Goal: Task Accomplishment & Management: Use online tool/utility

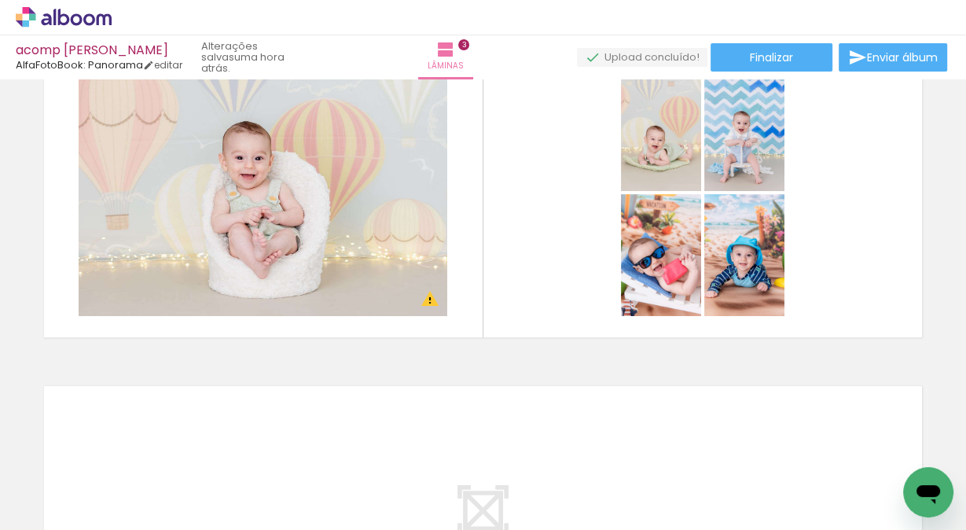
scroll to position [0, 844]
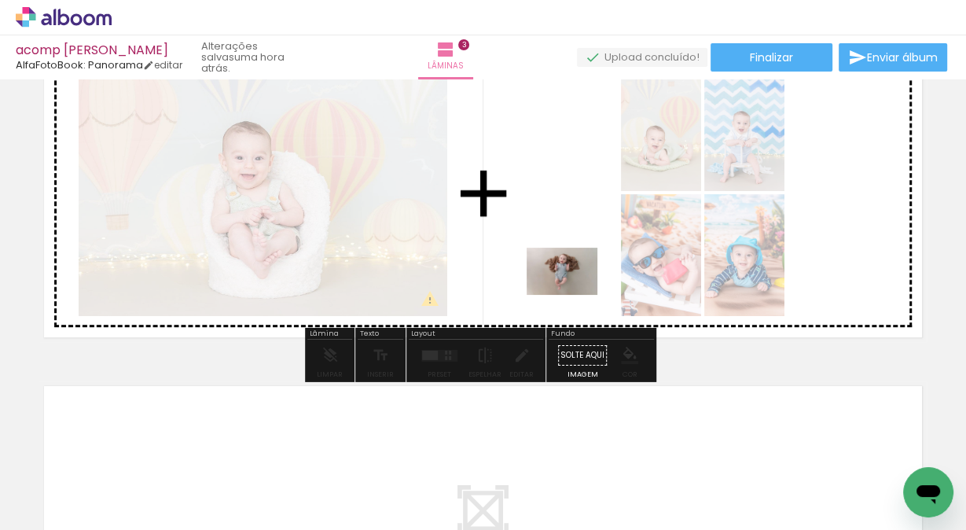
drag, startPoint x: 545, startPoint y: 481, endPoint x: 574, endPoint y: 295, distance: 188.6
click at [574, 295] on quentale-workspace at bounding box center [483, 265] width 966 height 530
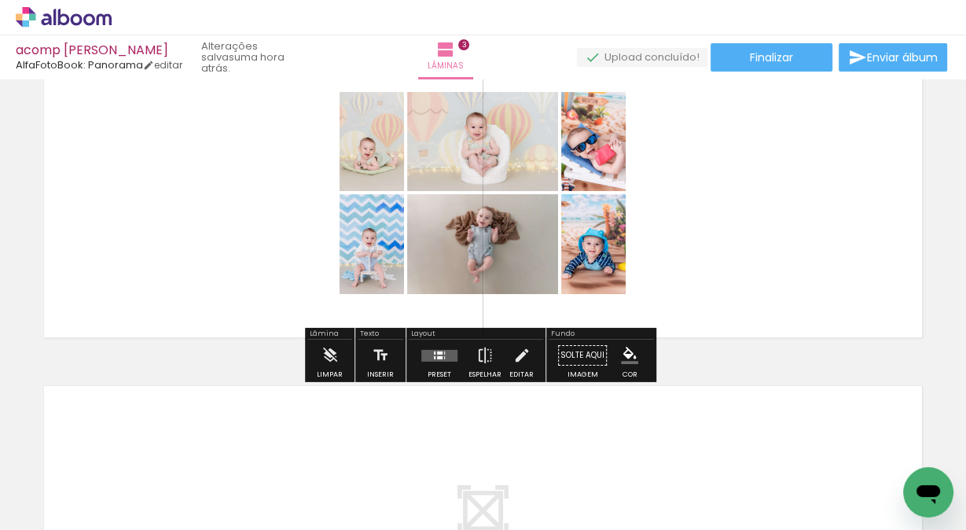
click at [439, 353] on div at bounding box center [440, 352] width 6 height 3
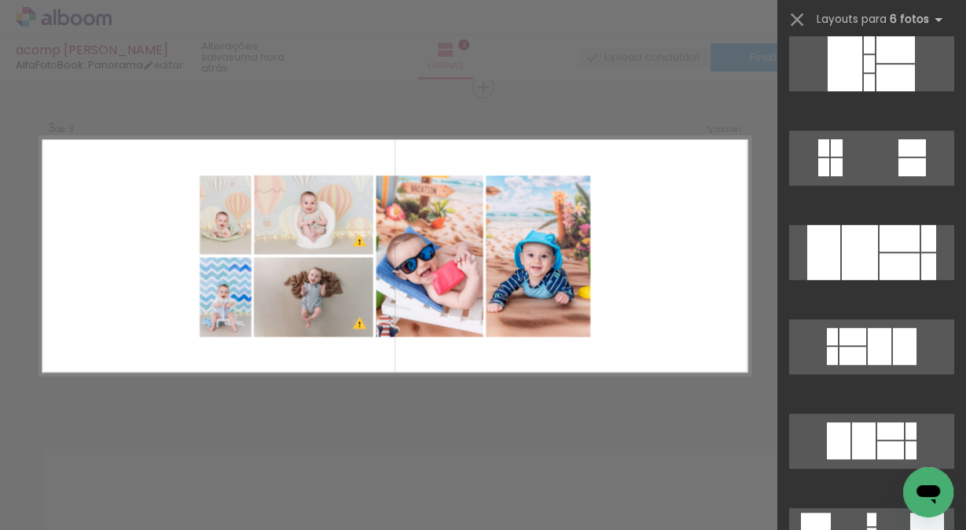
scroll to position [775, 0]
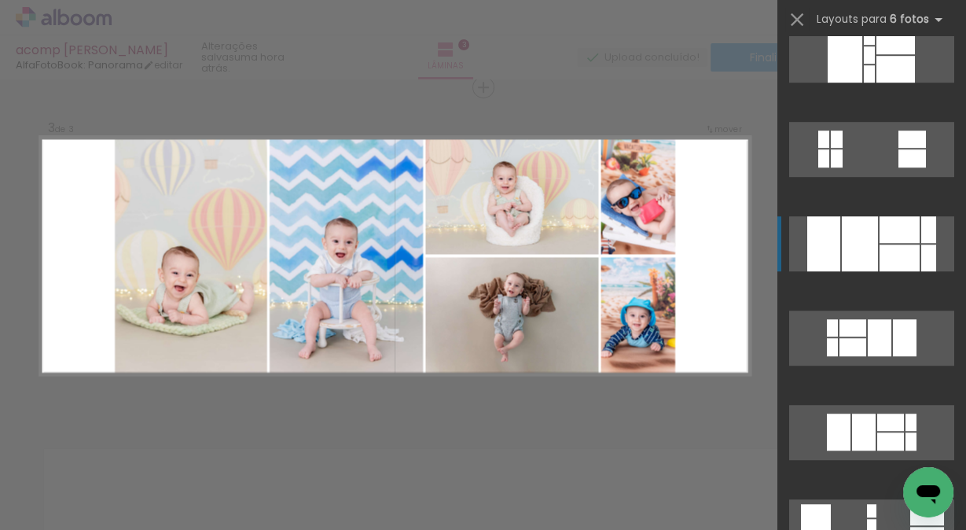
click at [888, 246] on div at bounding box center [900, 258] width 40 height 27
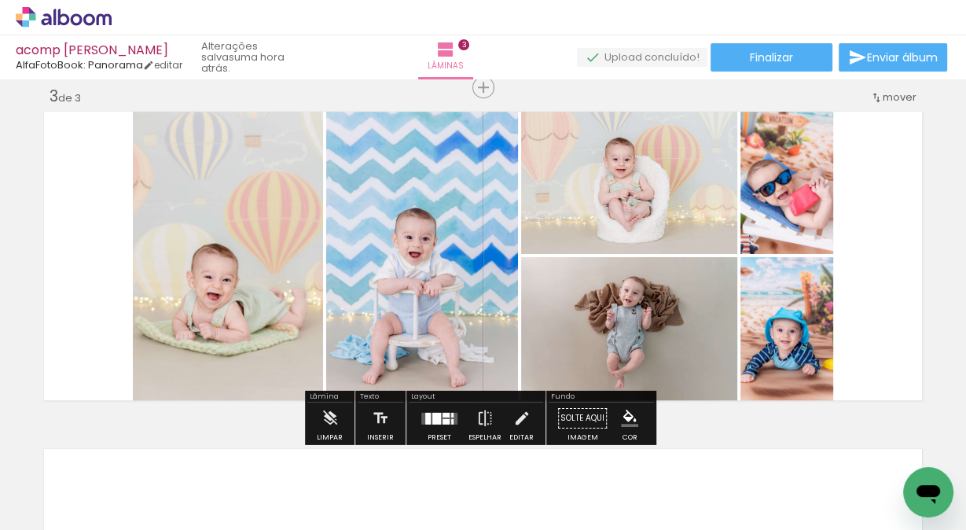
click at [808, 333] on quentale-photo at bounding box center [787, 331] width 93 height 148
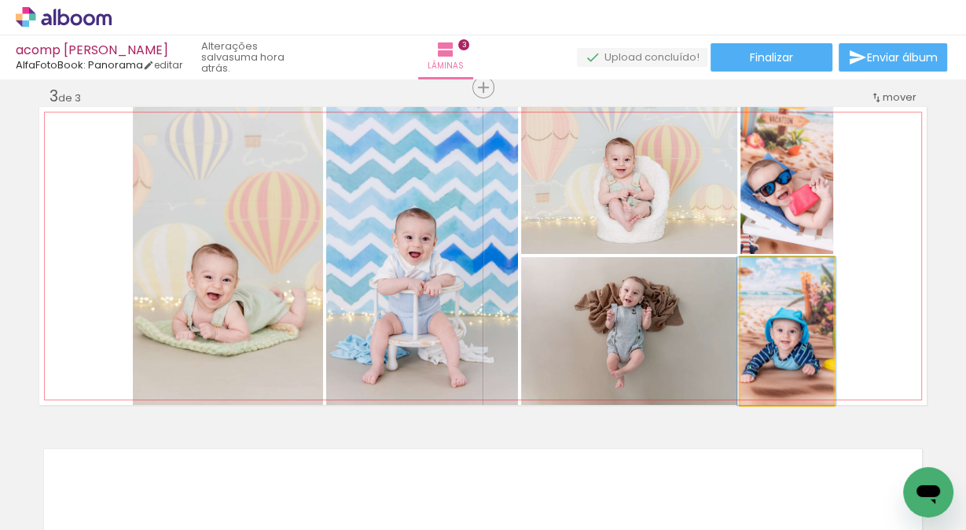
click at [808, 333] on quentale-photo at bounding box center [787, 331] width 93 height 148
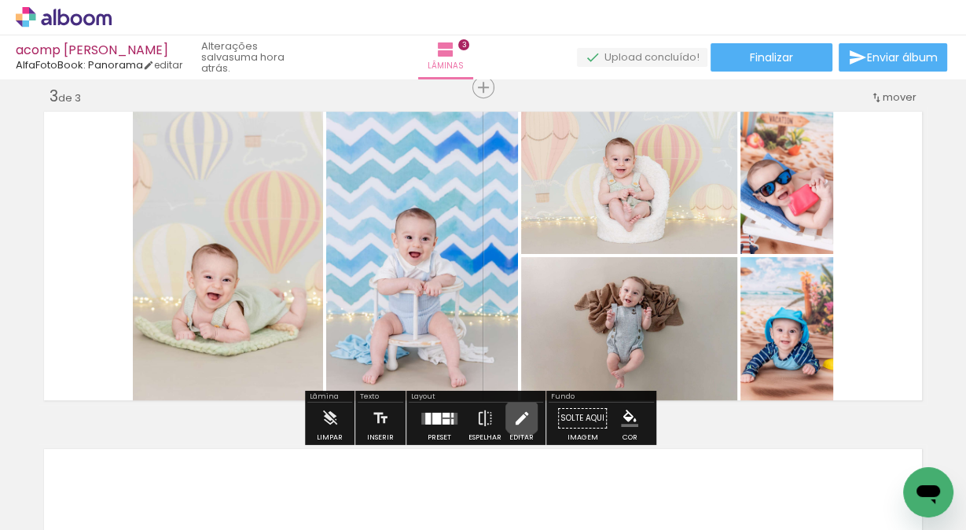
click at [518, 417] on iron-icon at bounding box center [521, 418] width 17 height 31
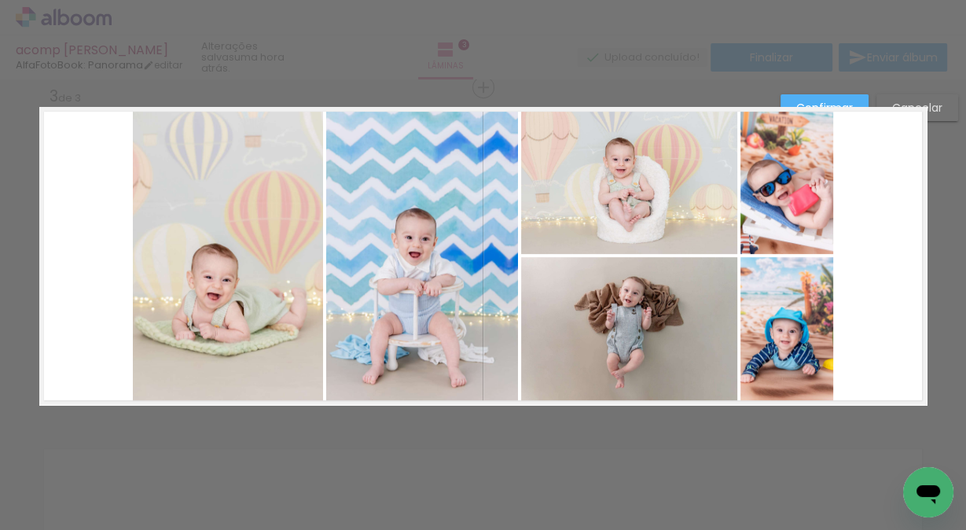
click at [782, 339] on quentale-photo at bounding box center [787, 331] width 93 height 148
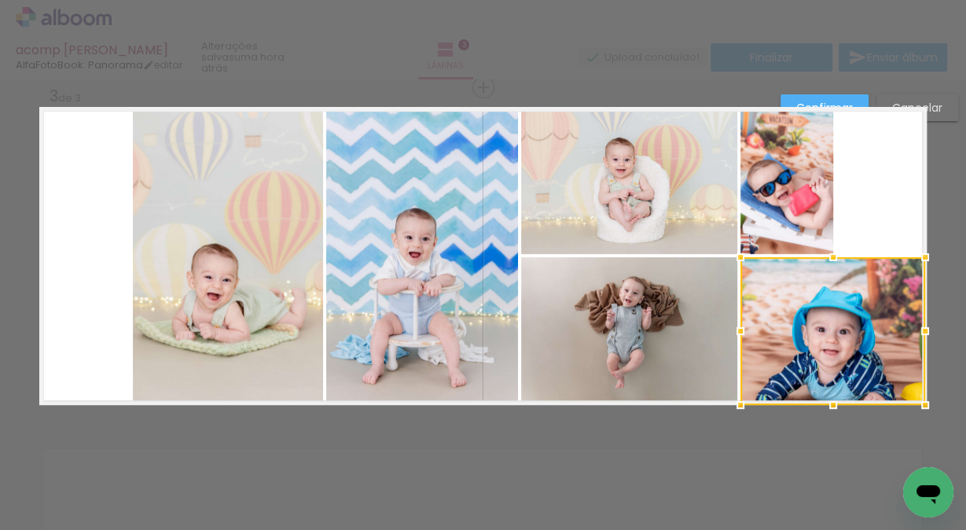
drag, startPoint x: 836, startPoint y: 329, endPoint x: 927, endPoint y: 326, distance: 91.3
click at [927, 326] on div at bounding box center [925, 330] width 31 height 31
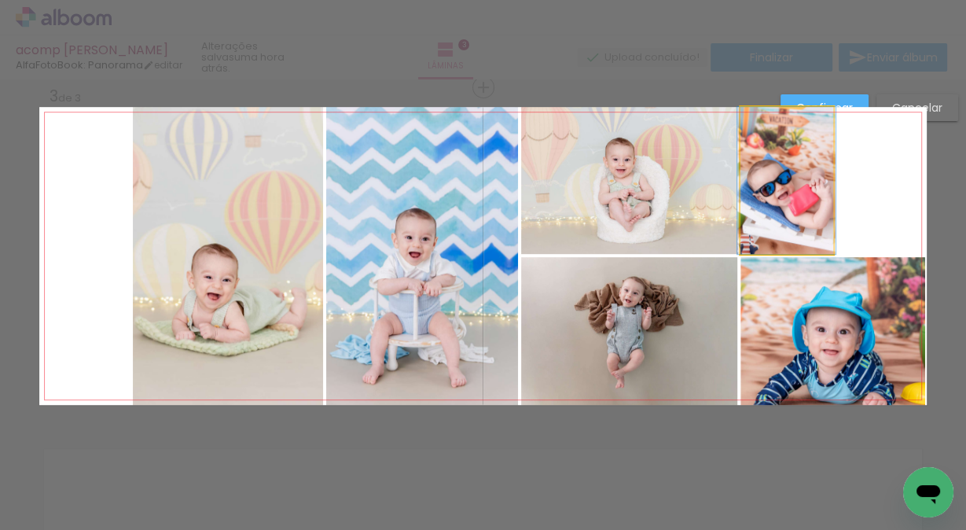
click at [811, 173] on quentale-photo at bounding box center [787, 180] width 93 height 147
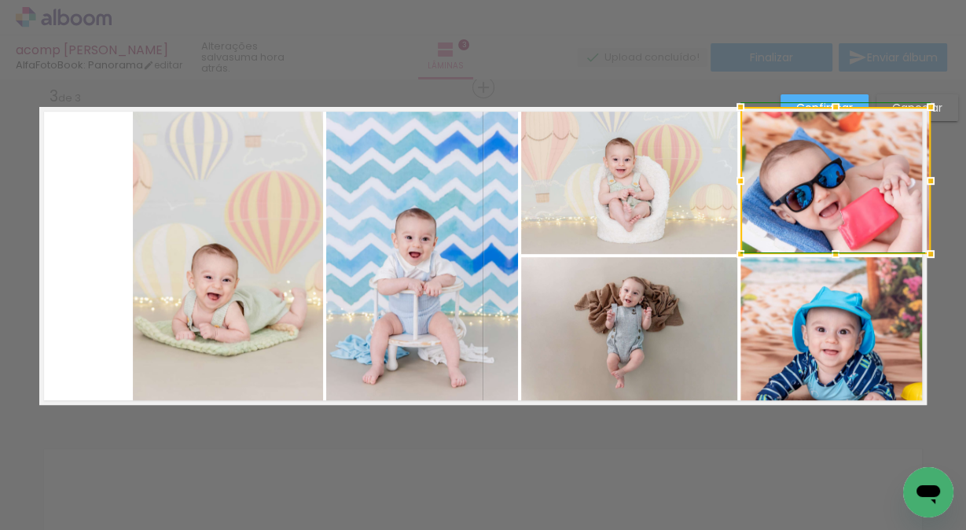
drag, startPoint x: 829, startPoint y: 182, endPoint x: 914, endPoint y: 180, distance: 85.7
click at [915, 180] on div at bounding box center [930, 180] width 31 height 31
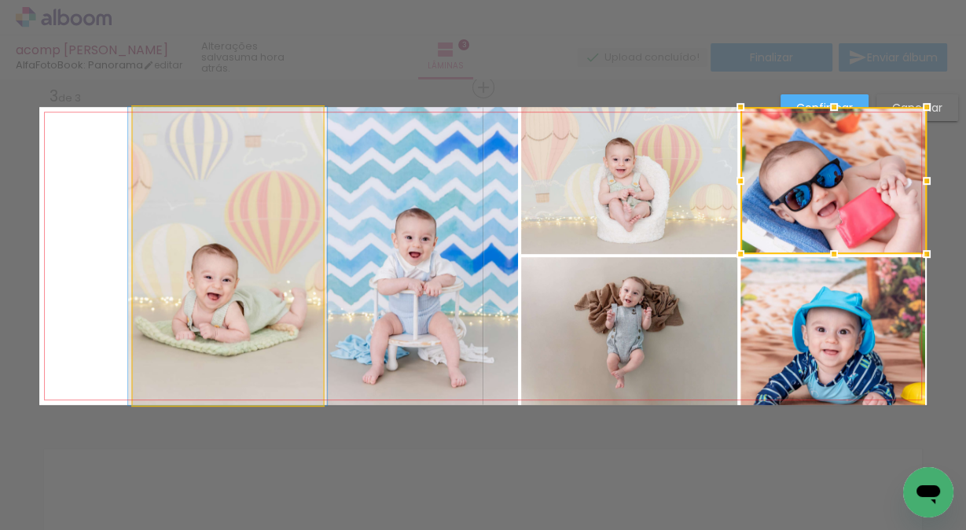
click at [196, 264] on quentale-photo at bounding box center [228, 256] width 190 height 298
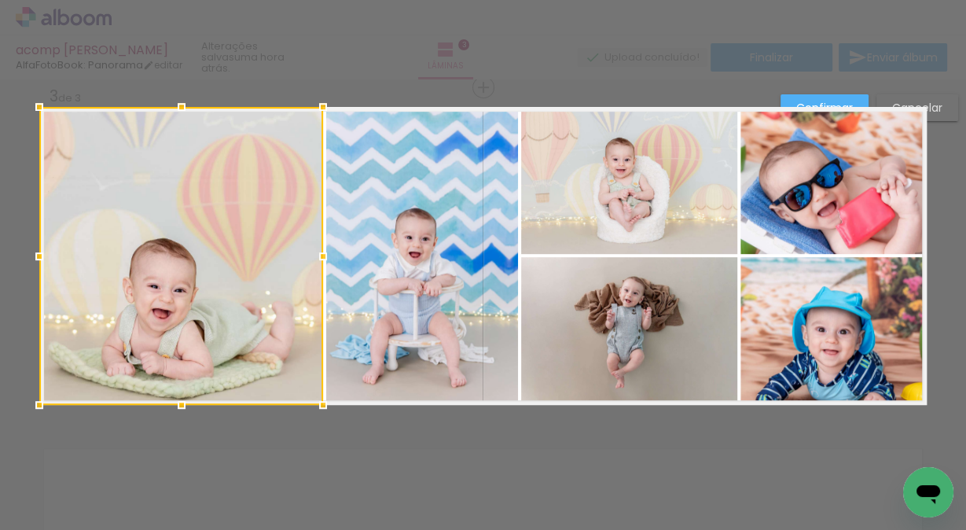
drag, startPoint x: 122, startPoint y: 255, endPoint x: 33, endPoint y: 245, distance: 89.4
click at [33, 245] on div at bounding box center [39, 256] width 31 height 31
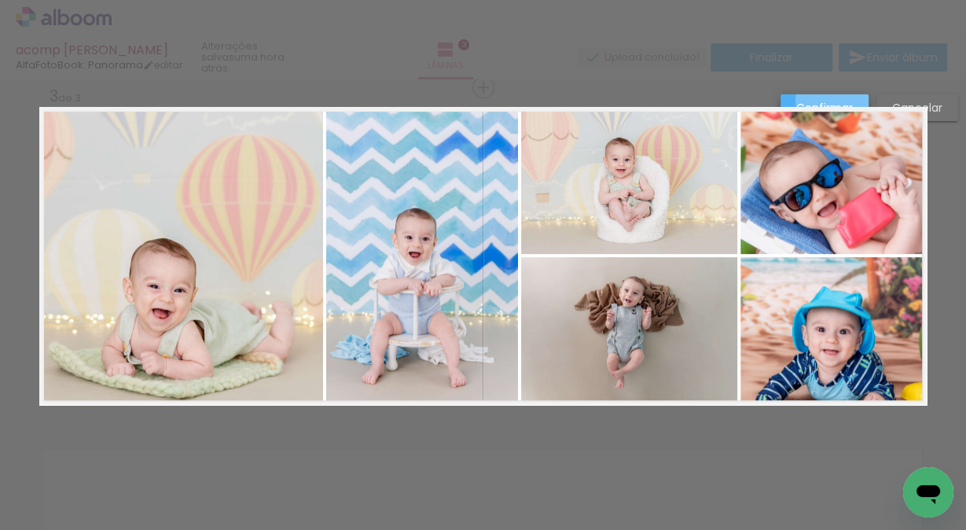
click at [0, 0] on slot "Confirmar" at bounding box center [0, 0] width 0 height 0
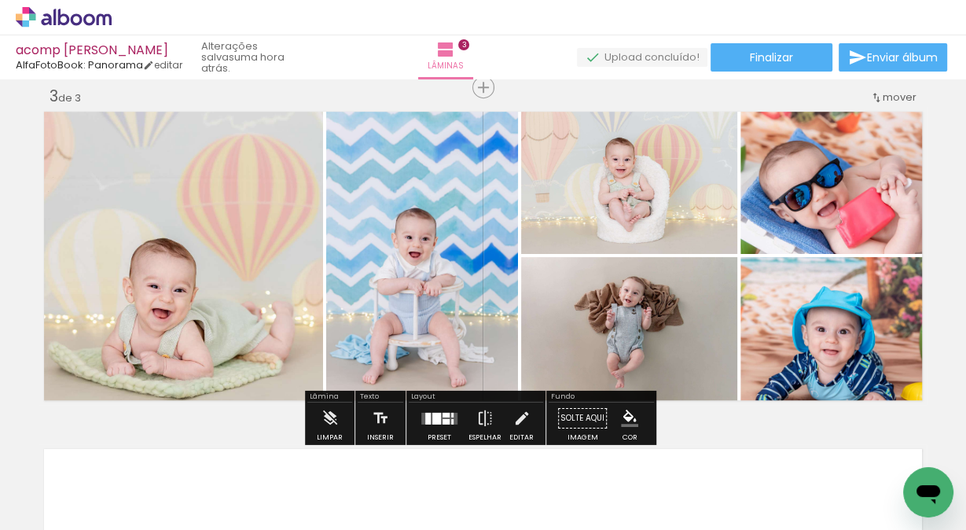
click at [843, 355] on quentale-photo at bounding box center [833, 331] width 185 height 148
click at [834, 348] on quentale-photo at bounding box center [833, 331] width 185 height 148
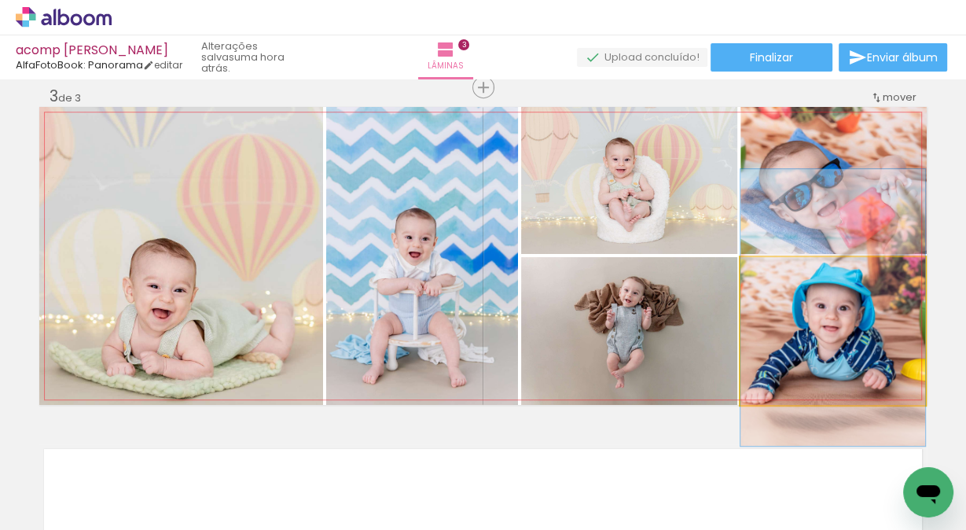
drag, startPoint x: 829, startPoint y: 349, endPoint x: 833, endPoint y: 326, distance: 23.9
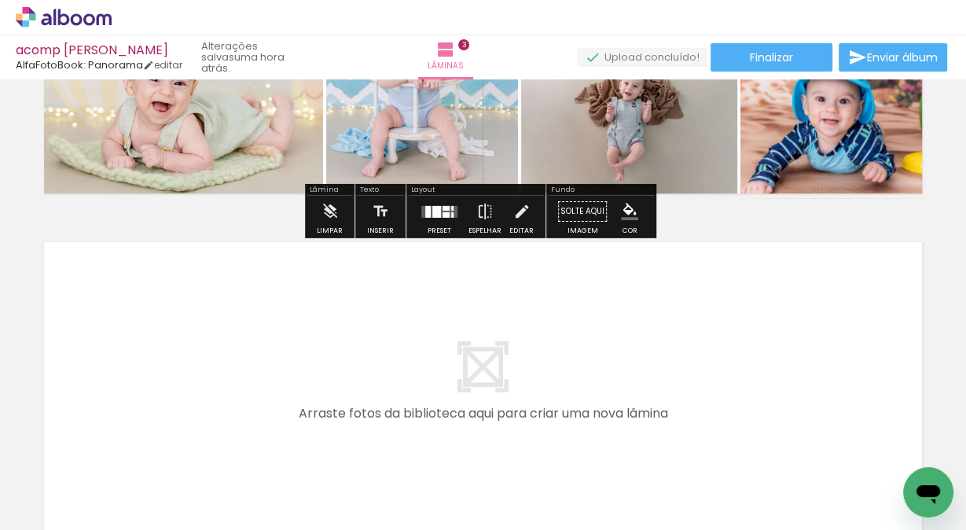
scroll to position [944, 0]
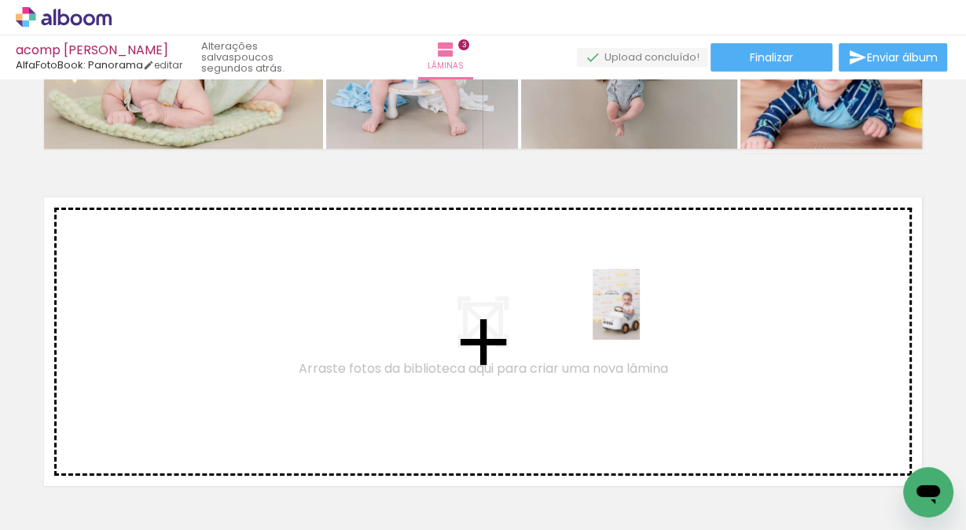
drag, startPoint x: 646, startPoint y: 485, endPoint x: 640, endPoint y: 316, distance: 169.2
click at [640, 316] on quentale-workspace at bounding box center [483, 265] width 966 height 530
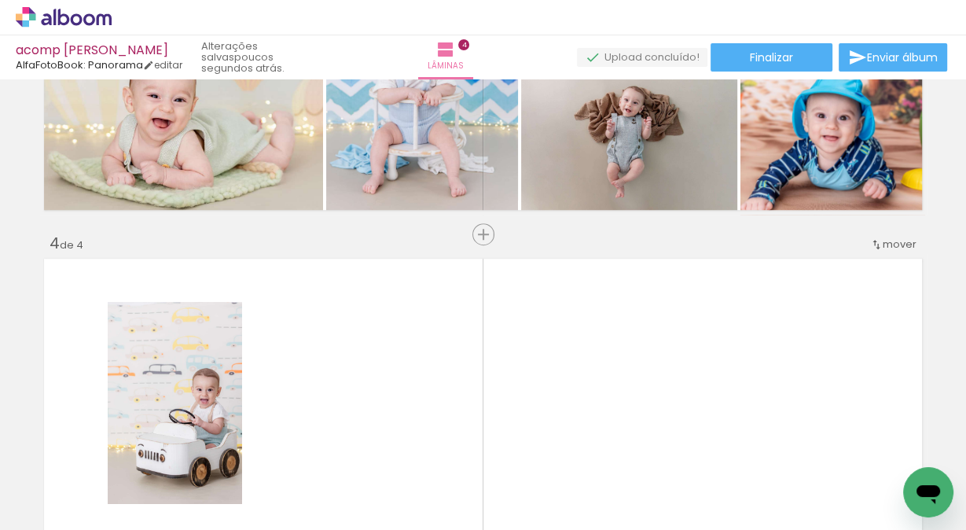
scroll to position [883, 0]
drag, startPoint x: 733, startPoint y: 479, endPoint x: 484, endPoint y: 251, distance: 337.8
click at [484, 251] on quentale-workspace at bounding box center [483, 265] width 966 height 530
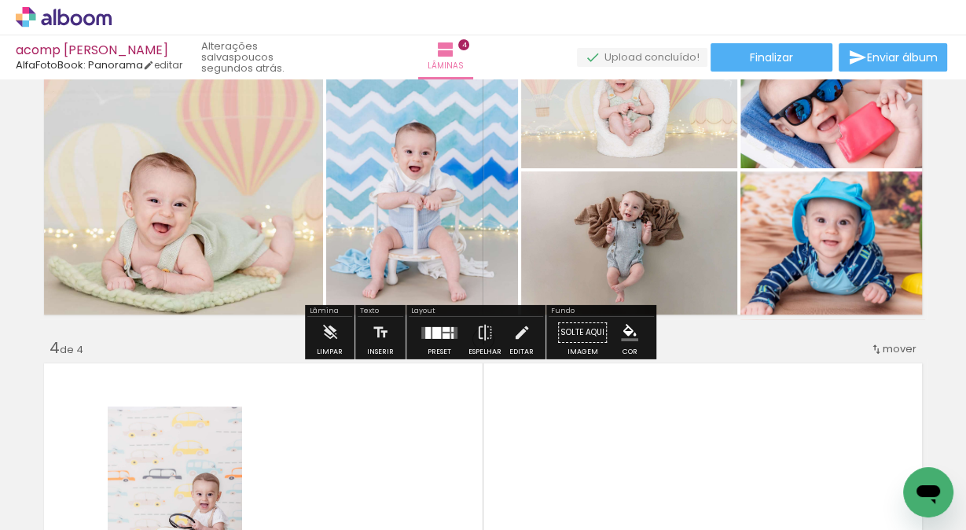
scroll to position [778, 0]
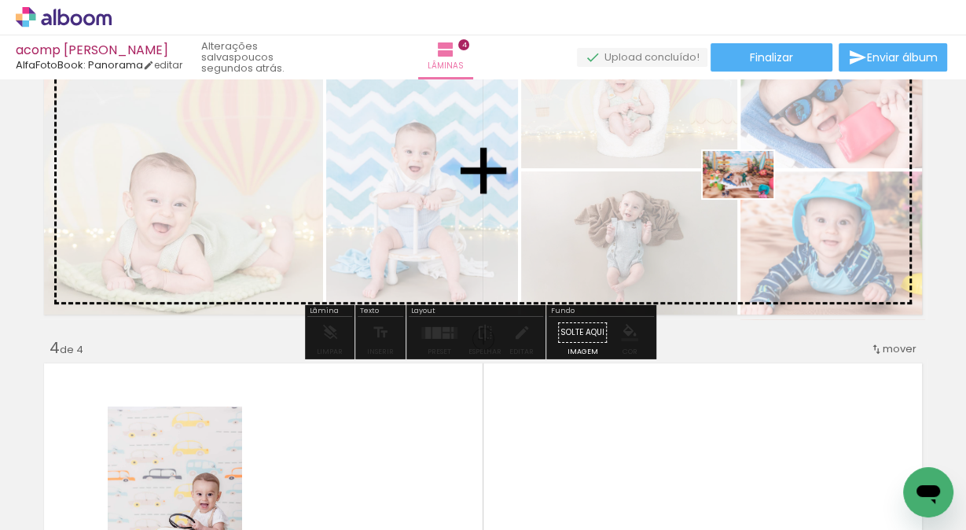
drag, startPoint x: 721, startPoint y: 488, endPoint x: 750, endPoint y: 198, distance: 290.8
click at [750, 198] on quentale-workspace at bounding box center [483, 265] width 966 height 530
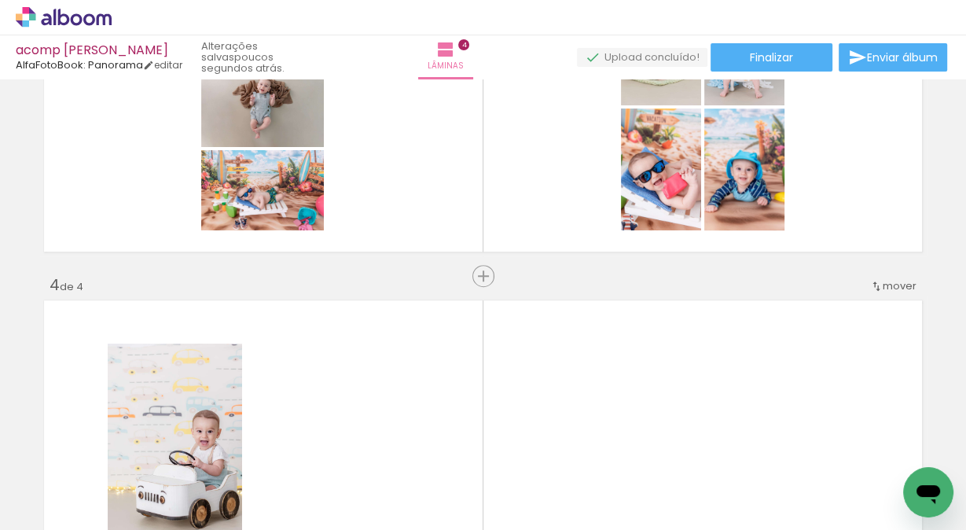
scroll to position [862, 0]
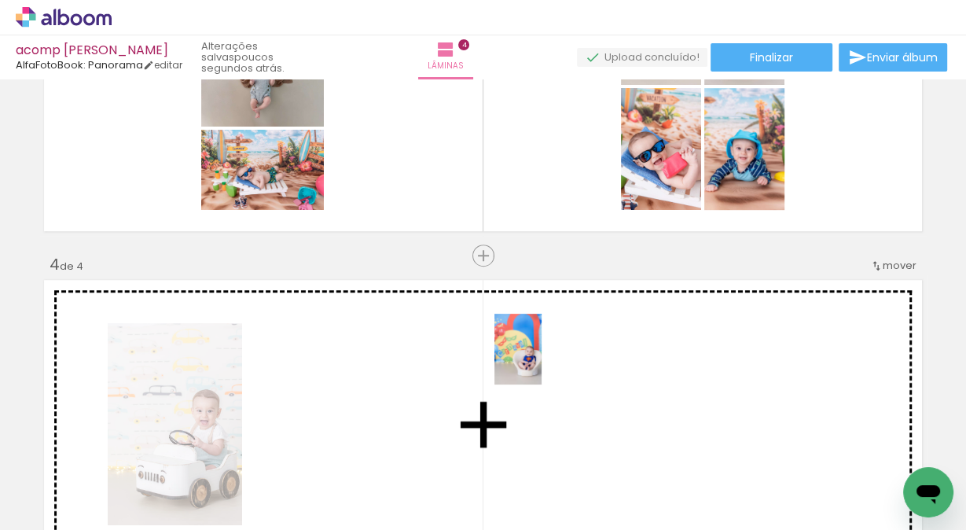
drag, startPoint x: 818, startPoint y: 489, endPoint x: 542, endPoint y: 361, distance: 304.3
click at [542, 361] on quentale-workspace at bounding box center [483, 265] width 966 height 530
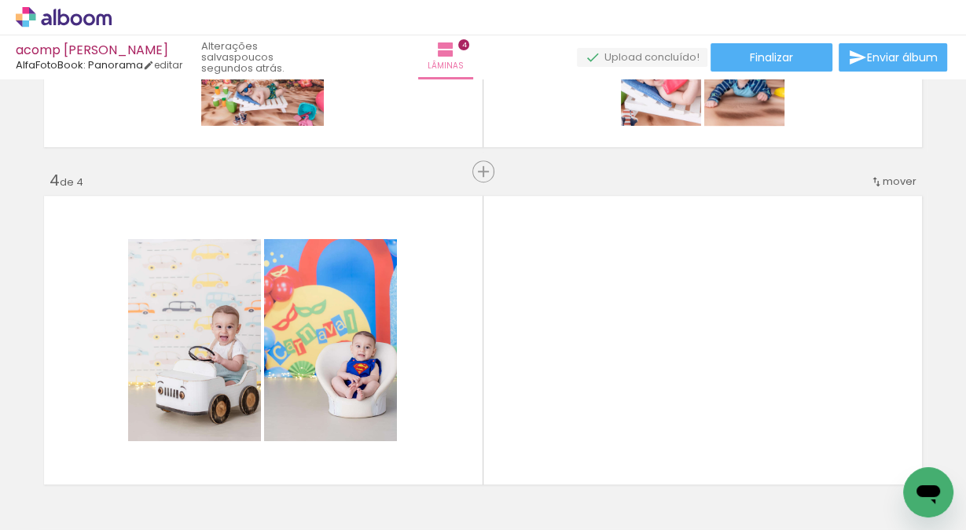
scroll to position [0, 1339]
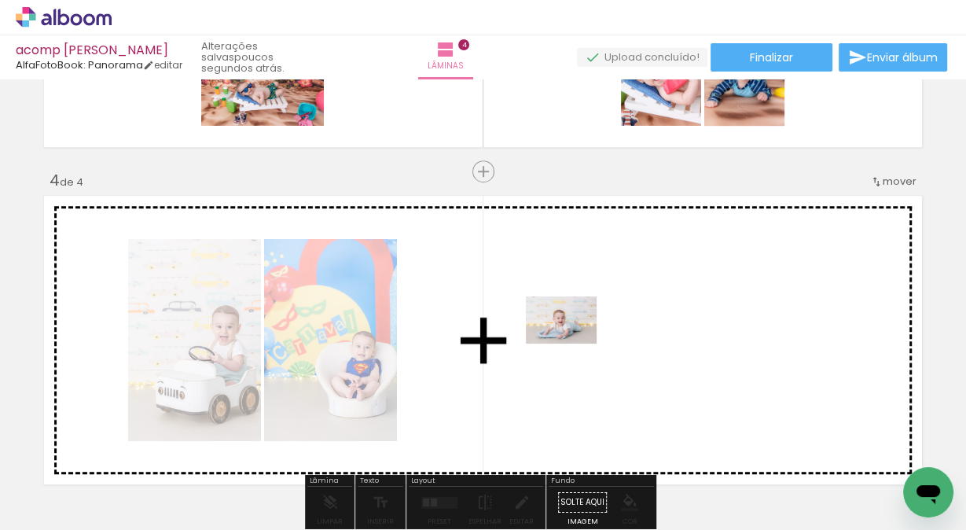
drag, startPoint x: 574, startPoint y: 489, endPoint x: 573, endPoint y: 344, distance: 145.5
click at [573, 344] on quentale-workspace at bounding box center [483, 265] width 966 height 530
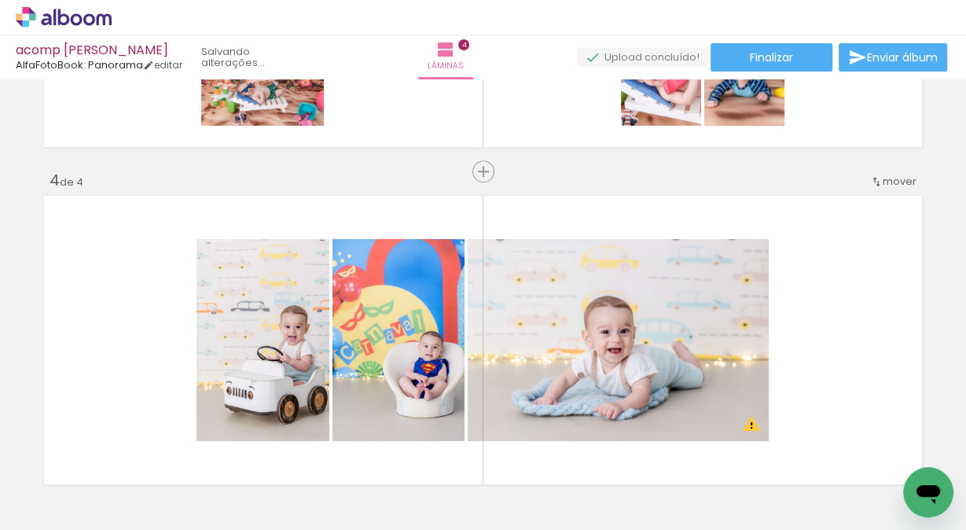
scroll to position [0, 1259]
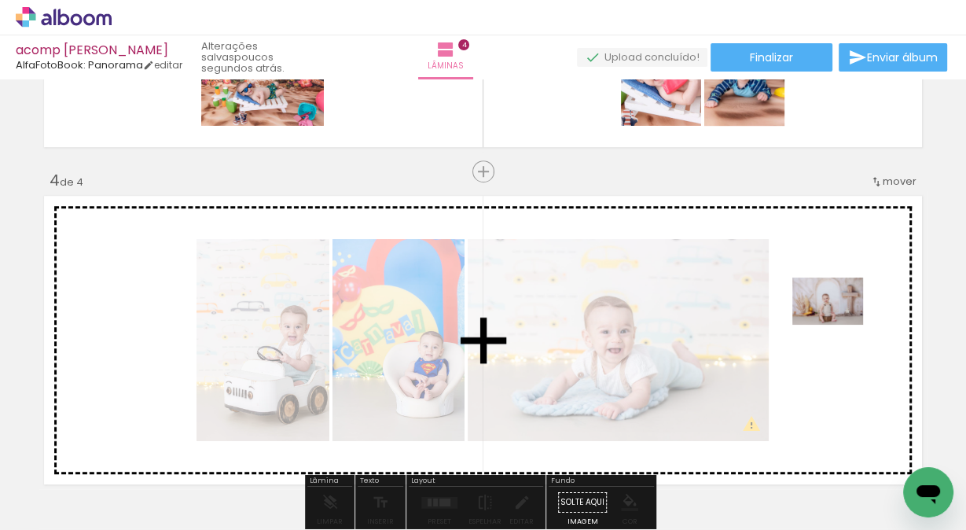
drag, startPoint x: 489, startPoint y: 480, endPoint x: 840, endPoint y: 325, distance: 383.7
click at [840, 325] on quentale-workspace at bounding box center [483, 265] width 966 height 530
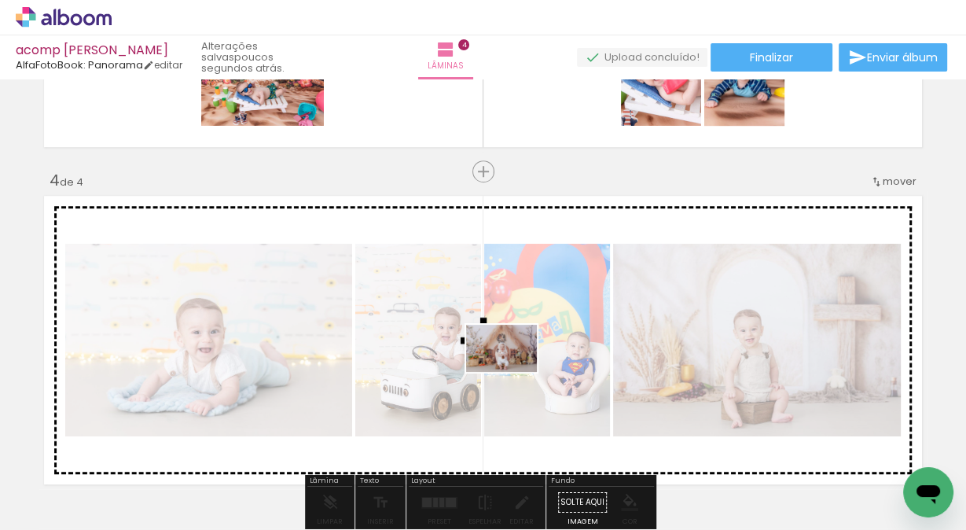
drag, startPoint x: 575, startPoint y: 491, endPoint x: 507, endPoint y: 370, distance: 138.0
click at [507, 370] on quentale-workspace at bounding box center [483, 265] width 966 height 530
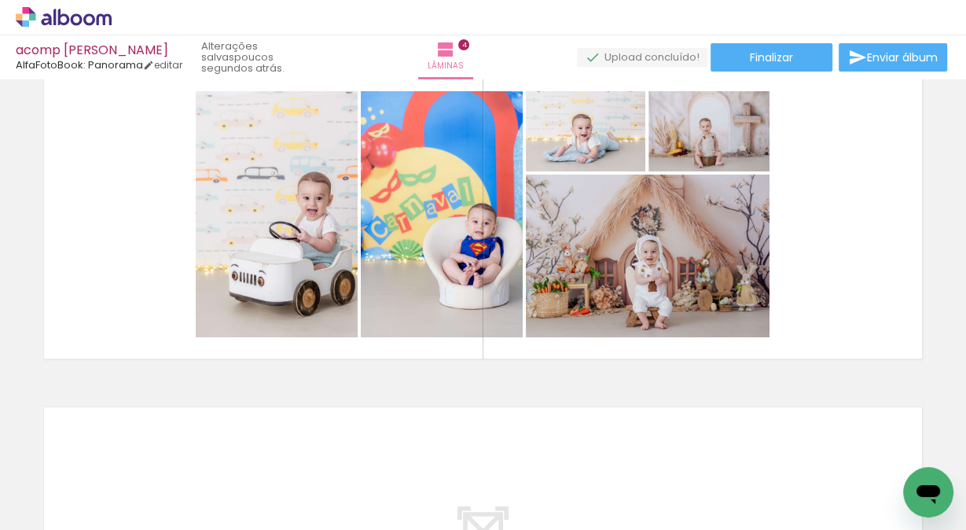
scroll to position [0, 1735]
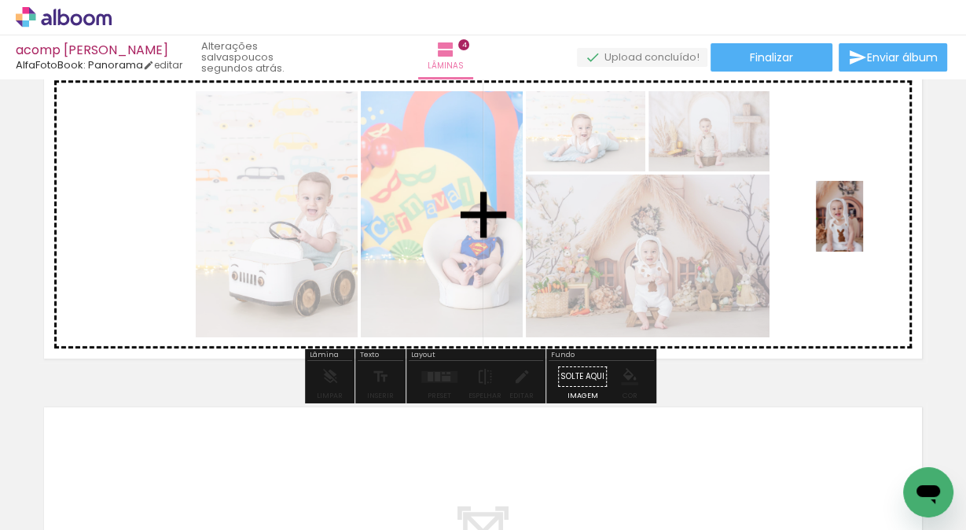
drag, startPoint x: 625, startPoint y: 487, endPoint x: 863, endPoint y: 228, distance: 351.7
click at [863, 228] on quentale-workspace at bounding box center [483, 265] width 966 height 530
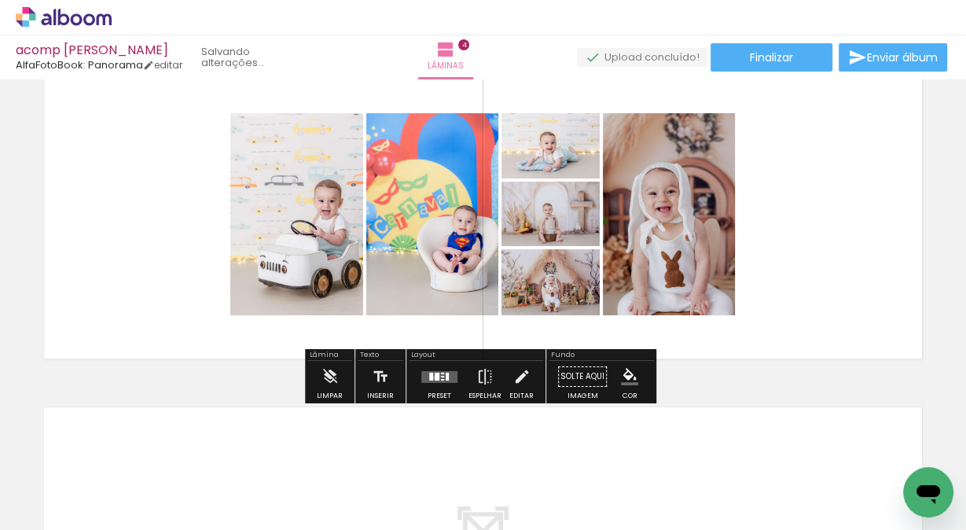
click at [435, 377] on div at bounding box center [437, 376] width 5 height 8
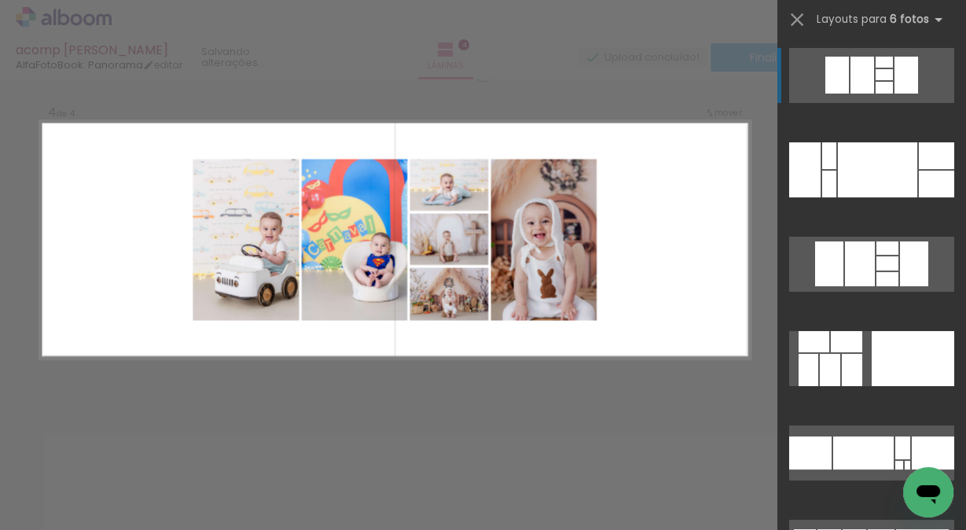
scroll to position [1030, 0]
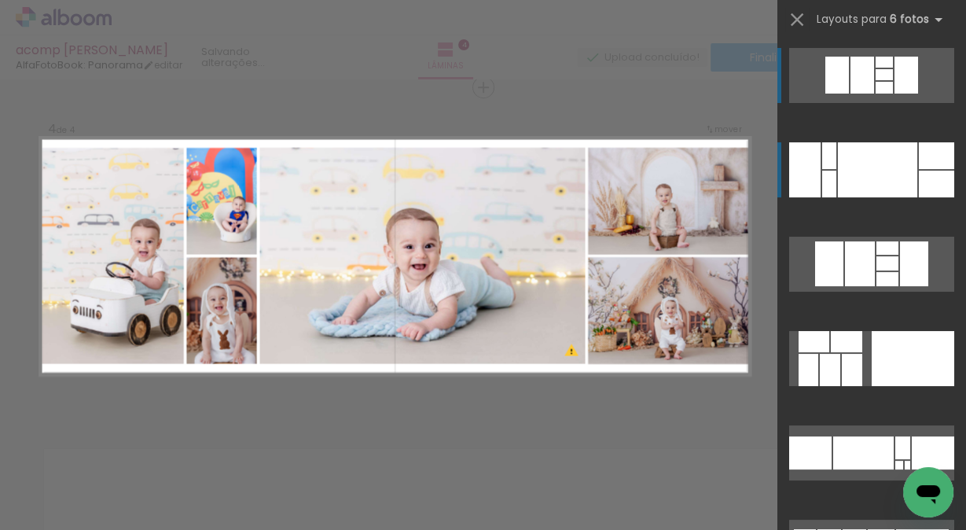
click at [886, 171] on div at bounding box center [877, 169] width 79 height 55
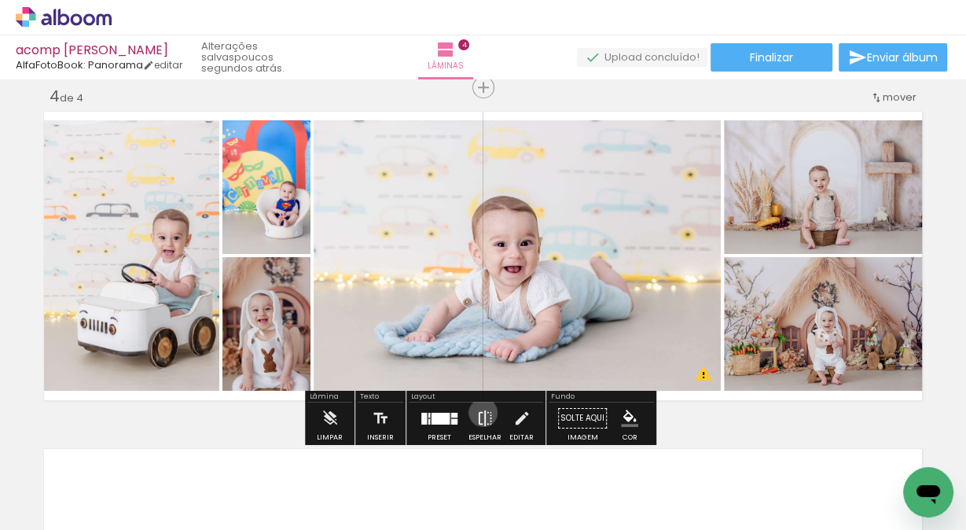
click at [480, 412] on iron-icon at bounding box center [485, 418] width 17 height 31
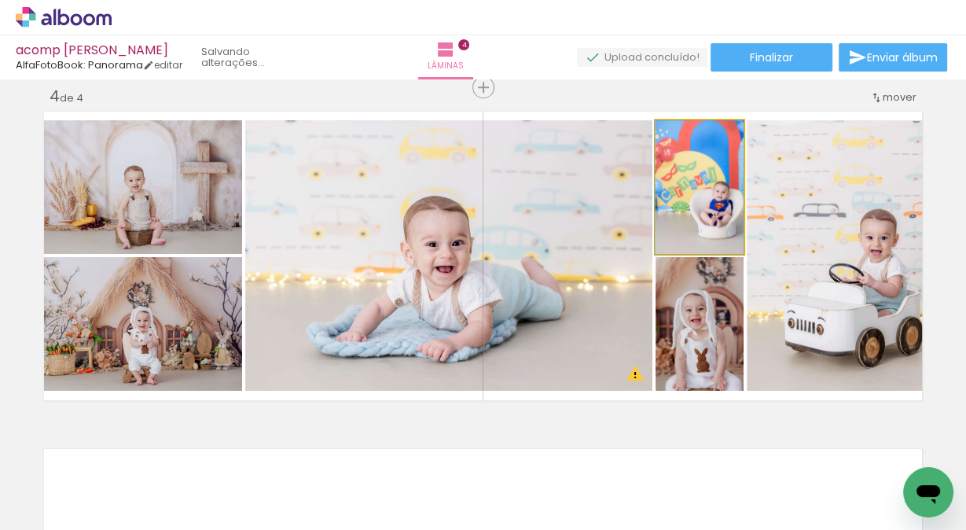
click at [685, 193] on quentale-photo at bounding box center [700, 187] width 88 height 134
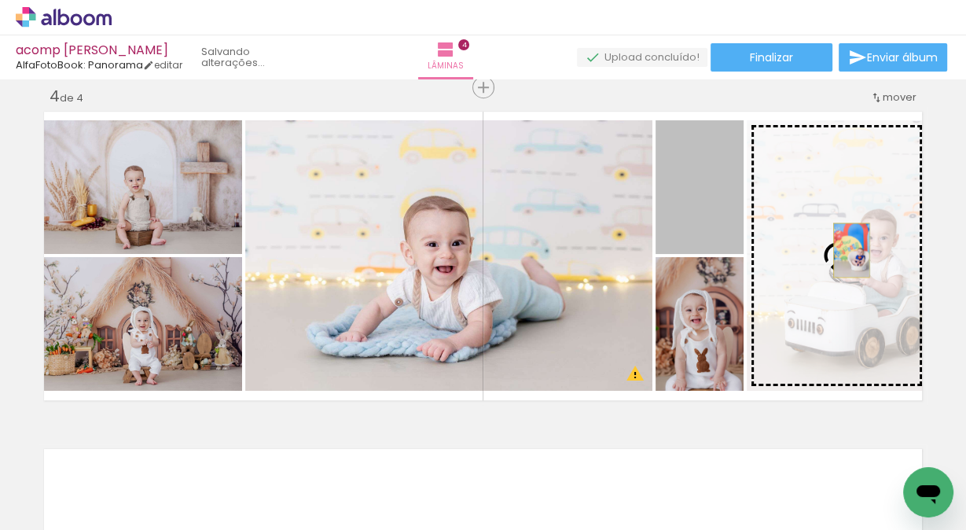
drag, startPoint x: 682, startPoint y: 185, endPoint x: 847, endPoint y: 250, distance: 177.6
click at [0, 0] on slot at bounding box center [0, 0] width 0 height 0
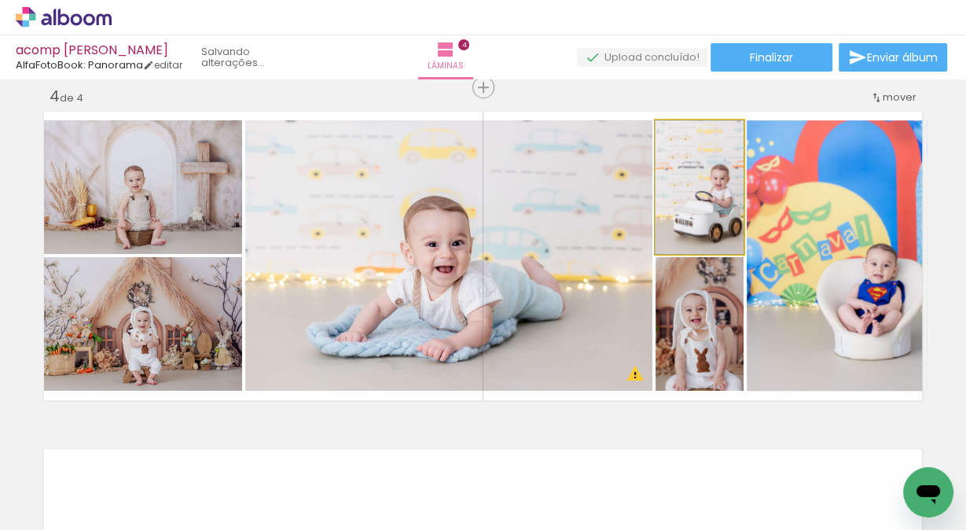
click at [713, 206] on quentale-photo at bounding box center [700, 187] width 88 height 134
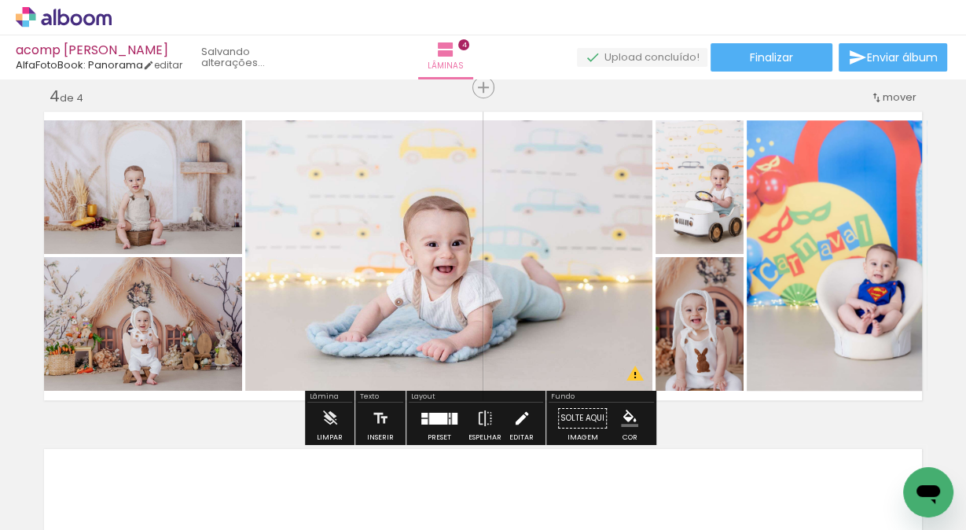
click at [513, 418] on iron-icon at bounding box center [521, 418] width 17 height 31
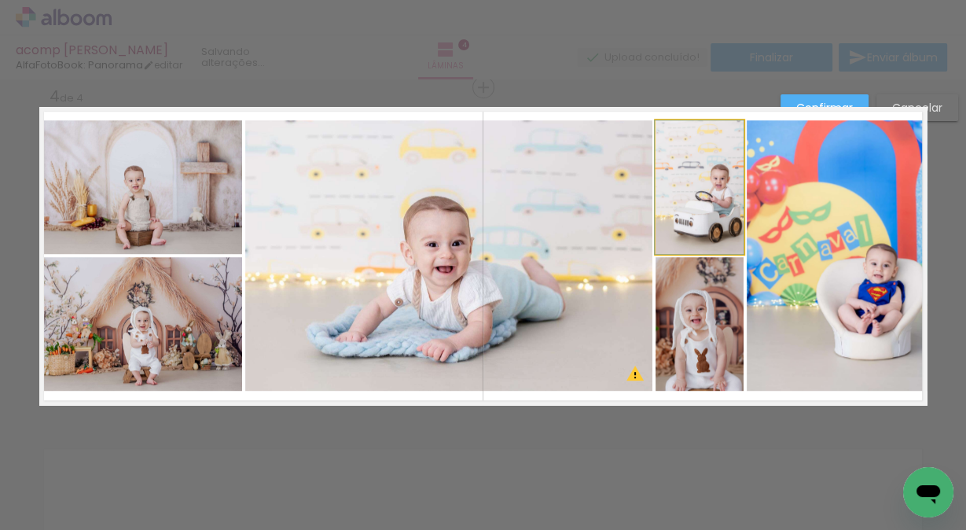
click at [697, 214] on quentale-photo at bounding box center [700, 187] width 88 height 134
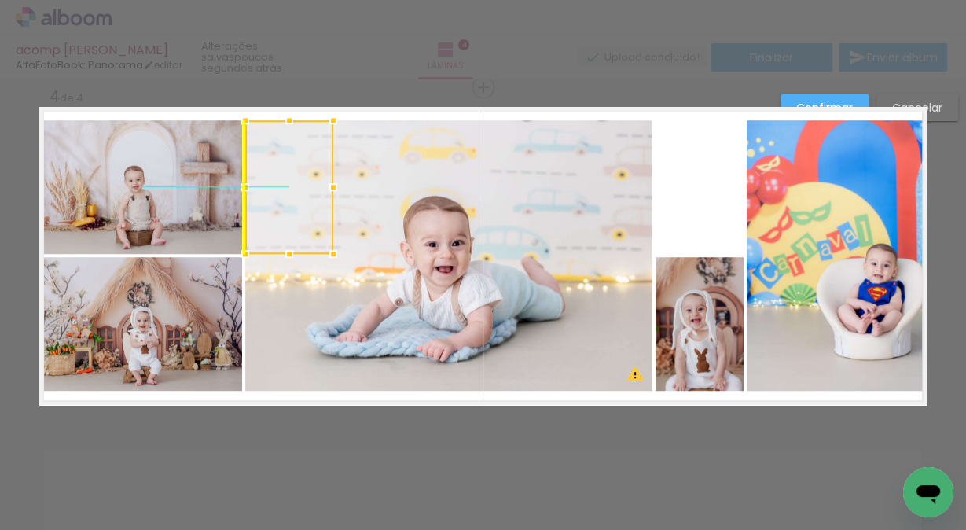
drag, startPoint x: 697, startPoint y: 203, endPoint x: 287, endPoint y: 204, distance: 409.7
click at [287, 204] on div at bounding box center [289, 187] width 88 height 134
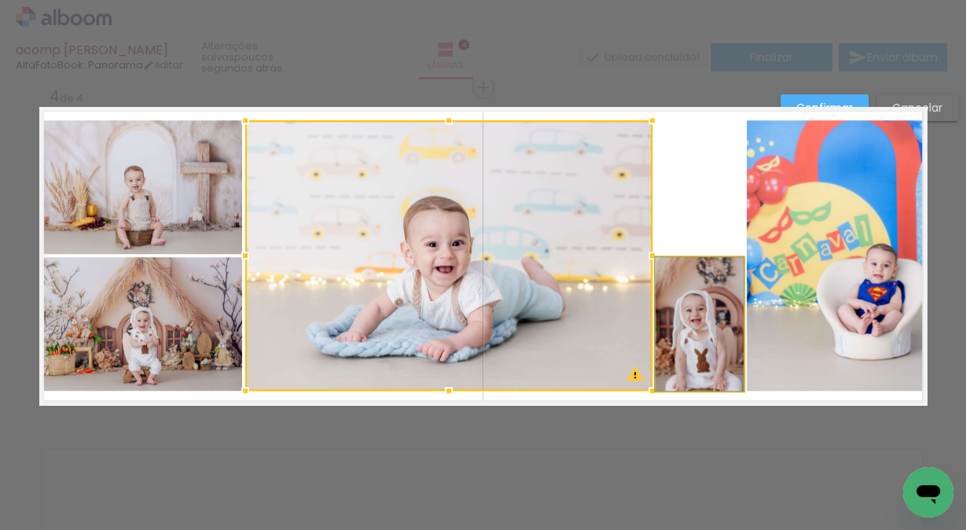
click at [700, 307] on quentale-photo at bounding box center [700, 324] width 88 height 134
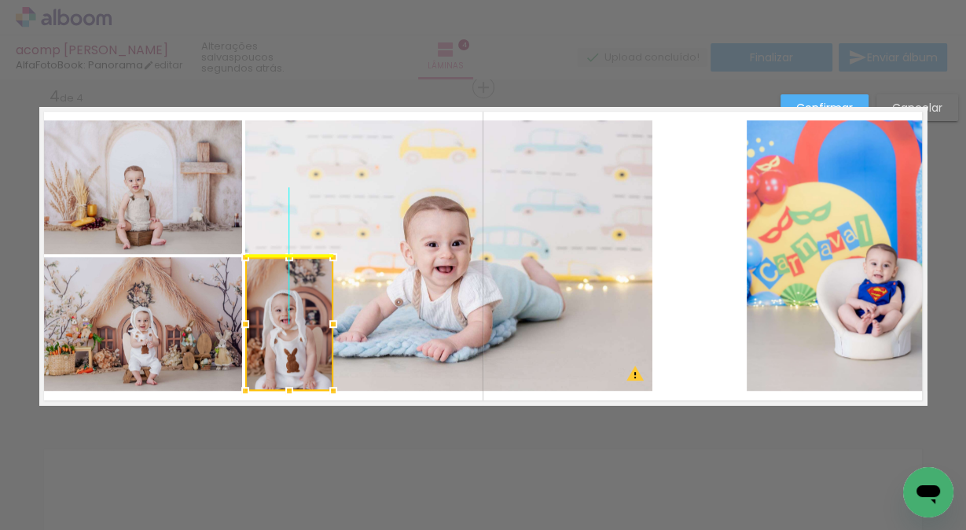
drag, startPoint x: 693, startPoint y: 322, endPoint x: 296, endPoint y: 307, distance: 396.6
click at [296, 307] on div at bounding box center [289, 324] width 88 height 134
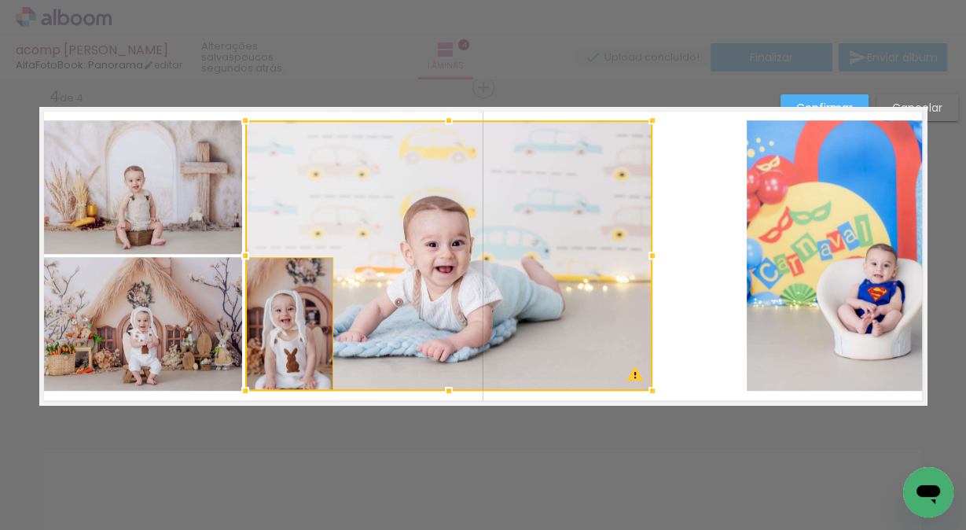
click at [440, 255] on div at bounding box center [448, 255] width 407 height 270
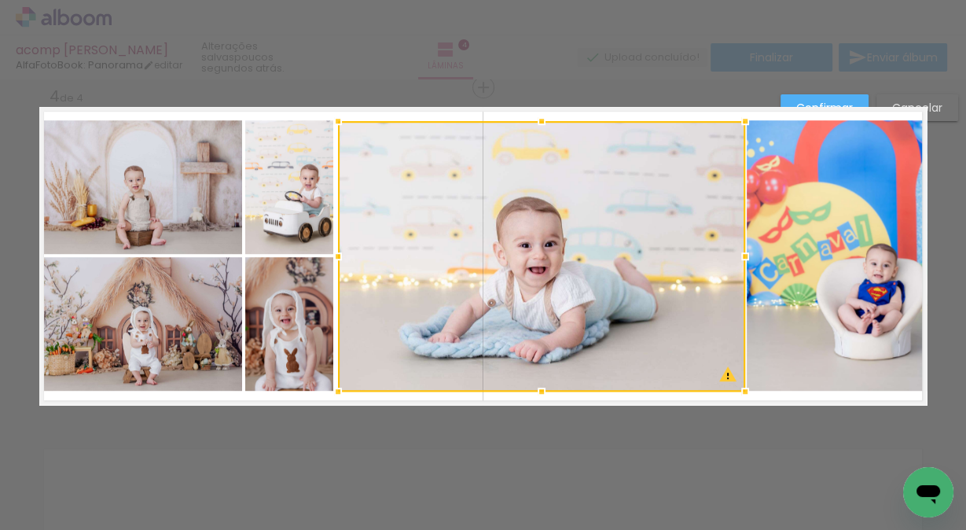
drag, startPoint x: 436, startPoint y: 247, endPoint x: 528, endPoint y: 248, distance: 92.8
click at [528, 248] on div at bounding box center [541, 256] width 407 height 270
click at [333, 256] on div at bounding box center [336, 256] width 31 height 31
click at [274, 188] on quentale-photo at bounding box center [289, 187] width 88 height 134
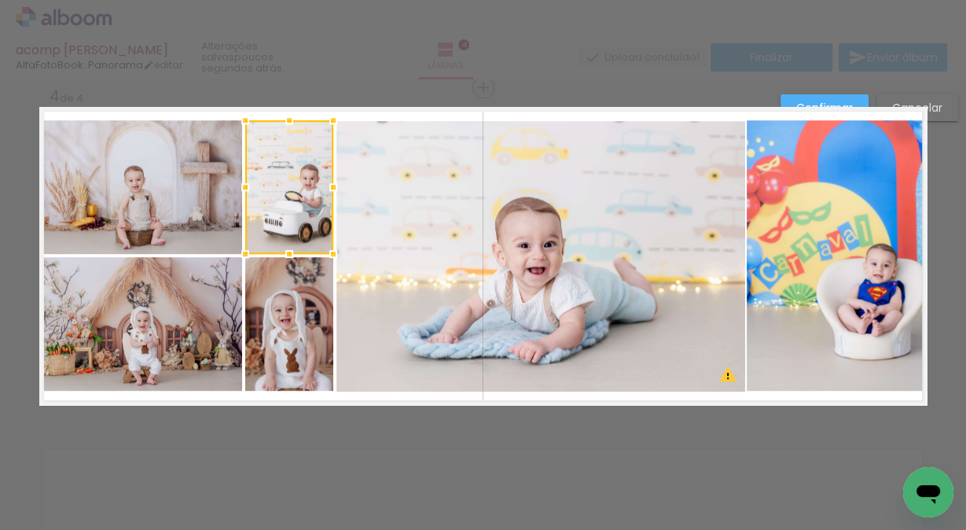
click at [375, 64] on div at bounding box center [483, 39] width 966 height 79
click at [410, 116] on quentale-layouter at bounding box center [483, 256] width 888 height 298
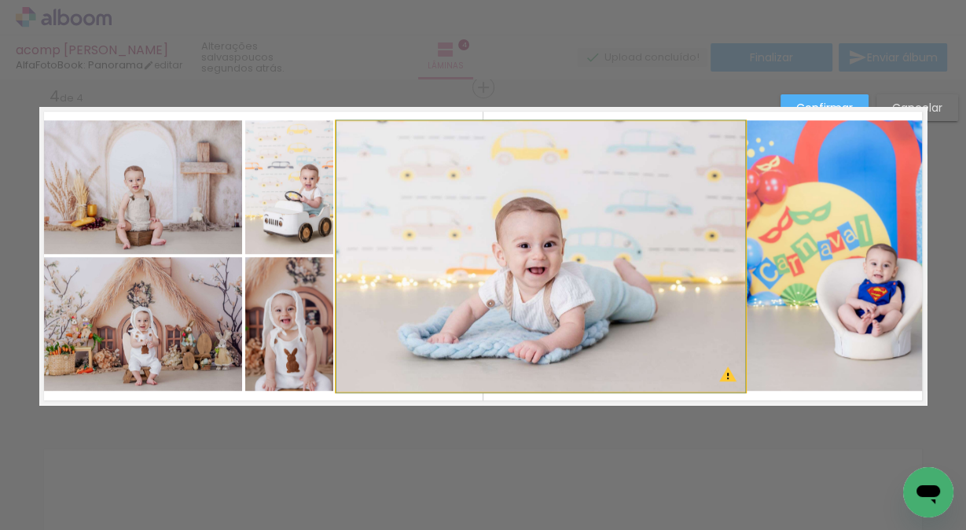
click at [429, 225] on quentale-photo at bounding box center [541, 256] width 409 height 270
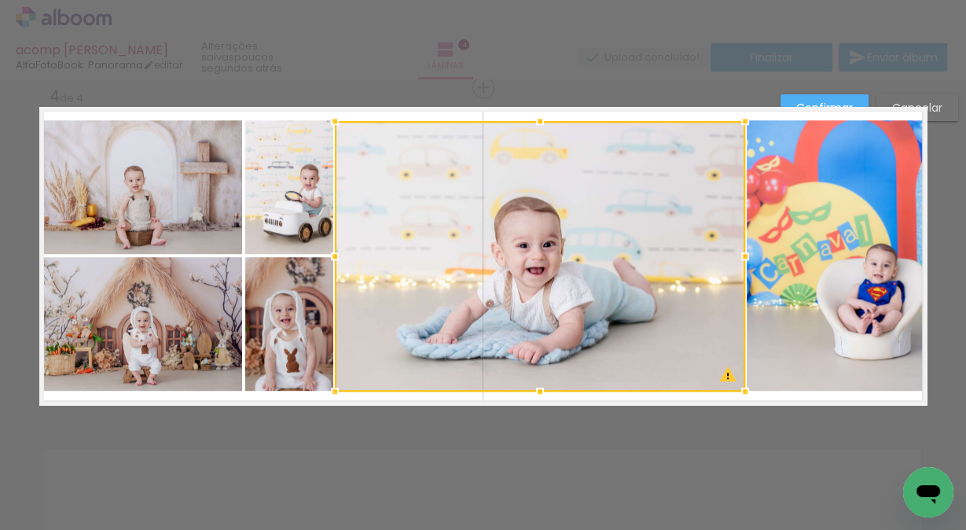
click at [327, 257] on div at bounding box center [334, 256] width 31 height 31
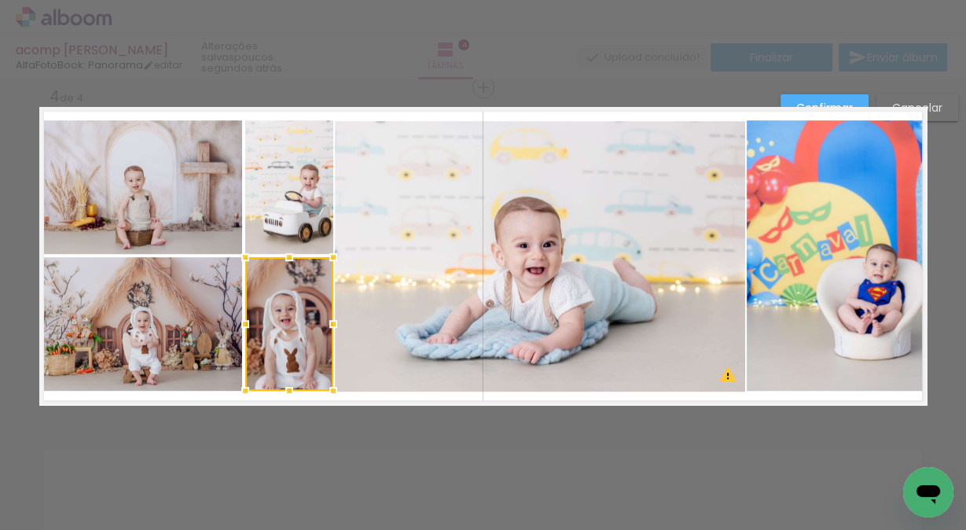
click at [282, 169] on quentale-photo at bounding box center [289, 187] width 88 height 134
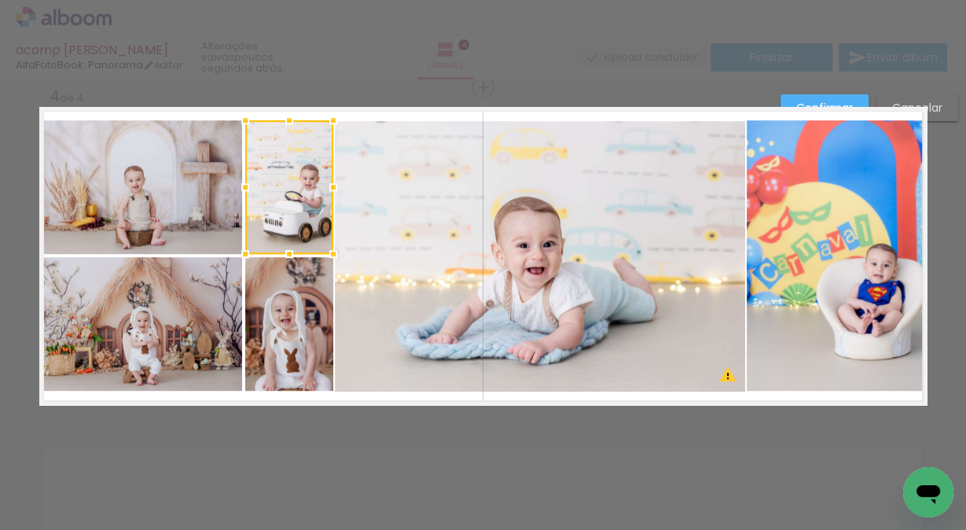
scroll to position [1055, 0]
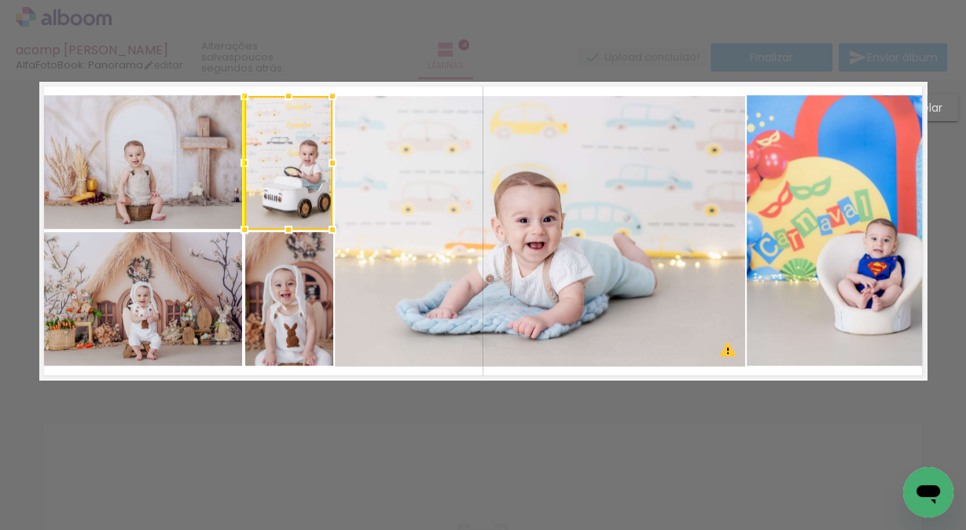
click at [291, 124] on div at bounding box center [289, 163] width 88 height 134
click at [458, 86] on quentale-layouter at bounding box center [483, 231] width 888 height 298
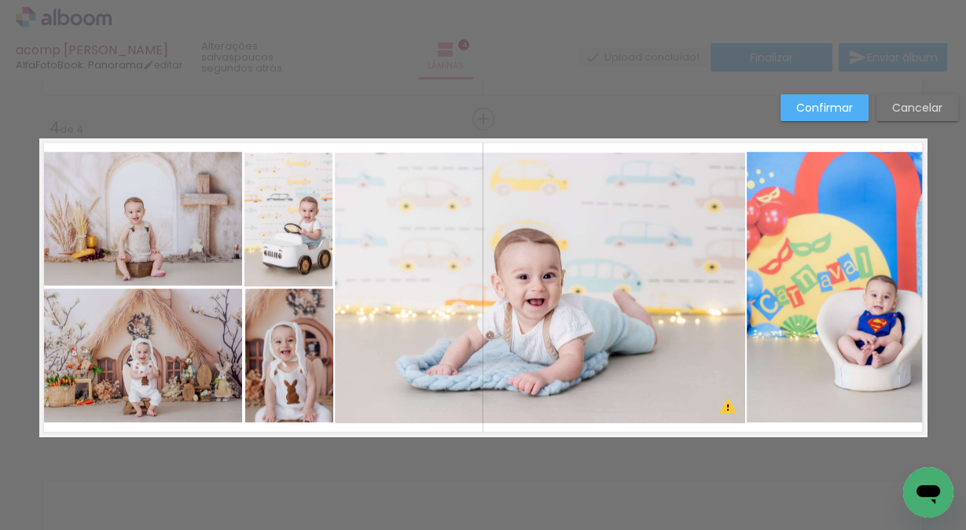
scroll to position [992, 0]
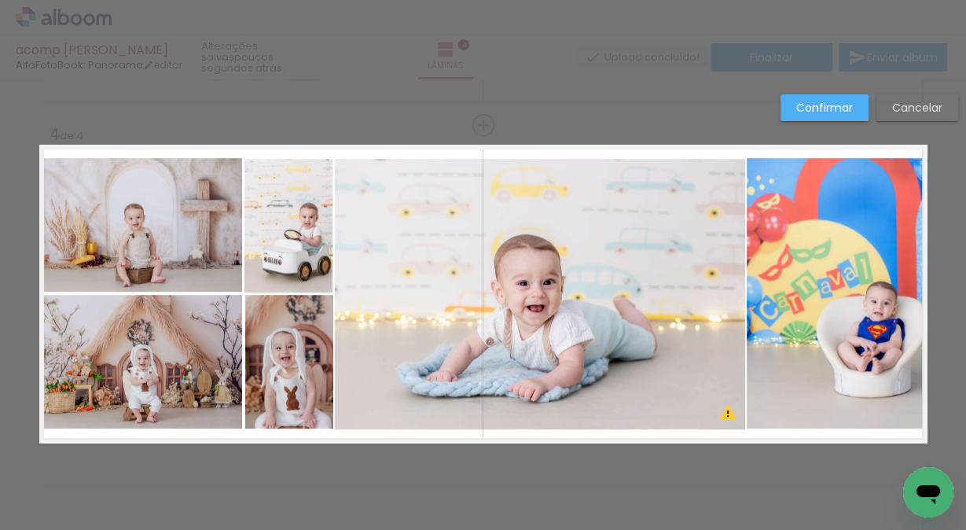
click at [0, 0] on slot "Confirmar" at bounding box center [0, 0] width 0 height 0
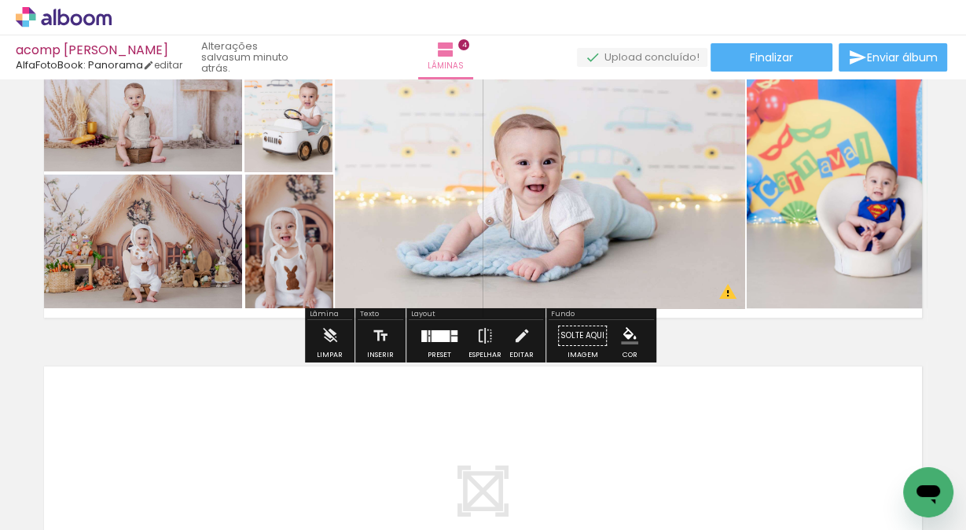
scroll to position [1118, 0]
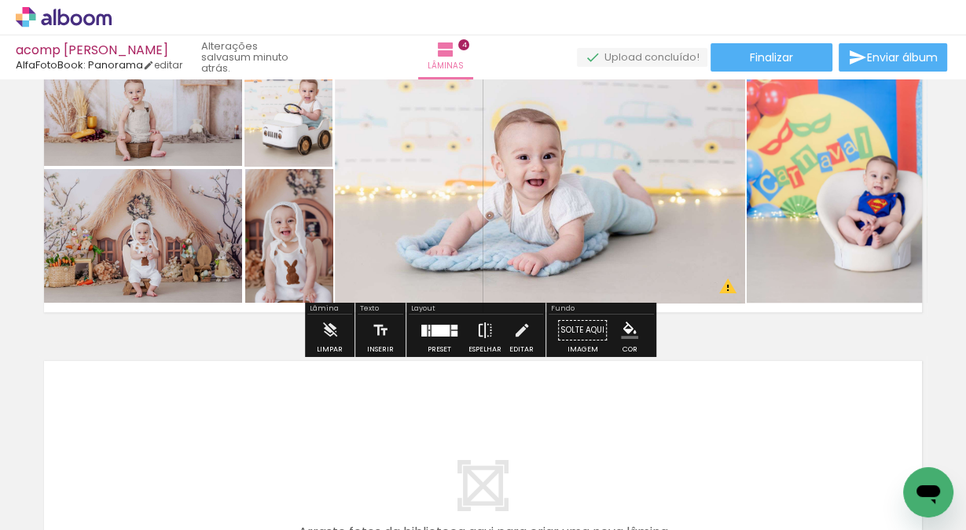
click at [478, 334] on iron-icon at bounding box center [485, 330] width 17 height 31
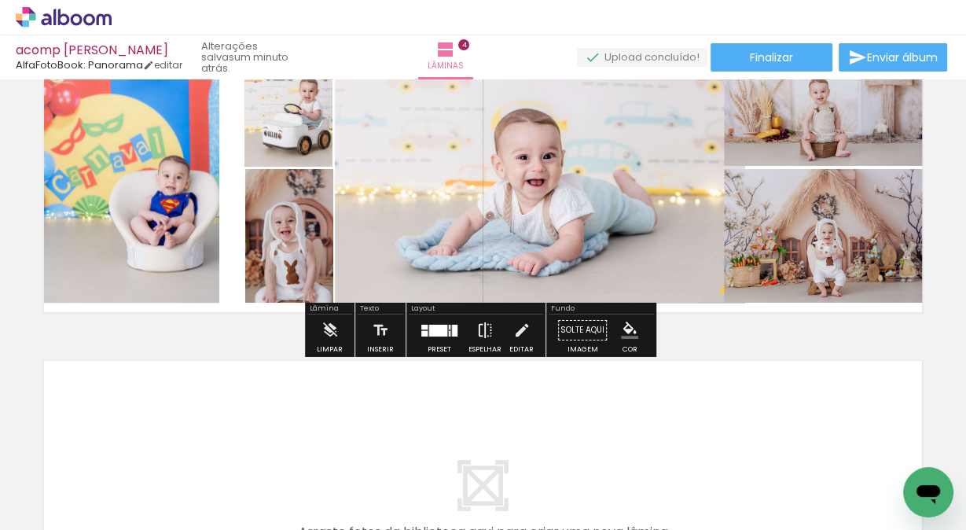
click at [479, 334] on iron-icon at bounding box center [485, 330] width 17 height 31
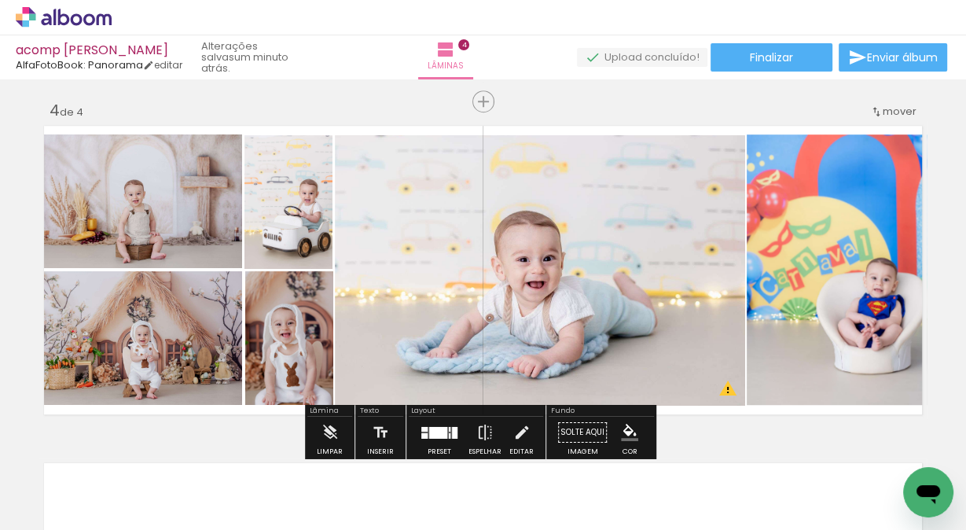
scroll to position [1013, 0]
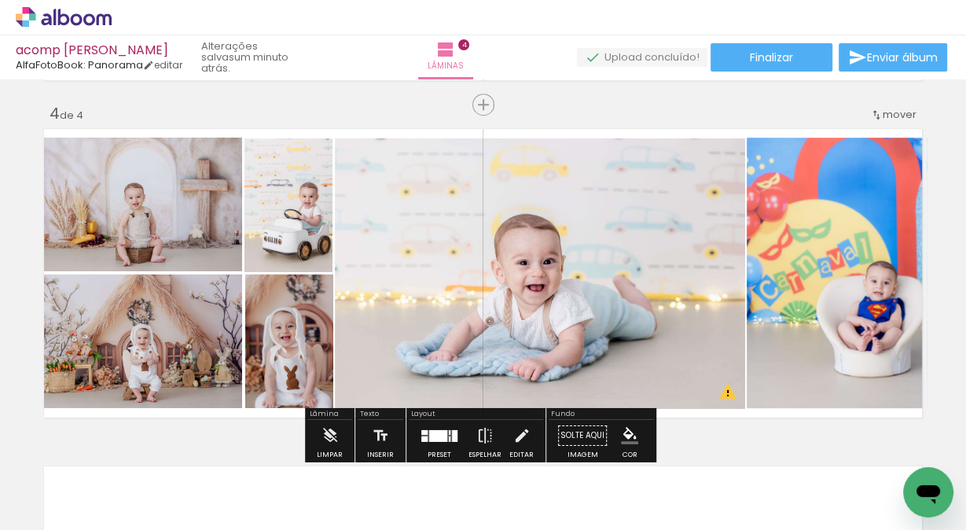
click at [317, 232] on quentale-photo at bounding box center [289, 205] width 88 height 134
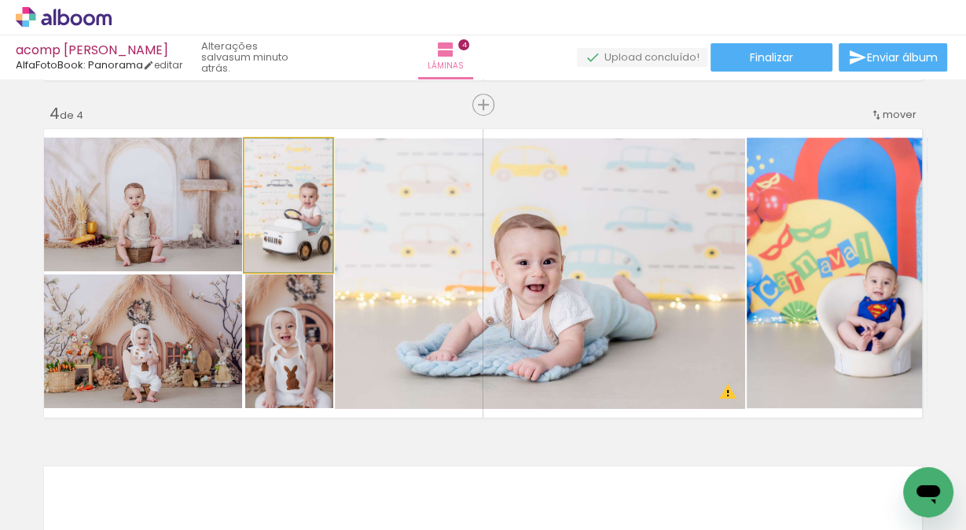
click at [300, 235] on quentale-photo at bounding box center [289, 205] width 88 height 134
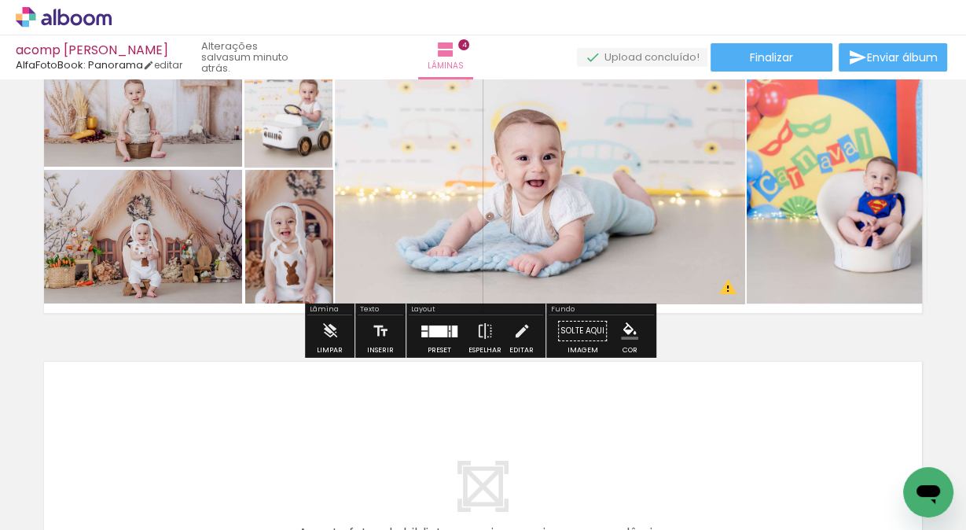
scroll to position [1118, 0]
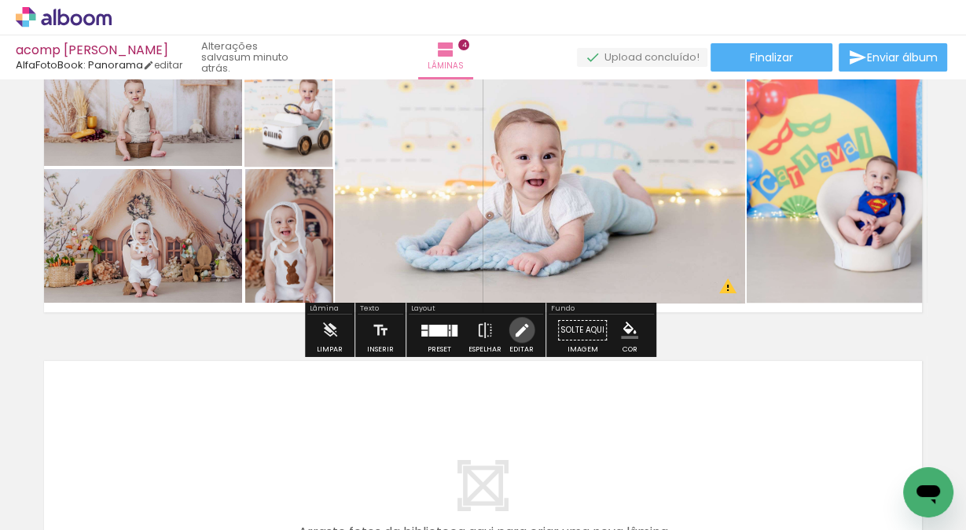
click at [518, 329] on iron-icon at bounding box center [521, 330] width 17 height 31
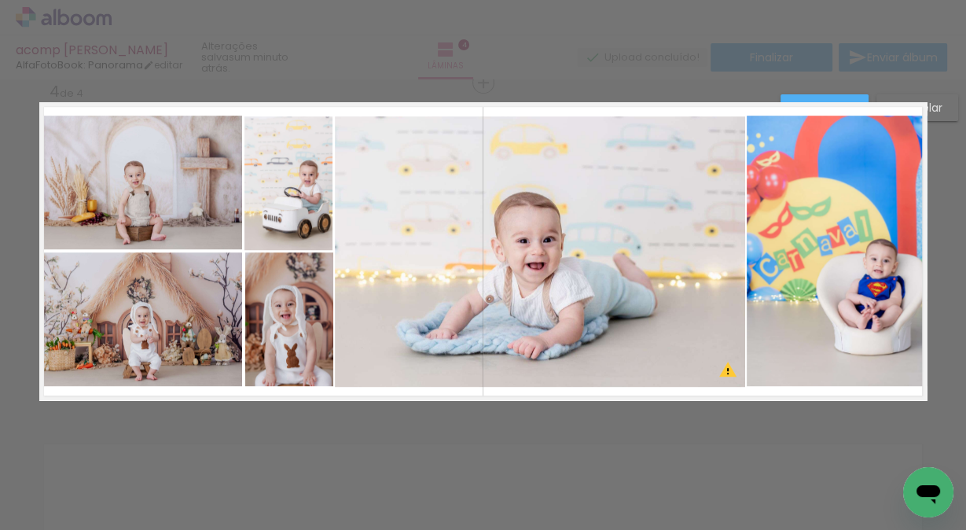
scroll to position [1030, 0]
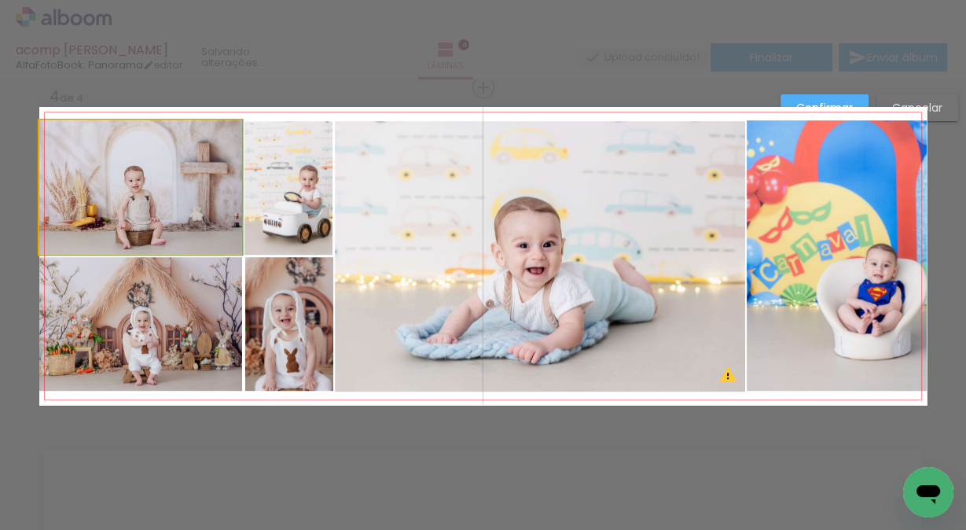
click at [104, 193] on quentale-photo at bounding box center [140, 187] width 203 height 134
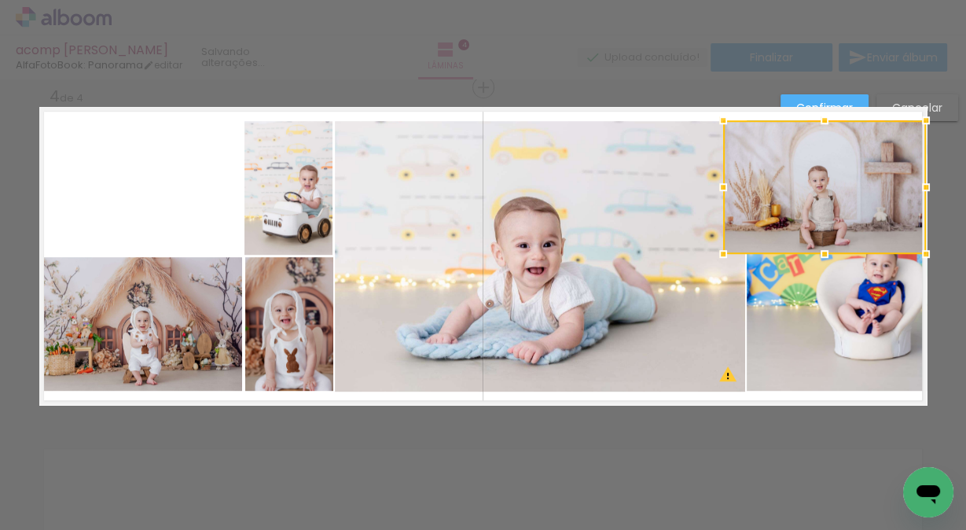
drag, startPoint x: 98, startPoint y: 201, endPoint x: 782, endPoint y: 201, distance: 684.1
click at [782, 201] on div at bounding box center [824, 187] width 203 height 134
click at [145, 326] on quentale-photo at bounding box center [140, 324] width 203 height 134
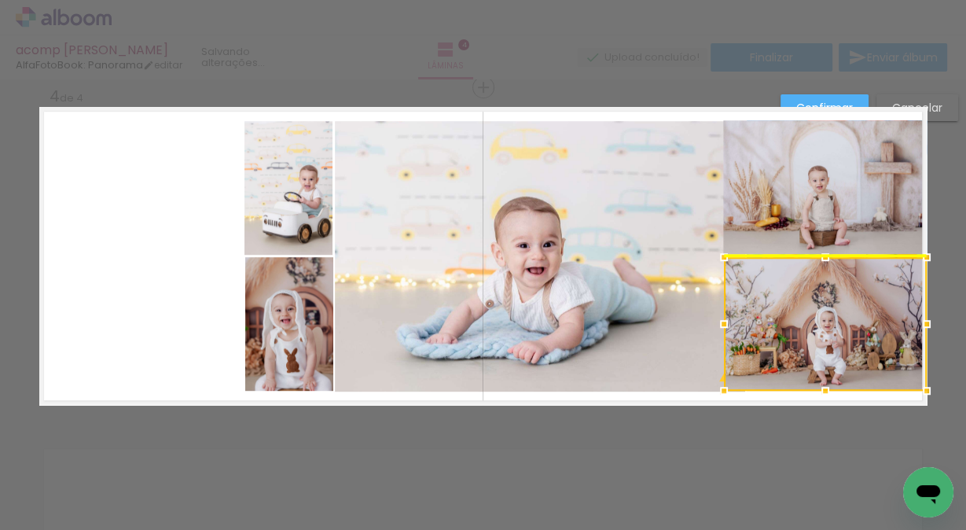
drag, startPoint x: 116, startPoint y: 334, endPoint x: 807, endPoint y: 332, distance: 691.2
click at [807, 332] on div at bounding box center [825, 324] width 203 height 134
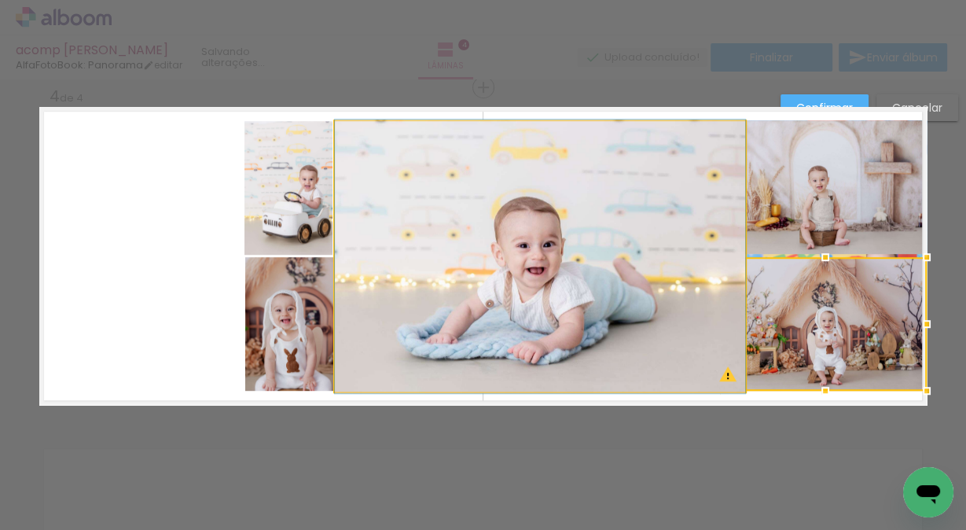
click at [569, 257] on quentale-photo at bounding box center [540, 256] width 410 height 270
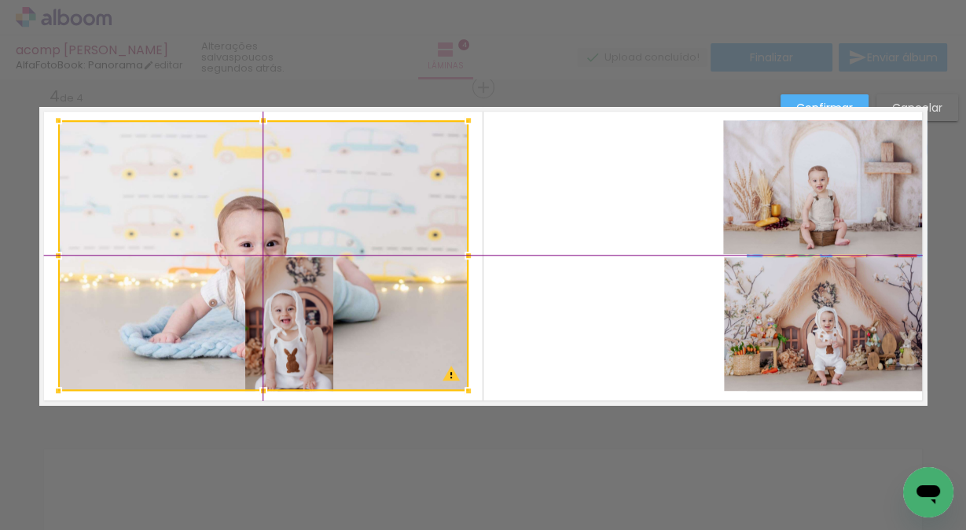
drag, startPoint x: 561, startPoint y: 264, endPoint x: 241, endPoint y: 250, distance: 320.3
click at [241, 250] on div at bounding box center [263, 255] width 410 height 270
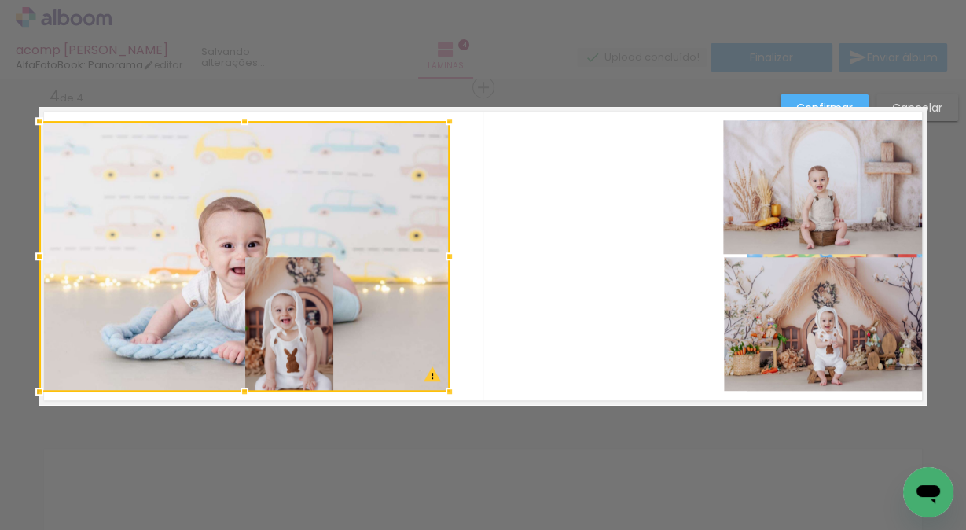
drag, startPoint x: 327, startPoint y: 228, endPoint x: 302, endPoint y: 228, distance: 25.2
click at [302, 228] on div at bounding box center [244, 256] width 410 height 270
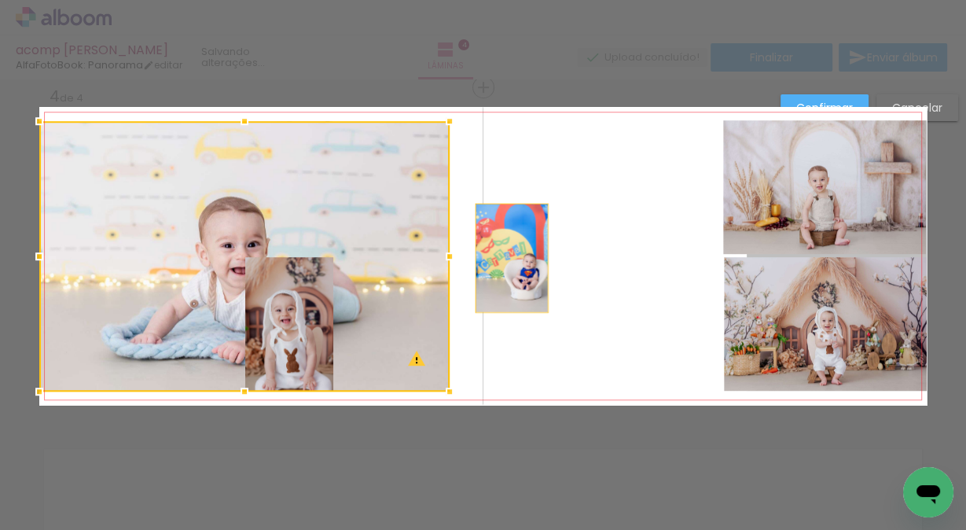
drag, startPoint x: 768, startPoint y: 256, endPoint x: 507, endPoint y: 258, distance: 261.1
click at [507, 258] on quentale-layouter at bounding box center [483, 256] width 888 height 298
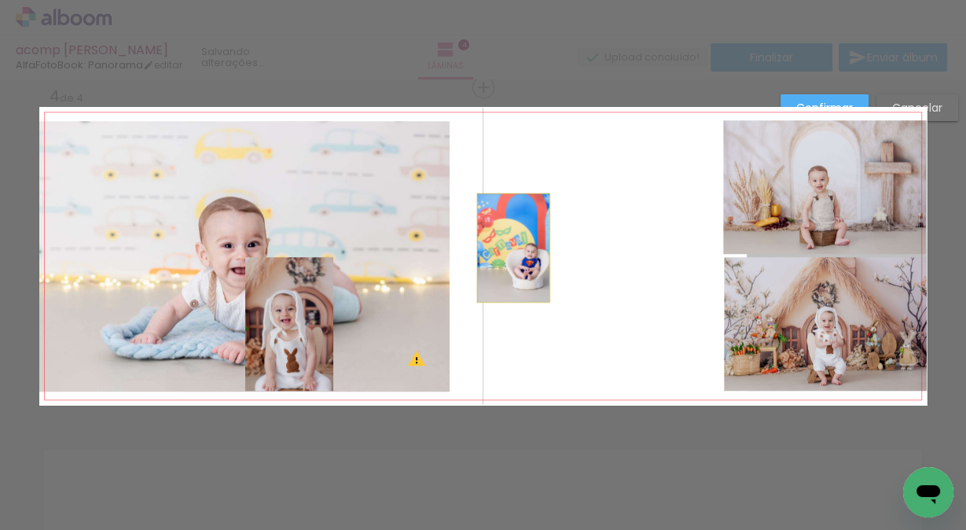
drag, startPoint x: 782, startPoint y: 256, endPoint x: 509, endPoint y: 248, distance: 273.0
click at [509, 248] on quentale-layouter at bounding box center [483, 256] width 888 height 298
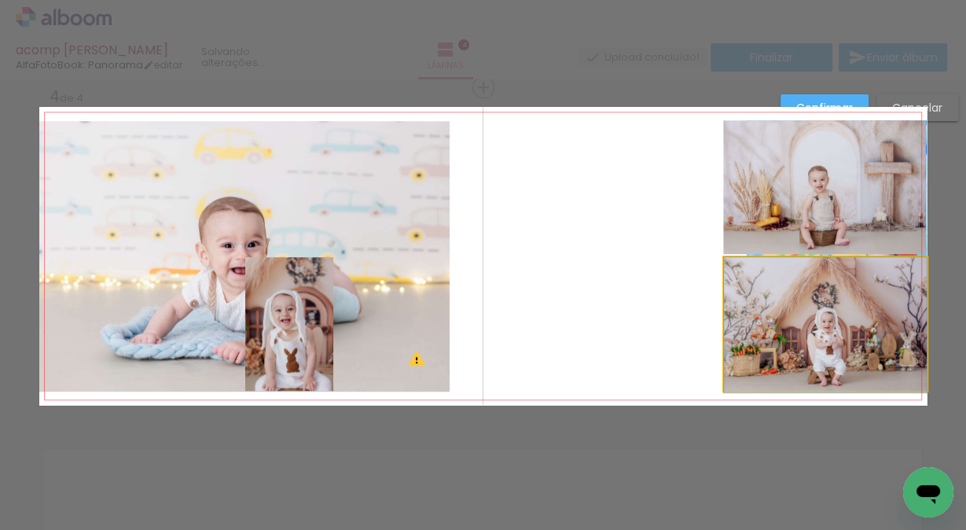
drag, startPoint x: 728, startPoint y: 282, endPoint x: 716, endPoint y: 322, distance: 42.0
click at [716, 322] on quentale-layouter at bounding box center [483, 256] width 888 height 298
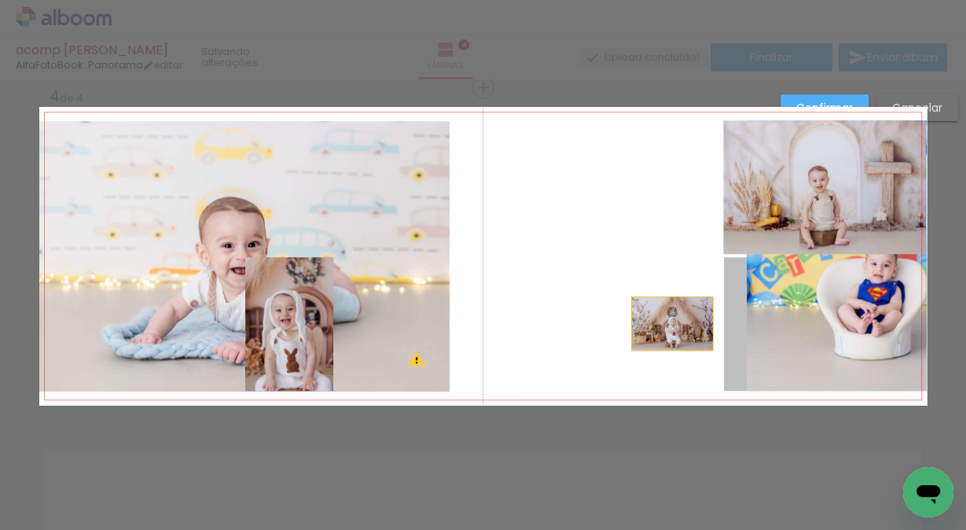
drag, startPoint x: 736, startPoint y: 285, endPoint x: 668, endPoint y: 323, distance: 77.4
click at [668, 323] on quentale-layouter at bounding box center [483, 256] width 888 height 298
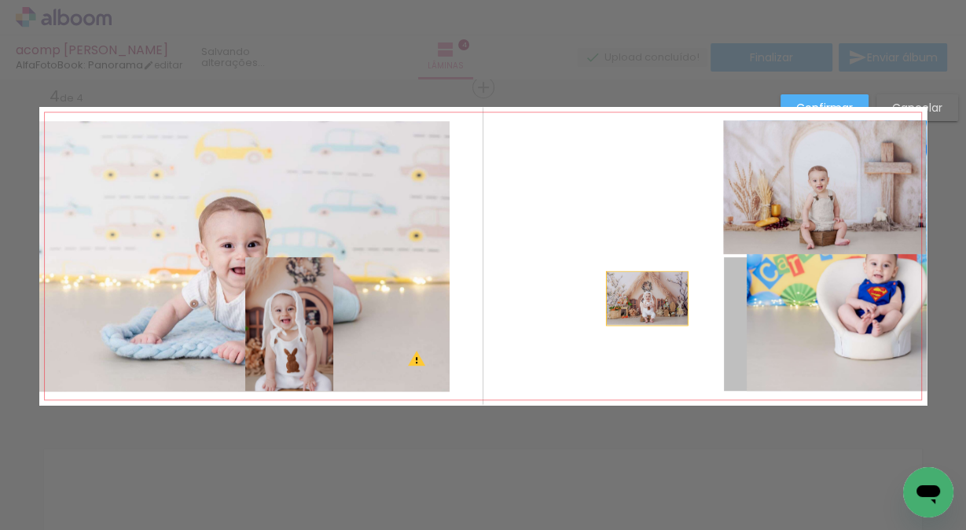
drag, startPoint x: 739, startPoint y: 299, endPoint x: 642, endPoint y: 298, distance: 96.7
click at [642, 298] on quentale-layouter at bounding box center [483, 256] width 888 height 298
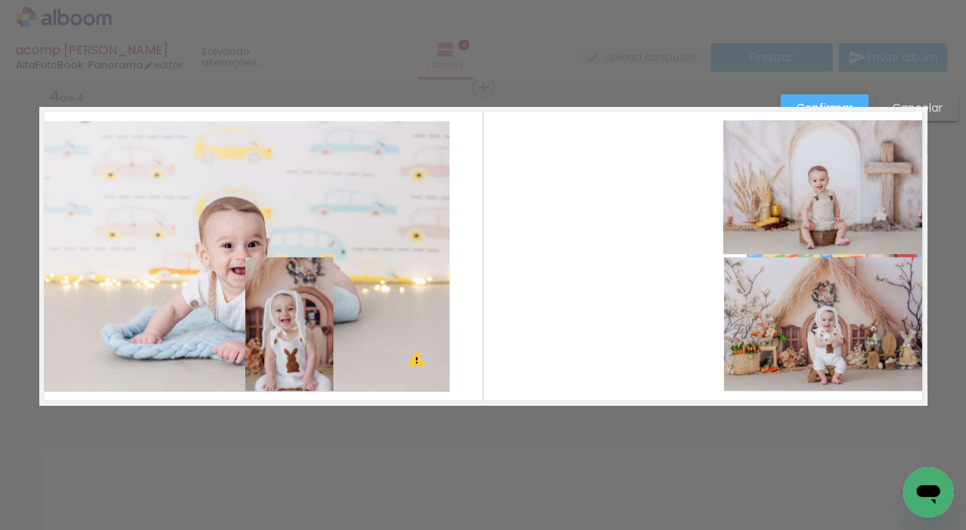
click at [753, 299] on quentale-photo at bounding box center [825, 324] width 203 height 134
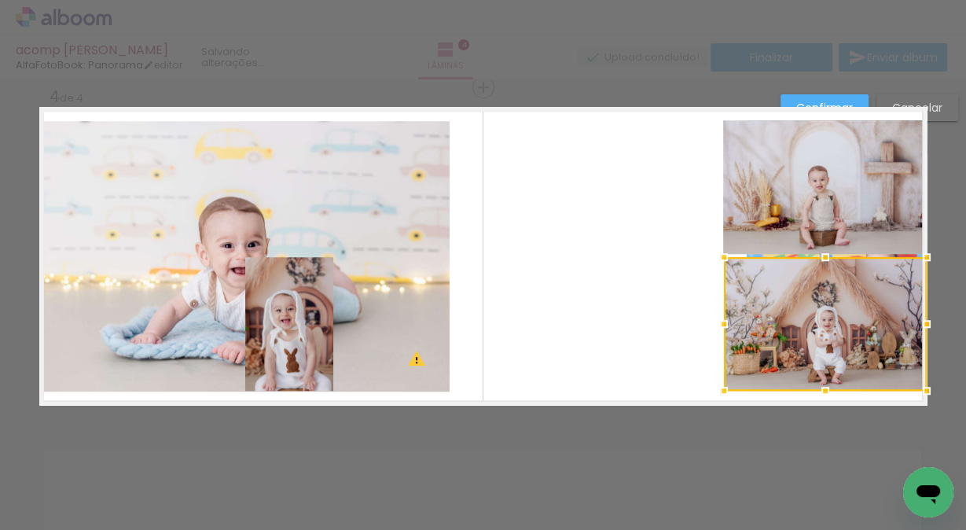
click at [753, 299] on div at bounding box center [825, 324] width 203 height 134
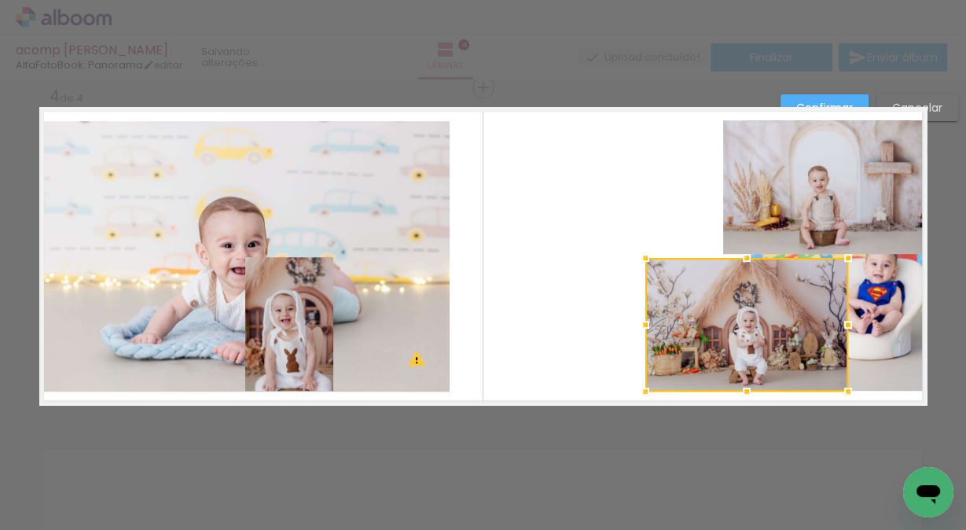
drag, startPoint x: 723, startPoint y: 304, endPoint x: 679, endPoint y: 307, distance: 43.4
click at [679, 307] on div at bounding box center [747, 325] width 203 height 134
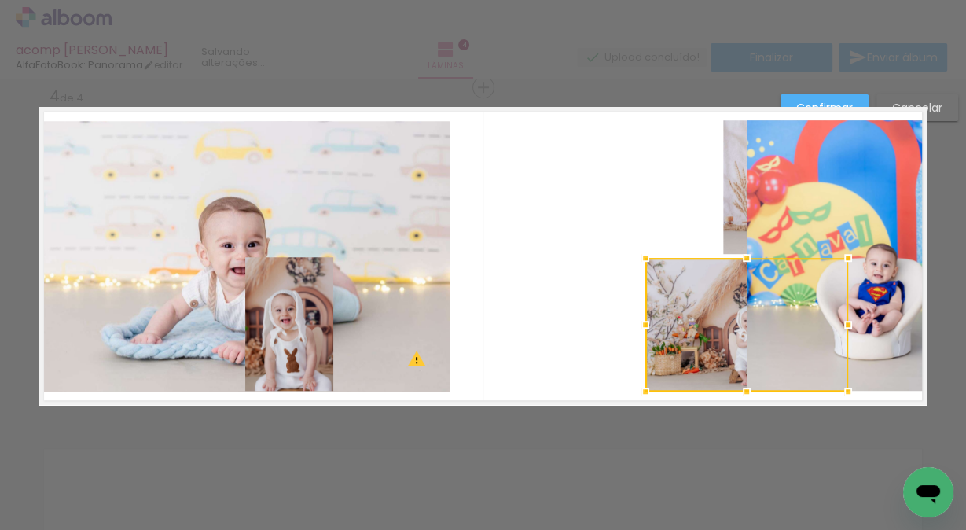
click at [893, 282] on quentale-photo at bounding box center [837, 255] width 180 height 270
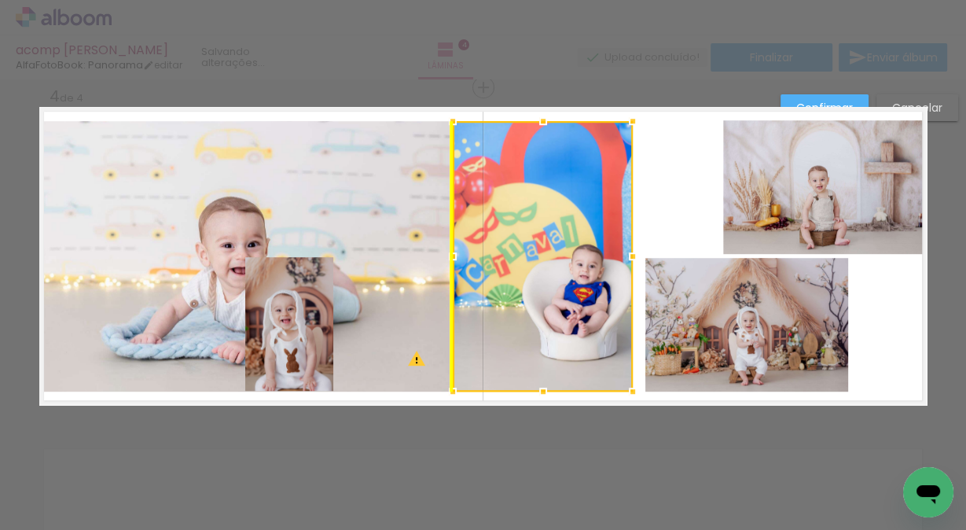
drag, startPoint x: 892, startPoint y: 289, endPoint x: 597, endPoint y: 290, distance: 294.9
click at [597, 290] on div at bounding box center [543, 256] width 180 height 270
click at [776, 320] on quentale-photo at bounding box center [747, 325] width 203 height 134
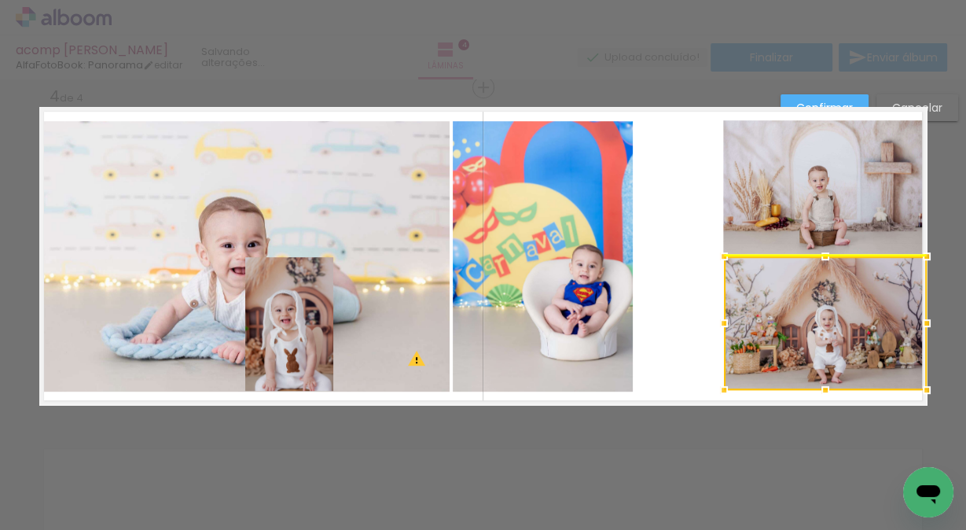
drag, startPoint x: 745, startPoint y: 326, endPoint x: 816, endPoint y: 320, distance: 71.0
click at [816, 320] on div at bounding box center [825, 323] width 203 height 134
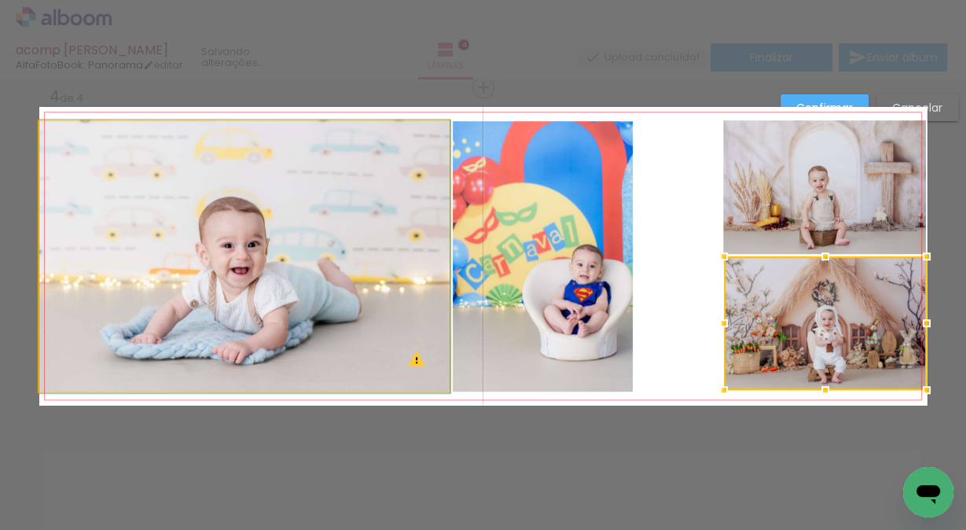
click at [294, 313] on quentale-photo at bounding box center [244, 256] width 410 height 270
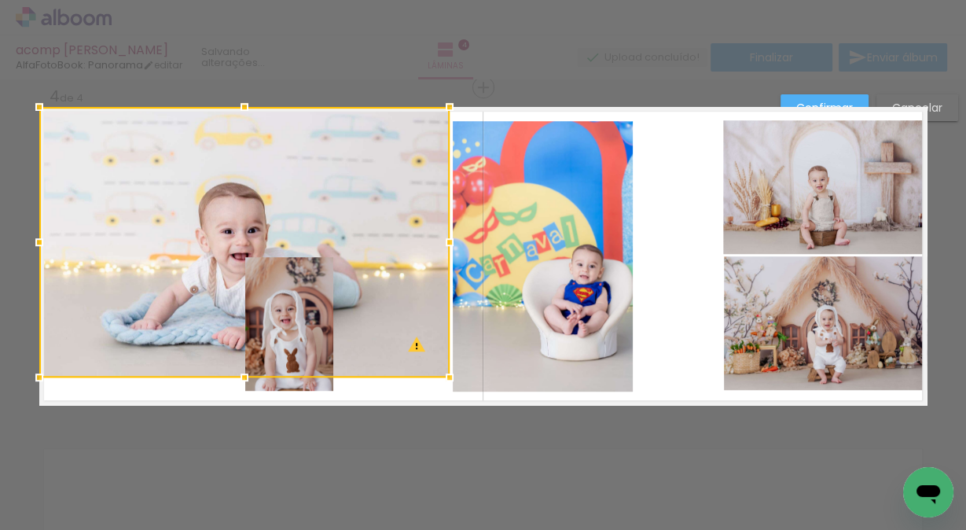
drag, startPoint x: 247, startPoint y: 200, endPoint x: 153, endPoint y: 104, distance: 134.0
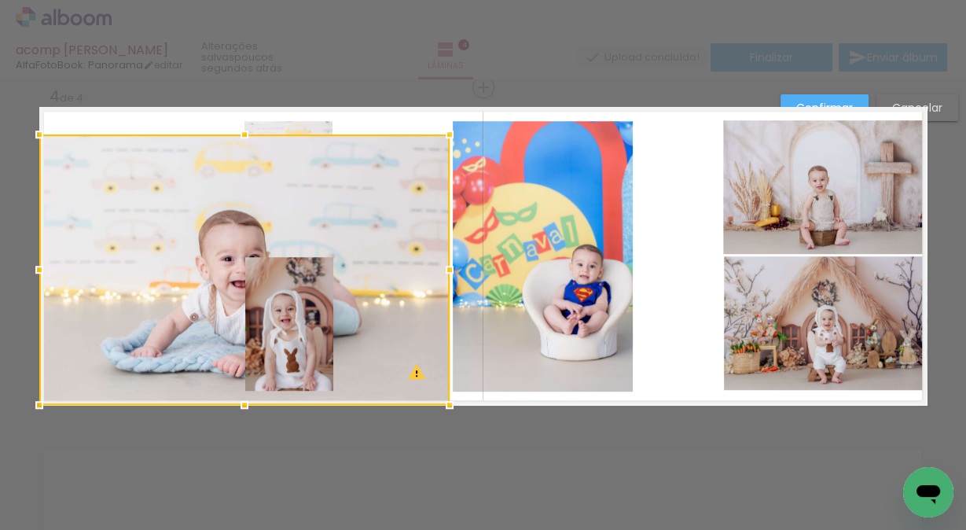
drag, startPoint x: 278, startPoint y: 314, endPoint x: 95, endPoint y: 408, distance: 205.4
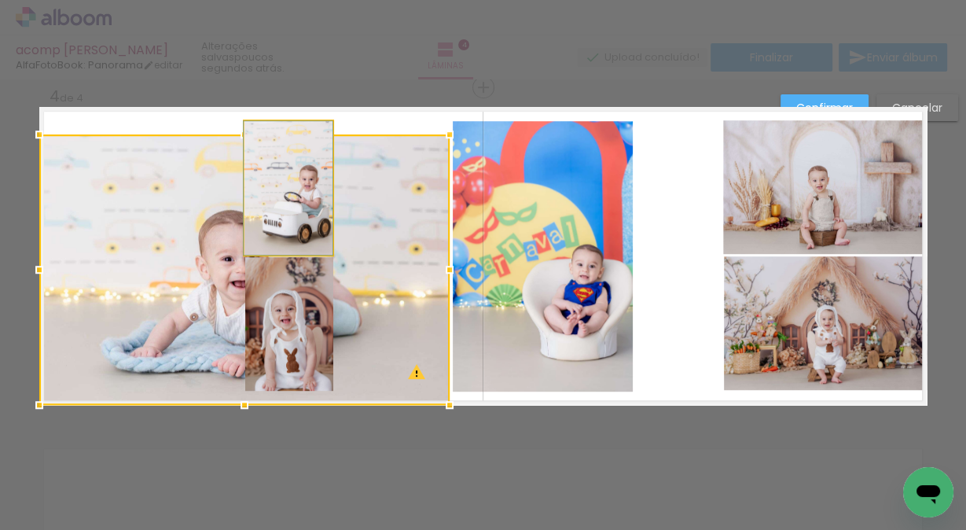
click at [310, 124] on quentale-photo at bounding box center [289, 188] width 88 height 134
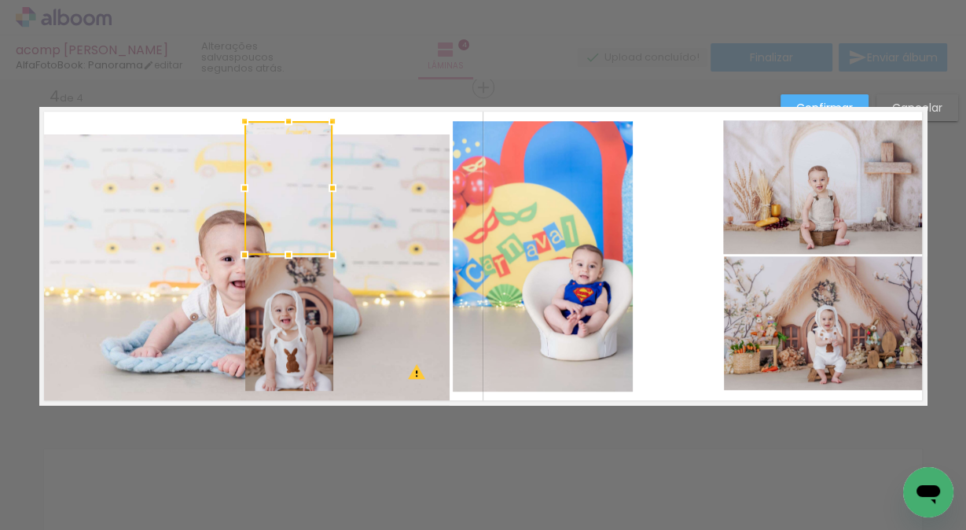
drag, startPoint x: 310, startPoint y: 125, endPoint x: 555, endPoint y: 124, distance: 245.3
click at [555, 124] on album-spread "4 de 4" at bounding box center [483, 256] width 888 height 298
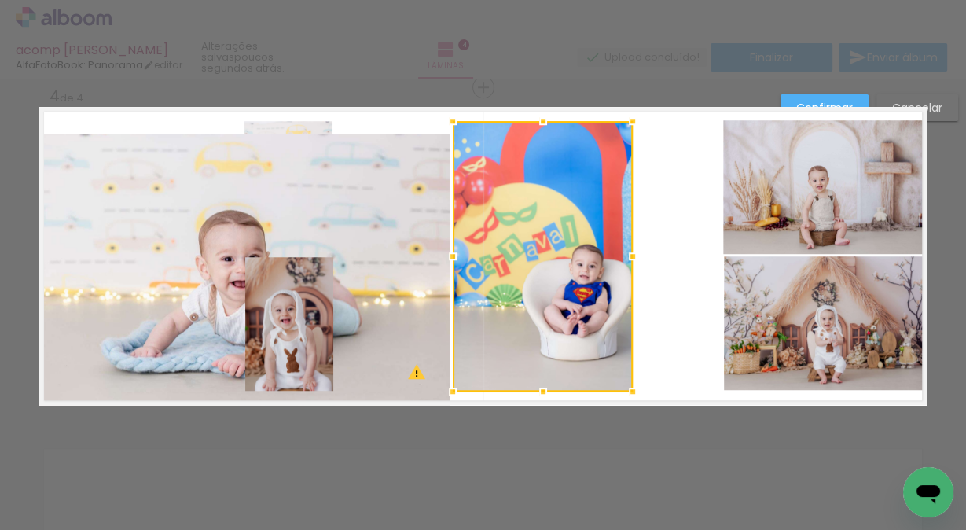
drag, startPoint x: 555, startPoint y: 182, endPoint x: 569, endPoint y: 218, distance: 38.6
click at [555, 183] on div at bounding box center [543, 256] width 180 height 270
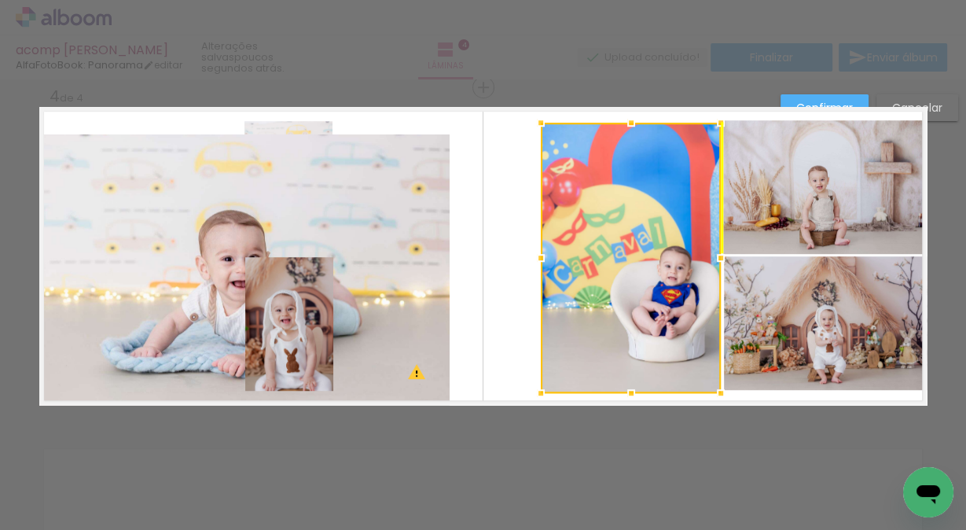
drag, startPoint x: 570, startPoint y: 230, endPoint x: 658, endPoint y: 230, distance: 88.1
click at [658, 230] on div at bounding box center [631, 258] width 180 height 270
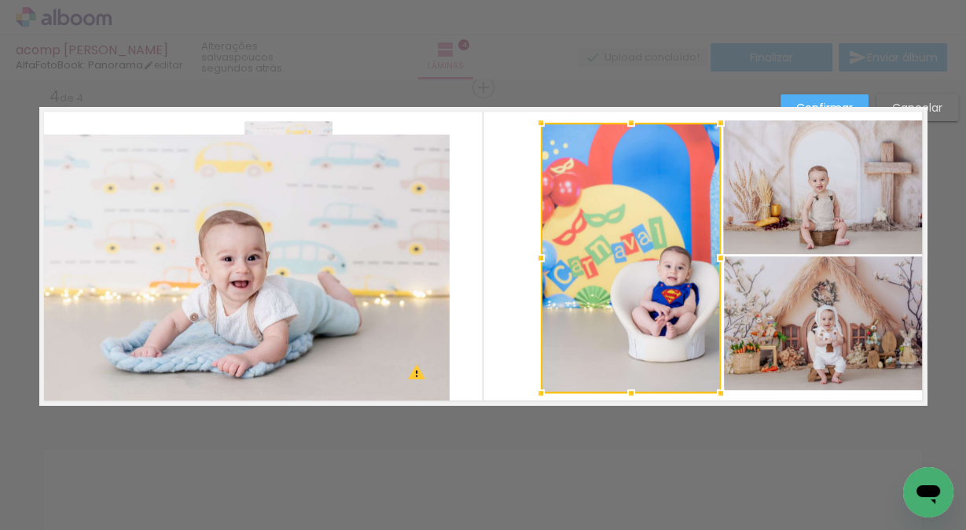
click at [311, 176] on quentale-photo at bounding box center [244, 269] width 410 height 270
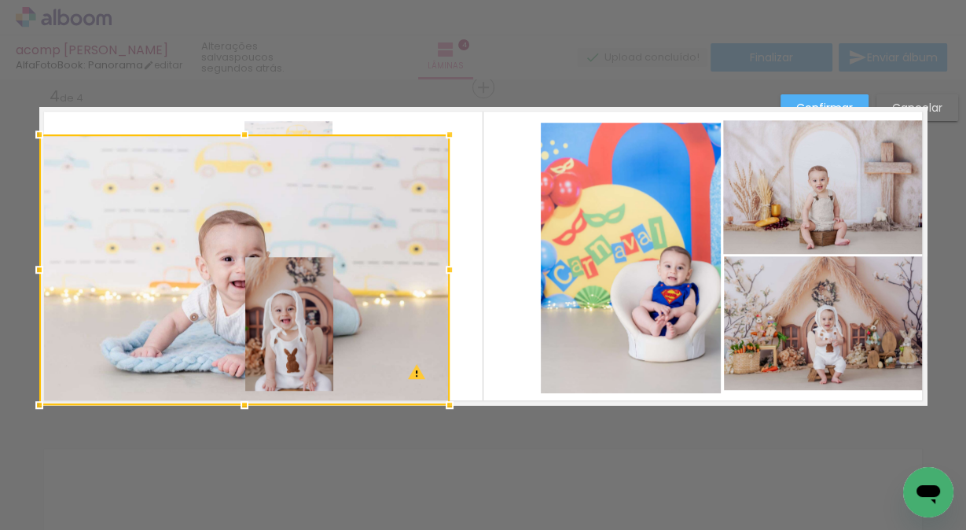
drag, startPoint x: 378, startPoint y: 170, endPoint x: 306, endPoint y: 271, distance: 124.6
click at [306, 271] on div at bounding box center [244, 269] width 410 height 270
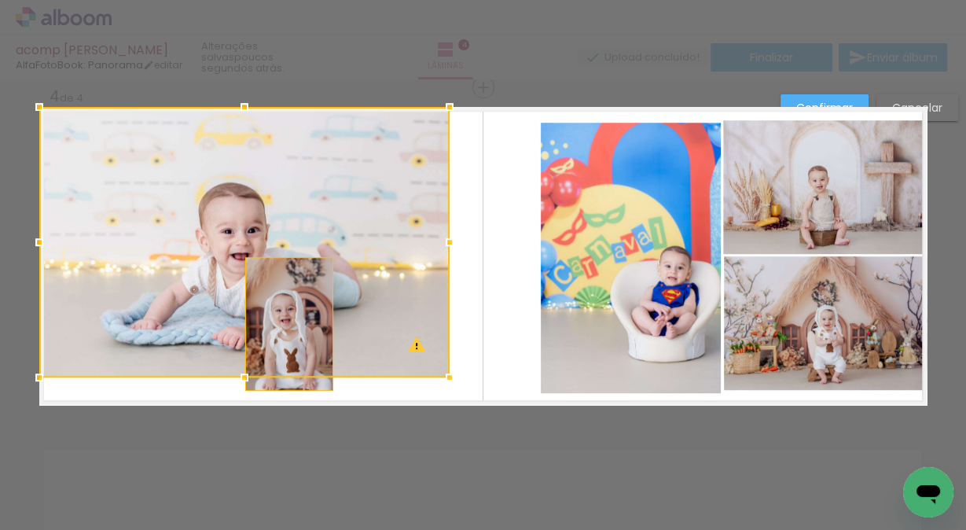
drag, startPoint x: 281, startPoint y: 316, endPoint x: 0, endPoint y: 133, distance: 335.2
click at [403, 393] on quentale-layouter at bounding box center [483, 256] width 888 height 298
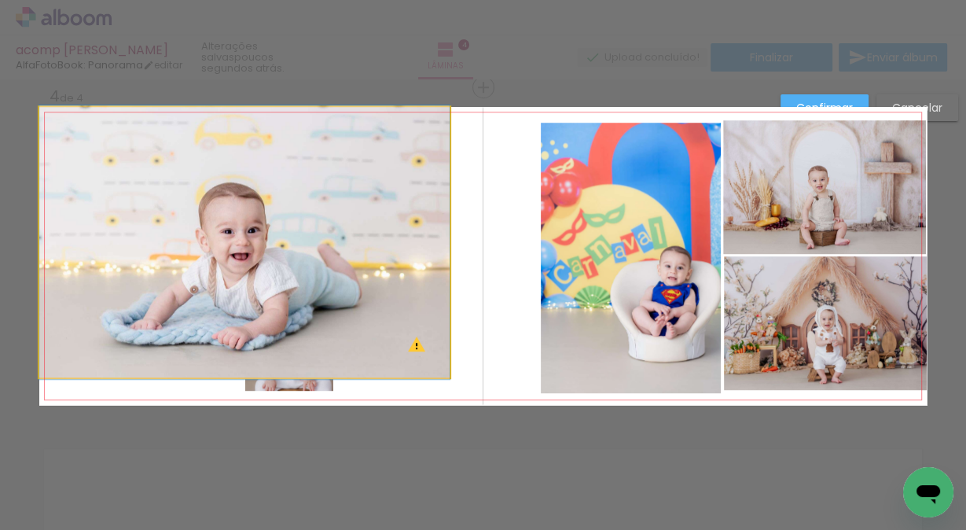
click at [277, 345] on quentale-photo at bounding box center [244, 242] width 410 height 270
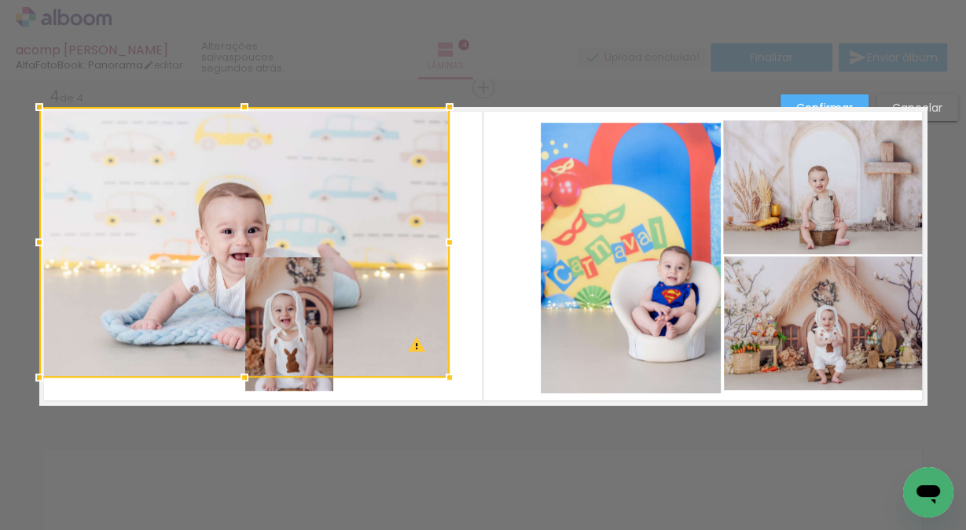
click at [275, 391] on quentale-layouter at bounding box center [483, 256] width 888 height 298
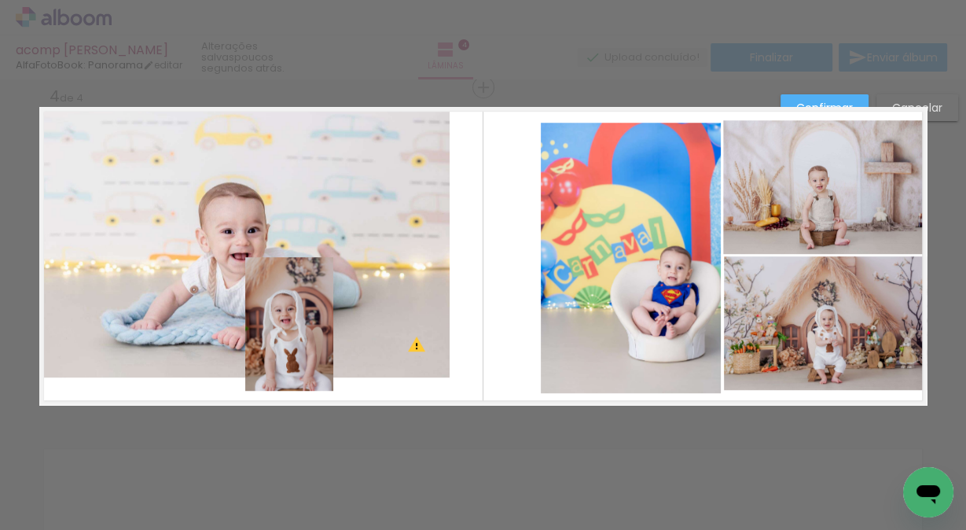
click at [278, 386] on quentale-photo at bounding box center [289, 324] width 88 height 134
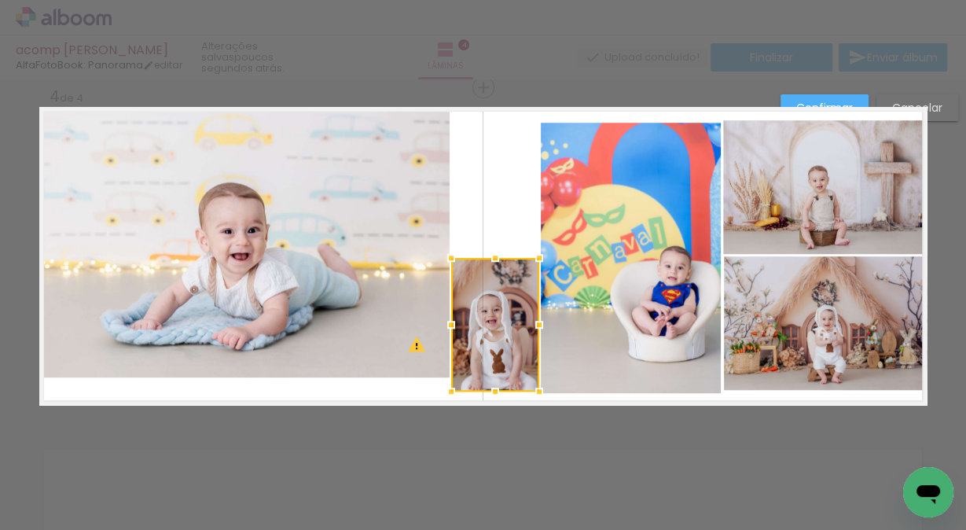
drag, startPoint x: 296, startPoint y: 366, endPoint x: 503, endPoint y: 366, distance: 206.8
click at [503, 366] on div at bounding box center [495, 325] width 88 height 134
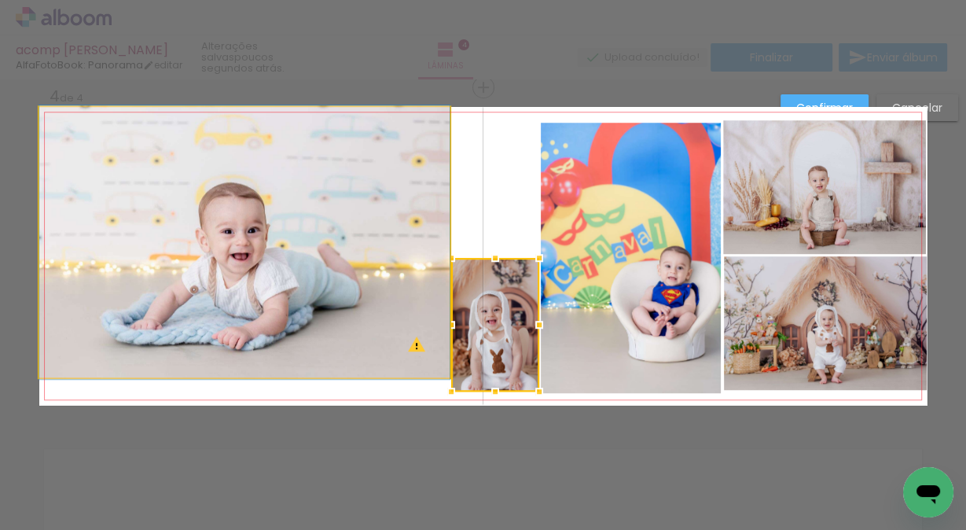
drag, startPoint x: 306, startPoint y: 208, endPoint x: 302, endPoint y: 171, distance: 37.9
click at [305, 208] on quentale-photo at bounding box center [244, 242] width 410 height 270
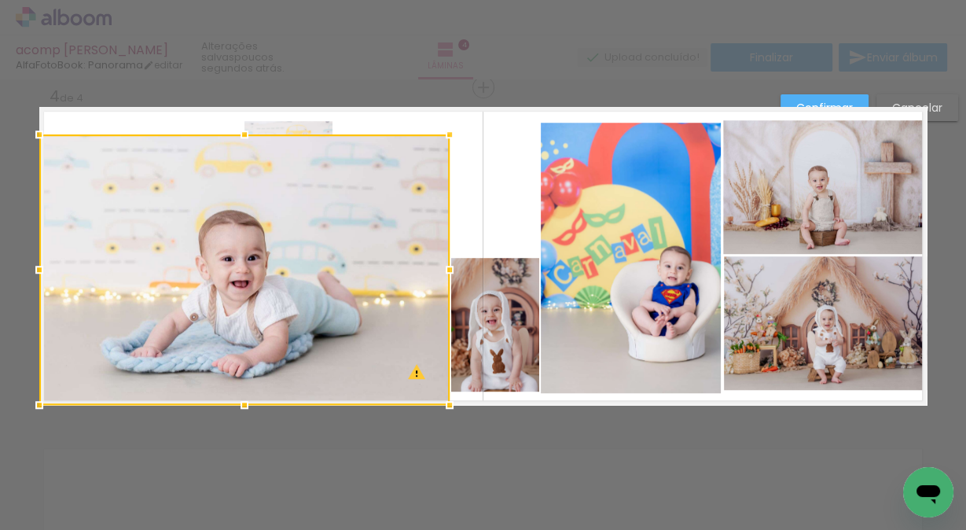
drag, startPoint x: 310, startPoint y: 158, endPoint x: 167, endPoint y: 248, distance: 168.6
click at [167, 252] on div at bounding box center [244, 269] width 410 height 270
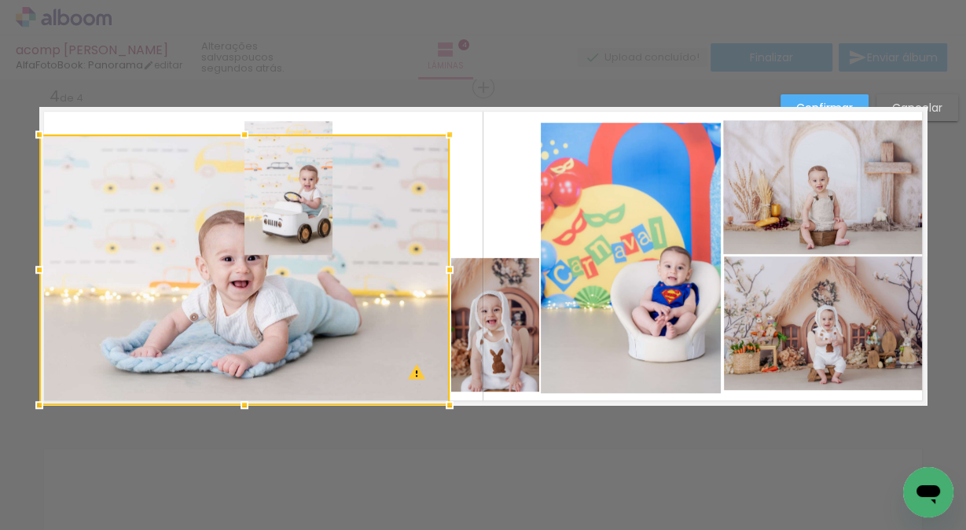
click at [274, 129] on quentale-photo at bounding box center [289, 188] width 88 height 134
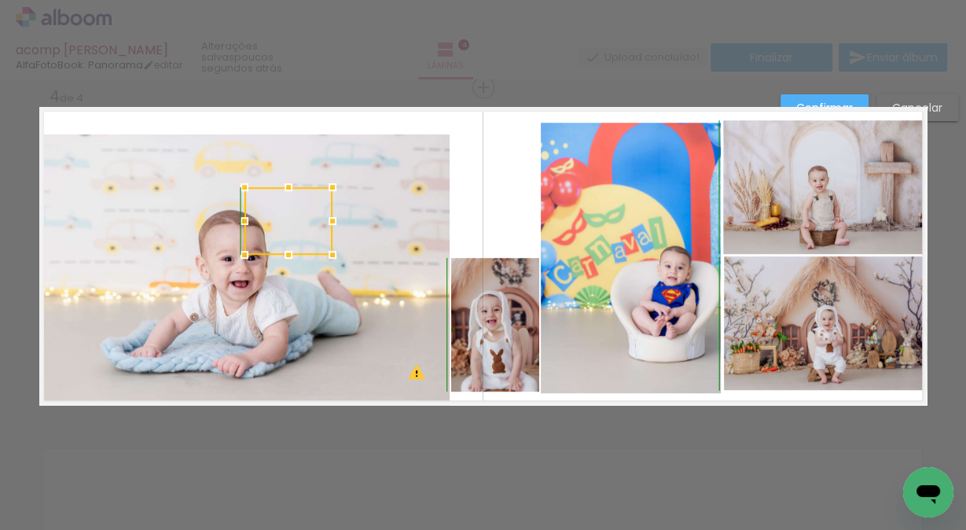
drag, startPoint x: 285, startPoint y: 127, endPoint x: 374, endPoint y: 127, distance: 89.6
click at [374, 127] on album-spread "4 de 4" at bounding box center [483, 256] width 888 height 298
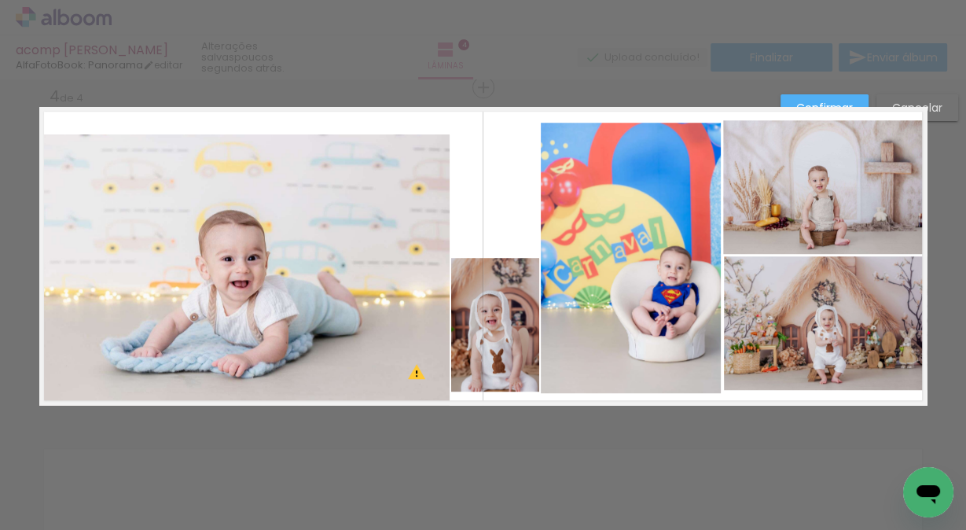
click at [285, 126] on quentale-layouter at bounding box center [483, 256] width 888 height 298
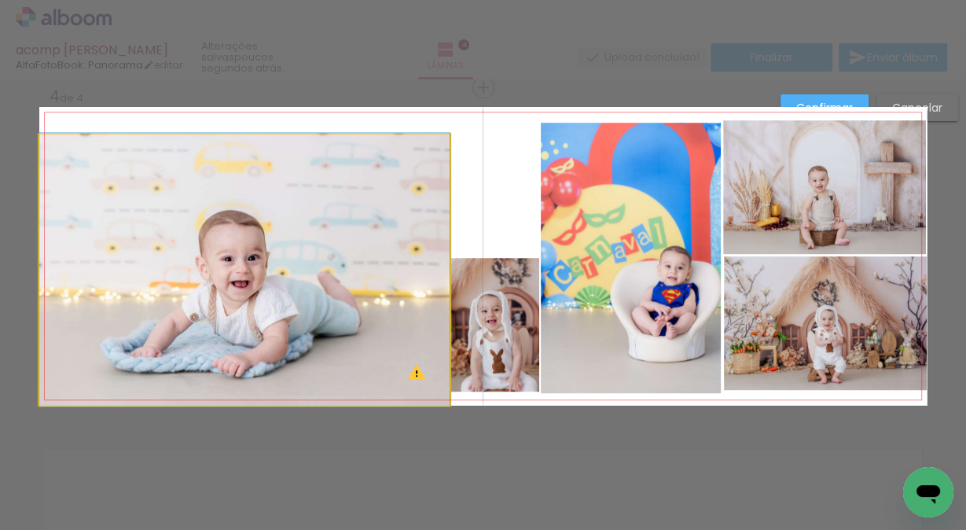
click at [263, 151] on quentale-photo at bounding box center [244, 269] width 410 height 270
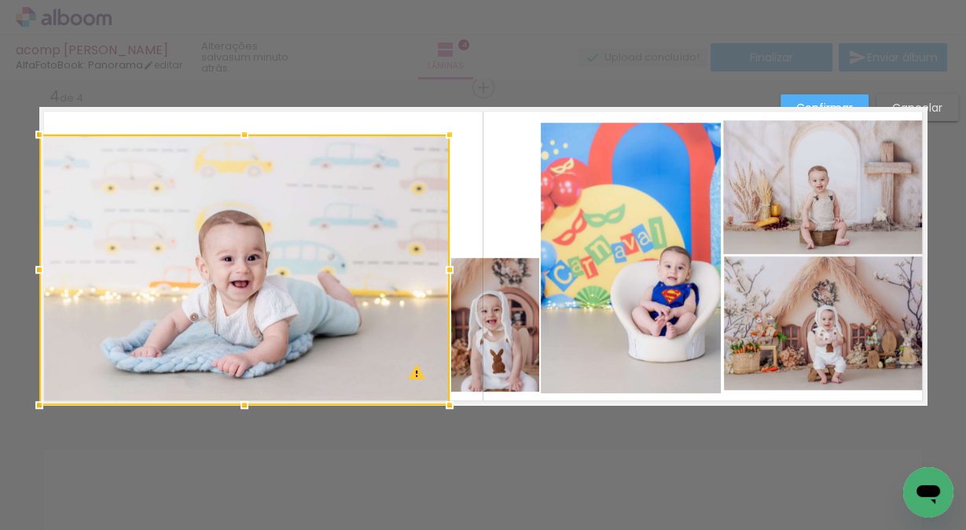
drag, startPoint x: 286, startPoint y: 161, endPoint x: 280, endPoint y: 172, distance: 12.7
click at [280, 172] on div at bounding box center [244, 269] width 410 height 270
drag, startPoint x: 388, startPoint y: 182, endPoint x: 139, endPoint y: 232, distance: 254.1
click at [102, 258] on div at bounding box center [244, 269] width 410 height 270
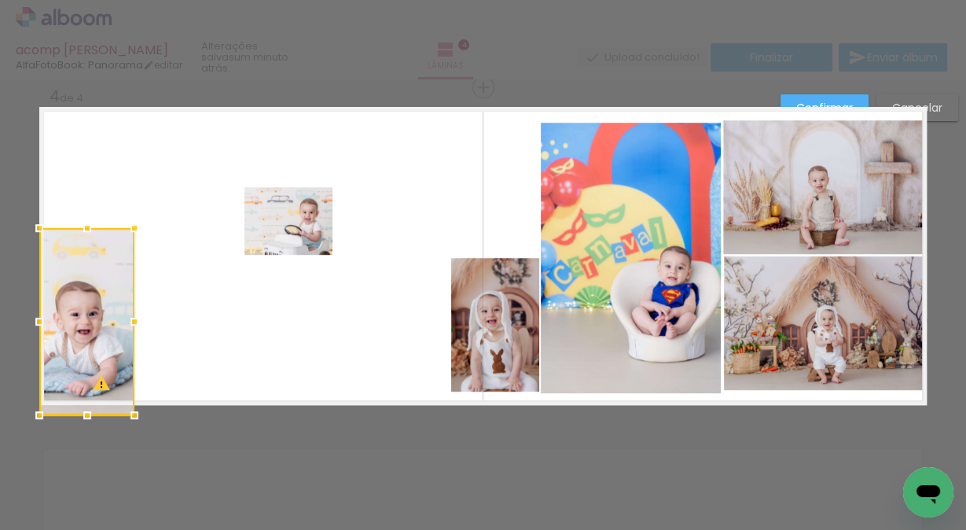
drag, startPoint x: 444, startPoint y: 134, endPoint x: 415, endPoint y: 153, distance: 34.3
click at [415, 153] on album-spread "4 de 4" at bounding box center [483, 256] width 888 height 298
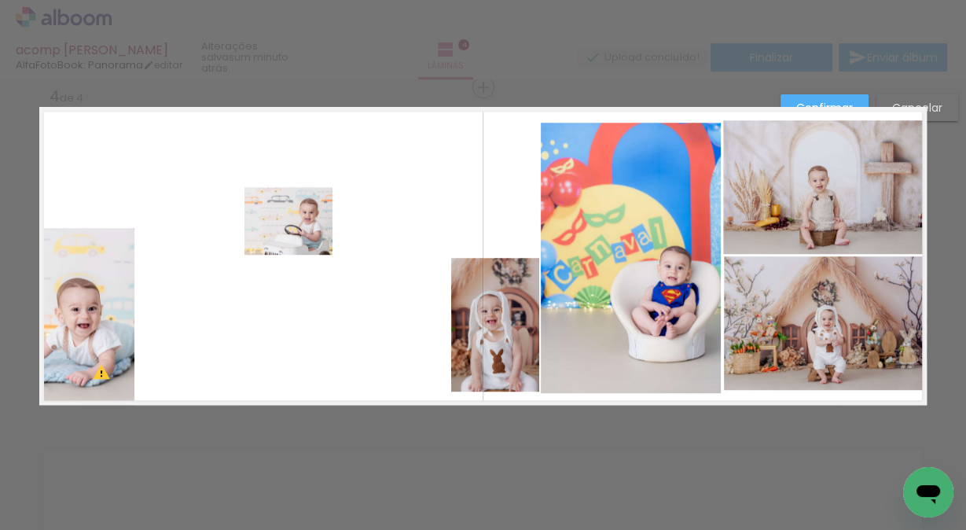
drag, startPoint x: 241, startPoint y: 201, endPoint x: 256, endPoint y: 205, distance: 16.4
click at [245, 201] on quentale-photo at bounding box center [289, 221] width 88 height 68
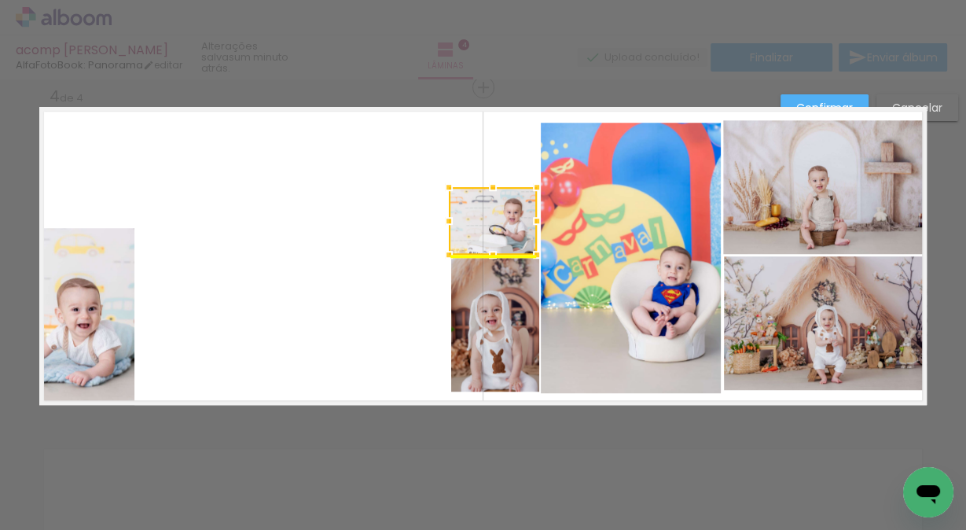
drag, startPoint x: 287, startPoint y: 223, endPoint x: 491, endPoint y: 223, distance: 203.7
click at [491, 223] on div at bounding box center [493, 221] width 88 height 68
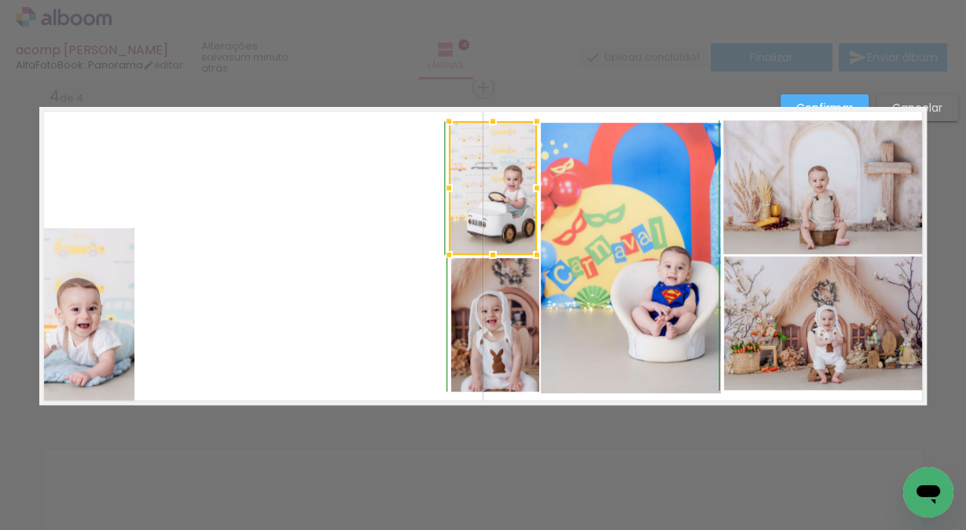
drag, startPoint x: 488, startPoint y: 186, endPoint x: 491, endPoint y: 122, distance: 63.8
click at [491, 122] on div at bounding box center [492, 120] width 31 height 31
click at [510, 226] on div at bounding box center [493, 188] width 88 height 134
click at [107, 270] on quentale-photo at bounding box center [86, 316] width 95 height 177
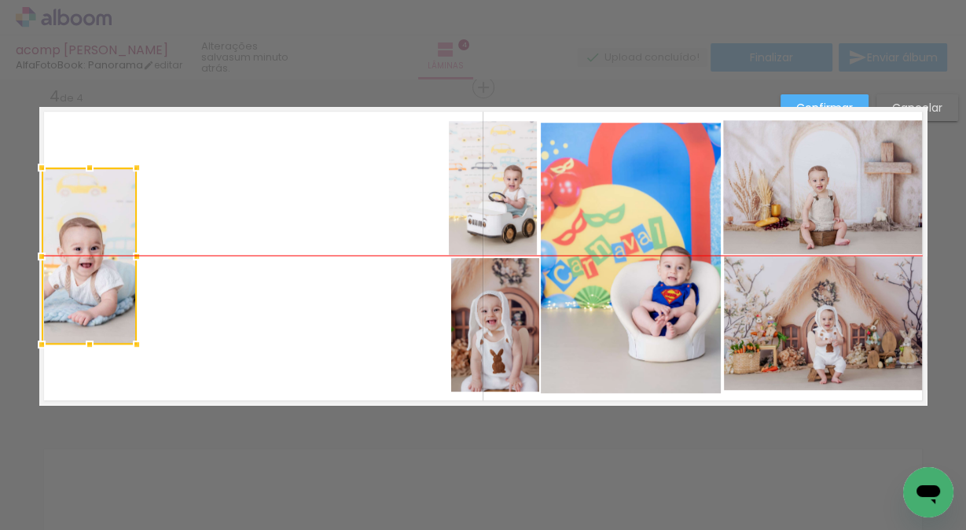
drag, startPoint x: 90, startPoint y: 261, endPoint x: 93, endPoint y: 197, distance: 64.5
click at [93, 197] on div at bounding box center [89, 255] width 95 height 177
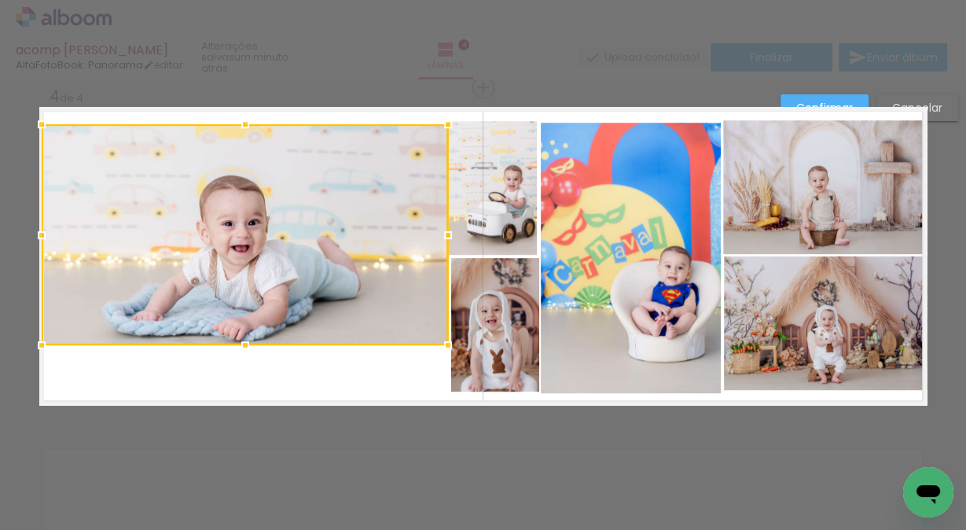
drag, startPoint x: 136, startPoint y: 167, endPoint x: 448, endPoint y: 127, distance: 314.6
click at [448, 127] on div at bounding box center [447, 124] width 31 height 31
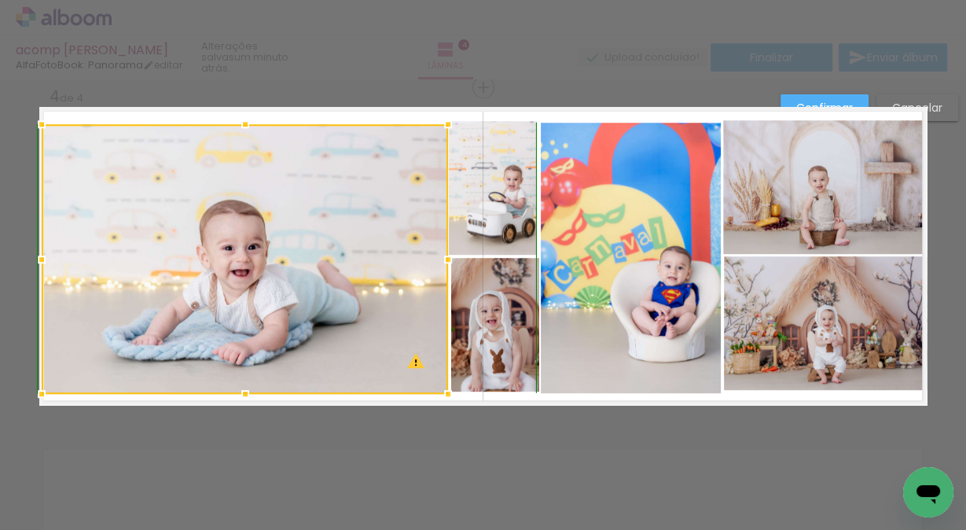
drag, startPoint x: 238, startPoint y: 345, endPoint x: 239, endPoint y: 391, distance: 45.6
click at [239, 391] on div at bounding box center [245, 393] width 31 height 31
click at [362, 108] on quentale-layouter at bounding box center [483, 256] width 888 height 298
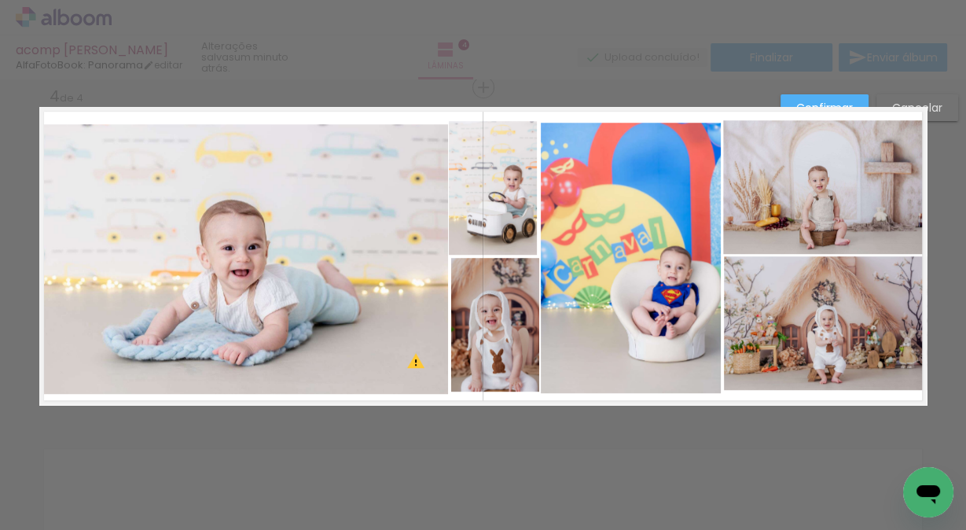
click at [491, 318] on quentale-photo at bounding box center [495, 325] width 88 height 134
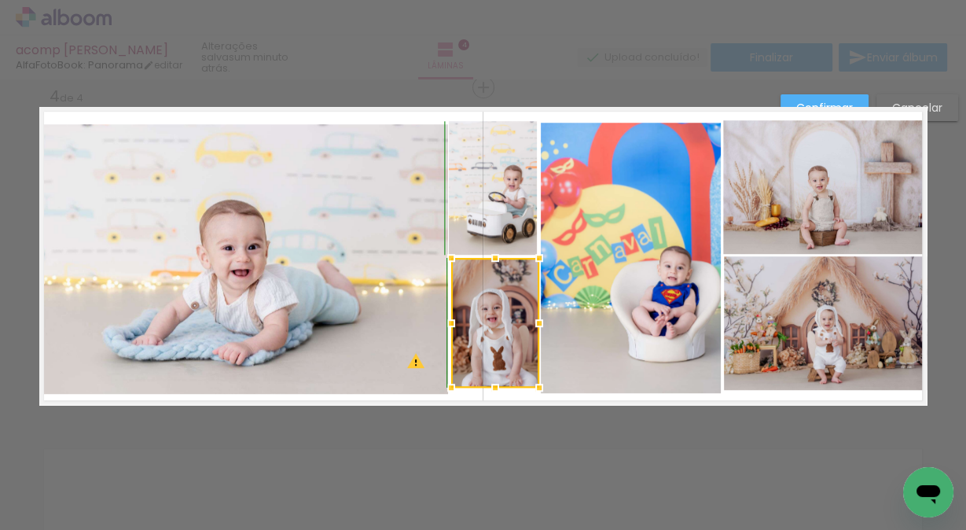
click at [491, 397] on div at bounding box center [495, 387] width 31 height 31
click at [493, 362] on quentale-photo at bounding box center [495, 323] width 88 height 130
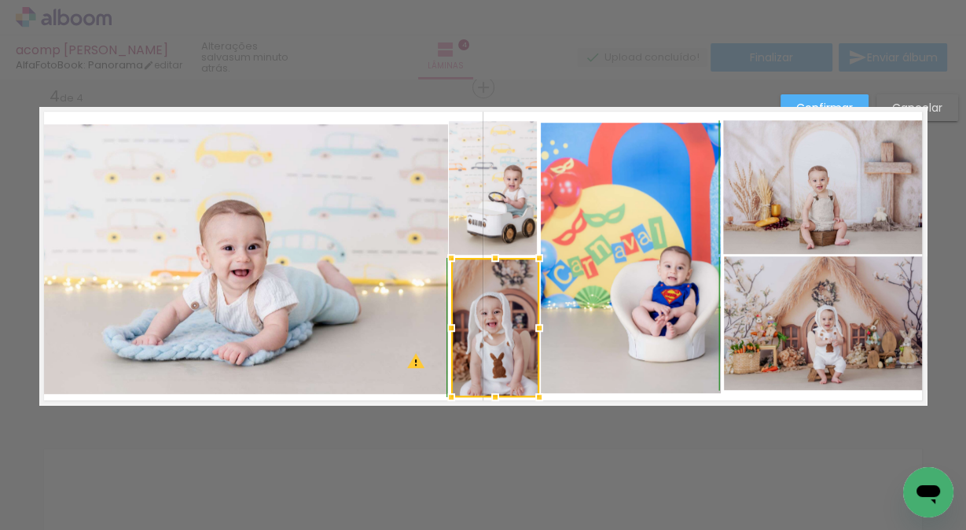
click at [491, 385] on div at bounding box center [495, 396] width 31 height 31
click at [473, 75] on div at bounding box center [483, 39] width 966 height 79
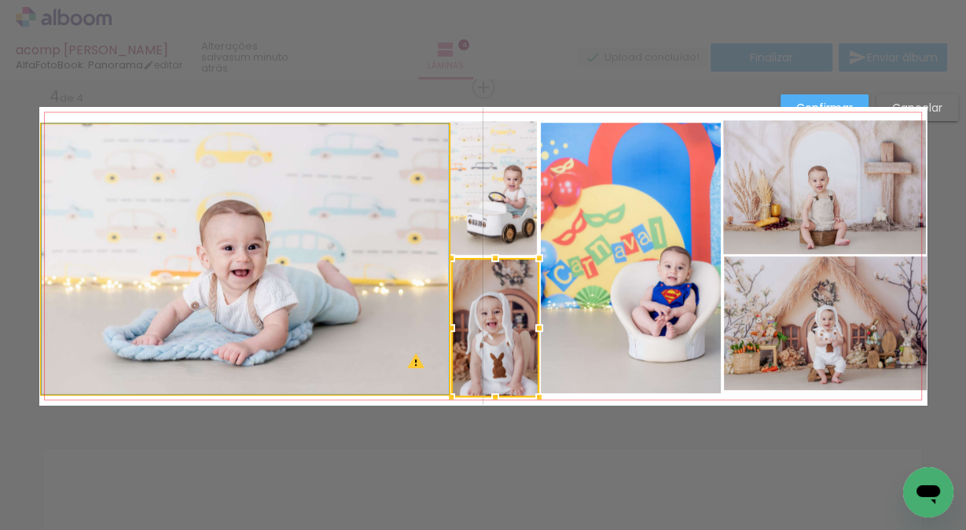
click at [349, 159] on quentale-photo at bounding box center [245, 259] width 407 height 270
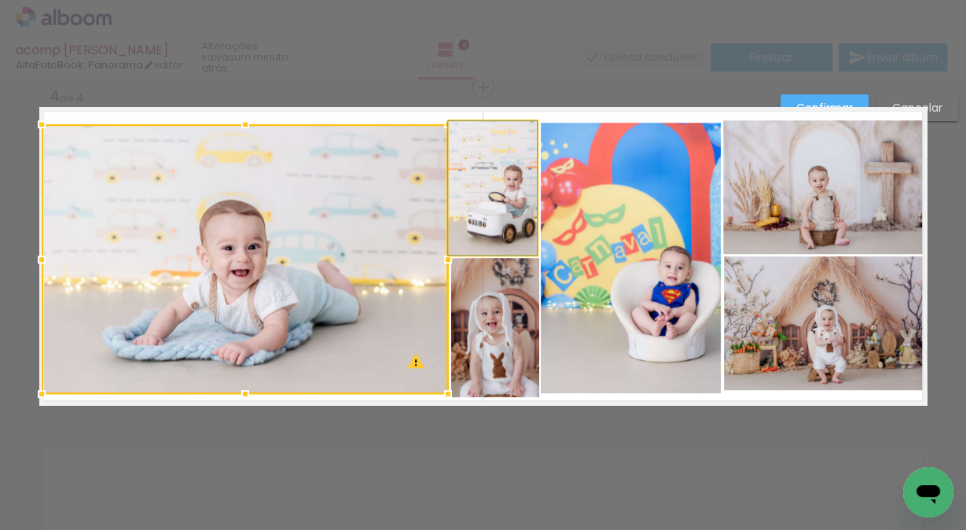
click at [468, 160] on quentale-photo at bounding box center [493, 188] width 88 height 134
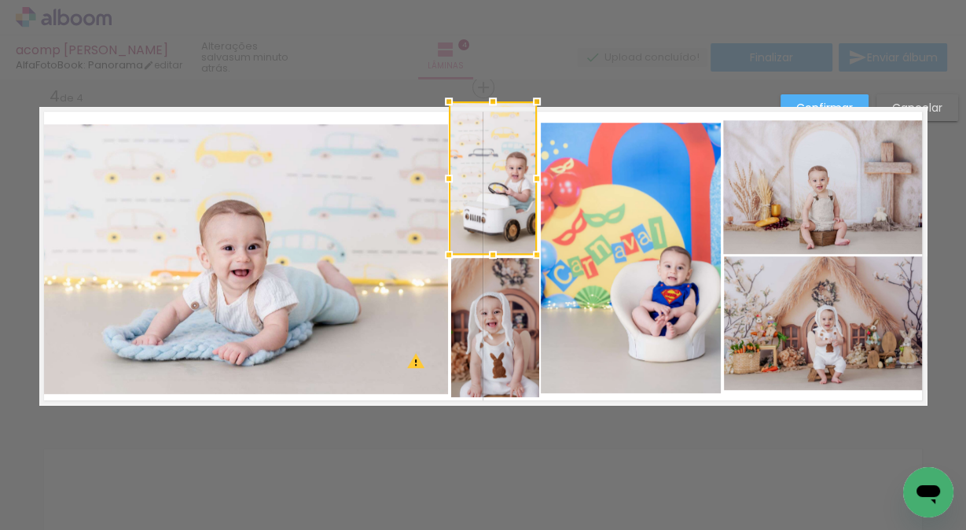
drag, startPoint x: 491, startPoint y: 122, endPoint x: 495, endPoint y: 104, distance: 18.4
click at [495, 104] on div at bounding box center [492, 101] width 31 height 31
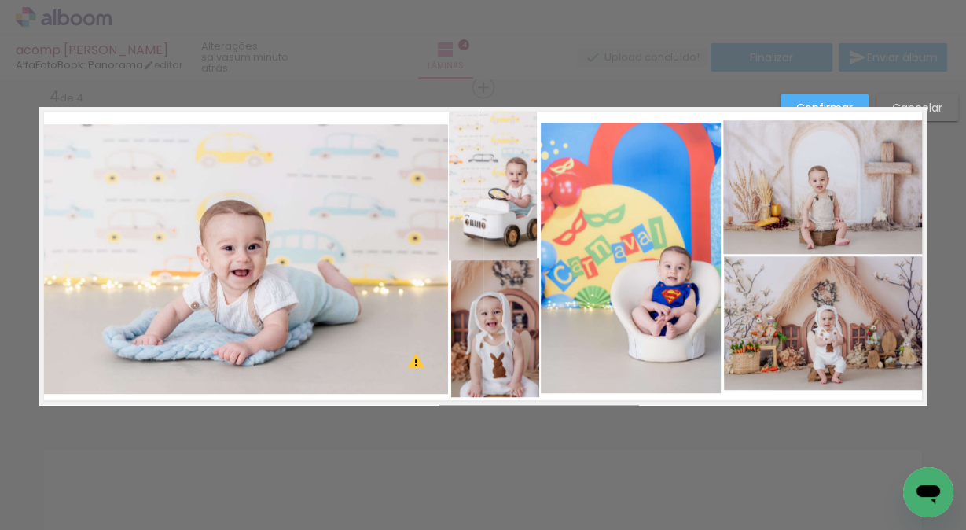
click at [499, 247] on quentale-photo at bounding box center [493, 183] width 88 height 153
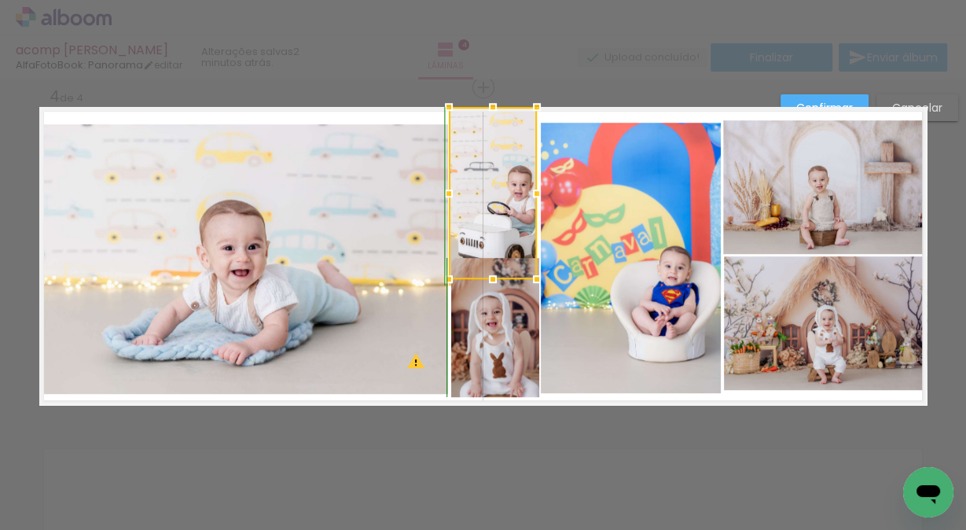
click at [491, 248] on div at bounding box center [493, 193] width 88 height 172
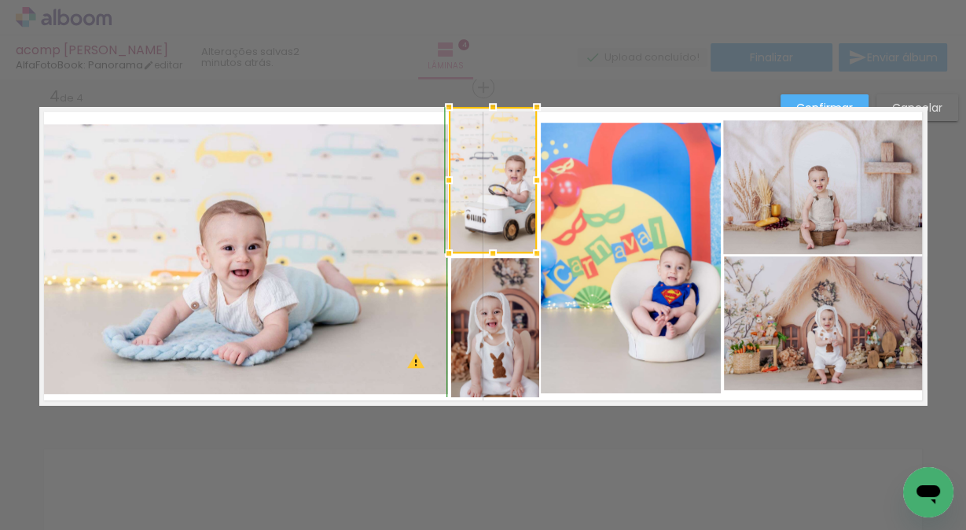
drag, startPoint x: 491, startPoint y: 283, endPoint x: 491, endPoint y: 245, distance: 38.5
click at [491, 245] on div at bounding box center [492, 252] width 31 height 31
click at [626, 57] on div at bounding box center [483, 39] width 966 height 79
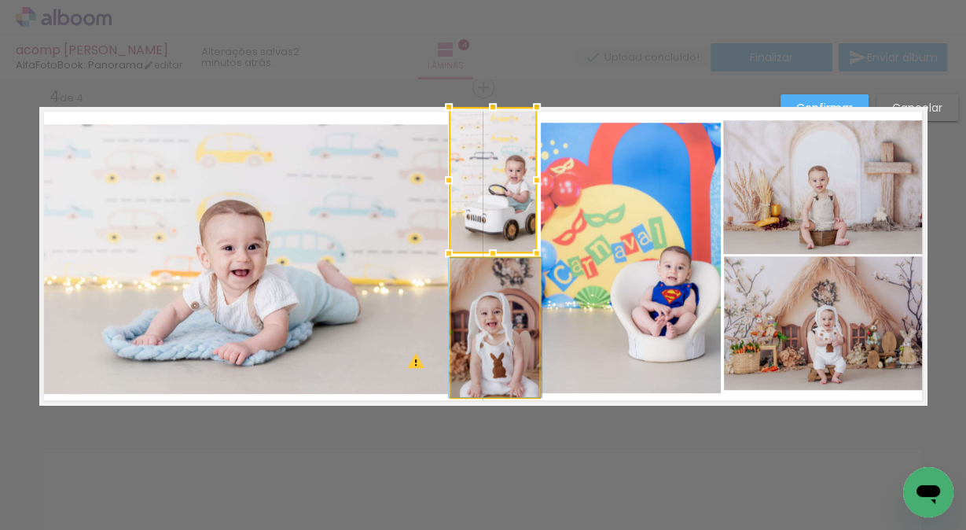
click at [518, 316] on quentale-photo at bounding box center [495, 327] width 88 height 139
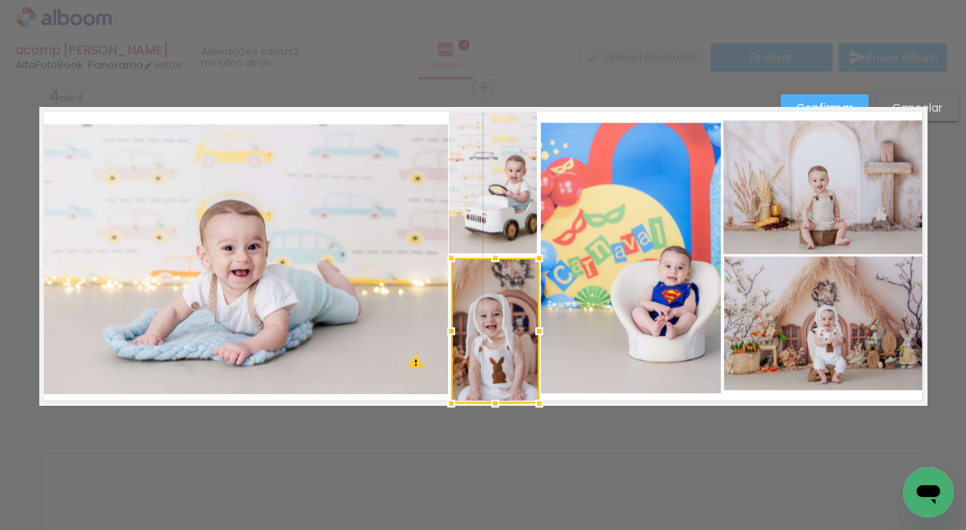
drag, startPoint x: 491, startPoint y: 399, endPoint x: 492, endPoint y: 409, distance: 9.5
click at [492, 409] on div at bounding box center [495, 403] width 31 height 31
click at [495, 264] on quentale-photo at bounding box center [495, 330] width 88 height 145
drag, startPoint x: 491, startPoint y: 260, endPoint x: 492, endPoint y: 252, distance: 8.7
click at [492, 252] on div at bounding box center [495, 260] width 31 height 31
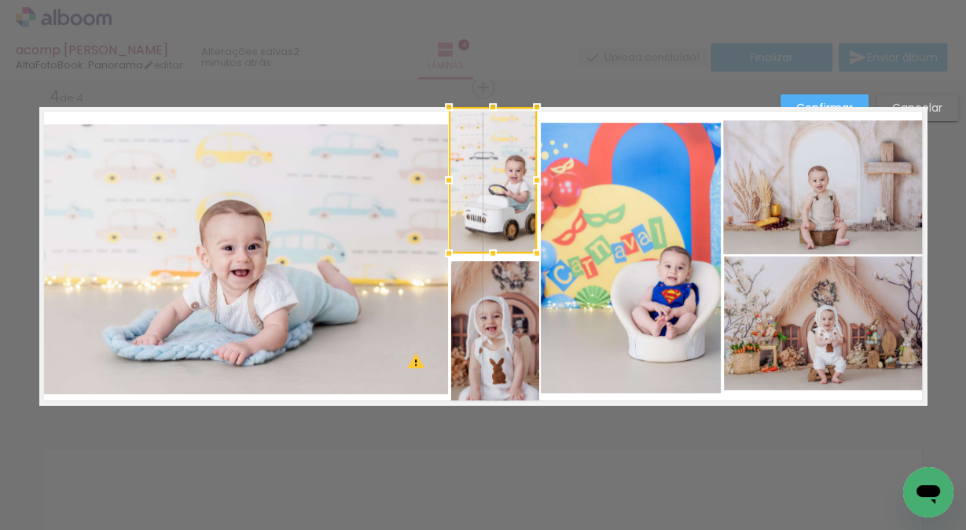
click at [492, 250] on div at bounding box center [492, 252] width 31 height 31
click at [0, 0] on slot "Confirmar" at bounding box center [0, 0] width 0 height 0
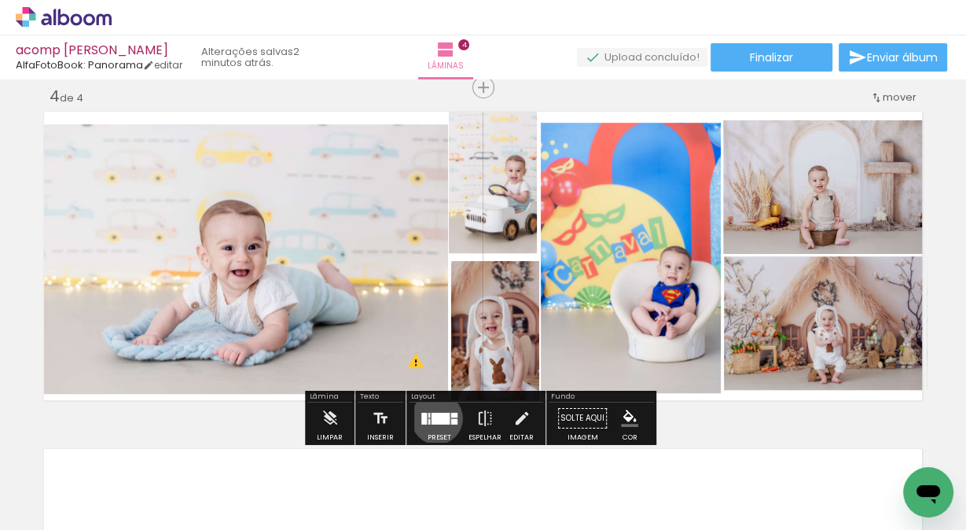
drag, startPoint x: 433, startPoint y: 418, endPoint x: 820, endPoint y: 224, distance: 432.5
click at [433, 418] on div at bounding box center [441, 418] width 18 height 12
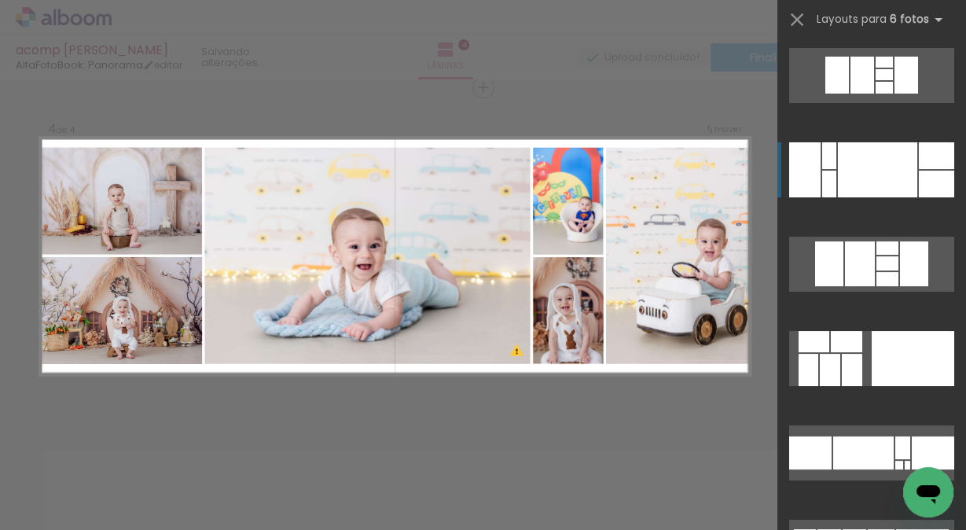
scroll to position [94, 0]
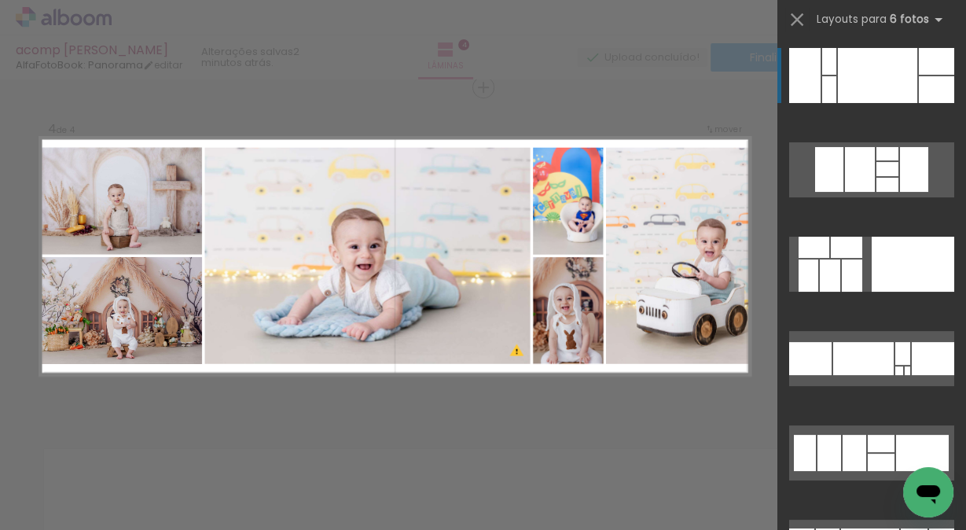
drag, startPoint x: 761, startPoint y: 215, endPoint x: 739, endPoint y: 252, distance: 42.3
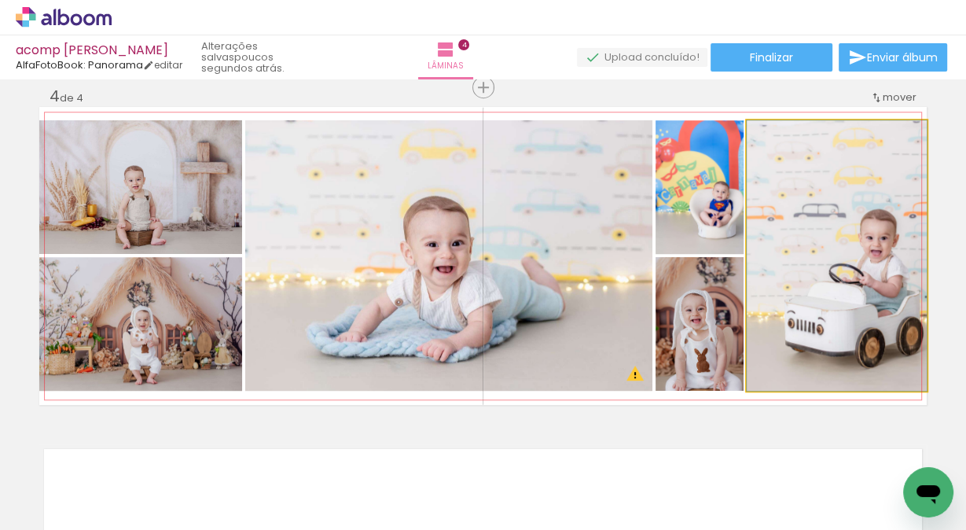
click at [858, 267] on quentale-photo at bounding box center [837, 255] width 180 height 270
click at [799, 266] on quentale-photo at bounding box center [837, 255] width 180 height 270
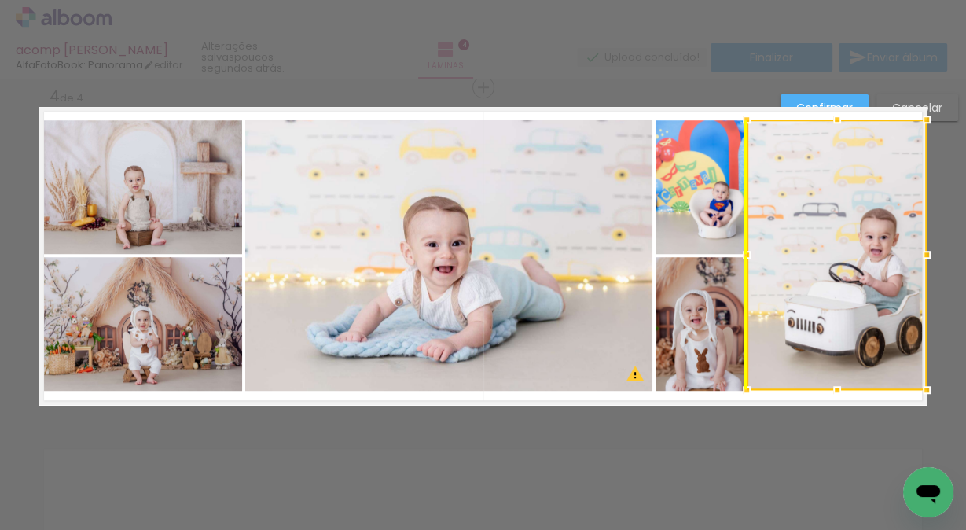
click at [831, 263] on div at bounding box center [837, 255] width 180 height 270
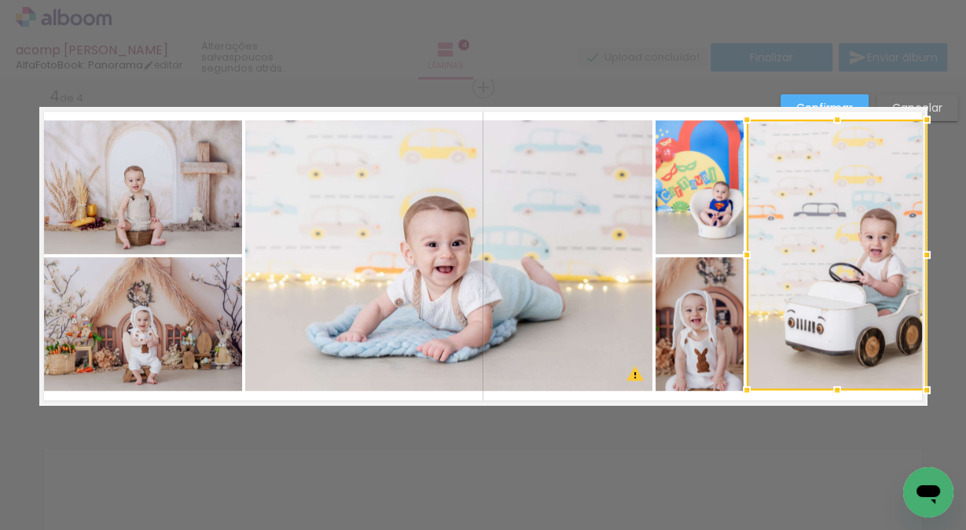
drag, startPoint x: 594, startPoint y: 462, endPoint x: 747, endPoint y: 449, distance: 153.8
click at [856, 224] on div at bounding box center [837, 255] width 180 height 270
click at [907, 159] on div at bounding box center [837, 255] width 180 height 270
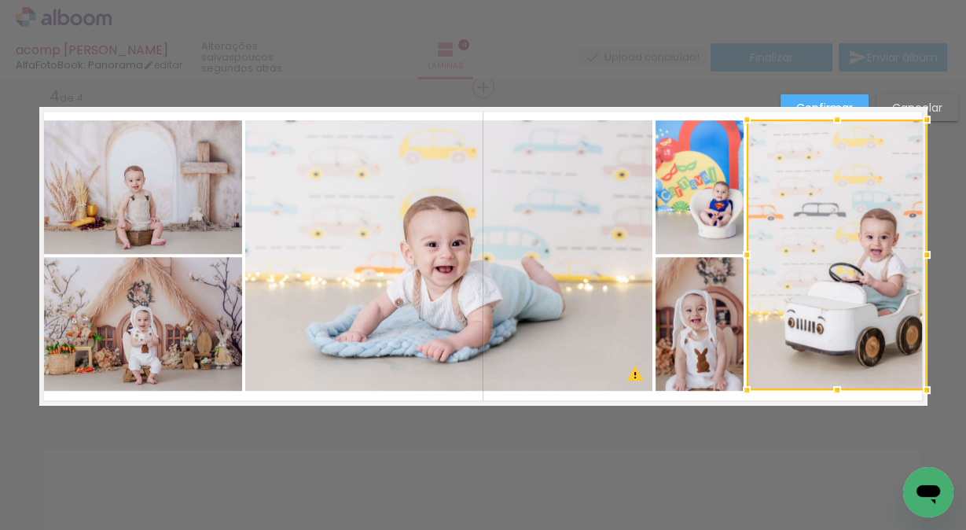
drag, startPoint x: 907, startPoint y: 160, endPoint x: 854, endPoint y: 116, distance: 68.2
click at [907, 159] on div at bounding box center [837, 255] width 180 height 270
drag, startPoint x: 832, startPoint y: 101, endPoint x: 960, endPoint y: 85, distance: 129.2
click at [0, 0] on slot "Confirmar" at bounding box center [0, 0] width 0 height 0
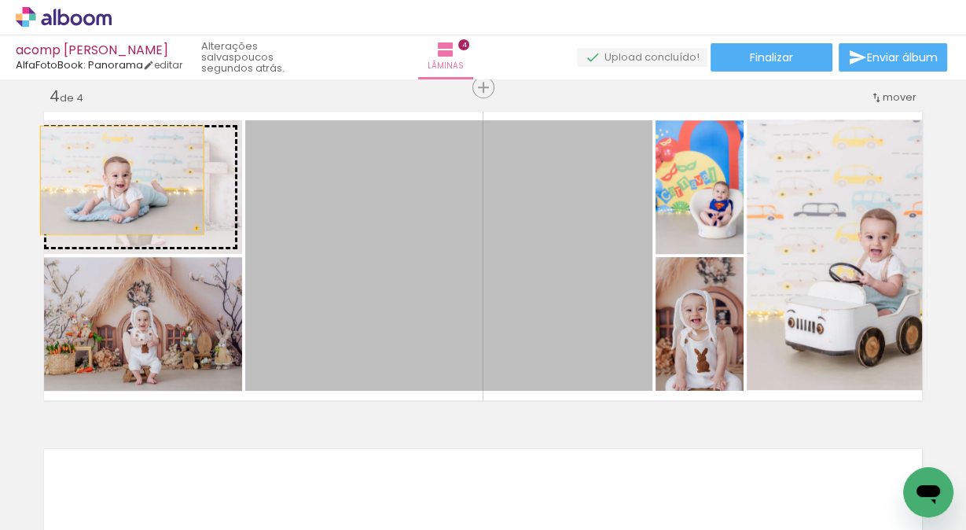
drag, startPoint x: 436, startPoint y: 268, endPoint x: 117, endPoint y: 180, distance: 331.2
click at [0, 0] on slot at bounding box center [0, 0] width 0 height 0
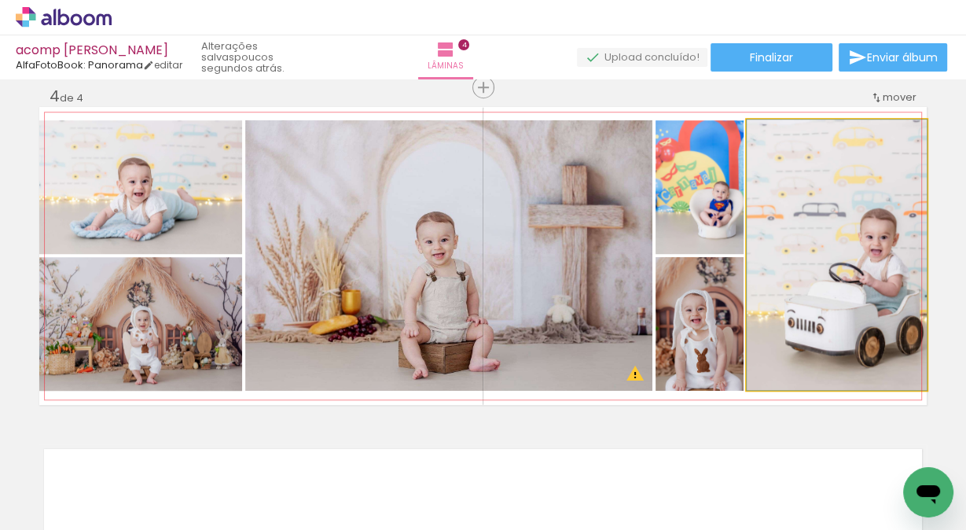
click at [865, 249] on quentale-photo at bounding box center [837, 255] width 180 height 270
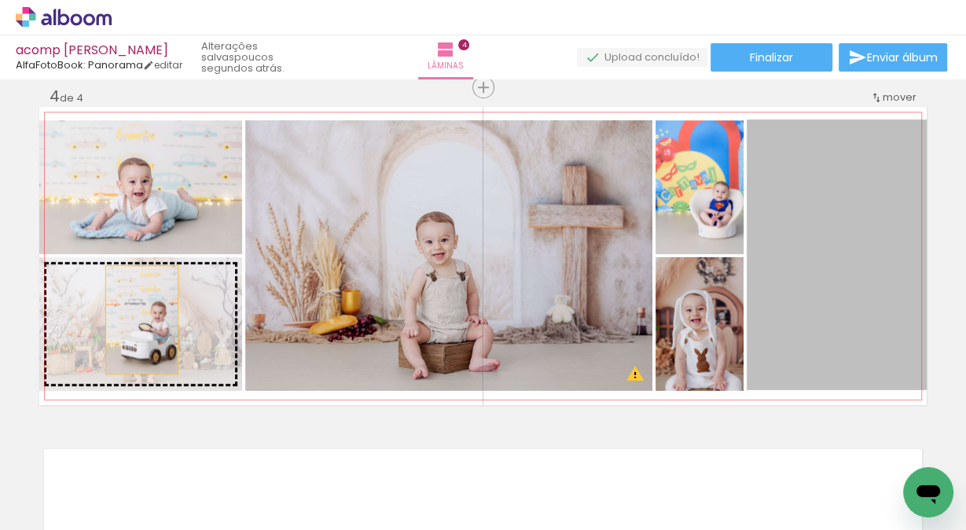
drag, startPoint x: 865, startPoint y: 239, endPoint x: 137, endPoint y: 320, distance: 732.6
click at [0, 0] on slot at bounding box center [0, 0] width 0 height 0
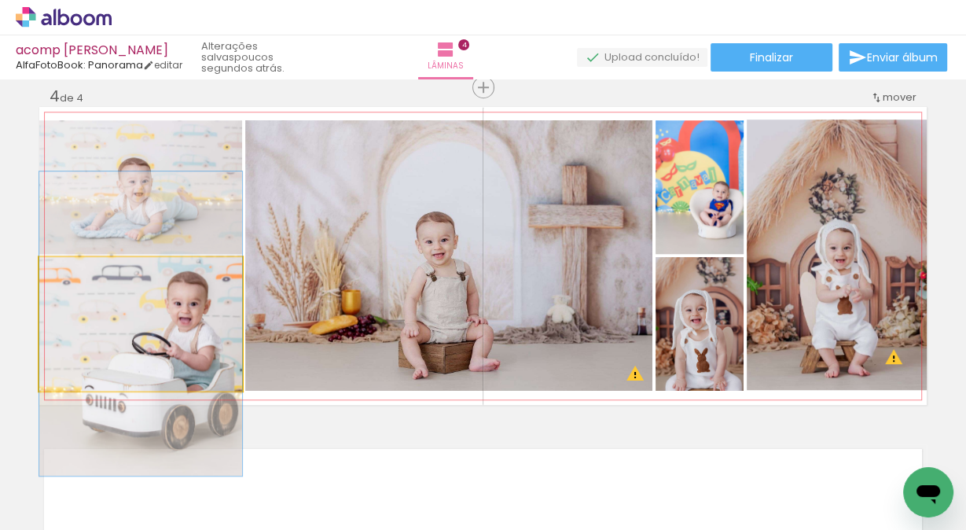
click at [171, 313] on quentale-photo at bounding box center [140, 324] width 203 height 134
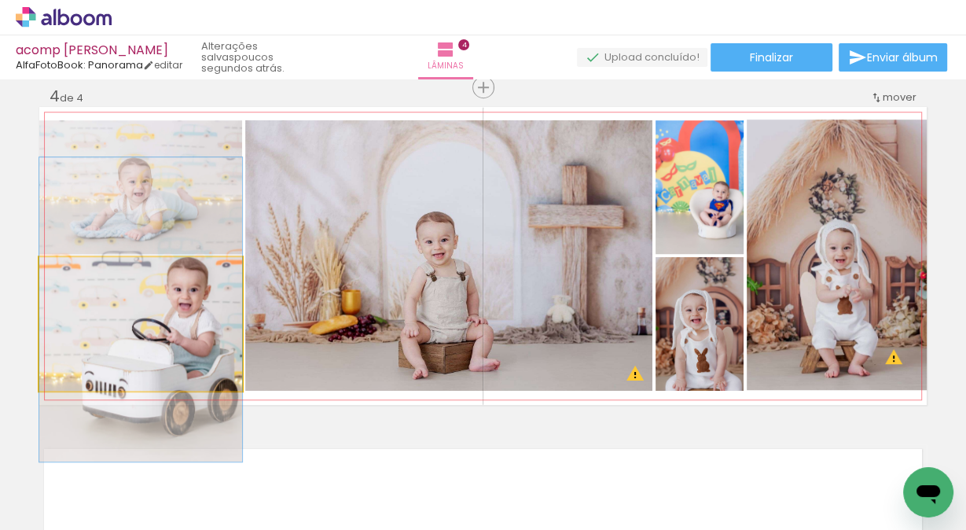
drag, startPoint x: 184, startPoint y: 320, endPoint x: 186, endPoint y: 306, distance: 14.2
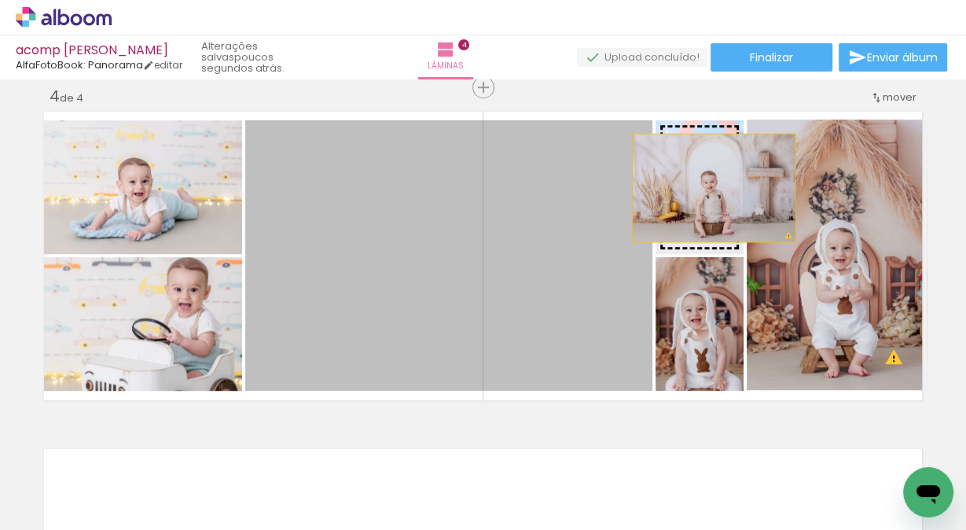
drag, startPoint x: 390, startPoint y: 282, endPoint x: 709, endPoint y: 188, distance: 332.9
click at [0, 0] on slot at bounding box center [0, 0] width 0 height 0
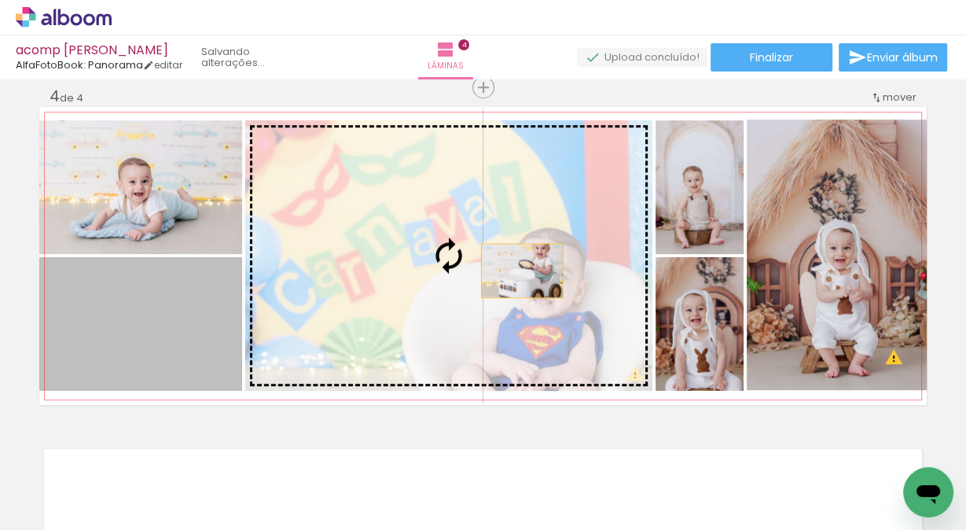
drag, startPoint x: 116, startPoint y: 345, endPoint x: 517, endPoint y: 270, distance: 408.7
click at [0, 0] on slot at bounding box center [0, 0] width 0 height 0
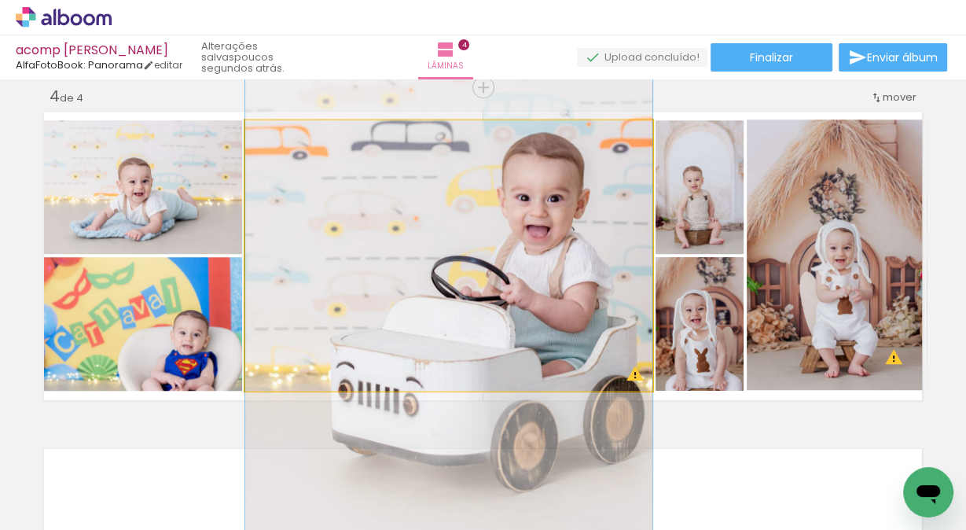
drag, startPoint x: 554, startPoint y: 264, endPoint x: 559, endPoint y: 247, distance: 17.9
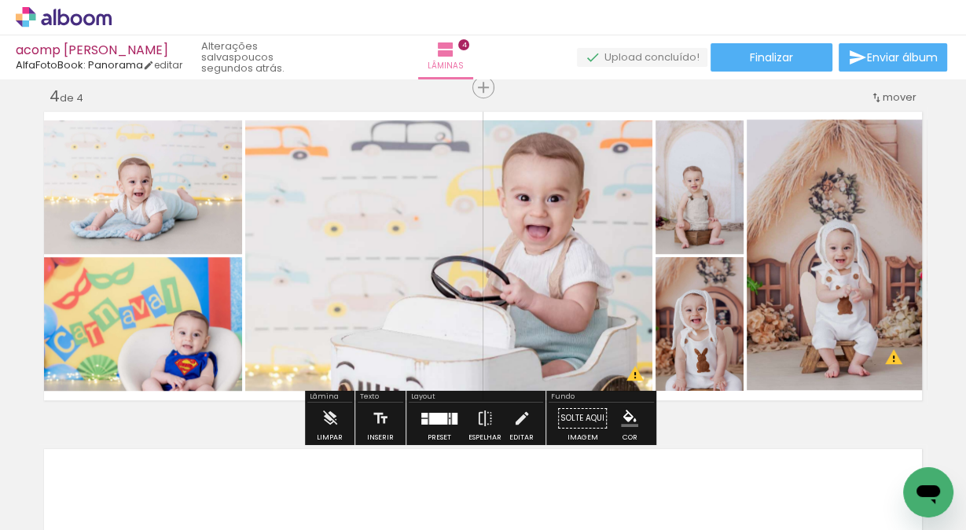
click at [342, 237] on quentale-photo at bounding box center [448, 255] width 407 height 270
click at [282, 256] on quentale-photo at bounding box center [448, 255] width 407 height 270
click at [517, 418] on iron-icon at bounding box center [521, 418] width 17 height 31
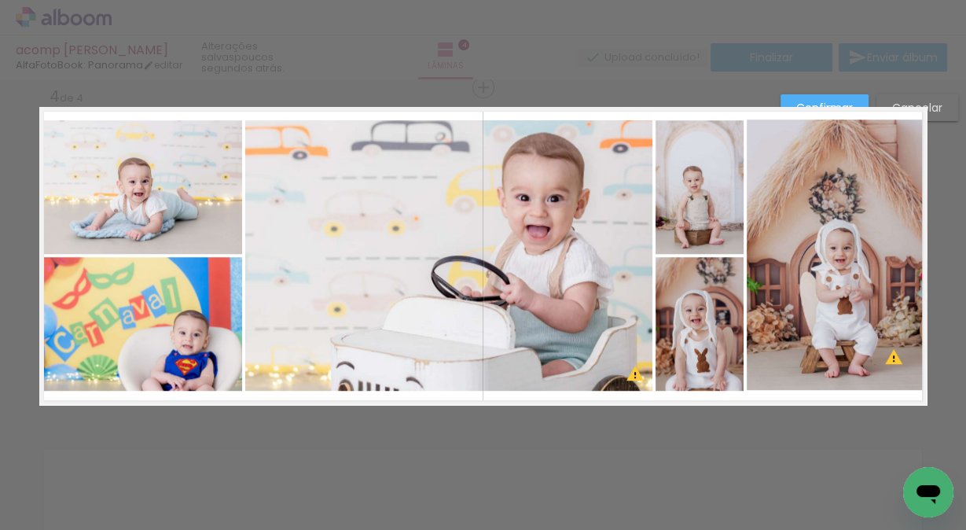
click at [348, 278] on quentale-photo at bounding box center [448, 255] width 407 height 270
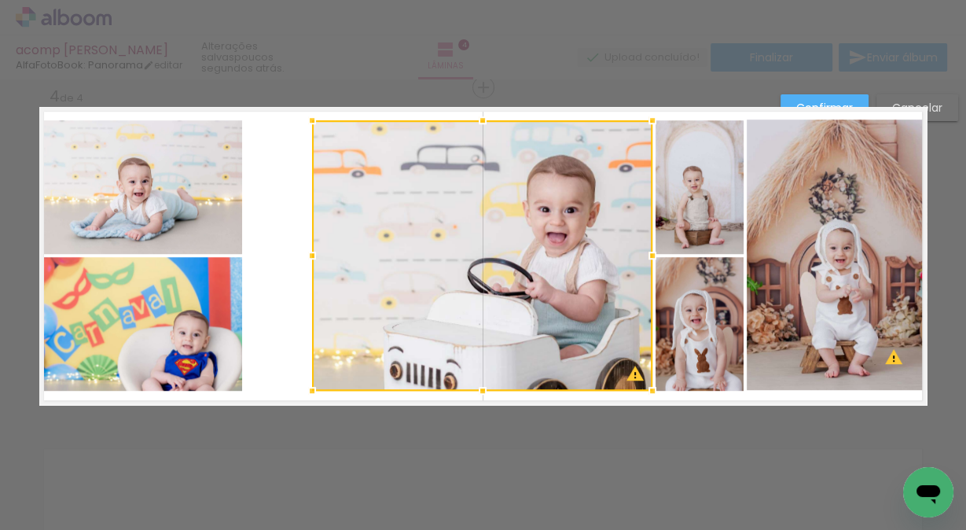
drag, startPoint x: 246, startPoint y: 257, endPoint x: 313, endPoint y: 256, distance: 66.8
click at [313, 256] on div at bounding box center [311, 255] width 31 height 31
click at [550, 230] on div at bounding box center [482, 255] width 340 height 270
click at [444, 218] on div at bounding box center [482, 255] width 340 height 270
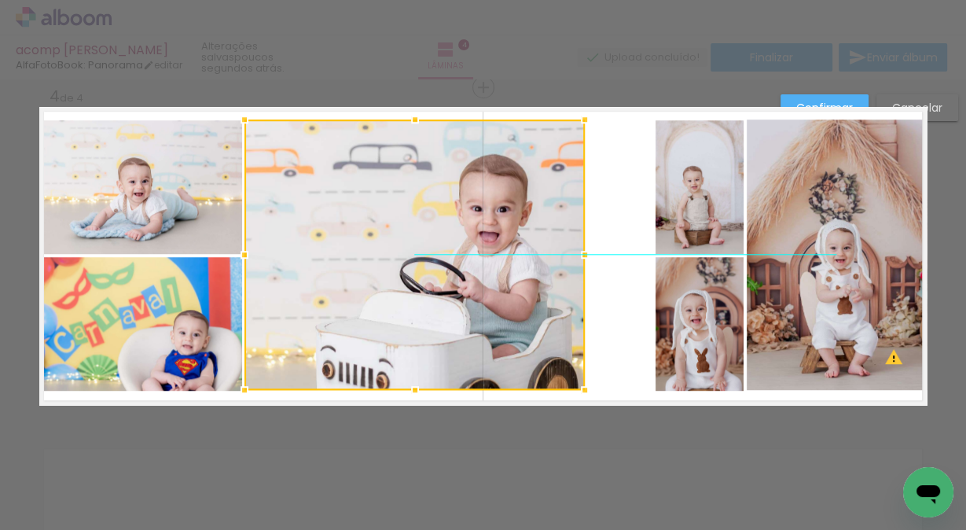
drag, startPoint x: 569, startPoint y: 223, endPoint x: 501, endPoint y: 223, distance: 67.6
click at [501, 223] on div at bounding box center [415, 255] width 340 height 270
click at [627, 220] on quentale-layouter at bounding box center [483, 256] width 888 height 298
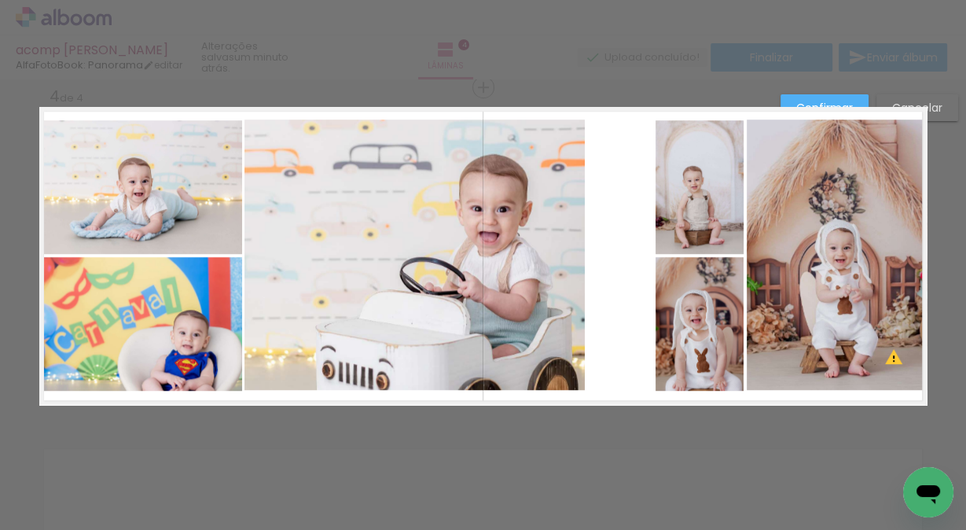
click at [821, 97] on paper-button "Confirmar" at bounding box center [825, 107] width 88 height 27
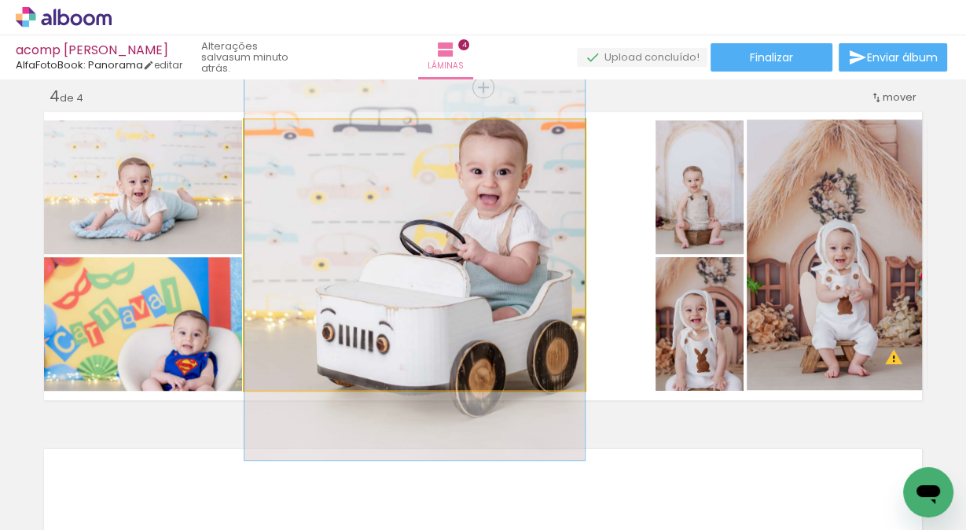
drag, startPoint x: 396, startPoint y: 226, endPoint x: 395, endPoint y: 196, distance: 30.7
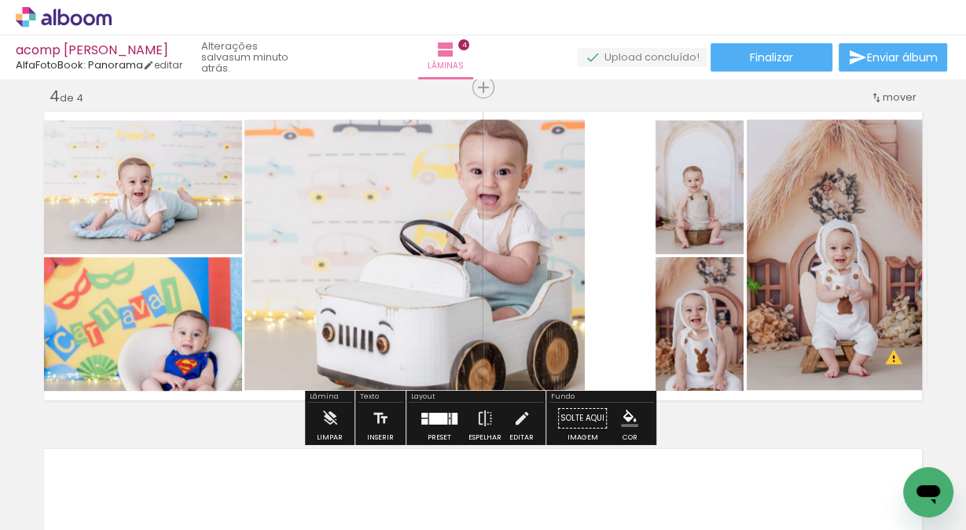
click at [598, 218] on quentale-layouter at bounding box center [483, 256] width 888 height 298
click at [314, 221] on quentale-photo at bounding box center [415, 255] width 340 height 270
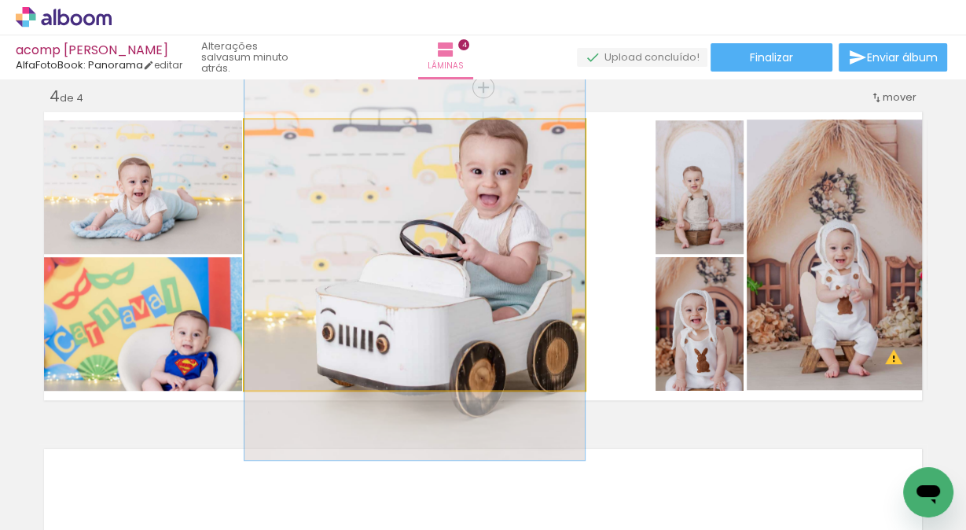
click at [314, 221] on quentale-photo at bounding box center [415, 255] width 340 height 270
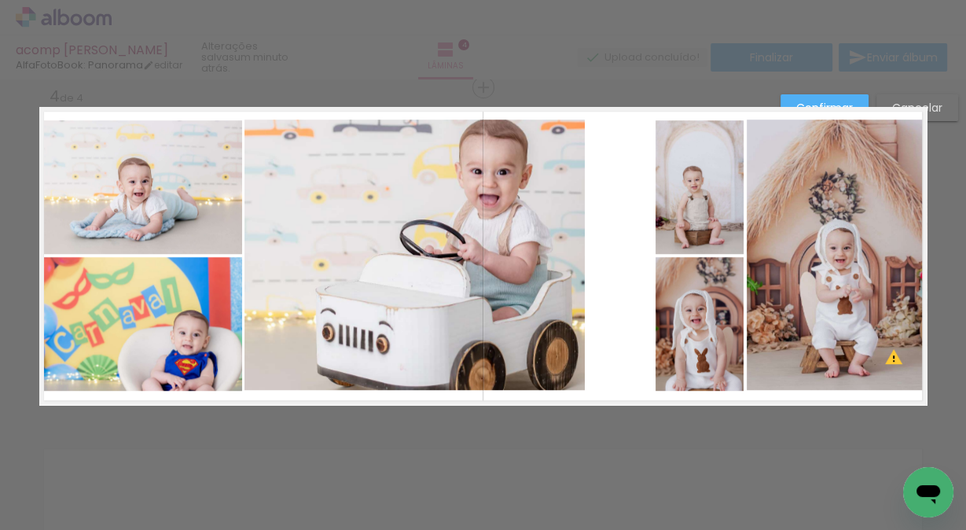
click at [685, 195] on quentale-photo at bounding box center [700, 187] width 88 height 134
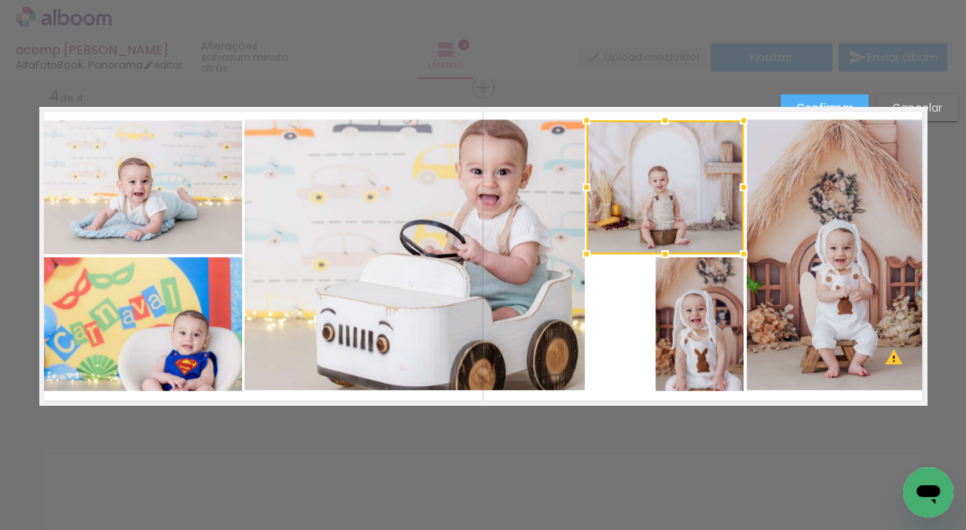
drag, startPoint x: 649, startPoint y: 189, endPoint x: 580, endPoint y: 186, distance: 69.2
click at [580, 186] on div at bounding box center [586, 186] width 31 height 31
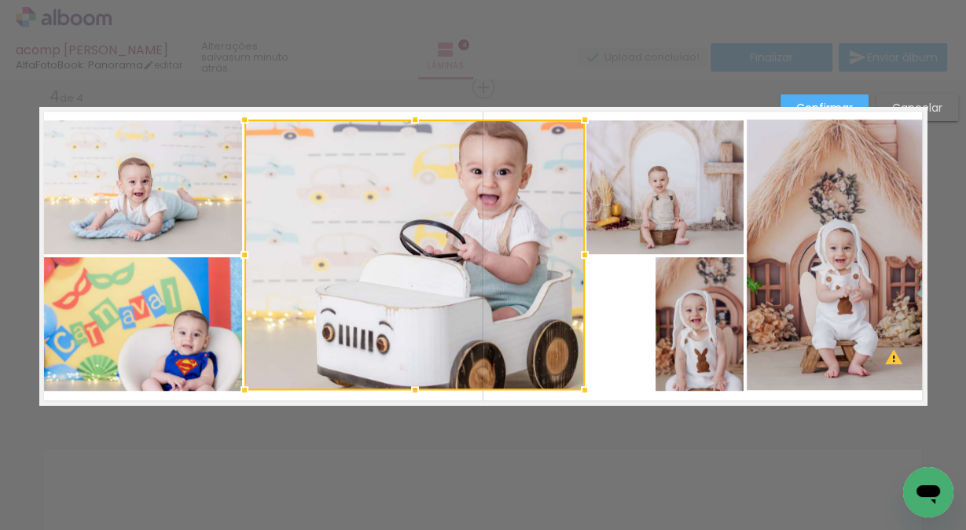
drag, startPoint x: 685, startPoint y: 315, endPoint x: 670, endPoint y: 318, distance: 15.4
click at [685, 315] on quentale-photo at bounding box center [700, 324] width 88 height 134
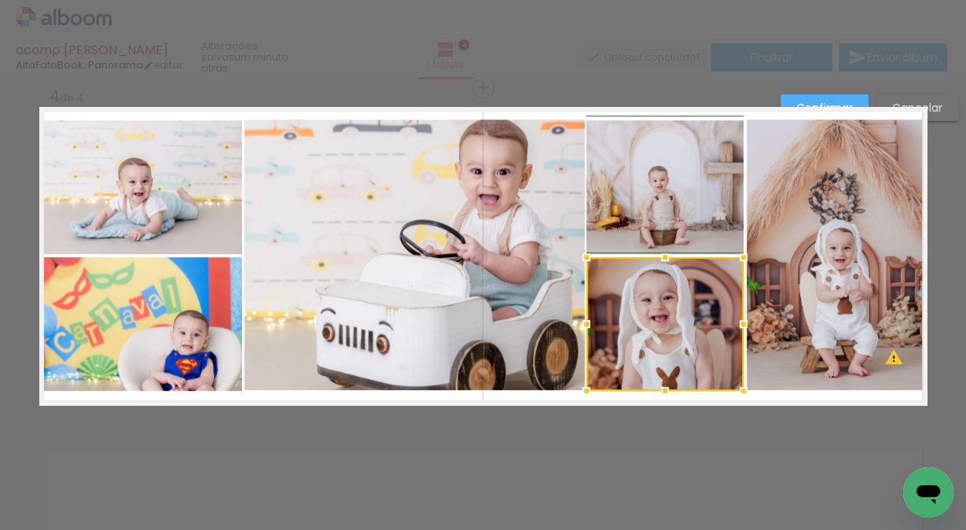
drag, startPoint x: 652, startPoint y: 322, endPoint x: 585, endPoint y: 318, distance: 67.0
click at [585, 318] on div at bounding box center [586, 323] width 31 height 31
click at [664, 304] on div at bounding box center [665, 324] width 157 height 134
click at [659, 208] on quentale-photo at bounding box center [665, 187] width 157 height 134
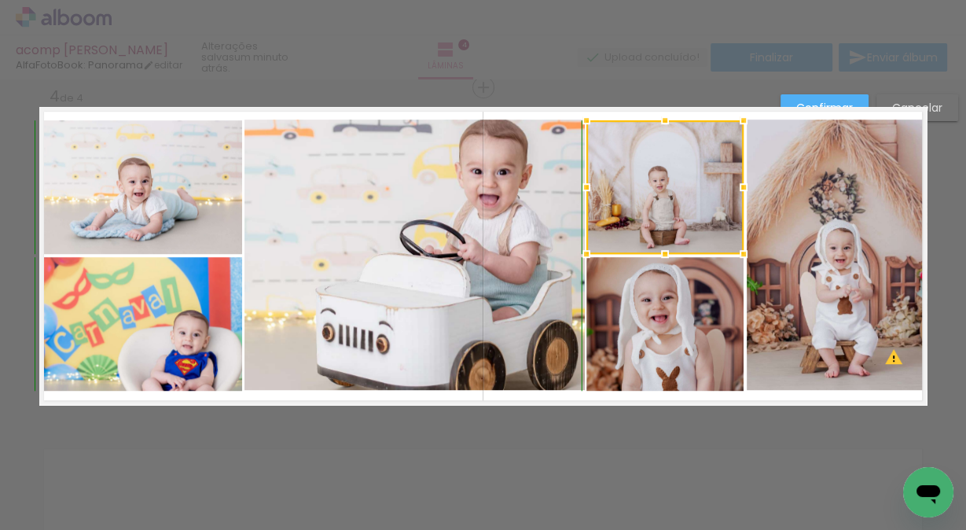
click at [662, 259] on div at bounding box center [664, 253] width 31 height 31
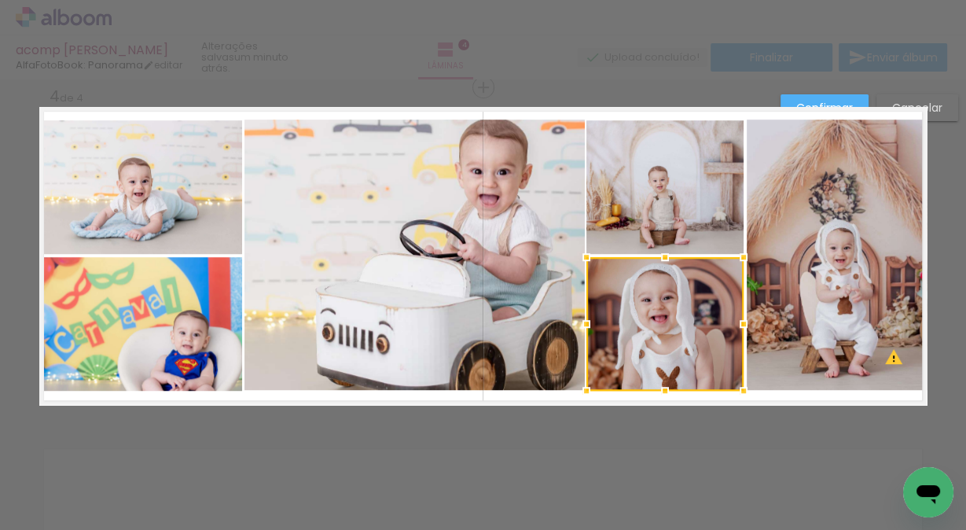
click at [133, 343] on quentale-photo at bounding box center [140, 324] width 203 height 134
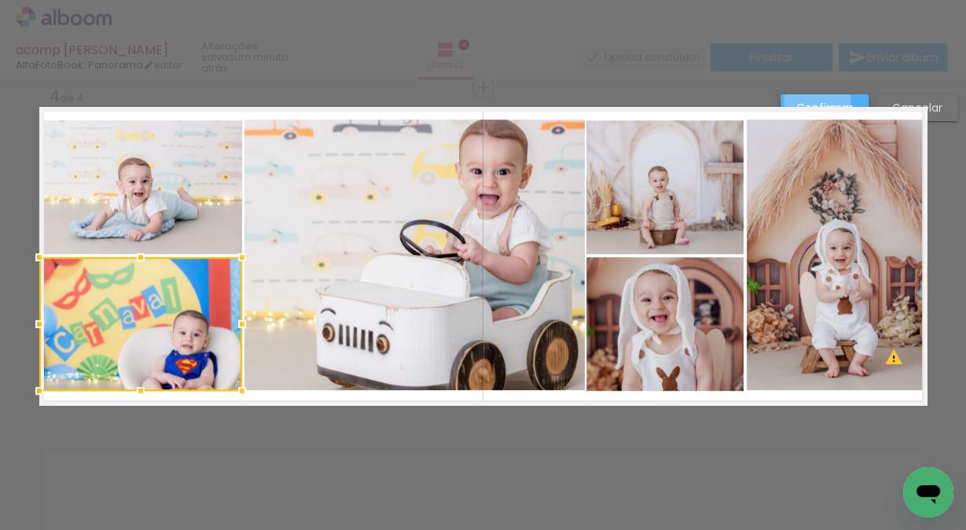
click at [0, 0] on slot "Confirmar" at bounding box center [0, 0] width 0 height 0
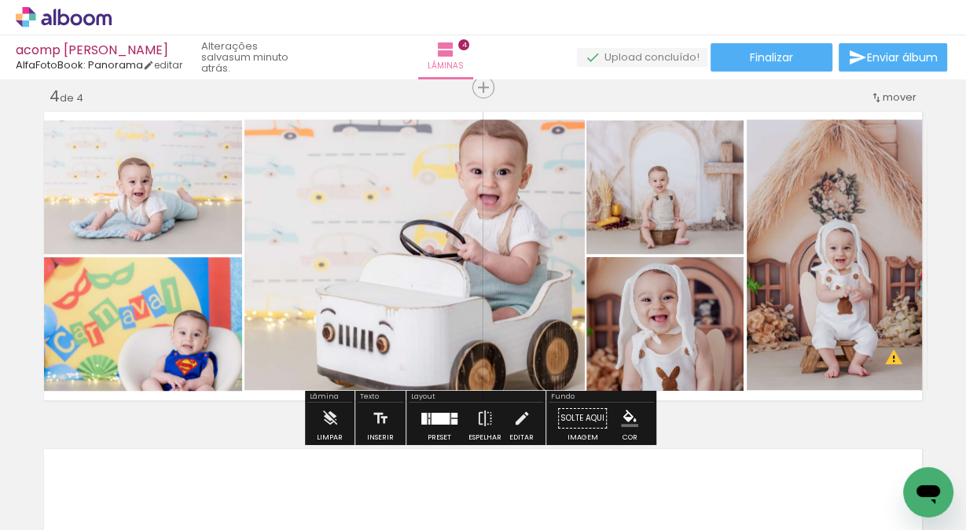
click at [436, 230] on quentale-photo at bounding box center [415, 255] width 340 height 270
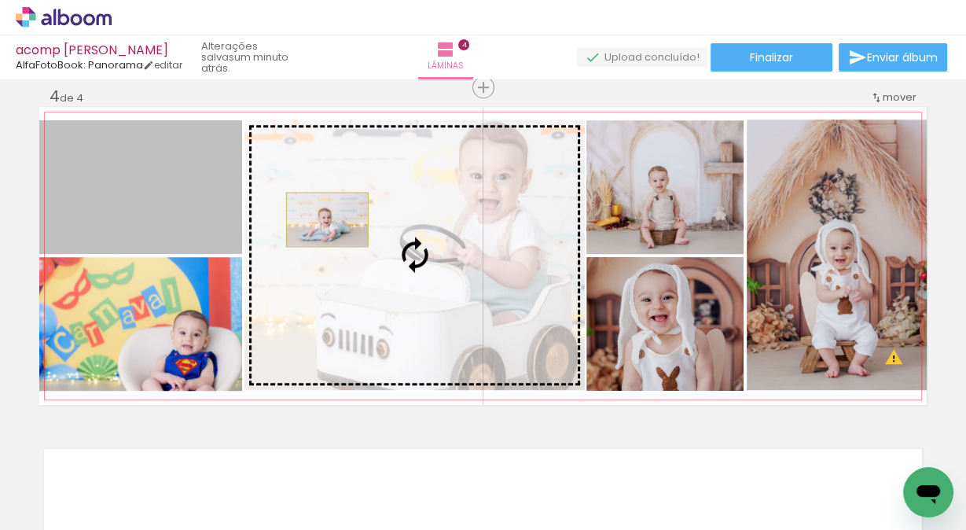
drag, startPoint x: 117, startPoint y: 197, endPoint x: 322, endPoint y: 219, distance: 206.4
click at [0, 0] on slot at bounding box center [0, 0] width 0 height 0
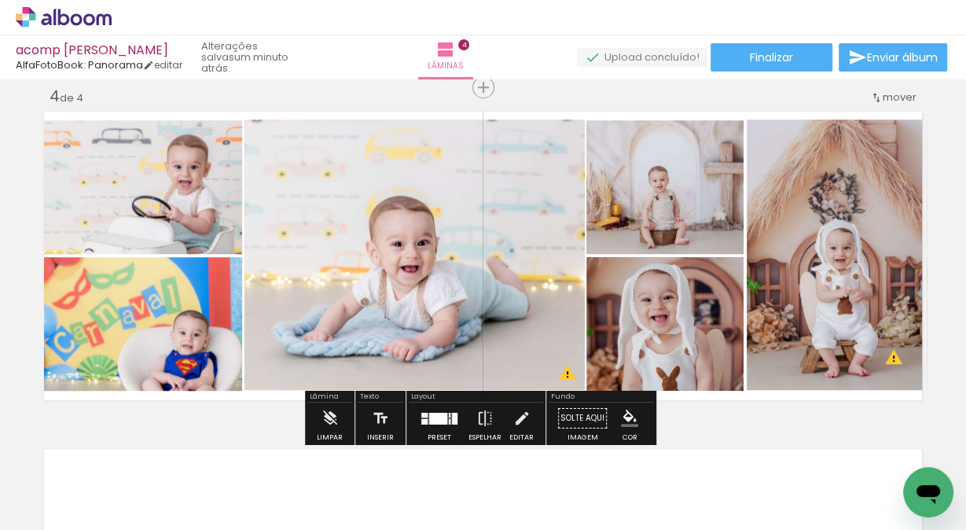
click at [175, 191] on quentale-photo at bounding box center [140, 187] width 203 height 134
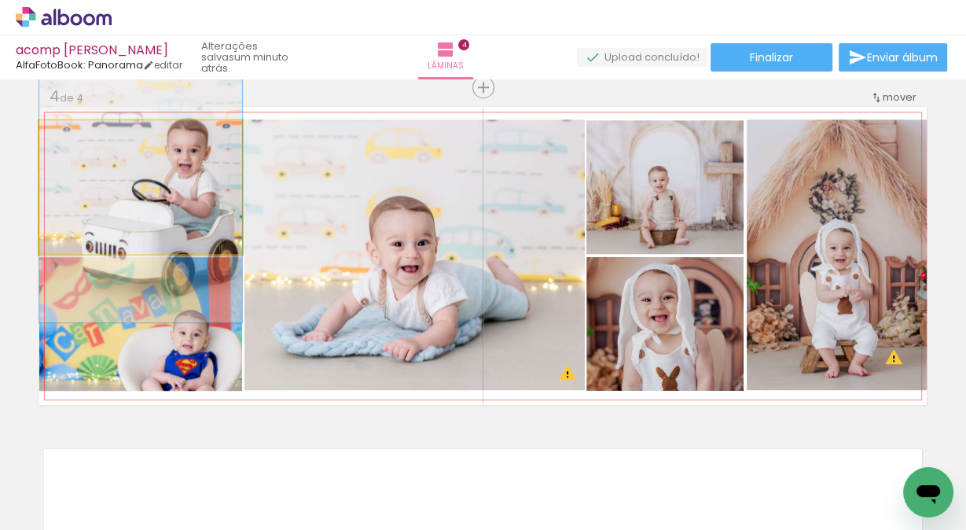
drag, startPoint x: 146, startPoint y: 207, endPoint x: 144, endPoint y: 194, distance: 12.8
click at [186, 219] on quentale-photo at bounding box center [140, 187] width 203 height 134
click at [184, 220] on quentale-photo at bounding box center [140, 187] width 203 height 134
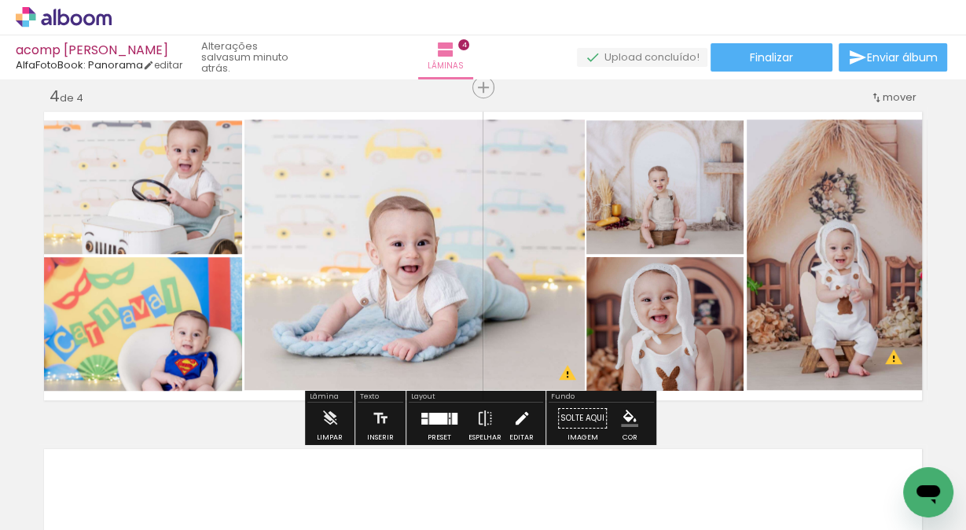
click at [517, 419] on iron-icon at bounding box center [521, 418] width 17 height 31
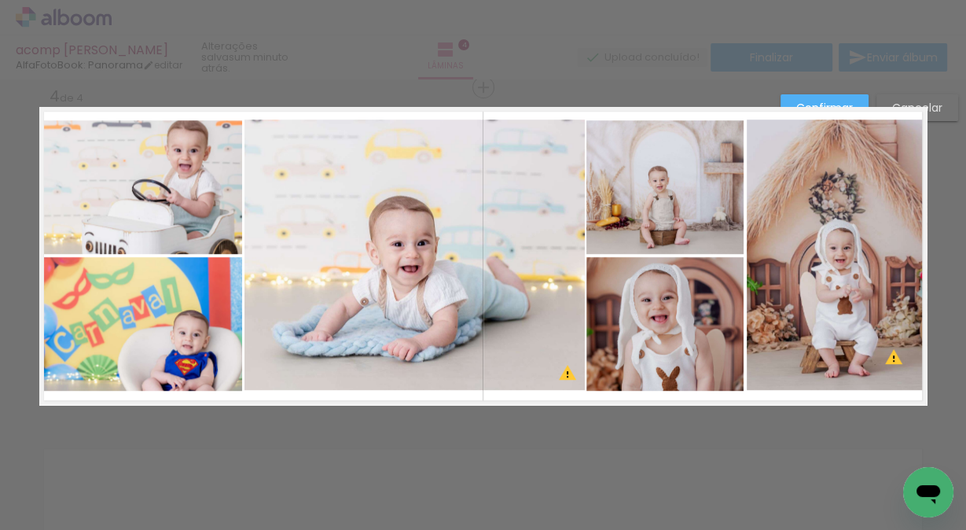
click at [231, 237] on quentale-photo at bounding box center [140, 187] width 203 height 134
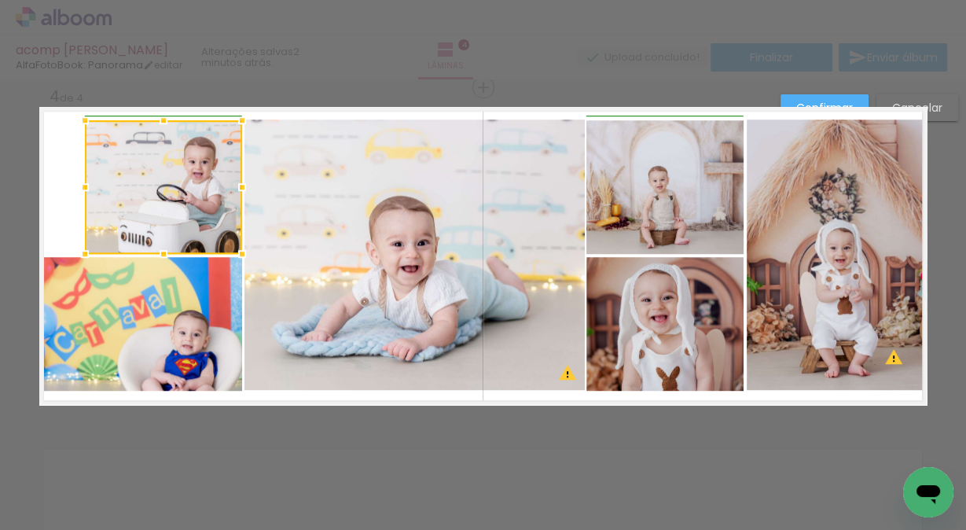
drag, startPoint x: 33, startPoint y: 187, endPoint x: 80, endPoint y: 187, distance: 47.2
click at [80, 187] on div at bounding box center [84, 186] width 31 height 31
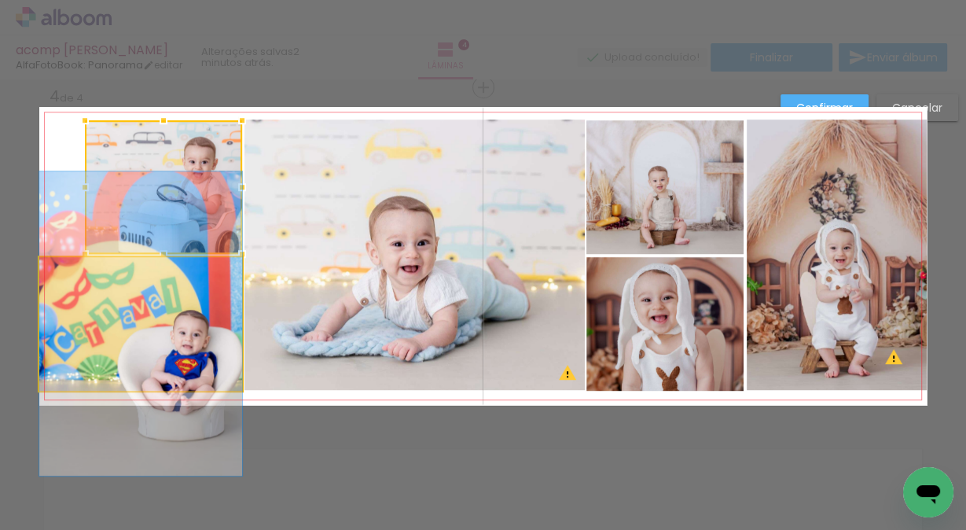
click at [72, 303] on quentale-photo at bounding box center [140, 324] width 203 height 134
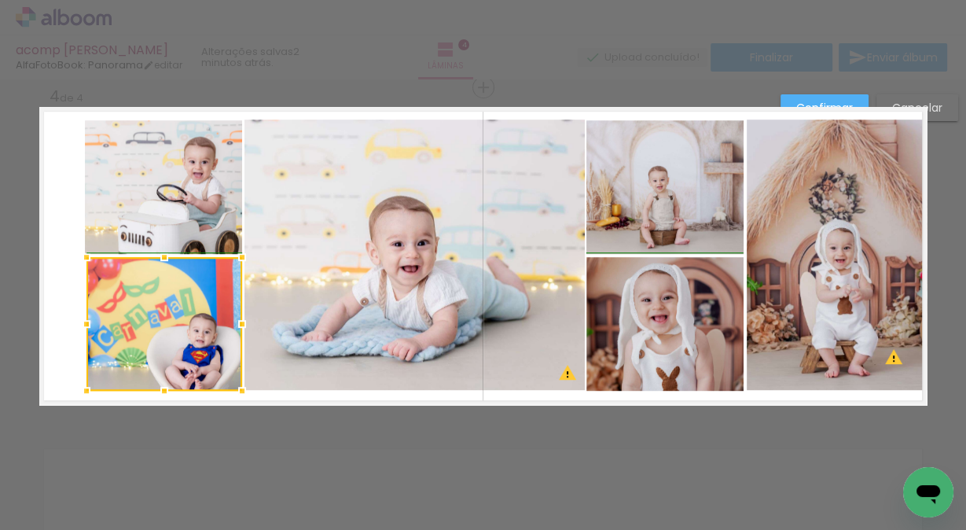
drag, startPoint x: 37, startPoint y: 323, endPoint x: 76, endPoint y: 327, distance: 39.5
click at [76, 327] on div at bounding box center [86, 323] width 31 height 31
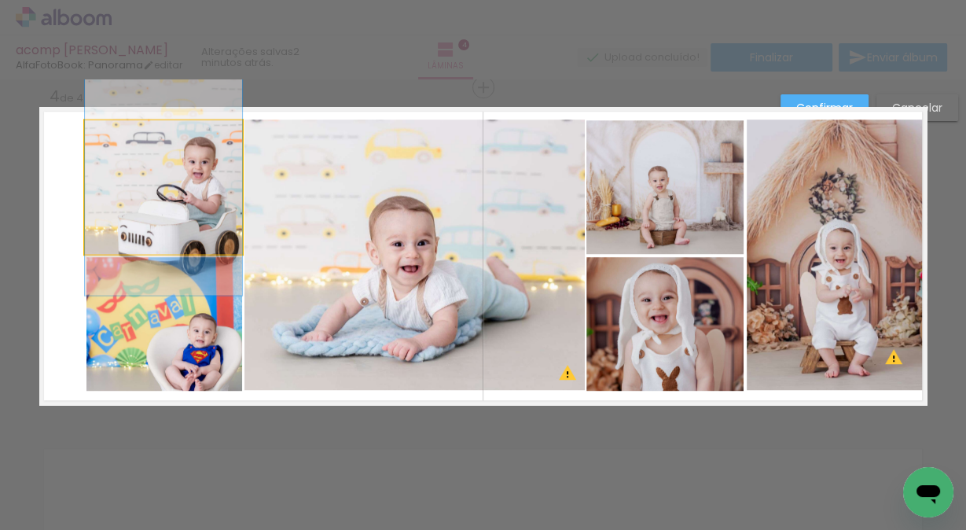
click at [130, 182] on quentale-photo at bounding box center [163, 187] width 157 height 134
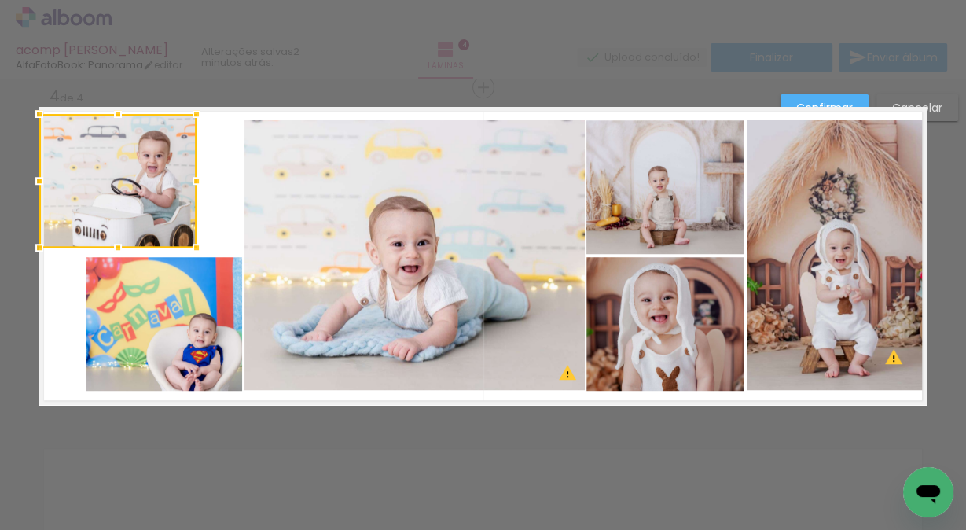
drag, startPoint x: 177, startPoint y: 195, endPoint x: 131, endPoint y: 189, distance: 46.8
click at [131, 189] on div at bounding box center [117, 181] width 157 height 134
click at [155, 311] on quentale-photo at bounding box center [164, 324] width 156 height 134
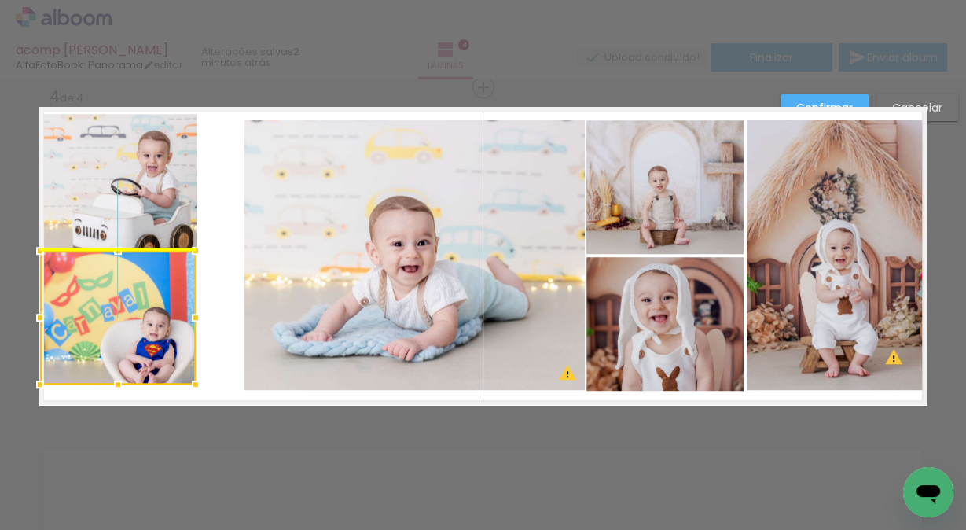
drag, startPoint x: 149, startPoint y: 316, endPoint x: 104, endPoint y: 311, distance: 45.2
click at [104, 311] on div at bounding box center [118, 318] width 156 height 134
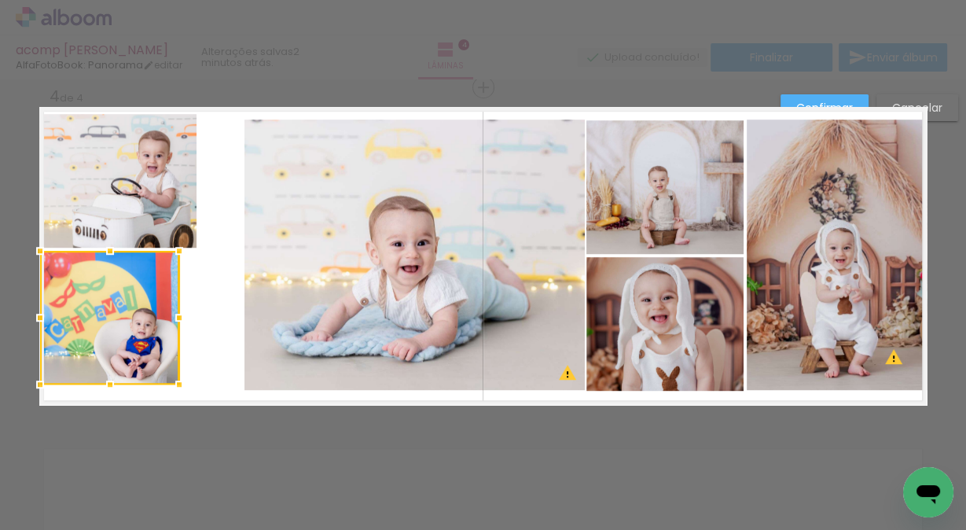
drag, startPoint x: 193, startPoint y: 317, endPoint x: 175, endPoint y: 321, distance: 18.5
click at [175, 321] on div at bounding box center [179, 317] width 31 height 31
click at [159, 208] on quentale-photo at bounding box center [117, 181] width 157 height 134
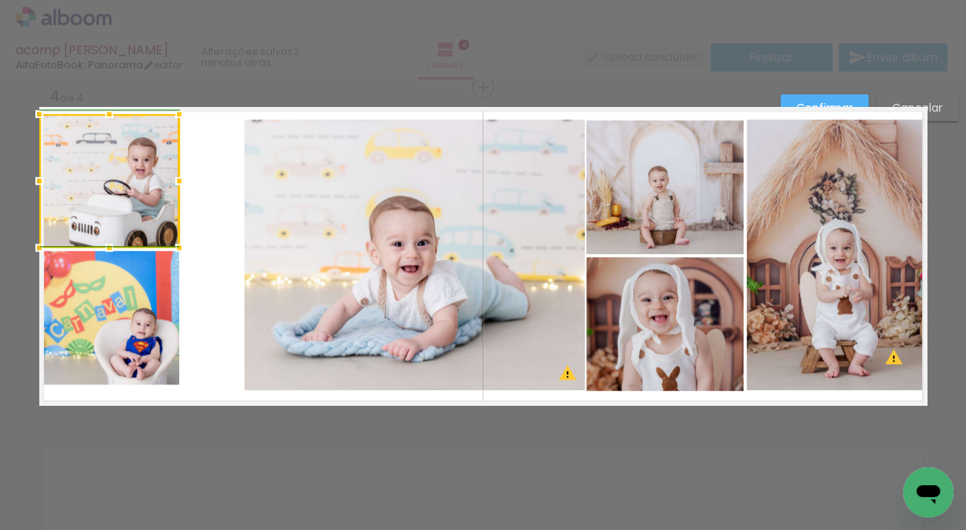
drag, startPoint x: 197, startPoint y: 182, endPoint x: 180, endPoint y: 182, distance: 17.3
click at [180, 182] on div at bounding box center [179, 180] width 31 height 31
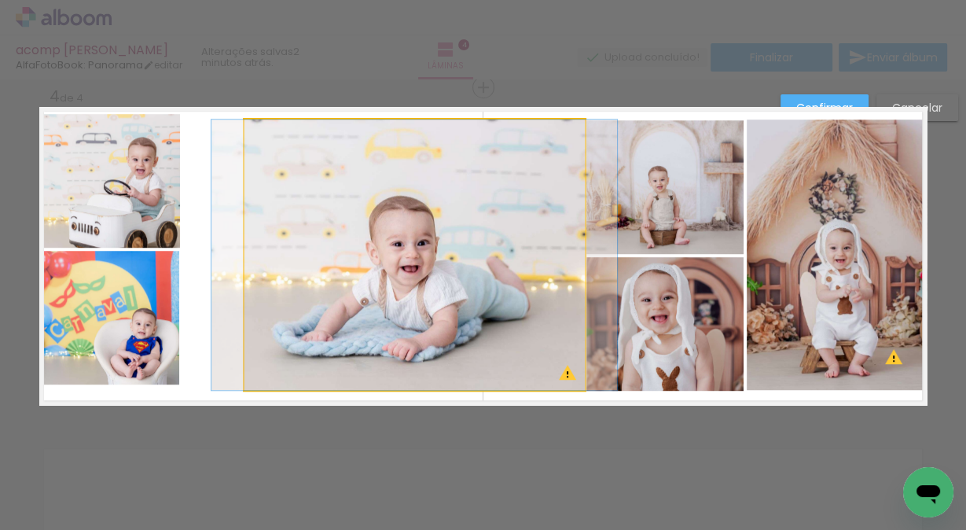
click at [299, 203] on quentale-photo at bounding box center [415, 255] width 340 height 270
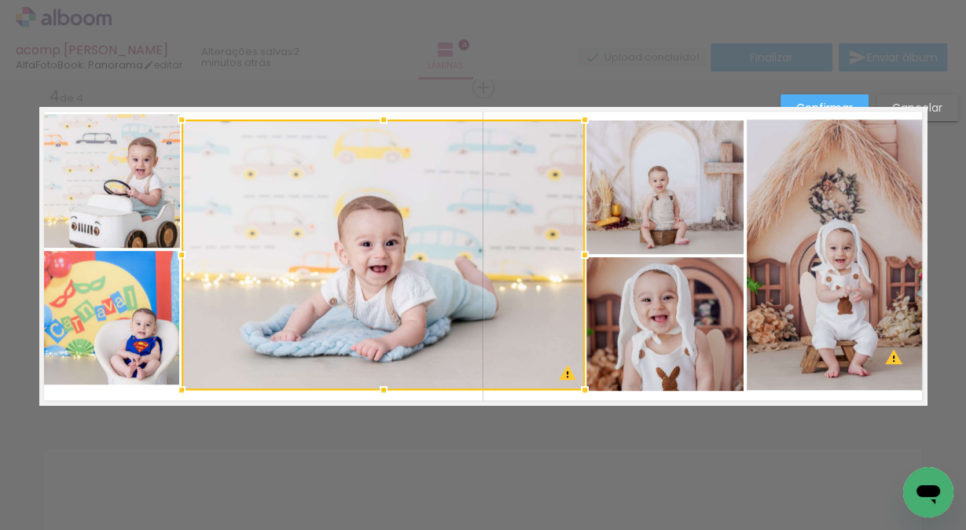
drag, startPoint x: 241, startPoint y: 256, endPoint x: 178, endPoint y: 245, distance: 63.9
click at [178, 245] on div at bounding box center [181, 254] width 31 height 31
click at [105, 137] on quentale-photo at bounding box center [109, 181] width 141 height 134
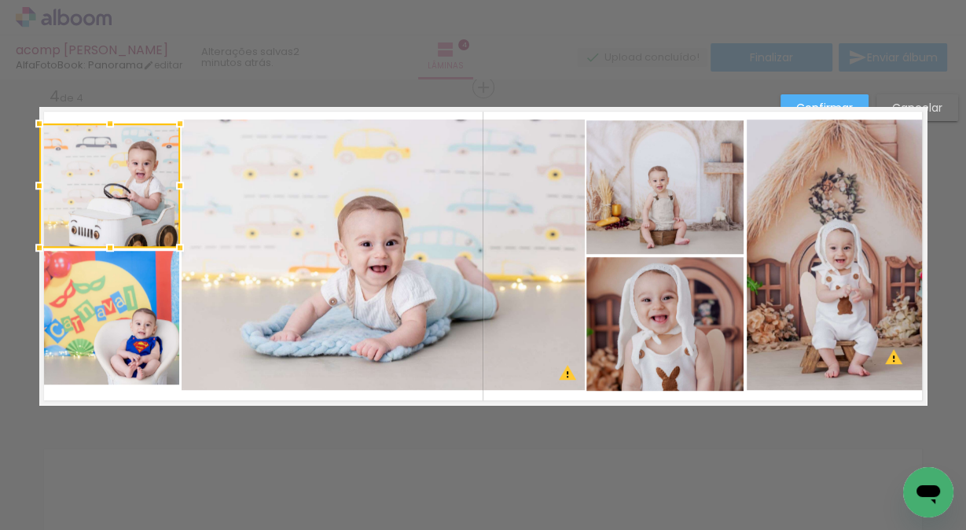
drag, startPoint x: 109, startPoint y: 113, endPoint x: 113, endPoint y: 123, distance: 10.5
click at [113, 123] on div at bounding box center [109, 123] width 31 height 31
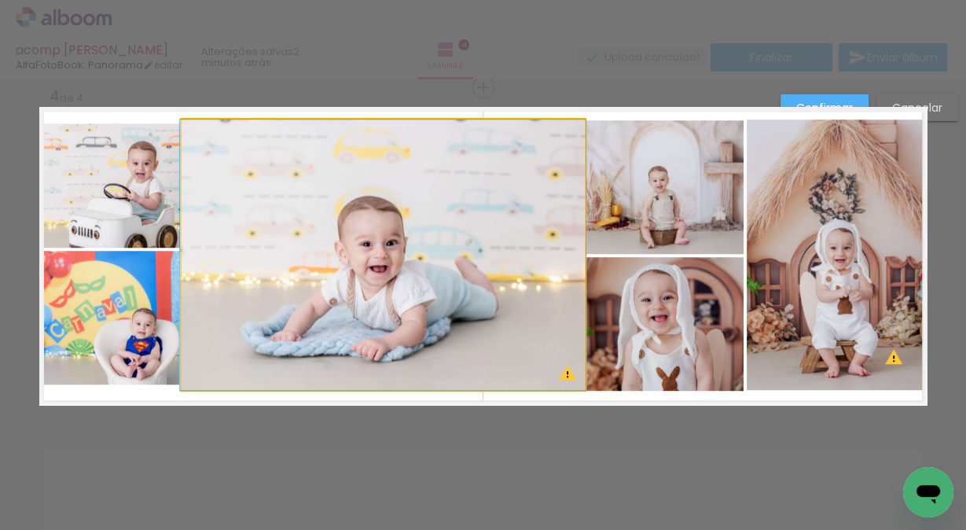
click at [275, 326] on quentale-photo at bounding box center [383, 255] width 403 height 270
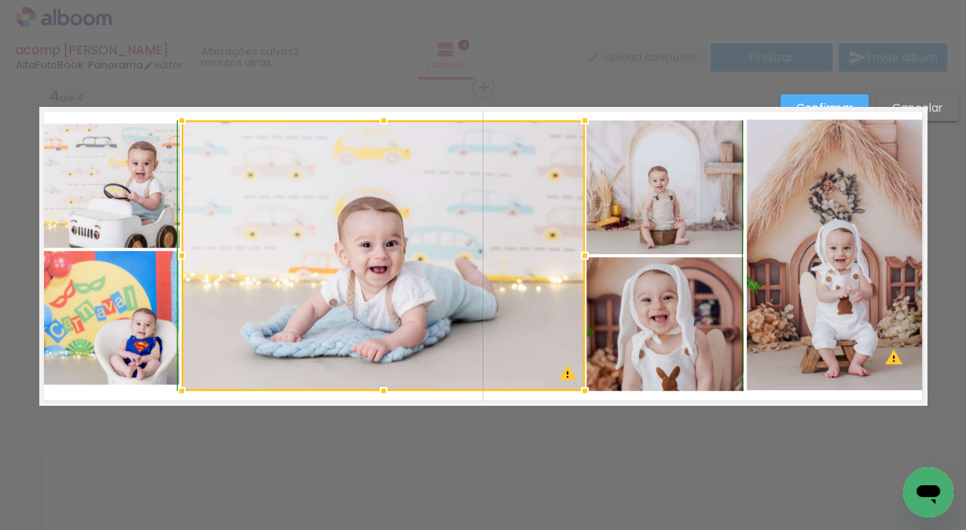
click at [378, 126] on div at bounding box center [383, 120] width 31 height 31
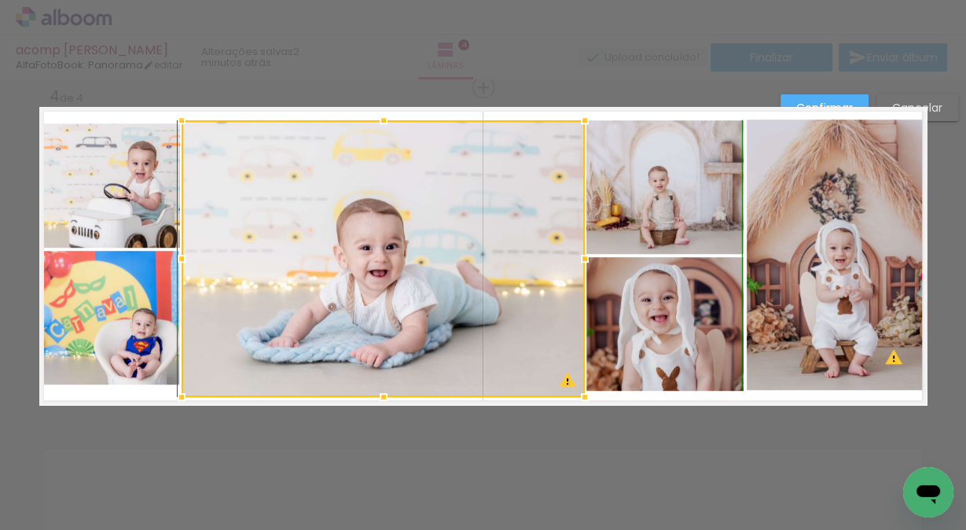
click at [379, 385] on div at bounding box center [383, 396] width 31 height 31
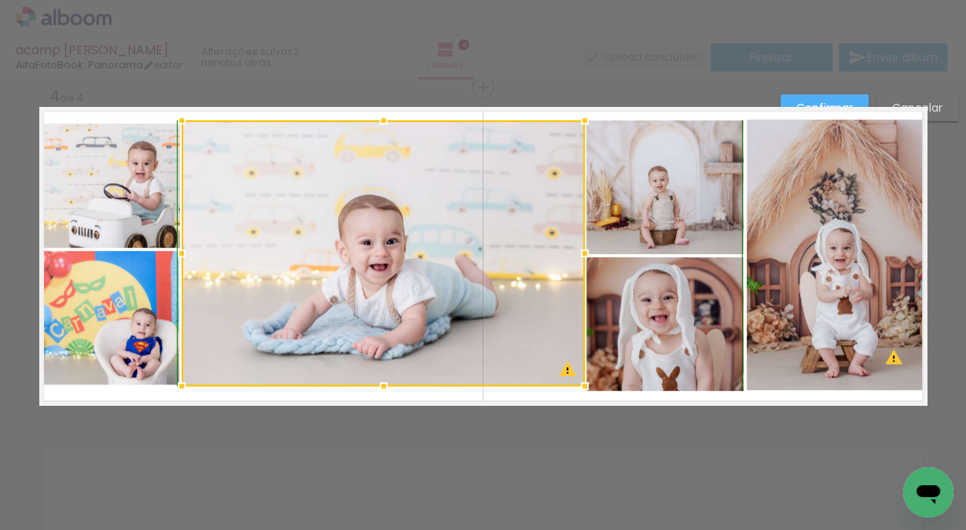
drag, startPoint x: 381, startPoint y: 395, endPoint x: 381, endPoint y: 383, distance: 11.8
click at [381, 383] on div at bounding box center [383, 385] width 31 height 31
click at [656, 364] on quentale-photo at bounding box center [665, 324] width 157 height 134
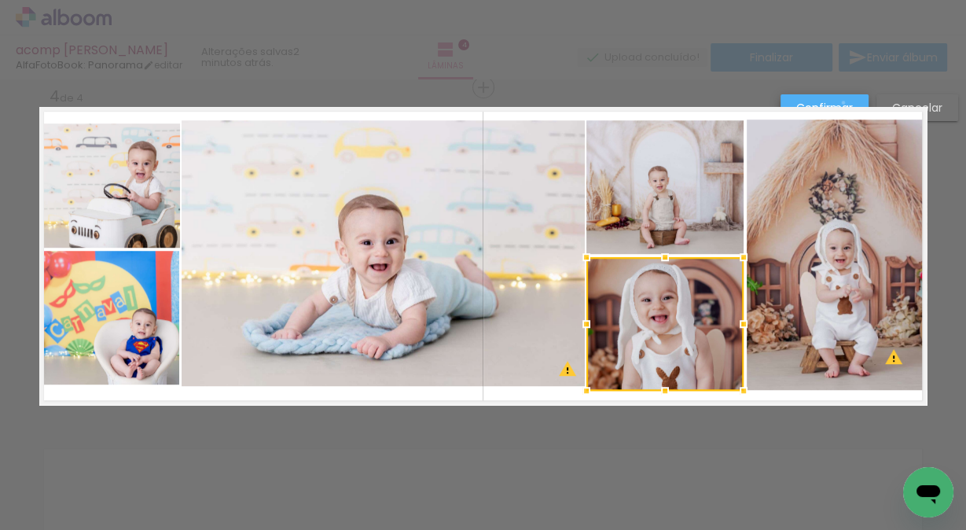
click at [0, 0] on slot "Confirmar" at bounding box center [0, 0] width 0 height 0
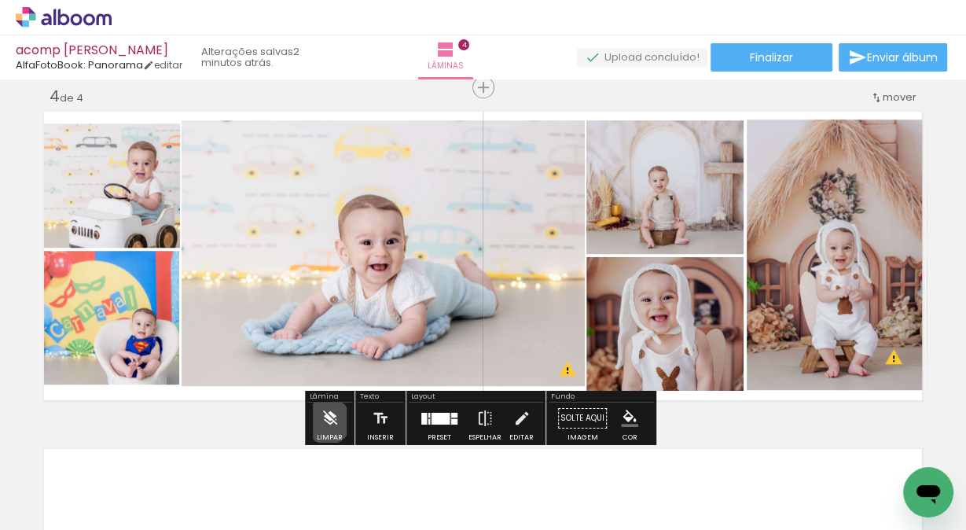
click at [328, 421] on iron-icon at bounding box center [330, 418] width 17 height 31
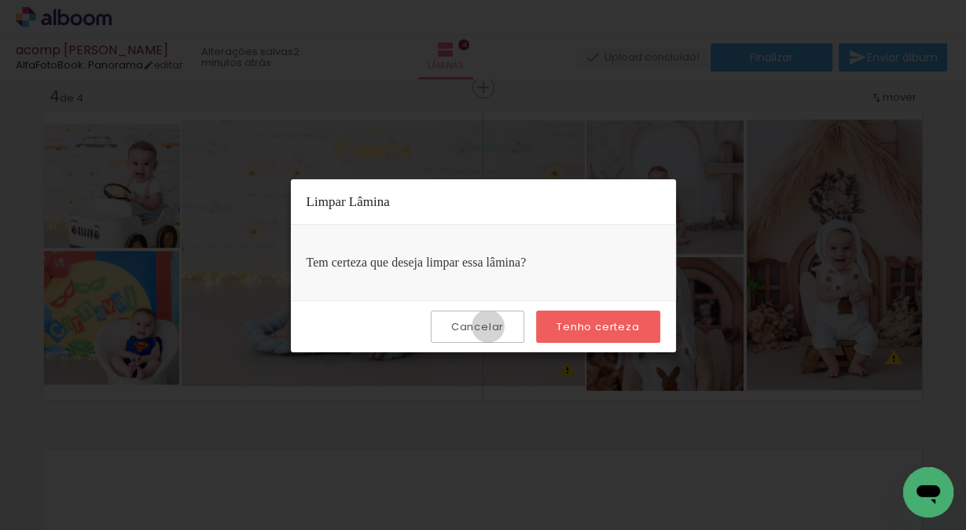
click at [0, 0] on slot "Cancelar" at bounding box center [0, 0] width 0 height 0
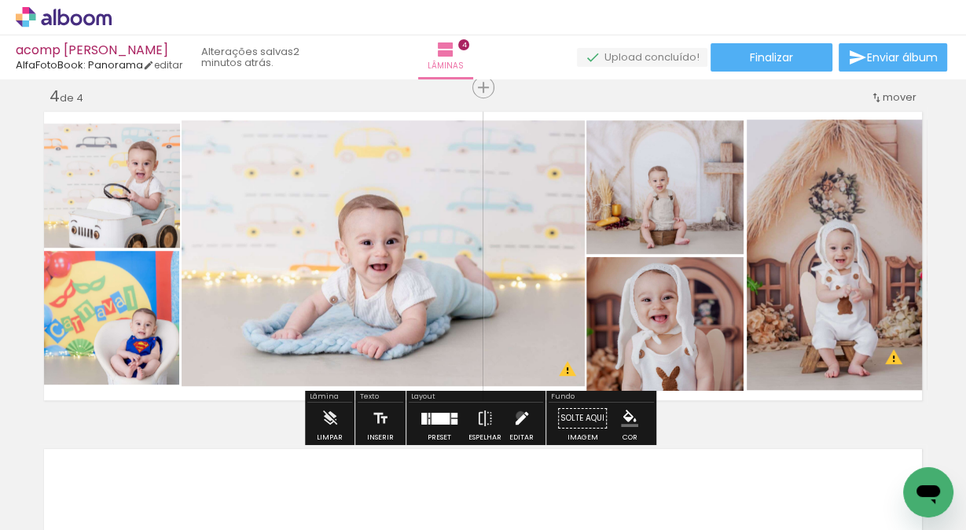
click at [517, 415] on iron-icon at bounding box center [521, 418] width 17 height 31
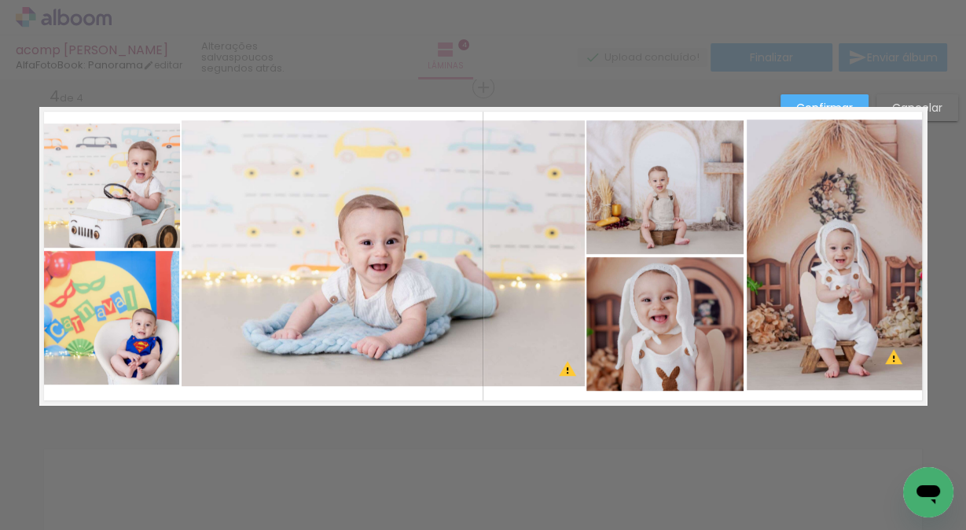
click at [0, 0] on slot "Confirmar" at bounding box center [0, 0] width 0 height 0
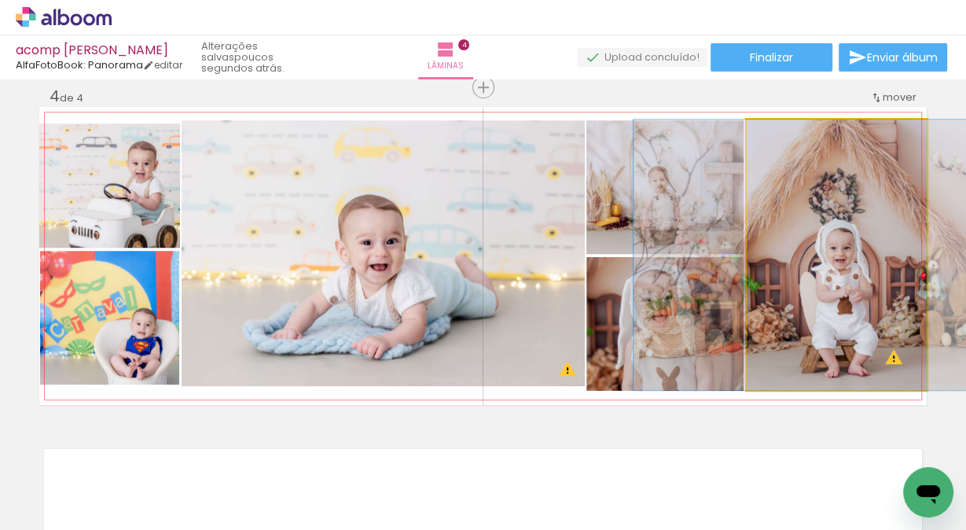
drag, startPoint x: 781, startPoint y: 138, endPoint x: 759, endPoint y: 136, distance: 22.1
type paper-slider "100"
click at [759, 136] on div at bounding box center [806, 136] width 109 height 24
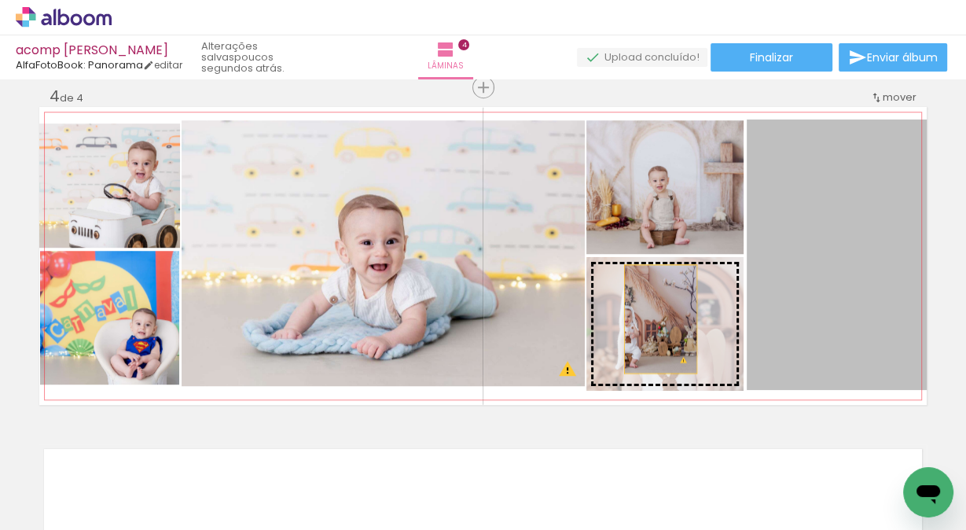
drag, startPoint x: 836, startPoint y: 273, endPoint x: 656, endPoint y: 319, distance: 185.9
click at [0, 0] on slot at bounding box center [0, 0] width 0 height 0
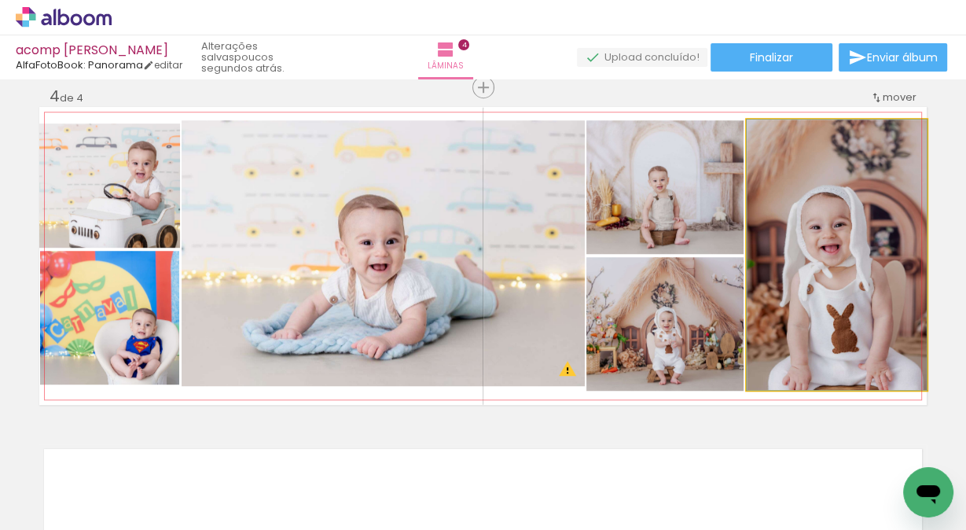
click at [823, 241] on quentale-photo at bounding box center [837, 255] width 180 height 270
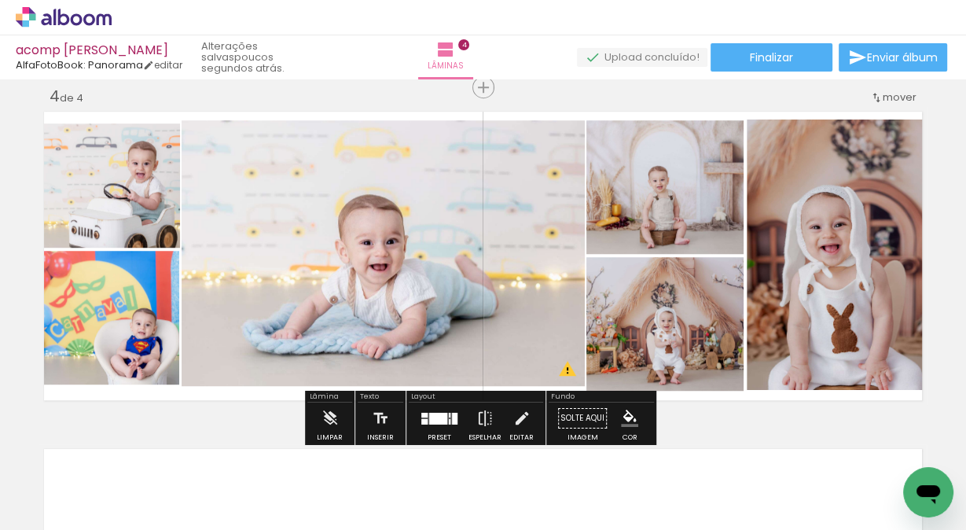
click at [527, 241] on quentale-photo at bounding box center [383, 253] width 403 height 266
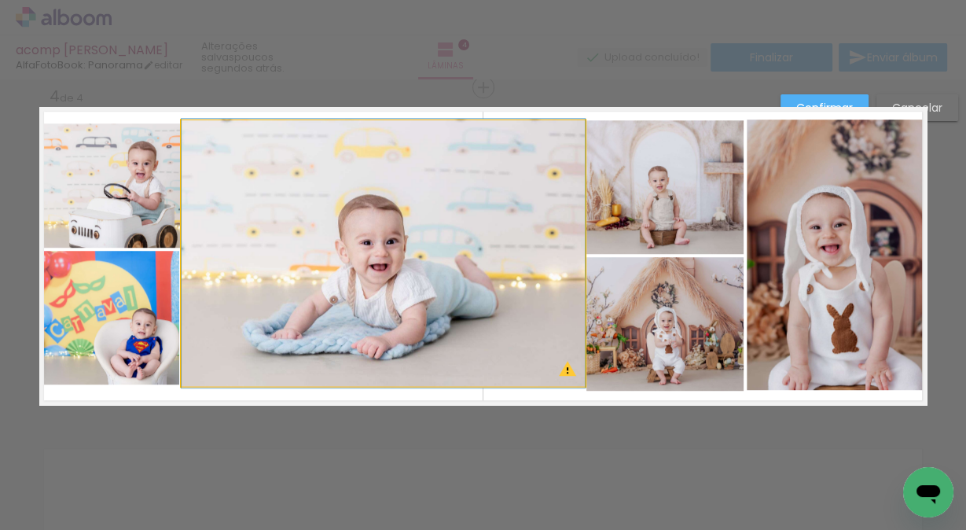
click at [425, 263] on quentale-photo at bounding box center [383, 253] width 403 height 266
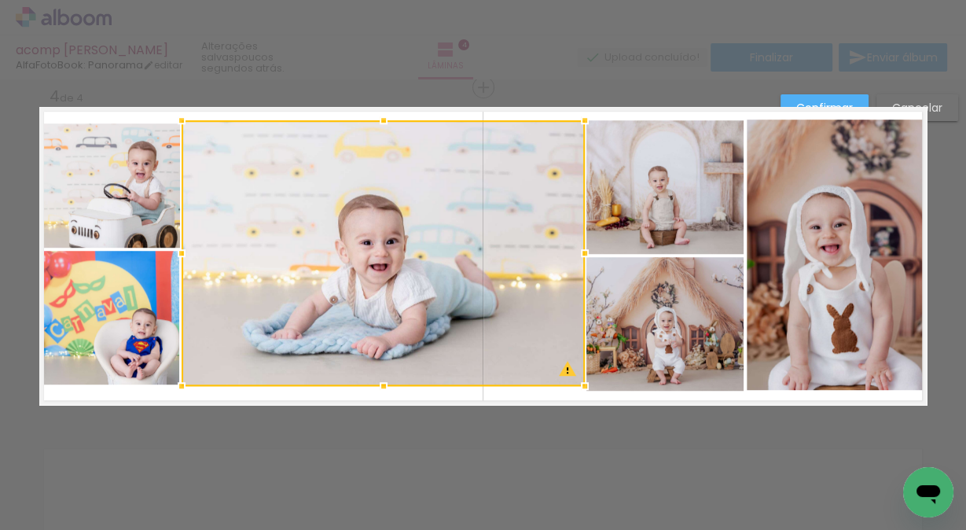
scroll to position [0, 1735]
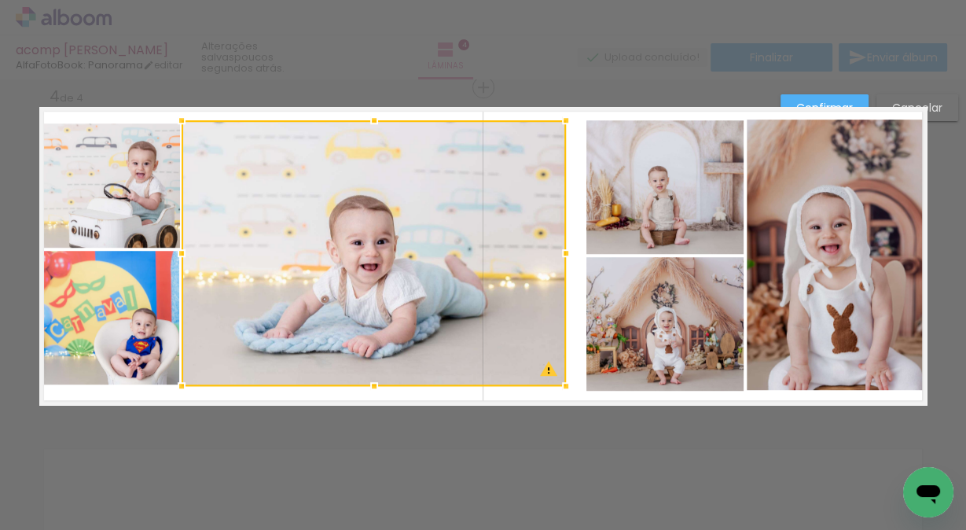
drag, startPoint x: 580, startPoint y: 252, endPoint x: 561, endPoint y: 255, distance: 19.1
click at [561, 255] on div at bounding box center [565, 252] width 31 height 31
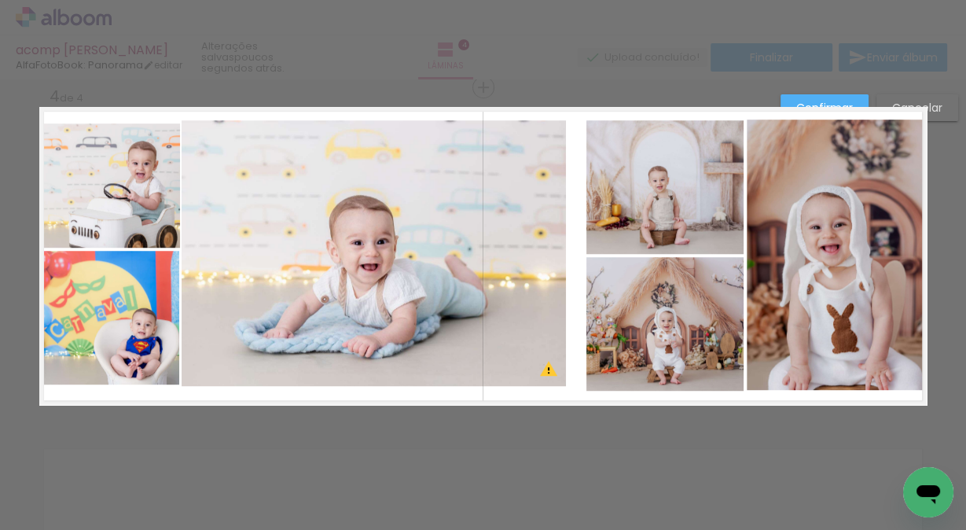
click at [329, 161] on quentale-photo at bounding box center [374, 253] width 385 height 266
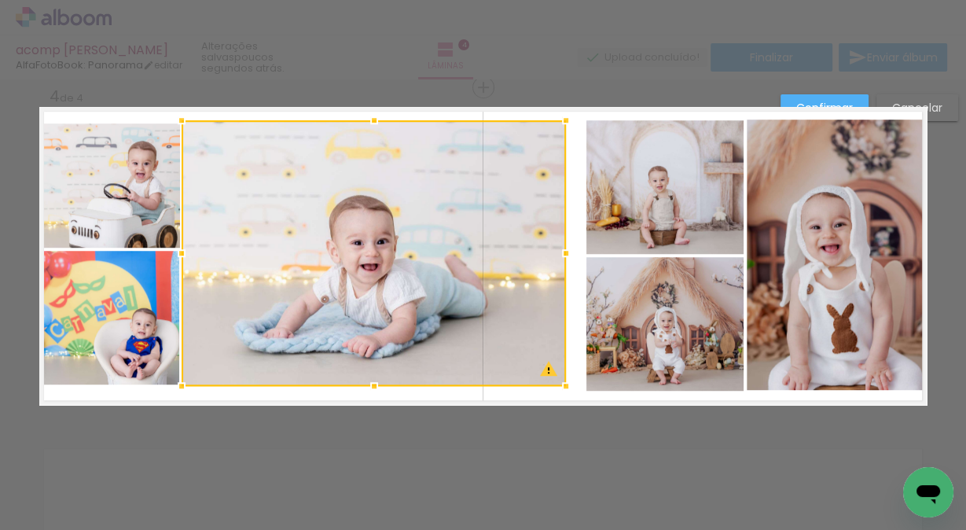
click at [573, 203] on quentale-layouter at bounding box center [483, 256] width 888 height 298
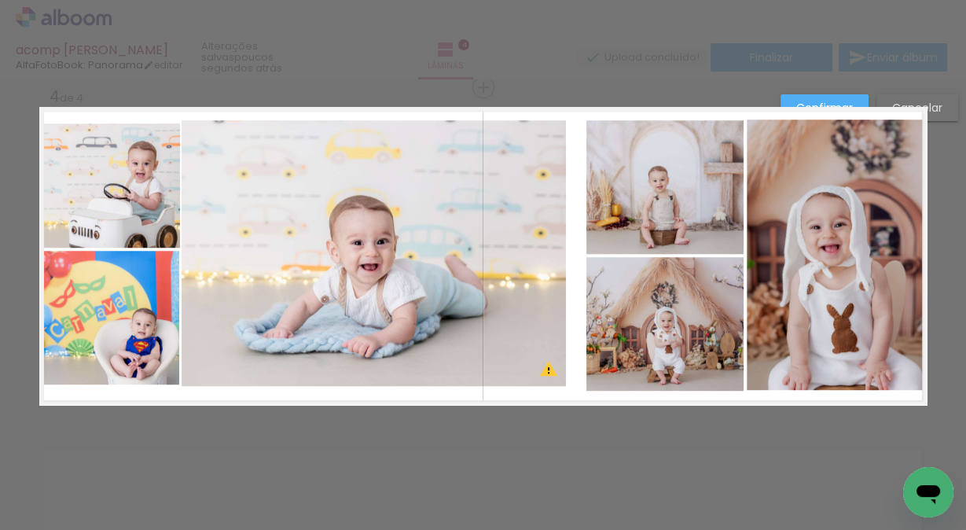
click at [592, 193] on quentale-photo at bounding box center [665, 187] width 157 height 134
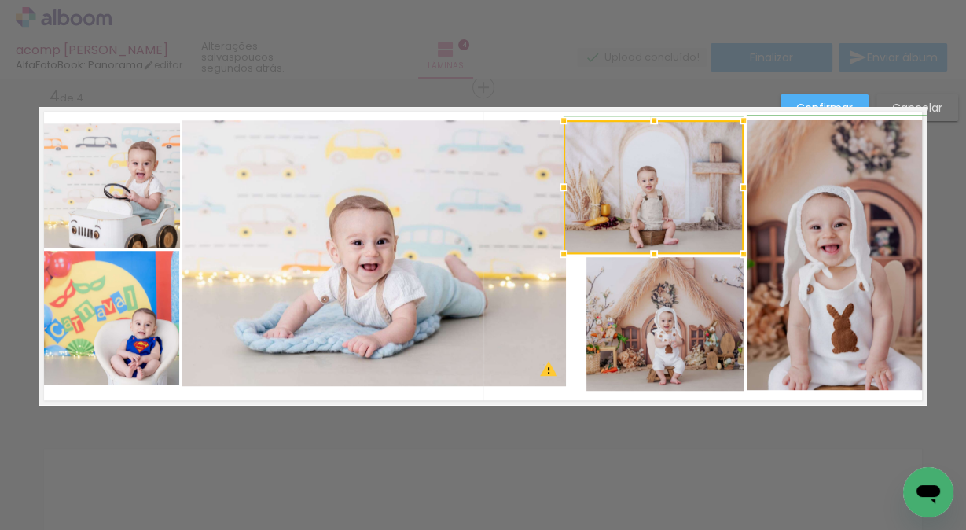
drag, startPoint x: 580, startPoint y: 190, endPoint x: 561, endPoint y: 188, distance: 18.9
click at [560, 188] on div at bounding box center [563, 186] width 31 height 31
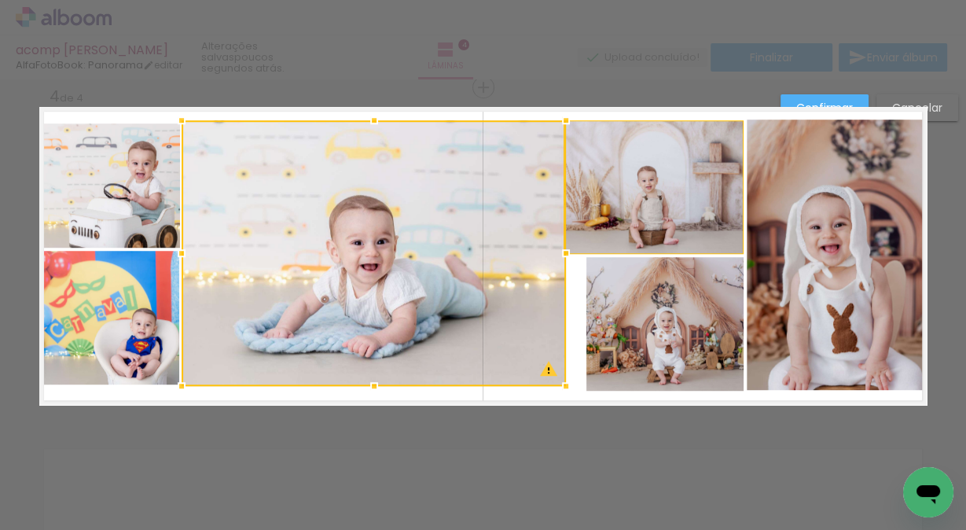
click at [657, 327] on quentale-photo at bounding box center [665, 324] width 157 height 134
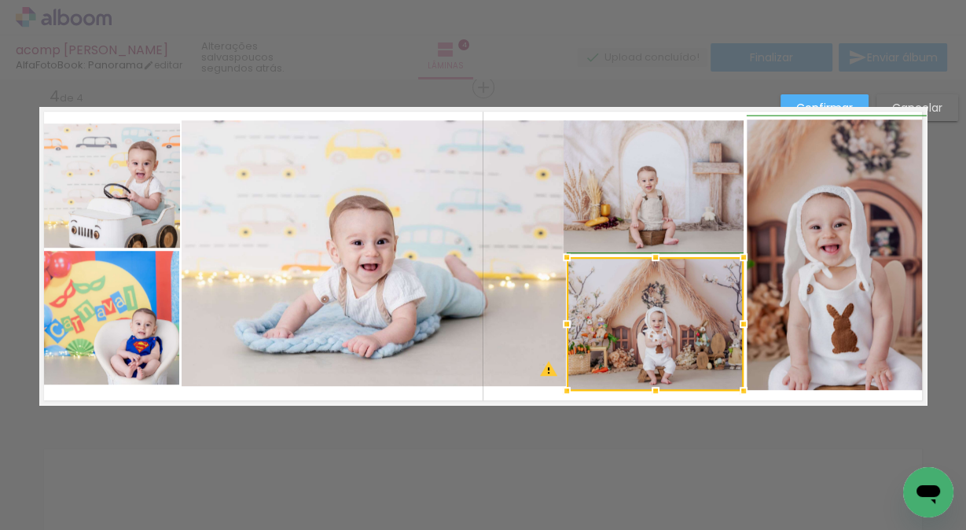
drag, startPoint x: 580, startPoint y: 324, endPoint x: 561, endPoint y: 323, distance: 18.1
click at [561, 323] on div at bounding box center [566, 323] width 31 height 31
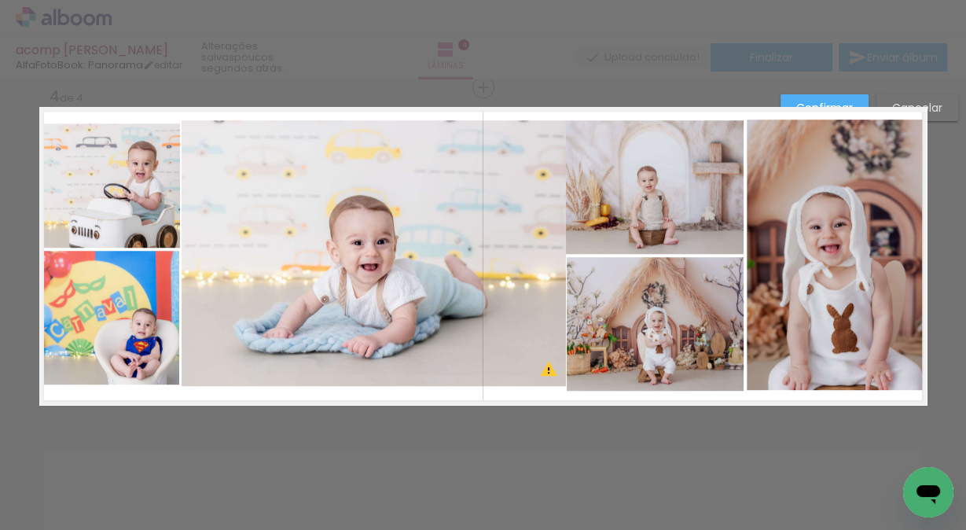
click at [526, 210] on quentale-photo at bounding box center [374, 253] width 385 height 266
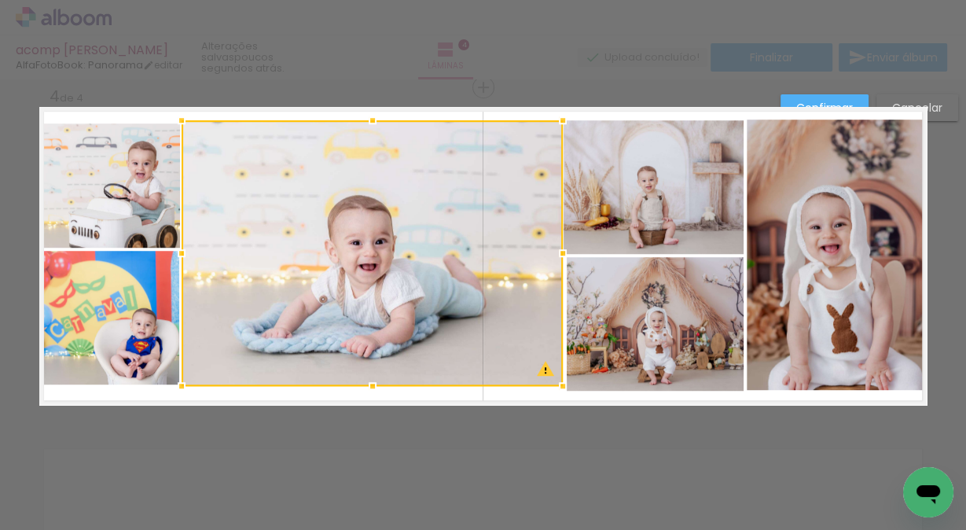
drag, startPoint x: 565, startPoint y: 256, endPoint x: 556, endPoint y: 257, distance: 8.8
click at [556, 257] on div at bounding box center [562, 252] width 31 height 31
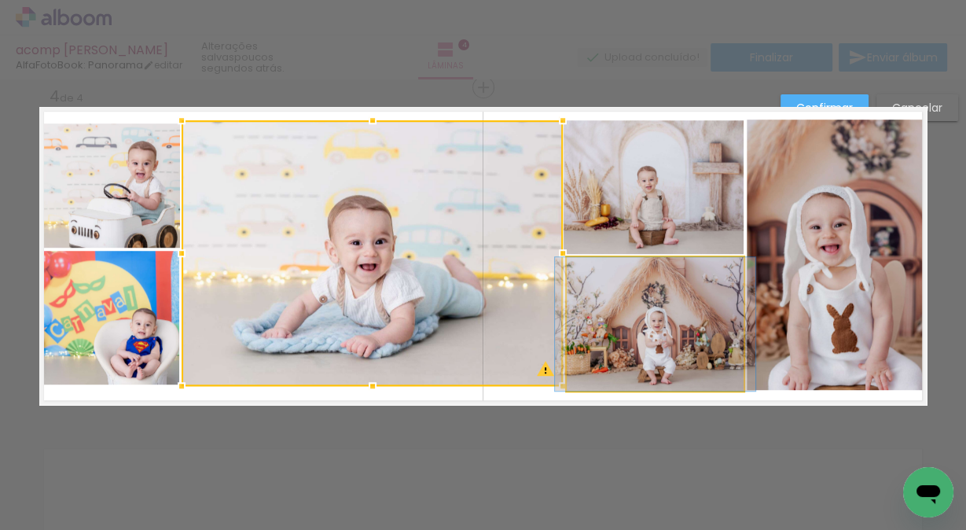
click at [617, 293] on quentale-photo at bounding box center [655, 324] width 177 height 134
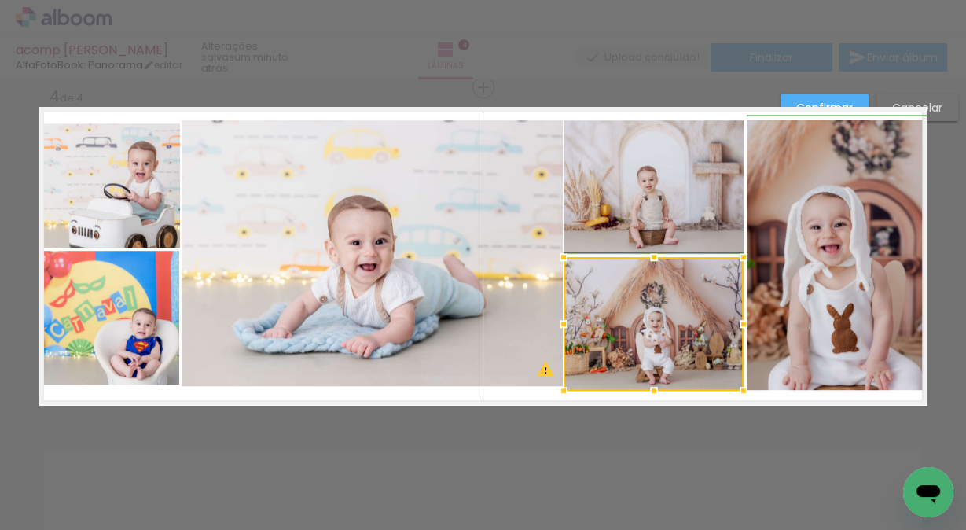
click at [561, 323] on div at bounding box center [563, 323] width 31 height 31
click at [646, 388] on div at bounding box center [653, 390] width 31 height 31
click at [0, 0] on slot "Confirmar" at bounding box center [0, 0] width 0 height 0
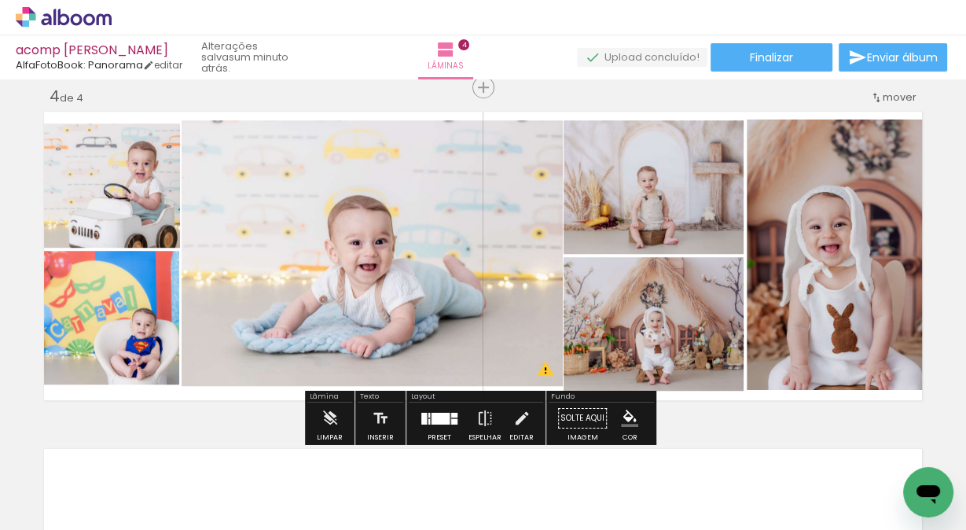
drag, startPoint x: 631, startPoint y: 86, endPoint x: 727, endPoint y: 83, distance: 96.0
click at [432, 418] on div at bounding box center [441, 418] width 18 height 12
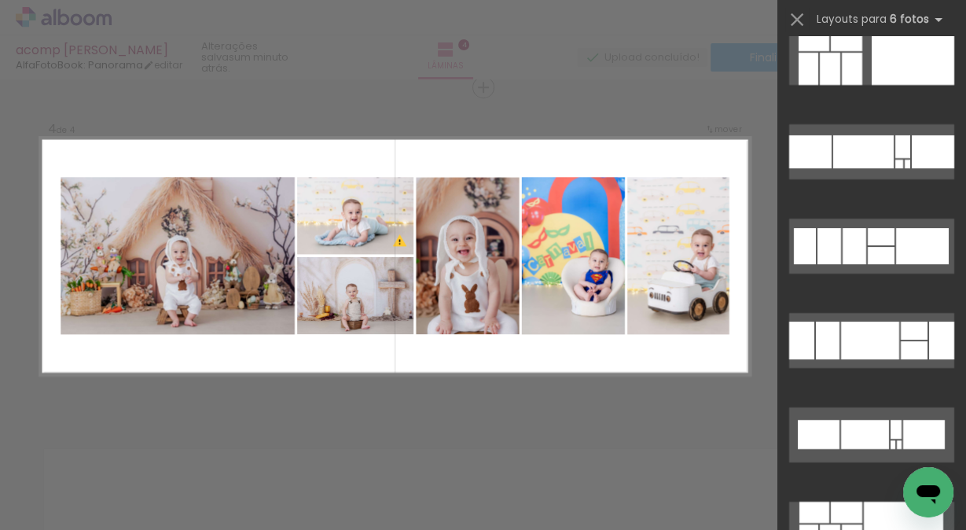
scroll to position [304, 0]
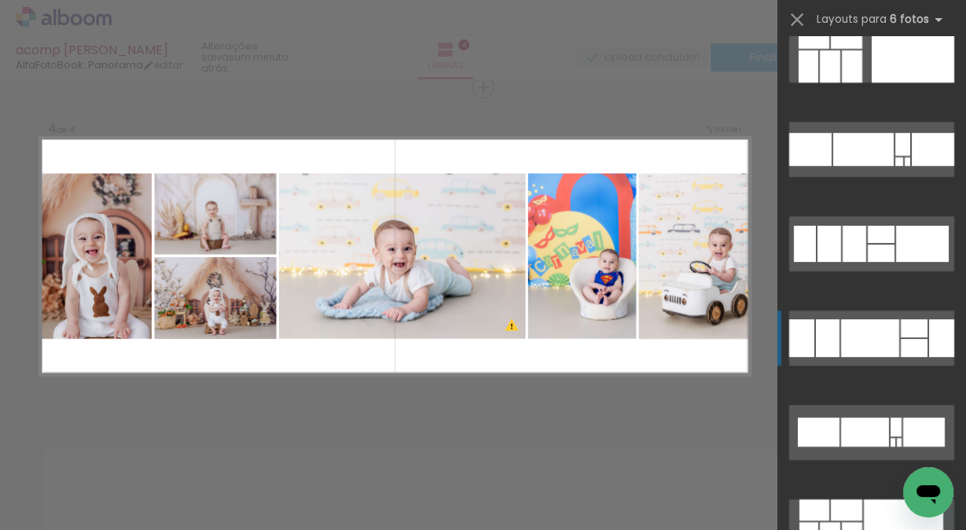
click at [861, 333] on div at bounding box center [870, 338] width 58 height 38
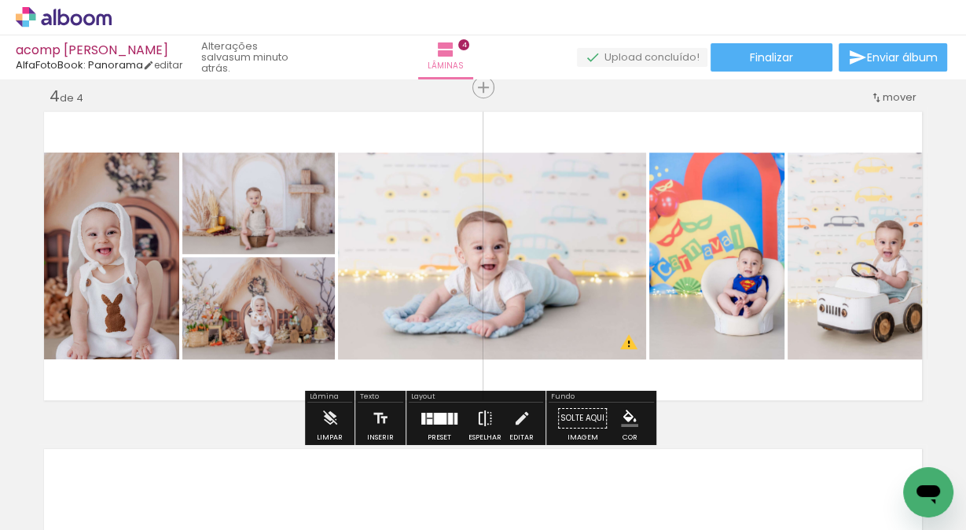
click at [482, 414] on iron-icon at bounding box center [485, 418] width 17 height 31
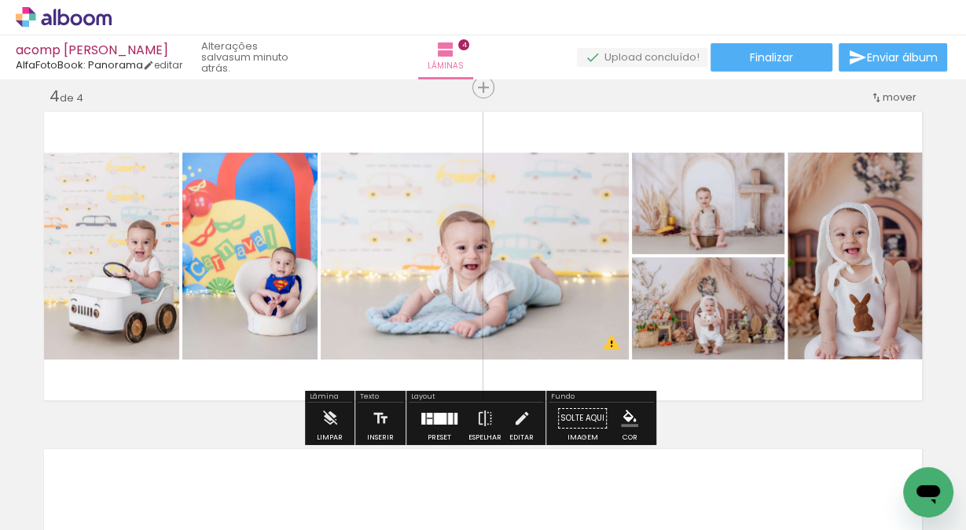
click at [520, 237] on quentale-photo at bounding box center [475, 256] width 308 height 207
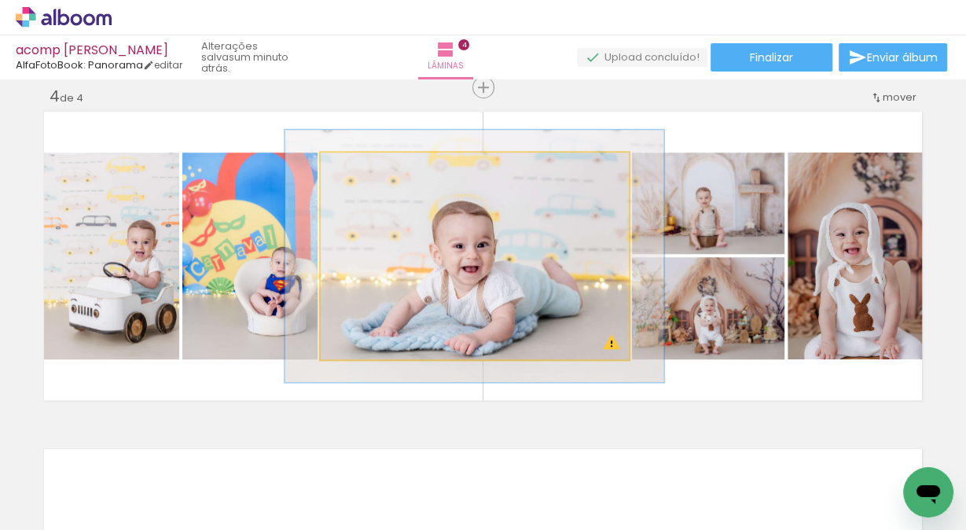
drag, startPoint x: 356, startPoint y: 171, endPoint x: 476, endPoint y: 216, distance: 127.9
type paper-slider "120"
click at [367, 171] on div at bounding box center [369, 169] width 14 height 14
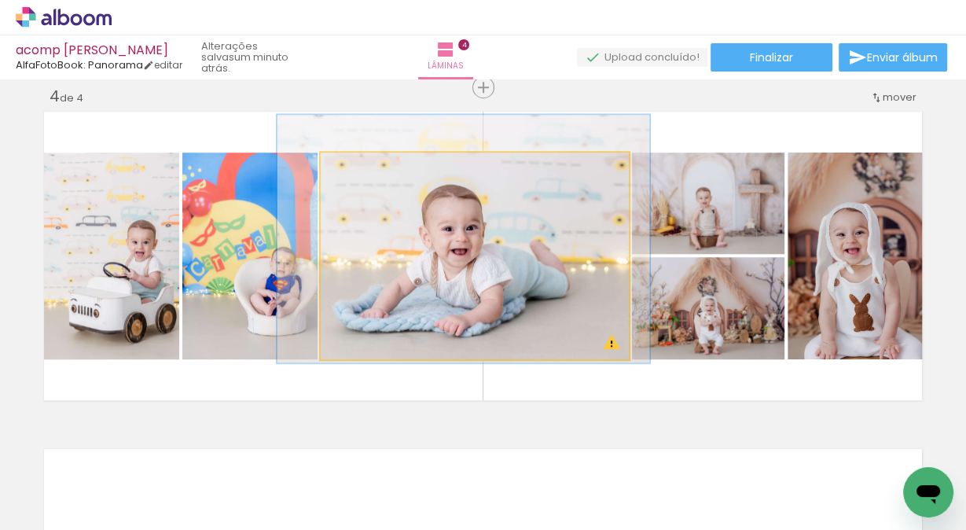
drag, startPoint x: 554, startPoint y: 255, endPoint x: 543, endPoint y: 237, distance: 20.5
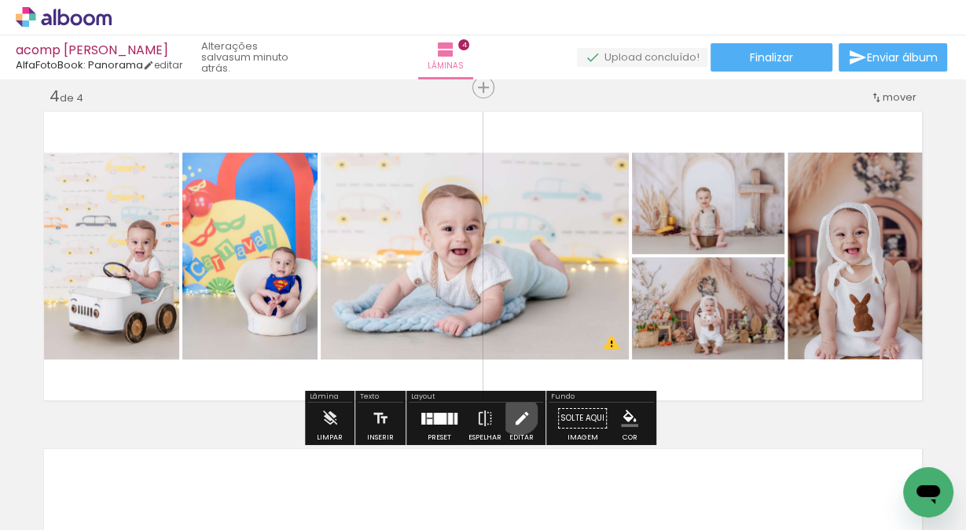
click at [515, 414] on iron-icon at bounding box center [521, 418] width 17 height 31
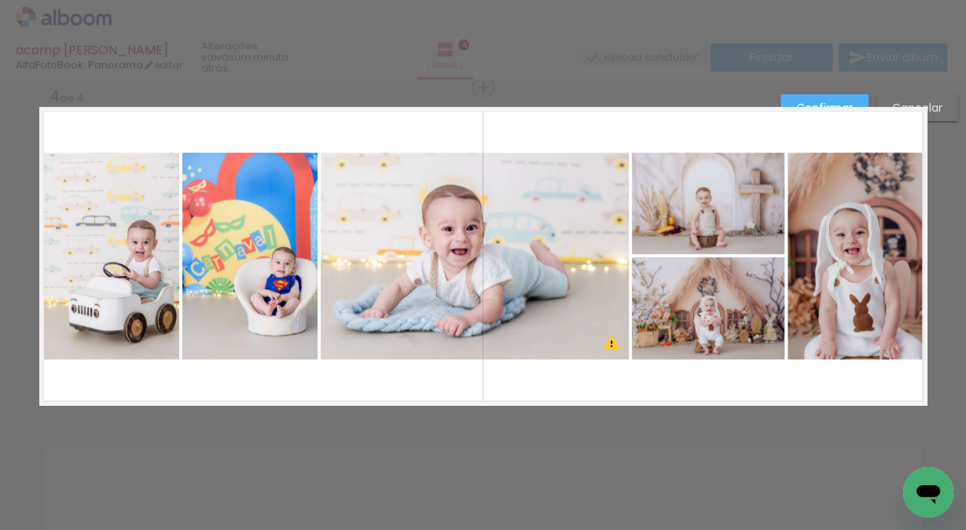
drag, startPoint x: 237, startPoint y: 203, endPoint x: 866, endPoint y: 295, distance: 635.0
click at [866, 295] on quentale-layouter at bounding box center [483, 256] width 888 height 298
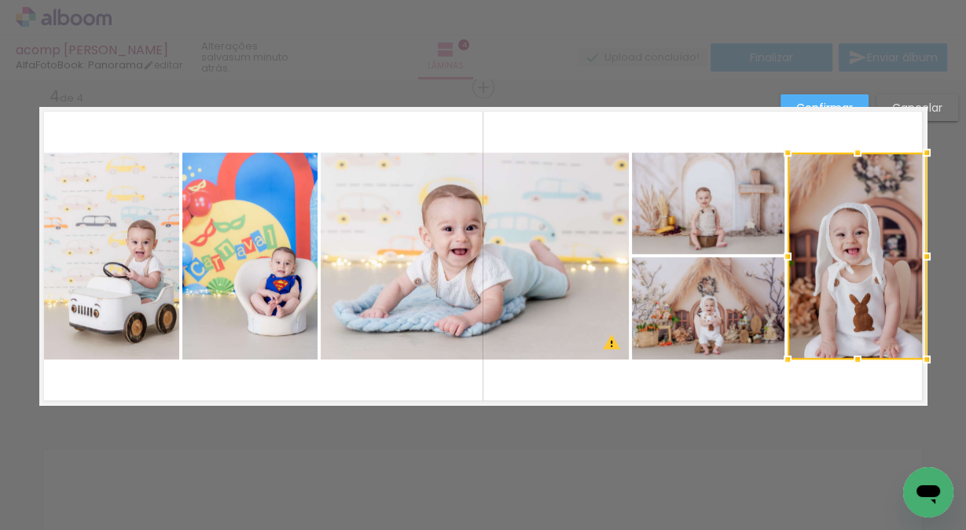
click at [732, 232] on quentale-photo at bounding box center [708, 203] width 153 height 101
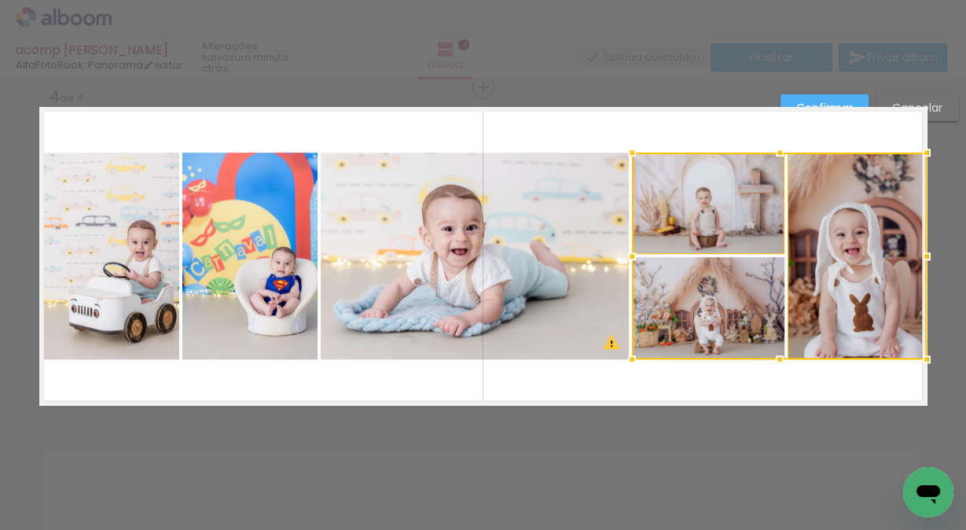
click at [712, 328] on div at bounding box center [779, 256] width 295 height 207
click at [522, 310] on quentale-photo at bounding box center [475, 256] width 308 height 207
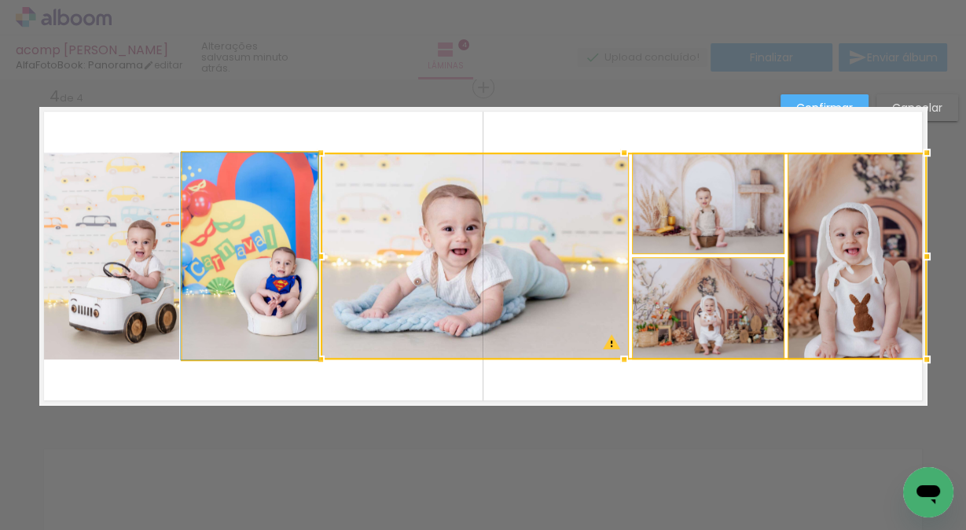
click at [270, 306] on quentale-photo at bounding box center [249, 256] width 135 height 207
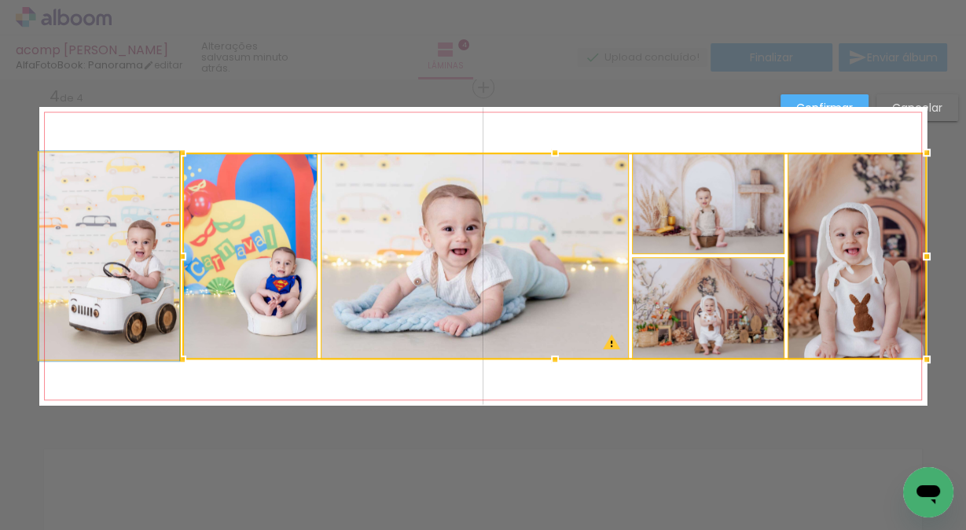
click at [117, 288] on quentale-photo at bounding box center [109, 256] width 140 height 207
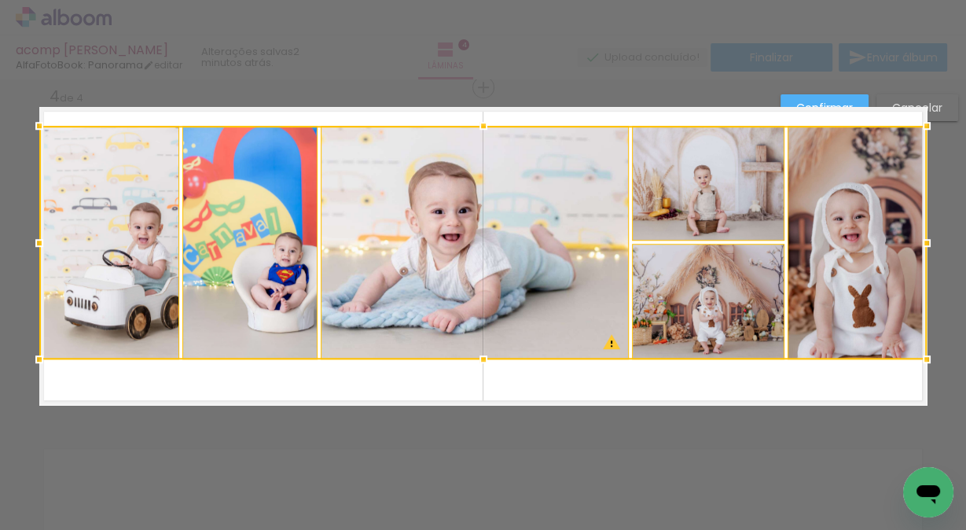
drag, startPoint x: 479, startPoint y: 151, endPoint x: 487, endPoint y: 127, distance: 24.9
click at [487, 127] on div at bounding box center [483, 125] width 31 height 31
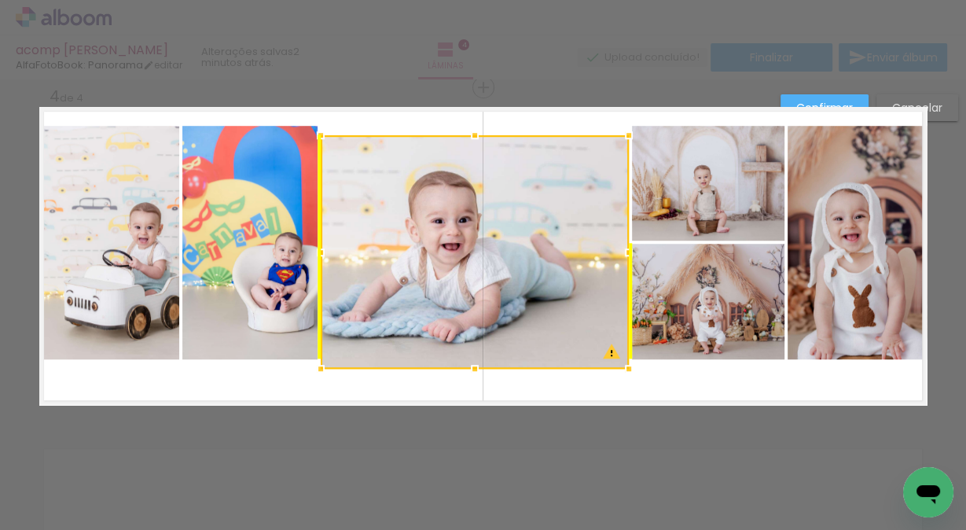
drag, startPoint x: 522, startPoint y: 258, endPoint x: 523, endPoint y: 267, distance: 9.5
click at [523, 267] on div at bounding box center [475, 252] width 308 height 234
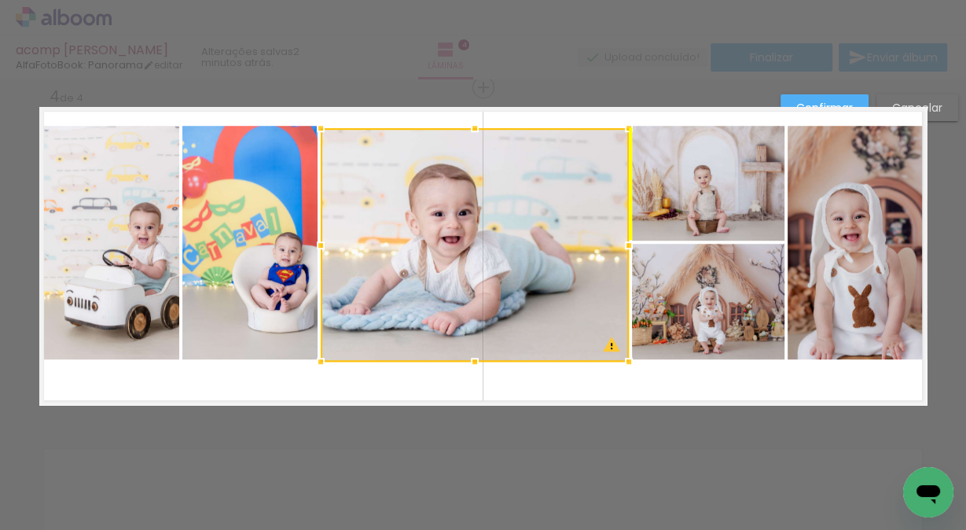
click at [513, 218] on div at bounding box center [475, 245] width 308 height 234
click at [123, 216] on quentale-photo at bounding box center [109, 243] width 140 height 234
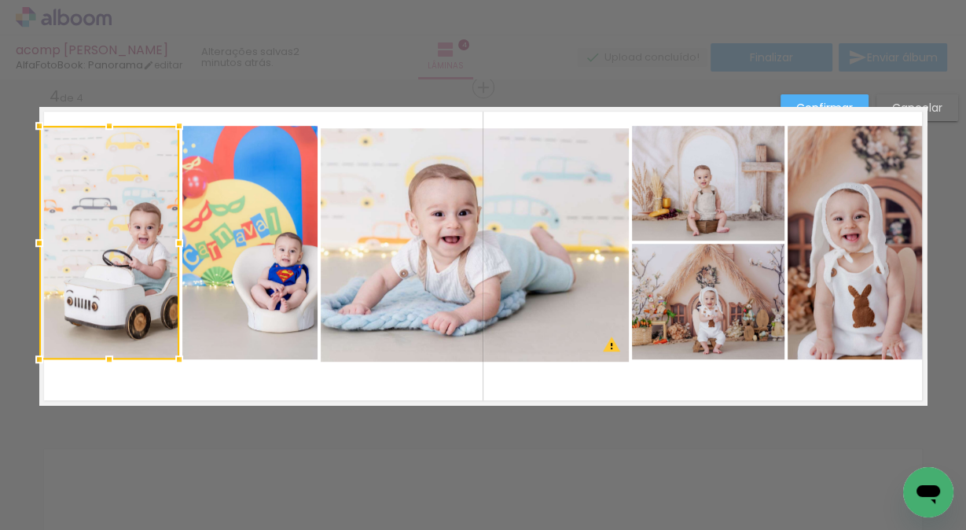
click at [465, 274] on quentale-photo at bounding box center [475, 245] width 308 height 234
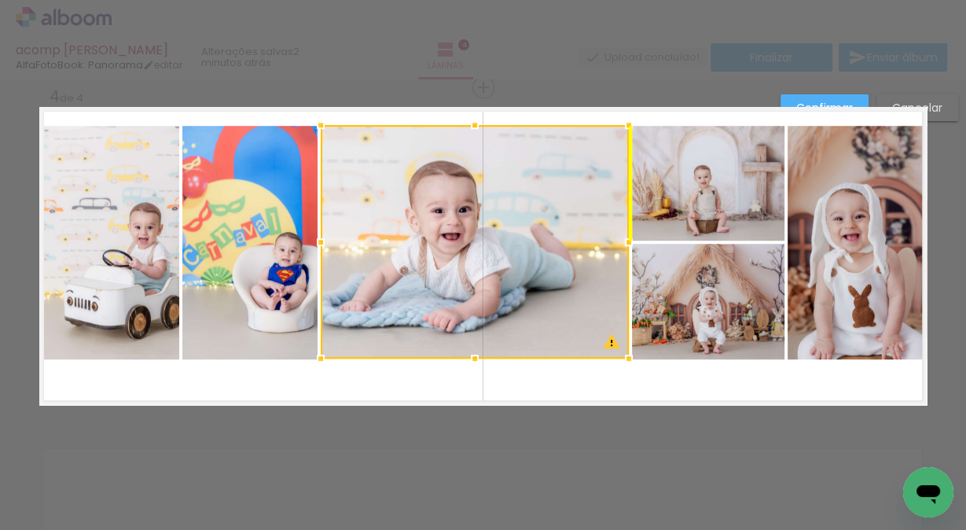
click at [536, 276] on div at bounding box center [475, 242] width 308 height 234
click at [106, 234] on quentale-photo at bounding box center [109, 243] width 140 height 234
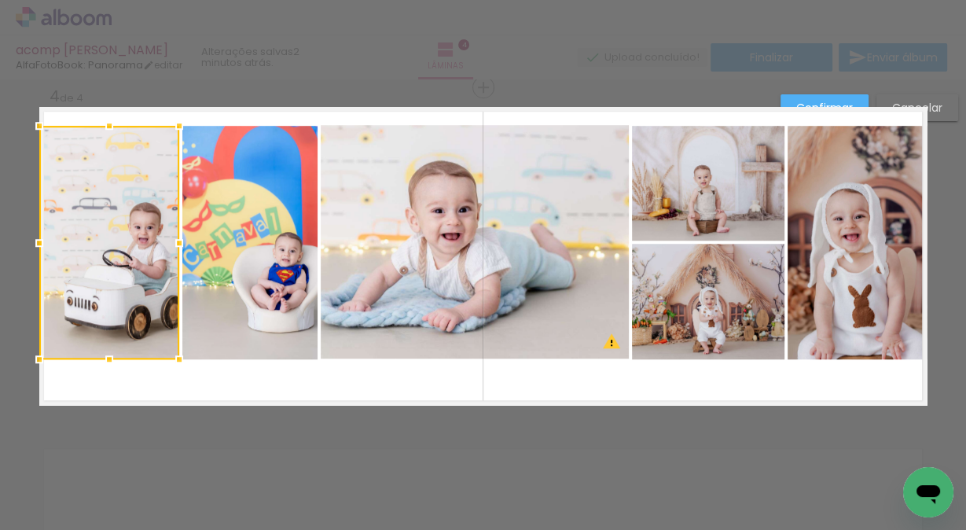
click at [248, 243] on quentale-photo at bounding box center [249, 243] width 135 height 234
click at [390, 245] on quentale-photo at bounding box center [475, 242] width 308 height 234
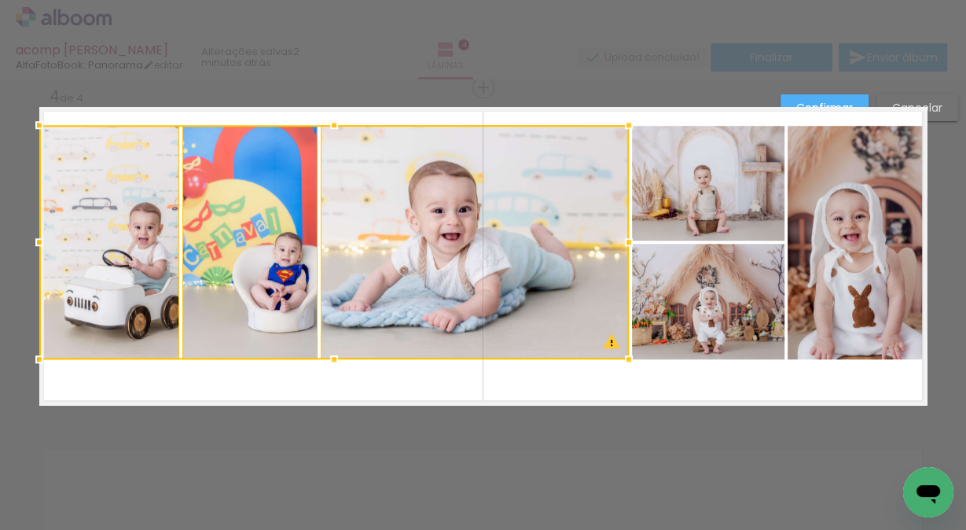
click at [671, 231] on quentale-photo at bounding box center [708, 183] width 153 height 115
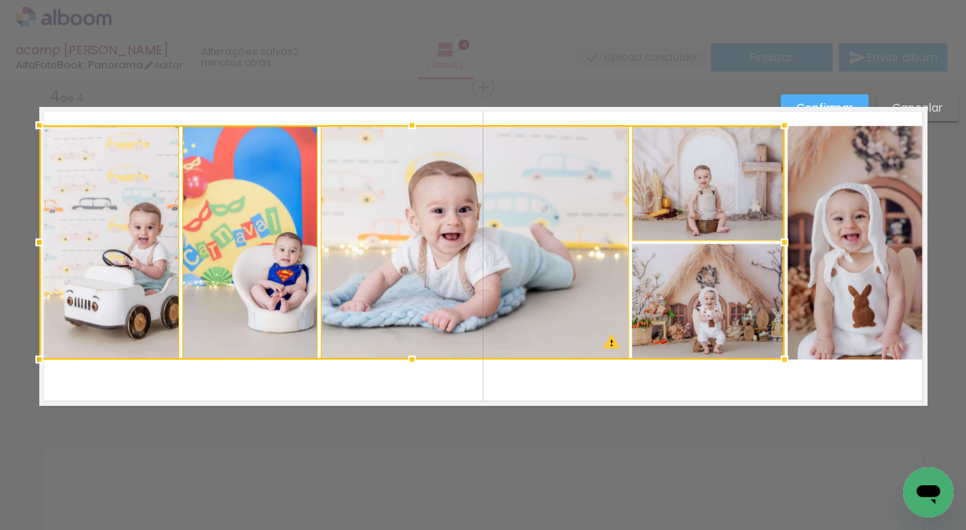
click at [672, 288] on div at bounding box center [411, 242] width 745 height 234
click at [830, 243] on quentale-photo at bounding box center [857, 243] width 139 height 234
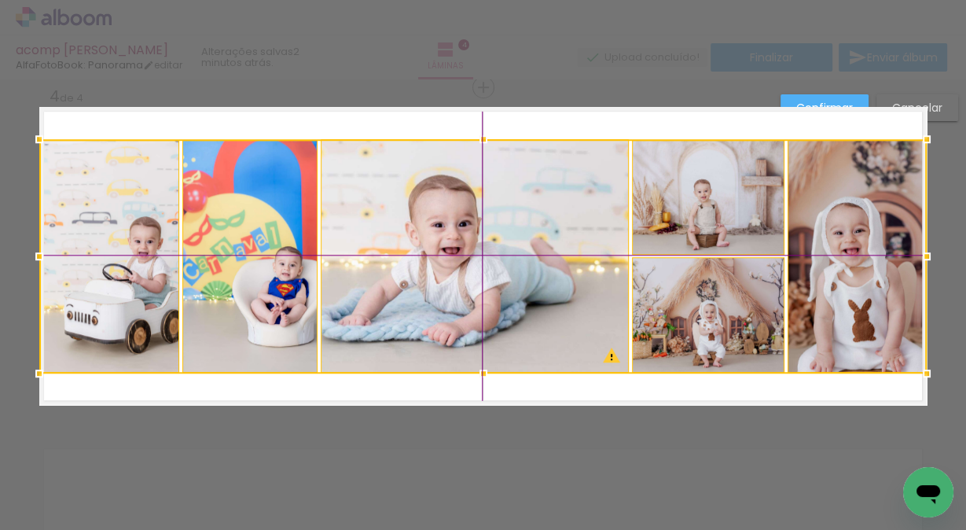
drag, startPoint x: 471, startPoint y: 187, endPoint x: 471, endPoint y: 201, distance: 13.4
click at [471, 201] on div at bounding box center [483, 256] width 888 height 234
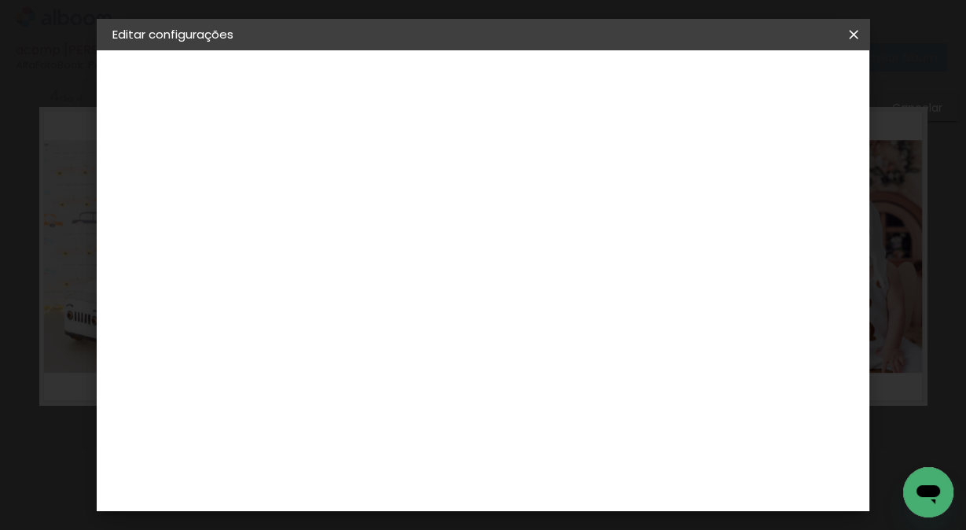
click at [849, 35] on iron-icon at bounding box center [854, 35] width 19 height 16
click at [843, 34] on paper-icon-button at bounding box center [853, 34] width 31 height 28
click at [0, 0] on slot "Voltar" at bounding box center [0, 0] width 0 height 0
click at [626, 85] on div "Voltar Avançar" at bounding box center [547, 83] width 156 height 27
click at [859, 29] on iron-icon at bounding box center [854, 35] width 19 height 16
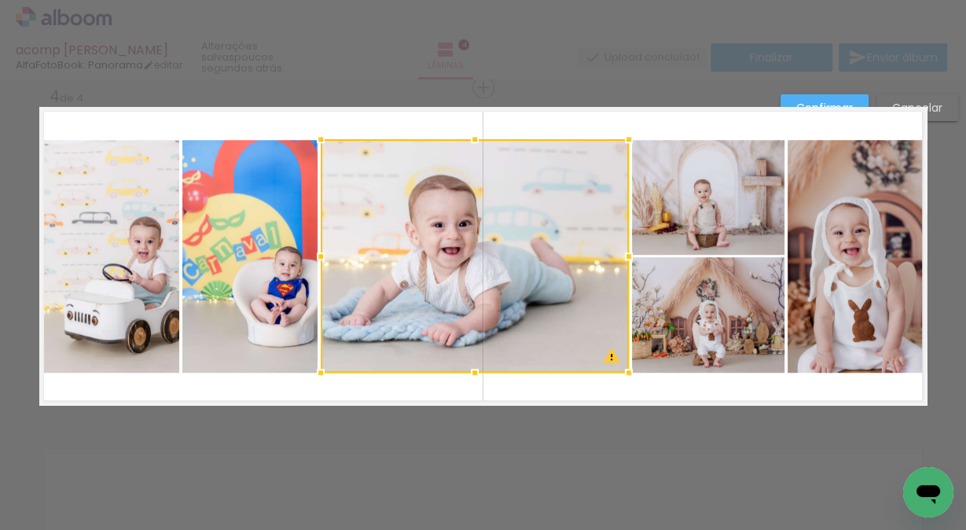
click at [626, 127] on div at bounding box center [628, 138] width 31 height 31
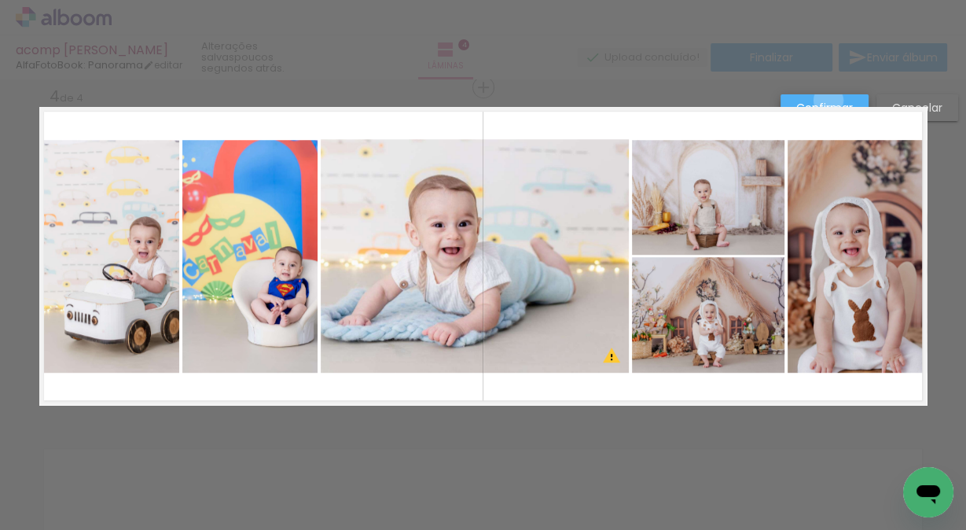
click at [0, 0] on slot "Confirmar" at bounding box center [0, 0] width 0 height 0
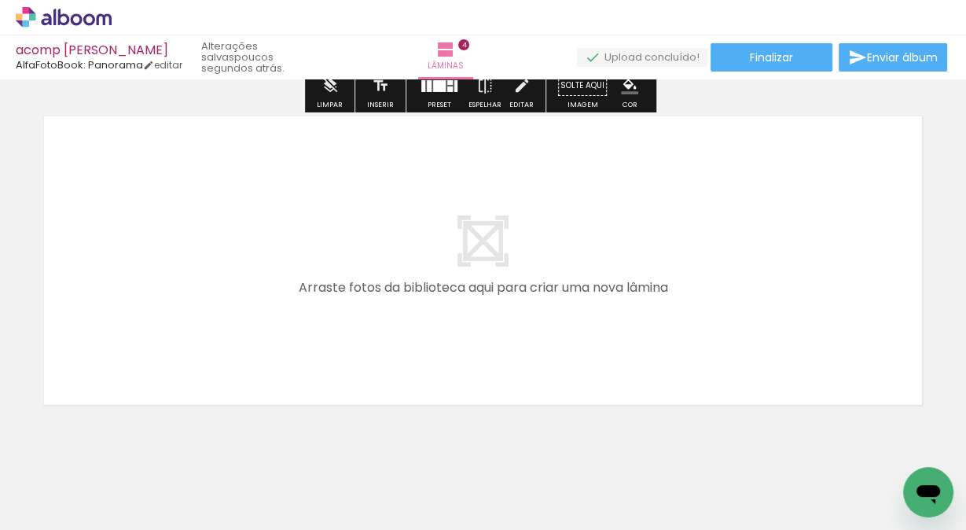
scroll to position [1365, 0]
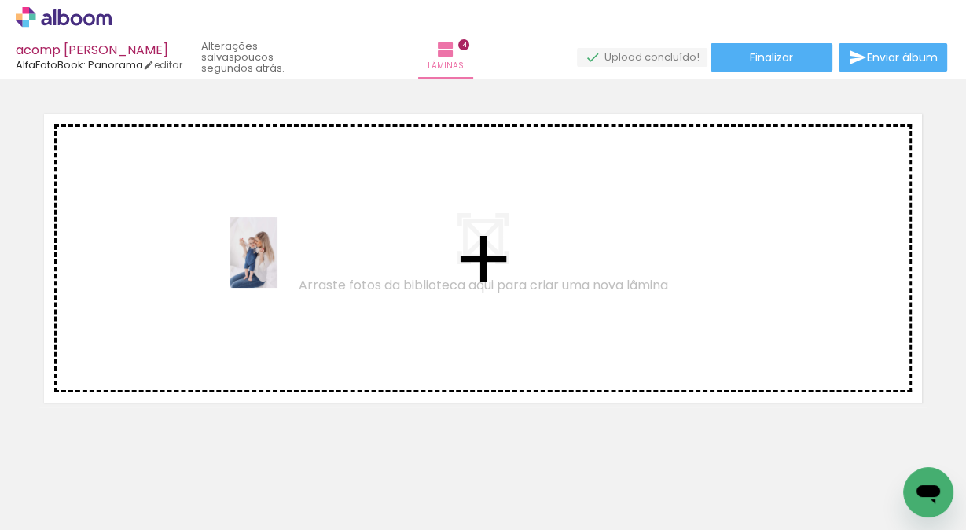
drag, startPoint x: 270, startPoint y: 487, endPoint x: 278, endPoint y: 263, distance: 223.5
click at [278, 263] on quentale-workspace at bounding box center [483, 265] width 966 height 530
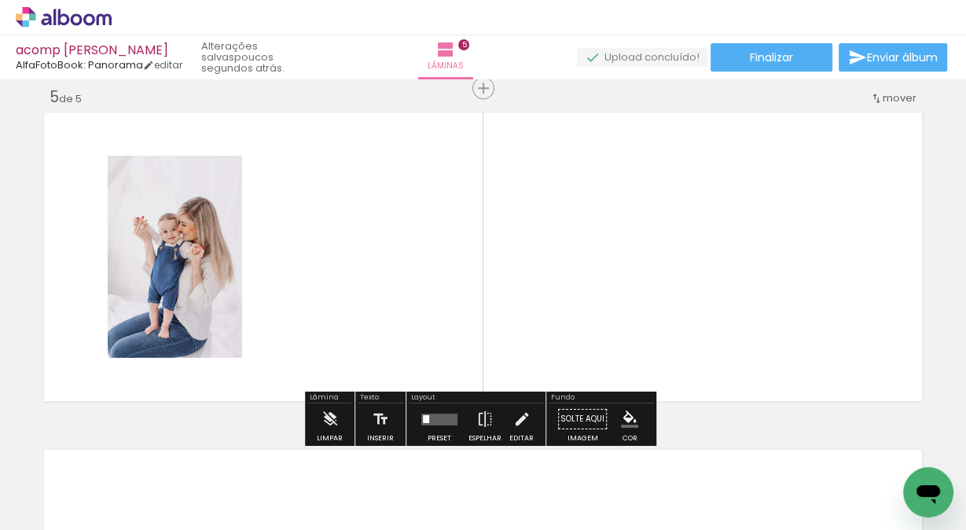
scroll to position [1367, 0]
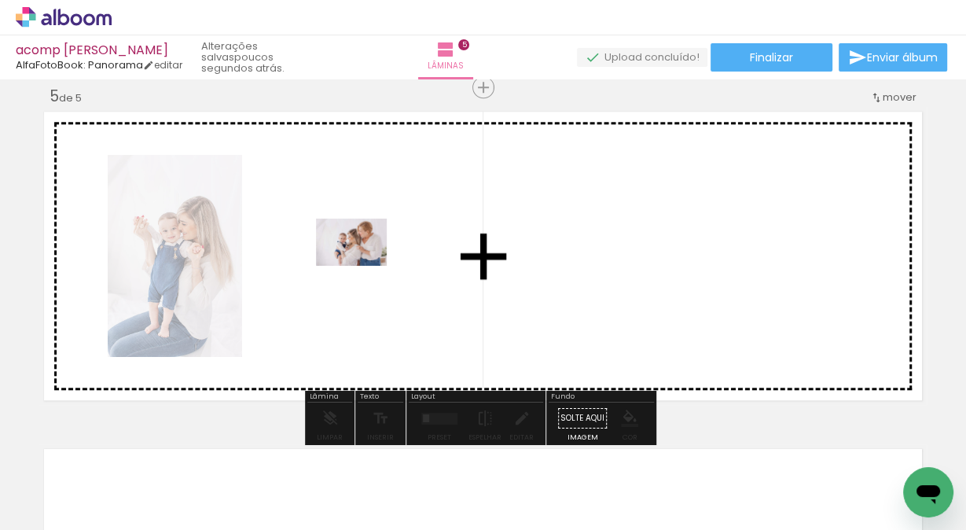
drag, startPoint x: 374, startPoint y: 493, endPoint x: 363, endPoint y: 266, distance: 227.5
click at [363, 266] on quentale-workspace at bounding box center [483, 265] width 966 height 530
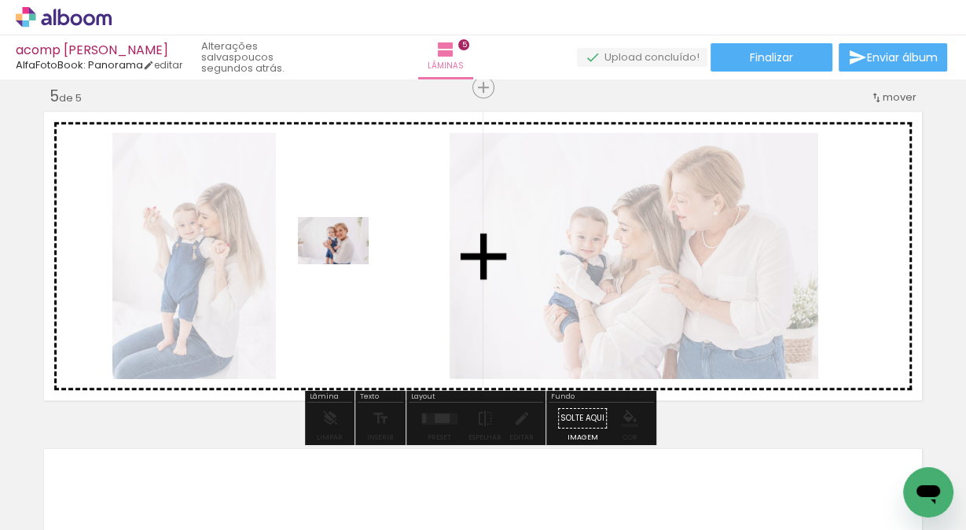
drag, startPoint x: 450, startPoint y: 485, endPoint x: 345, endPoint y: 264, distance: 244.5
click at [345, 264] on quentale-workspace at bounding box center [483, 265] width 966 height 530
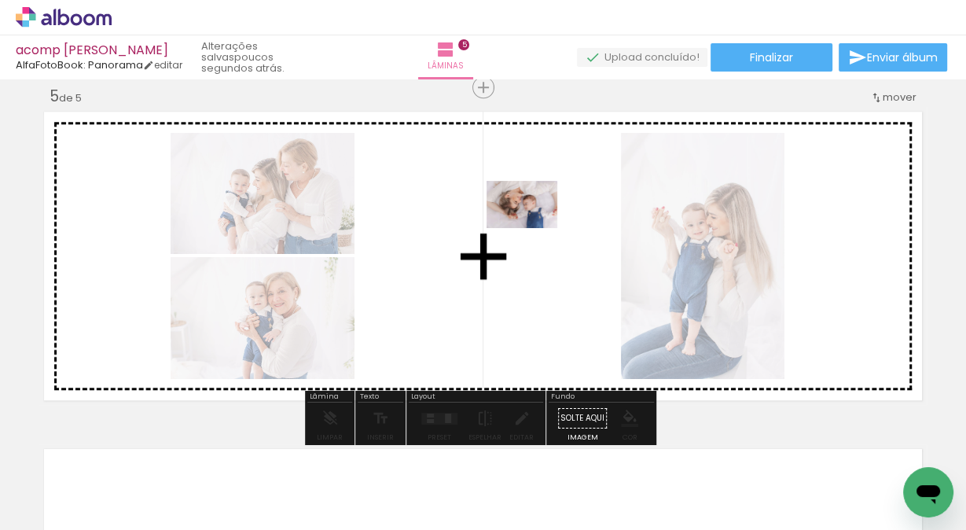
drag, startPoint x: 560, startPoint y: 475, endPoint x: 532, endPoint y: 230, distance: 246.9
click at [532, 230] on quentale-workspace at bounding box center [483, 265] width 966 height 530
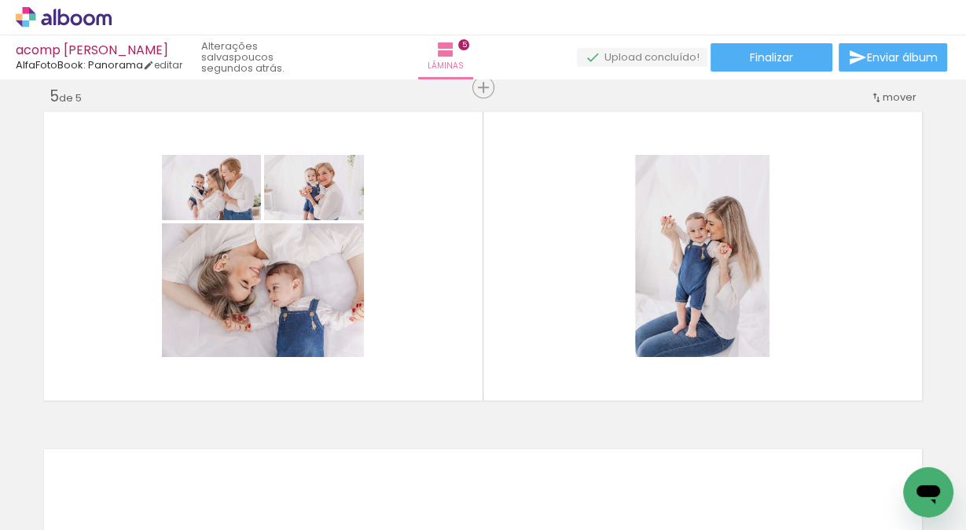
scroll to position [0, 2488]
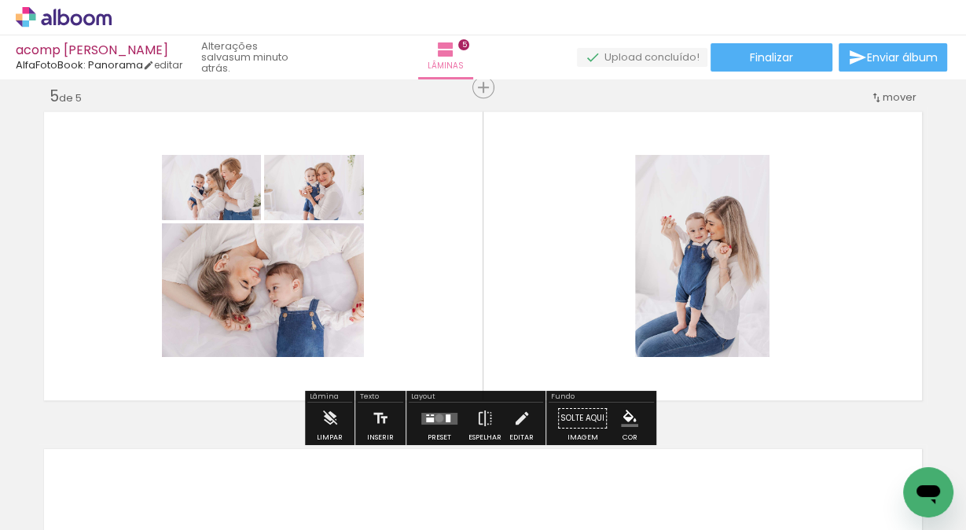
click at [436, 417] on quentale-layouter at bounding box center [439, 418] width 36 height 12
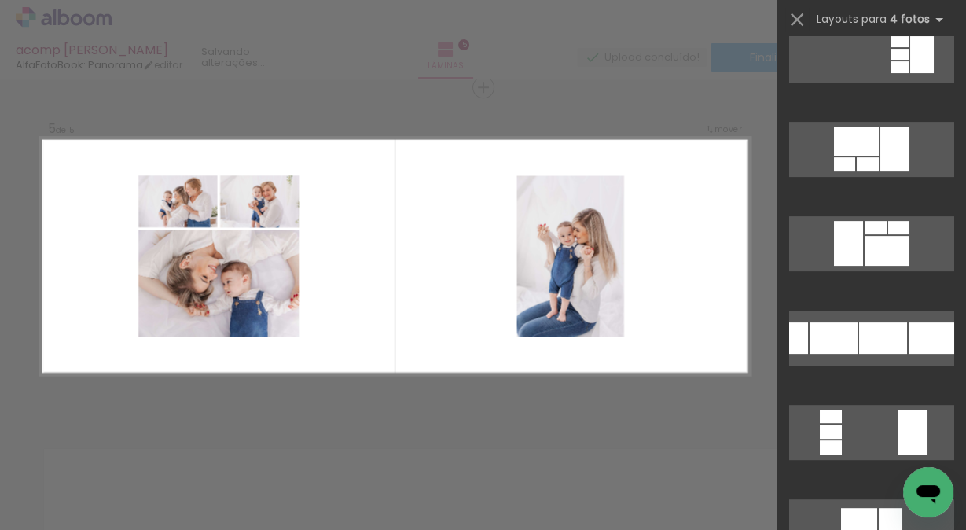
scroll to position [0, 0]
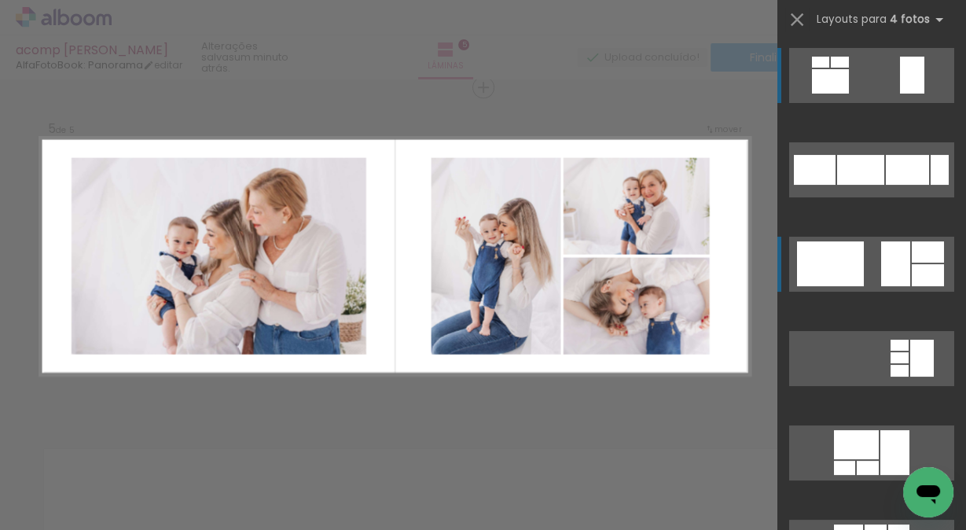
click at [823, 264] on div at bounding box center [830, 263] width 67 height 45
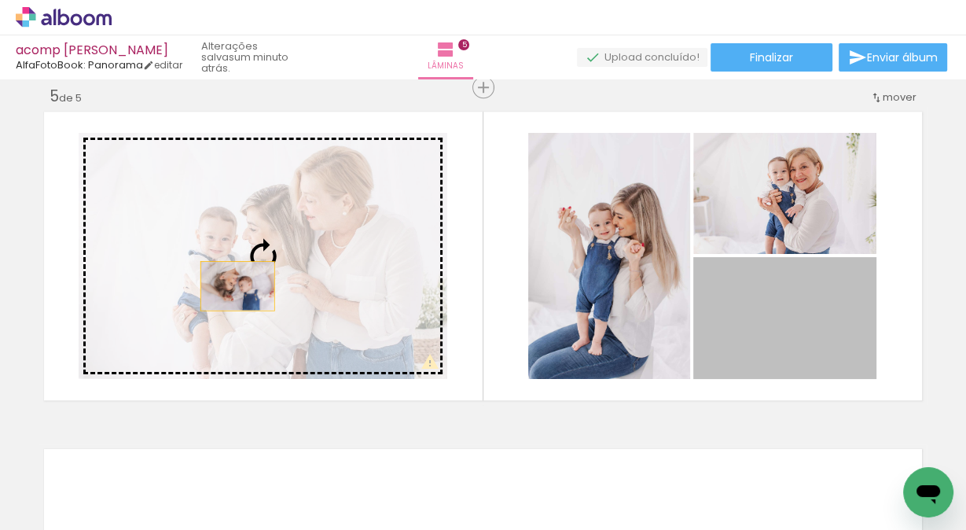
drag, startPoint x: 784, startPoint y: 318, endPoint x: 233, endPoint y: 285, distance: 552.2
click at [0, 0] on slot at bounding box center [0, 0] width 0 height 0
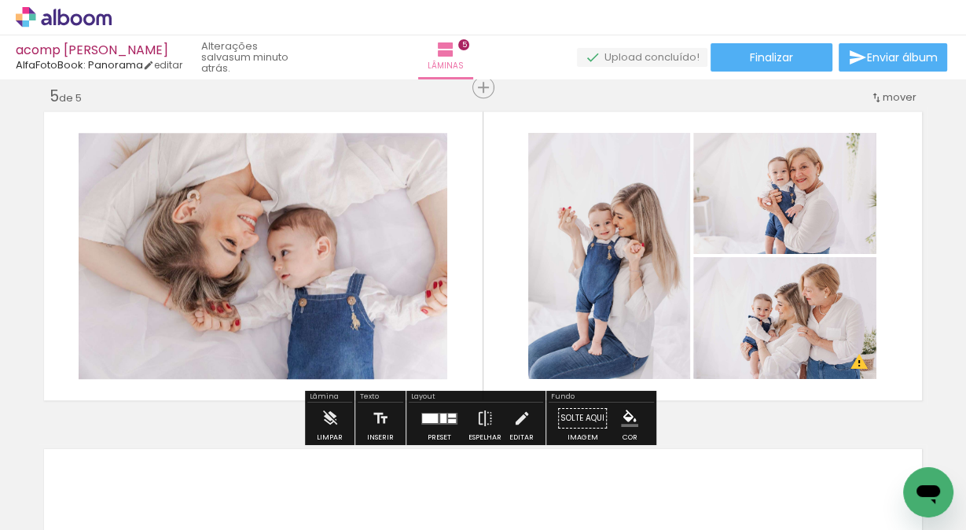
click at [232, 280] on quentale-photo at bounding box center [263, 256] width 369 height 246
click at [365, 186] on quentale-photo at bounding box center [263, 256] width 369 height 246
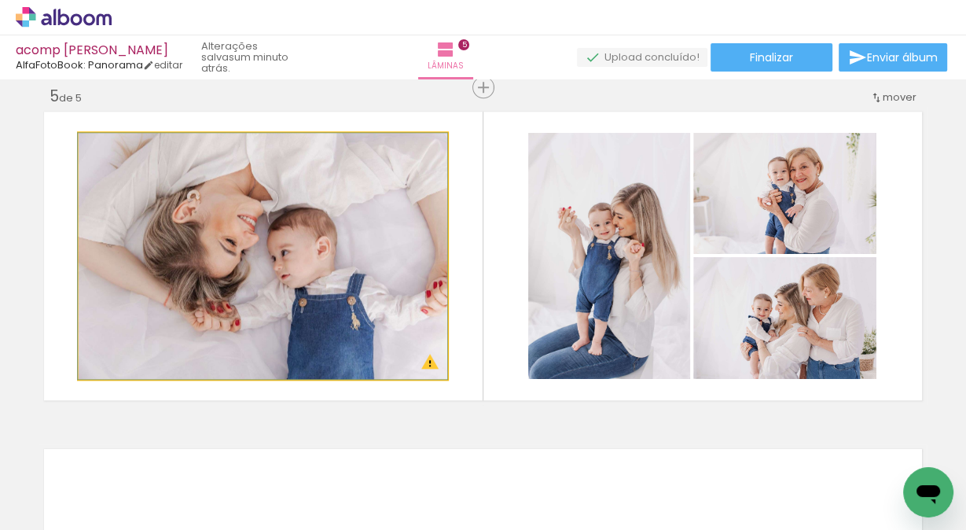
click at [365, 186] on quentale-photo at bounding box center [263, 256] width 369 height 246
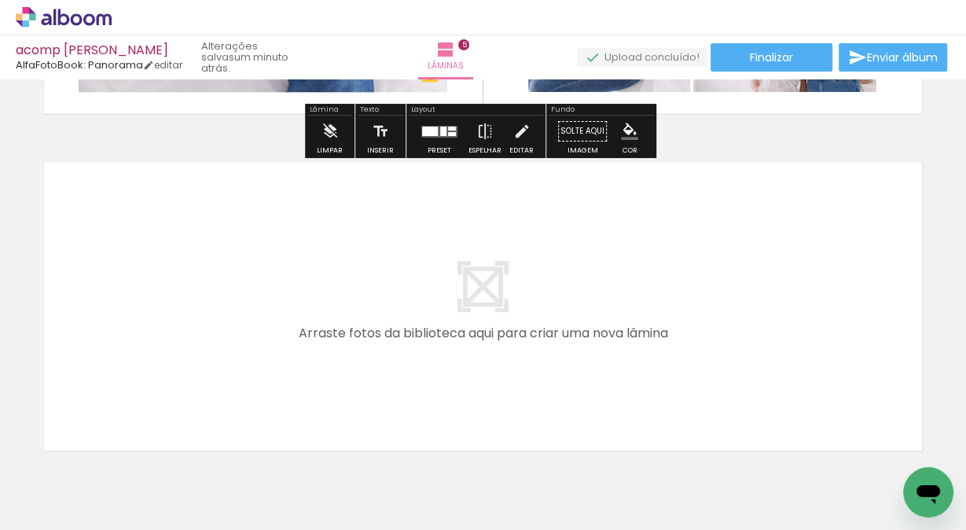
scroll to position [1661, 0]
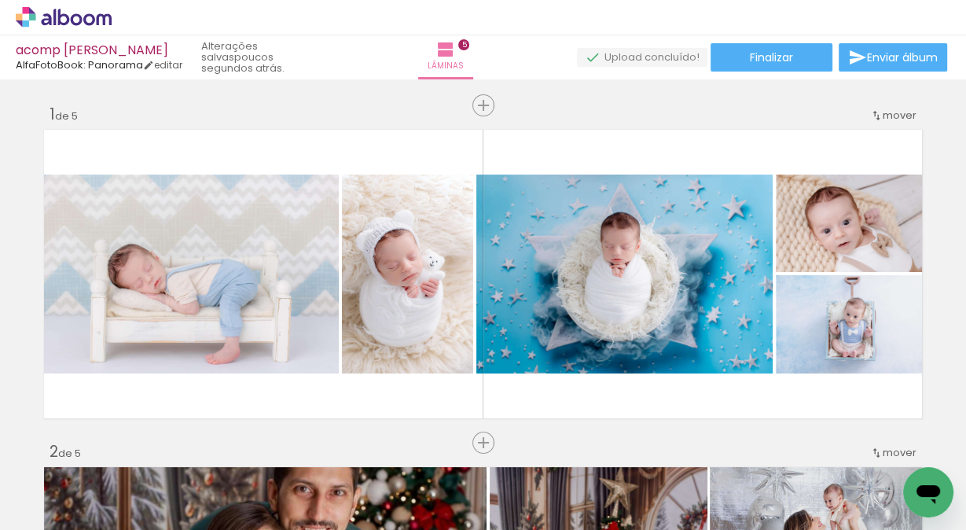
scroll to position [0, 2488]
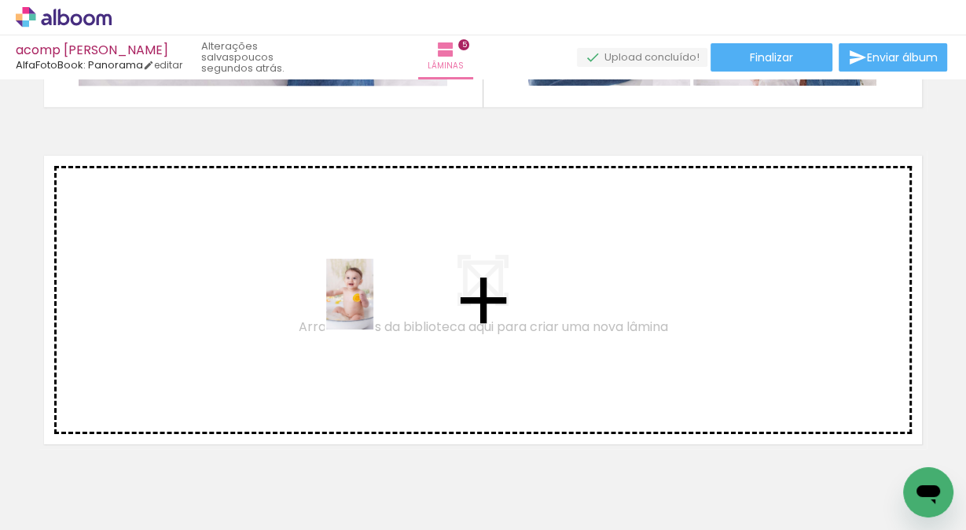
drag, startPoint x: 156, startPoint y: 478, endPoint x: 373, endPoint y: 306, distance: 277.0
click at [373, 306] on quentale-workspace at bounding box center [483, 265] width 966 height 530
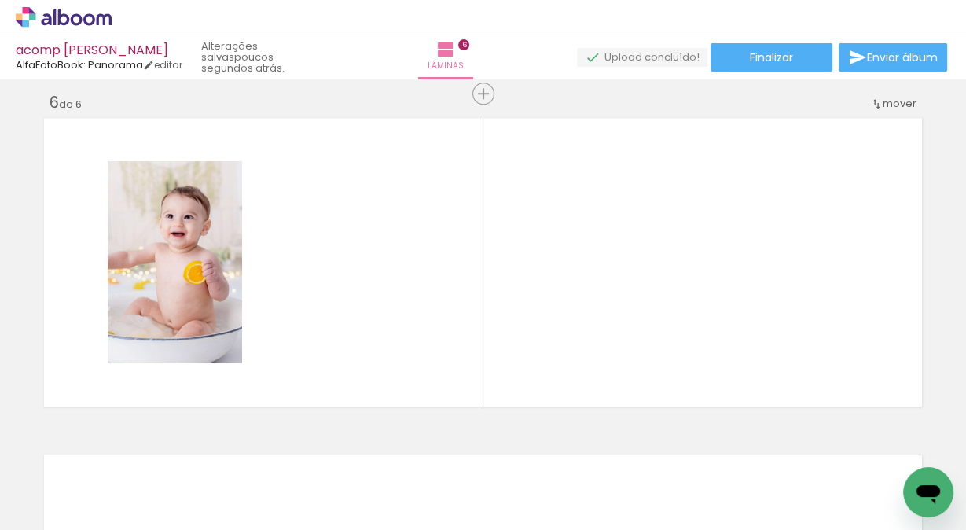
scroll to position [1705, 0]
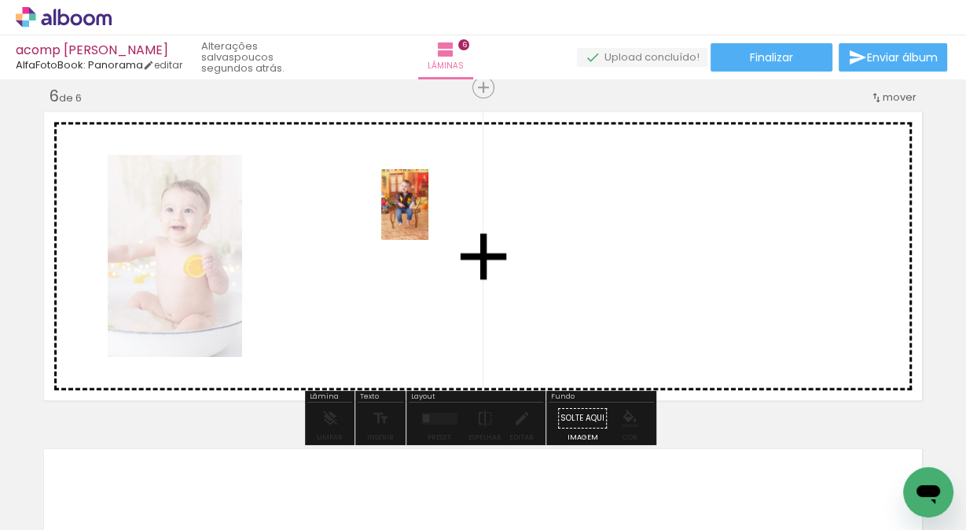
drag, startPoint x: 233, startPoint y: 478, endPoint x: 429, endPoint y: 216, distance: 327.0
click at [429, 216] on quentale-workspace at bounding box center [483, 265] width 966 height 530
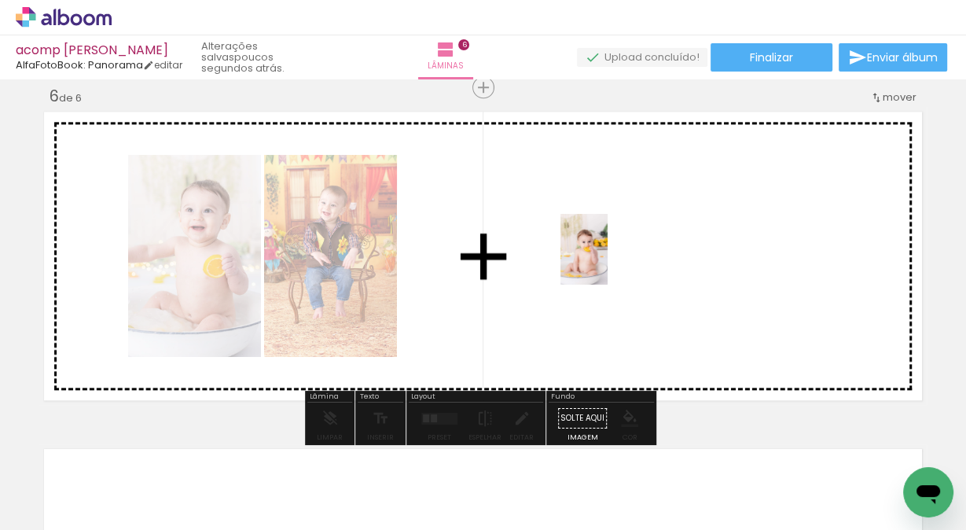
drag, startPoint x: 674, startPoint y: 488, endPoint x: 608, endPoint y: 261, distance: 235.9
click at [608, 261] on quentale-workspace at bounding box center [483, 265] width 966 height 530
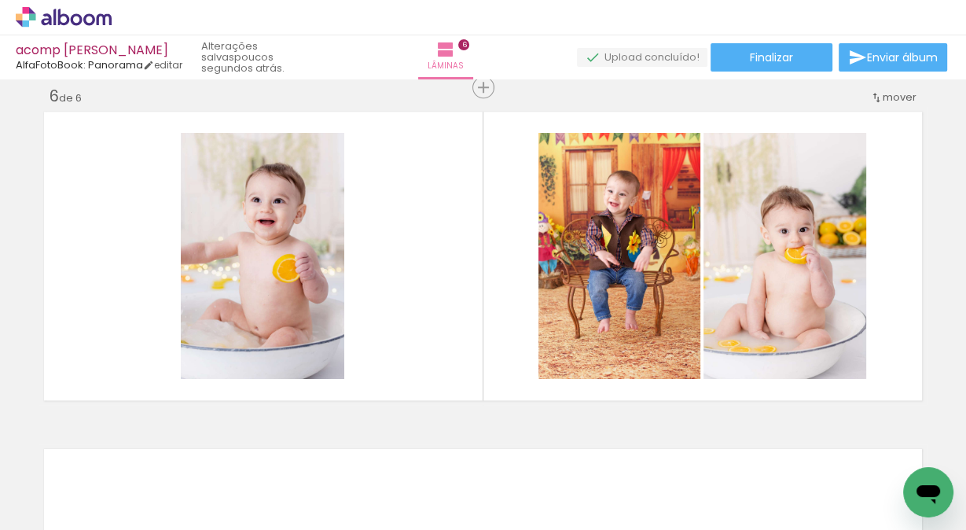
scroll to position [0, 2169]
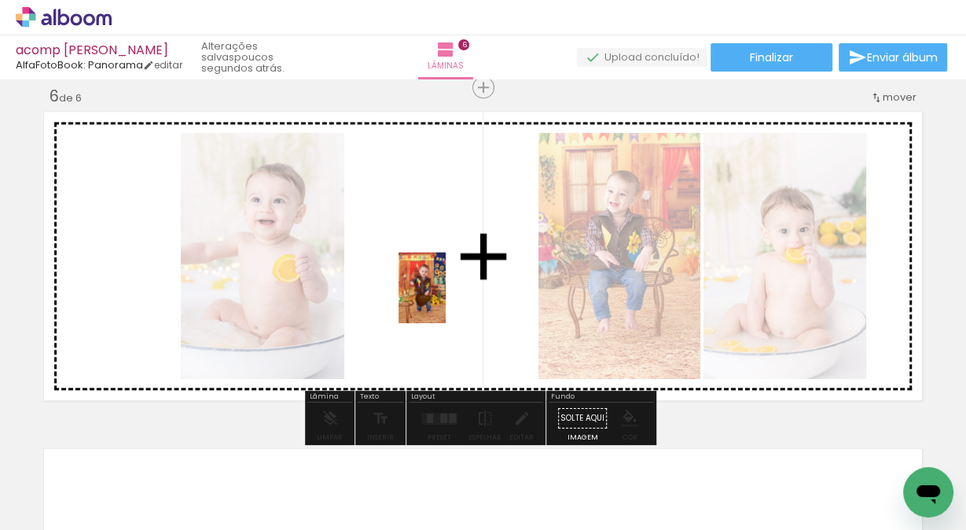
drag, startPoint x: 285, startPoint y: 473, endPoint x: 446, endPoint y: 300, distance: 237.0
click at [446, 300] on quentale-workspace at bounding box center [483, 265] width 966 height 530
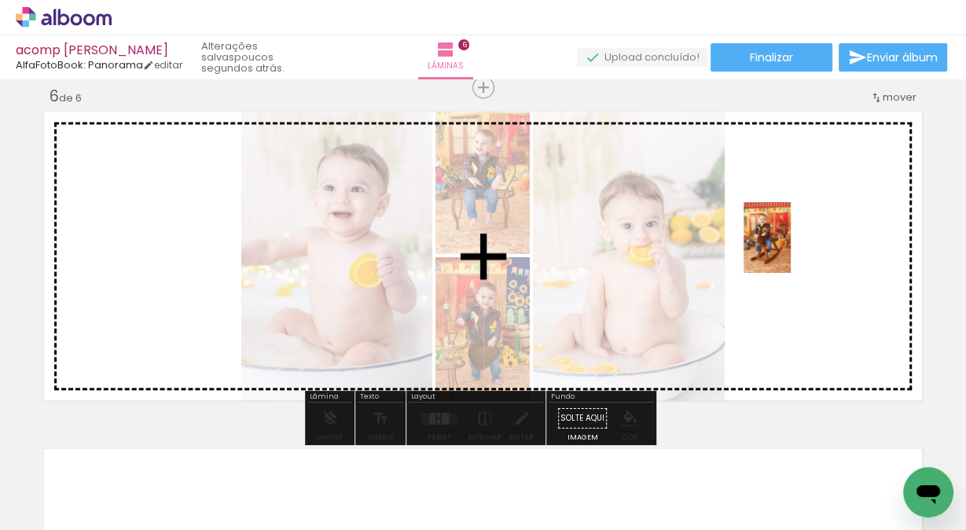
drag, startPoint x: 370, startPoint y: 476, endPoint x: 791, endPoint y: 249, distance: 478.5
click at [791, 249] on quentale-workspace at bounding box center [483, 265] width 966 height 530
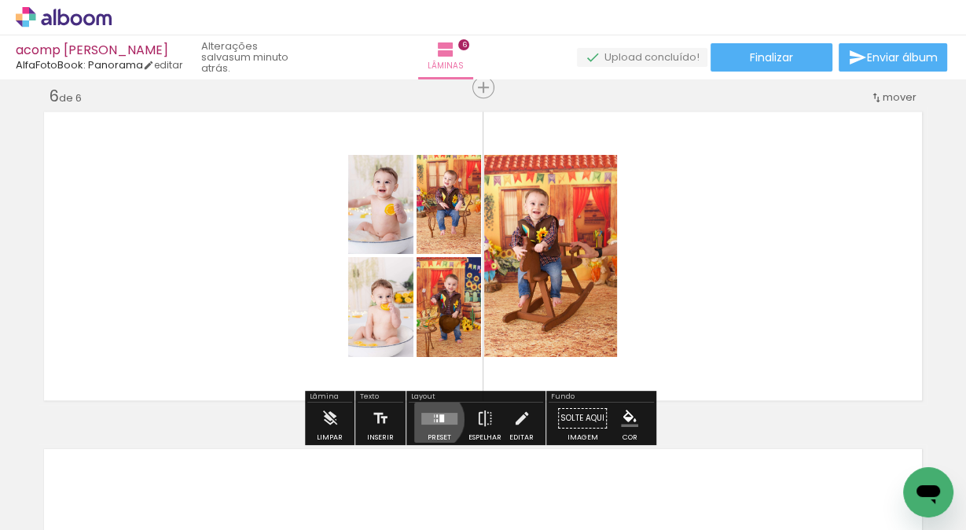
click at [434, 418] on div at bounding box center [434, 419] width 1 height 3
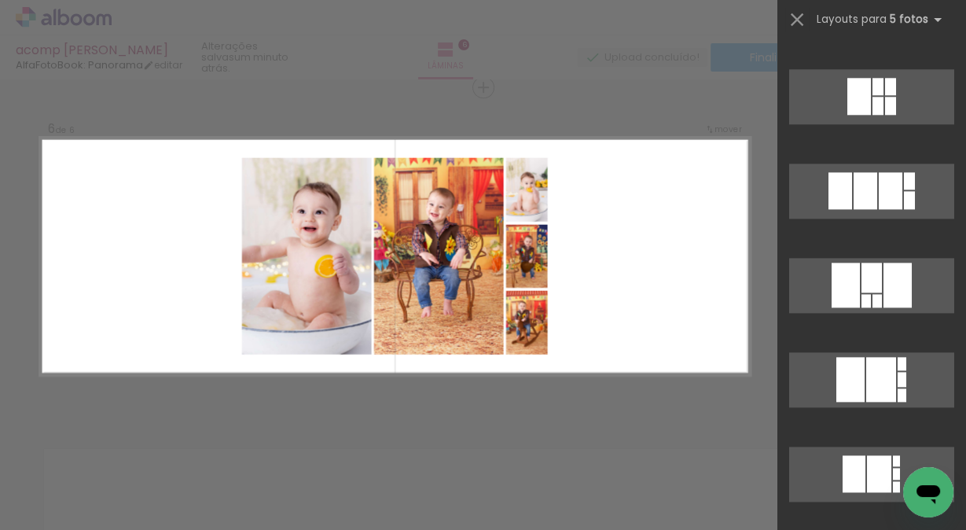
scroll to position [1513, 0]
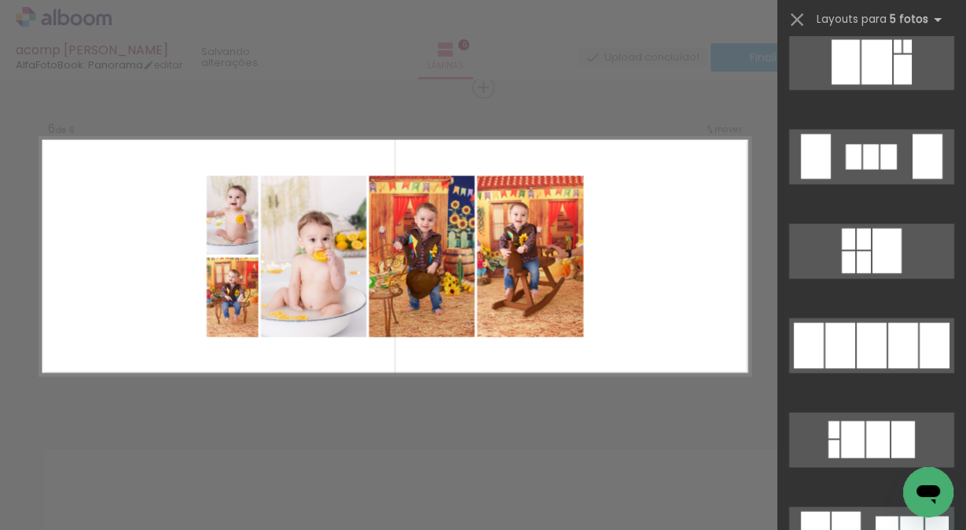
scroll to position [2096, 0]
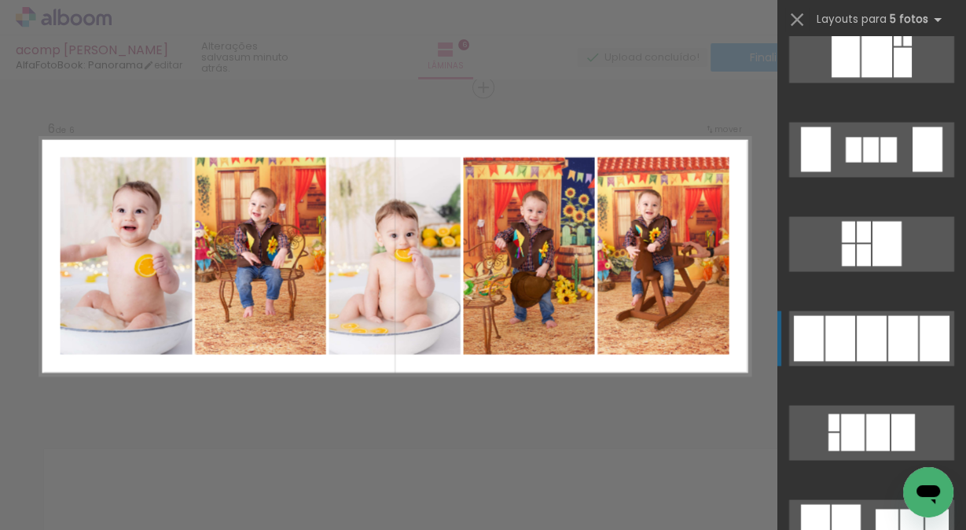
click at [925, 327] on div at bounding box center [935, 338] width 30 height 46
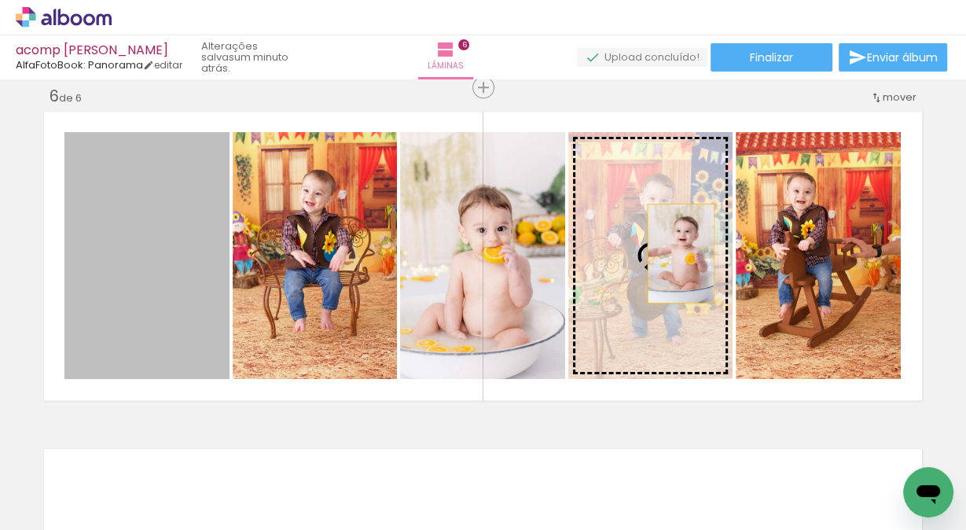
drag, startPoint x: 153, startPoint y: 277, endPoint x: 676, endPoint y: 253, distance: 524.2
click at [0, 0] on slot at bounding box center [0, 0] width 0 height 0
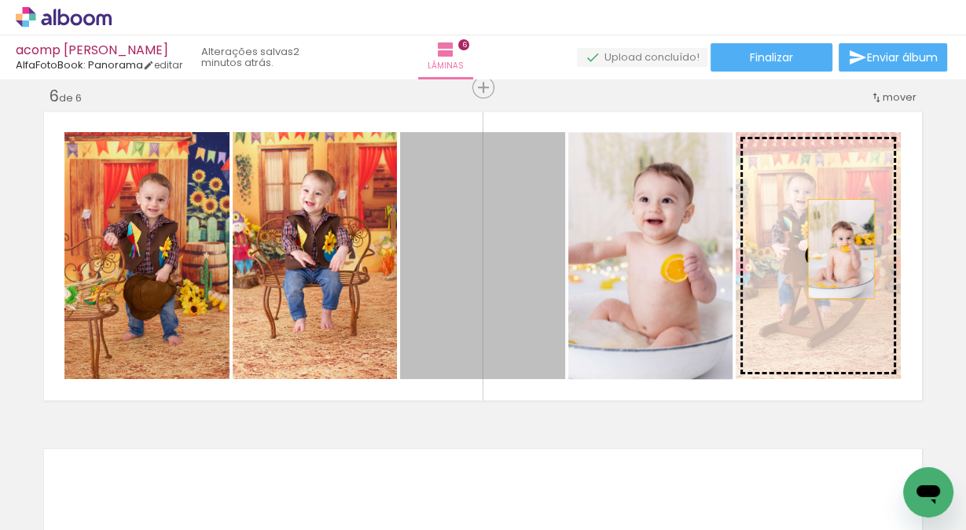
drag, startPoint x: 520, startPoint y: 251, endPoint x: 837, endPoint y: 248, distance: 316.9
click at [0, 0] on slot at bounding box center [0, 0] width 0 height 0
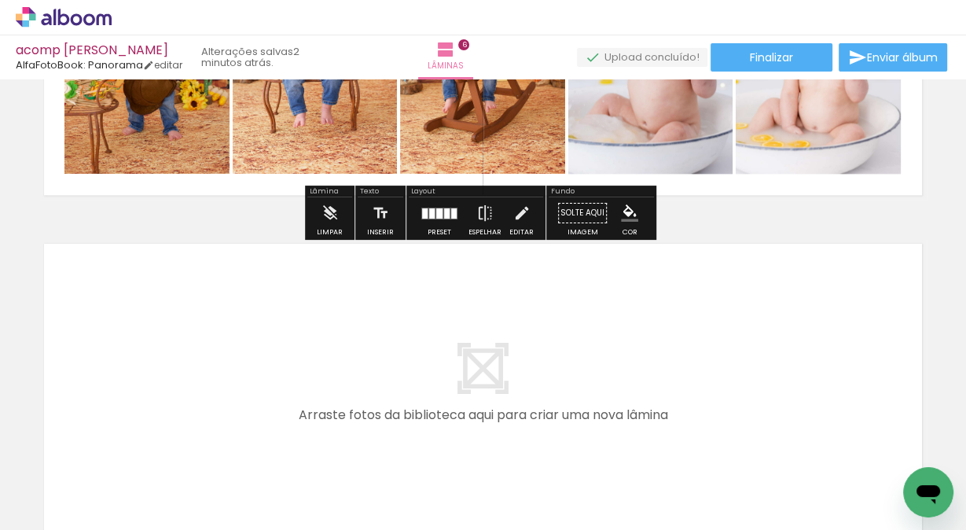
scroll to position [1915, 0]
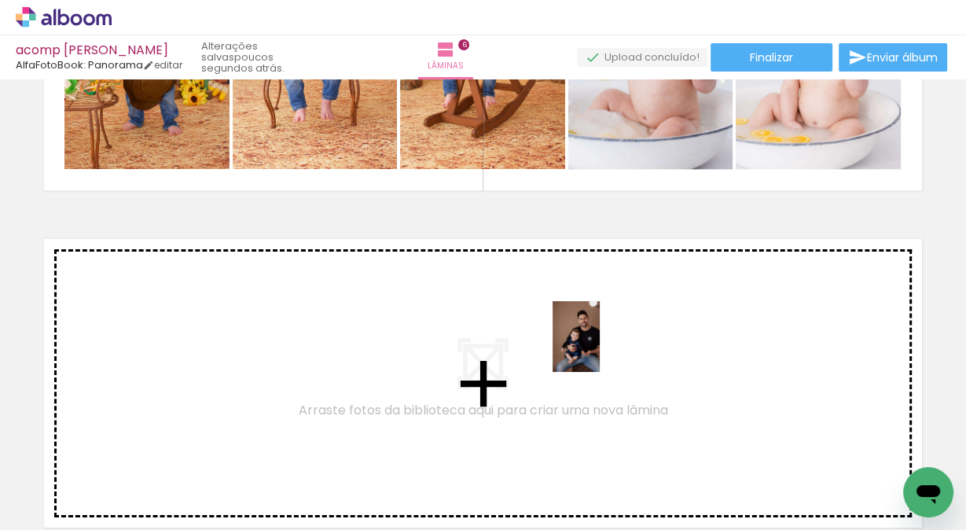
drag, startPoint x: 639, startPoint y: 487, endPoint x: 600, endPoint y: 348, distance: 143.9
click at [600, 348] on quentale-workspace at bounding box center [483, 265] width 966 height 530
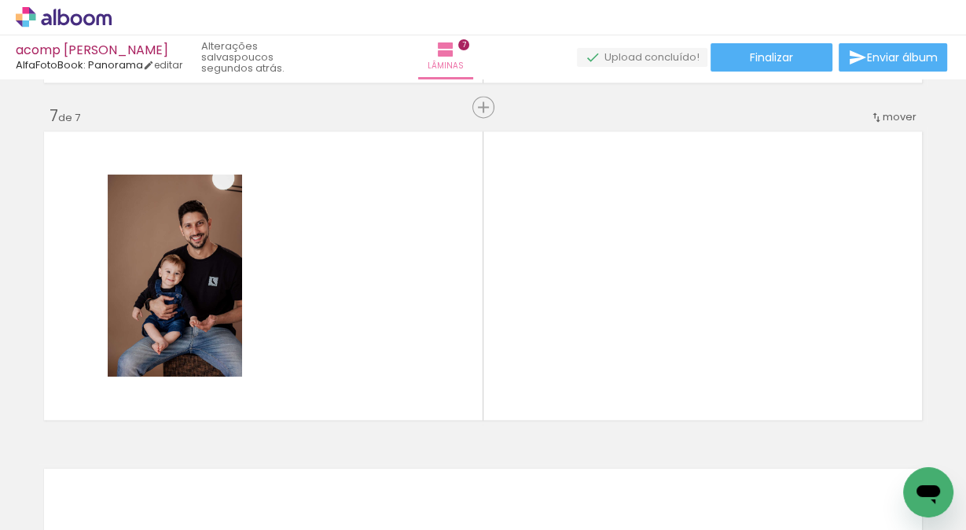
scroll to position [2042, 0]
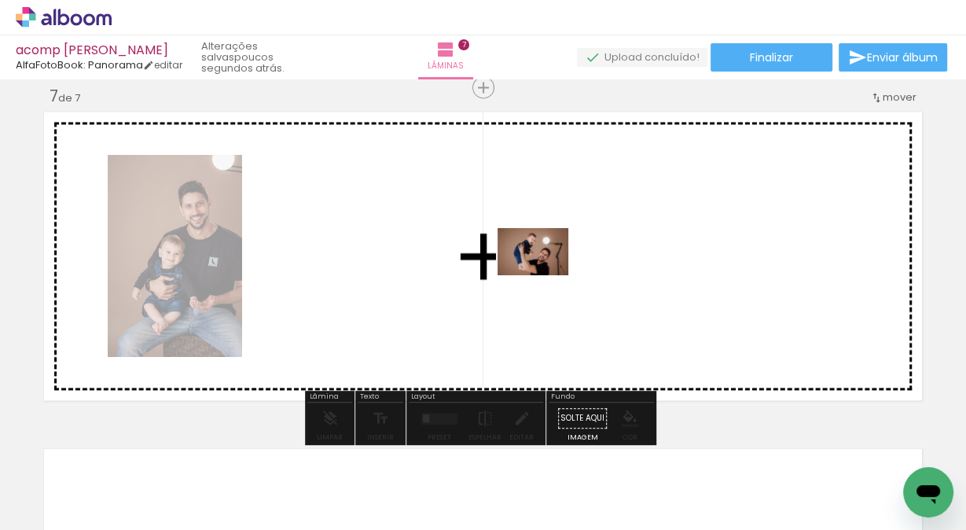
drag, startPoint x: 720, startPoint y: 480, endPoint x: 545, endPoint y: 275, distance: 269.3
click at [545, 275] on quentale-workspace at bounding box center [483, 265] width 966 height 530
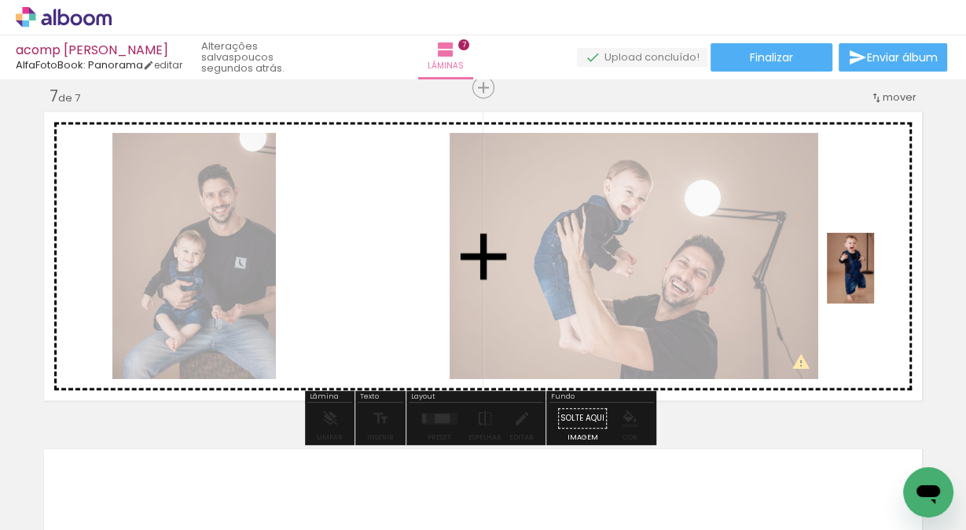
drag, startPoint x: 812, startPoint y: 483, endPoint x: 874, endPoint y: 280, distance: 212.2
click at [874, 280] on quentale-workspace at bounding box center [483, 265] width 966 height 530
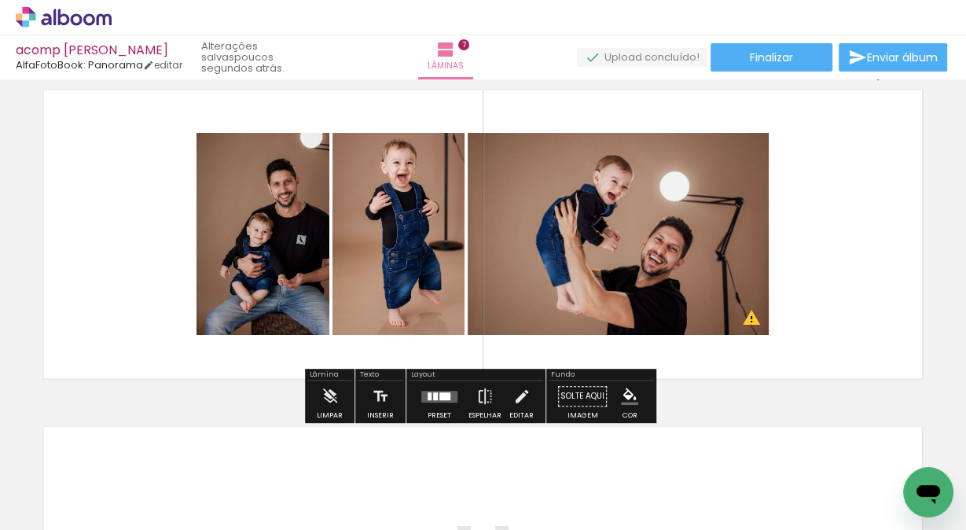
scroll to position [2105, 0]
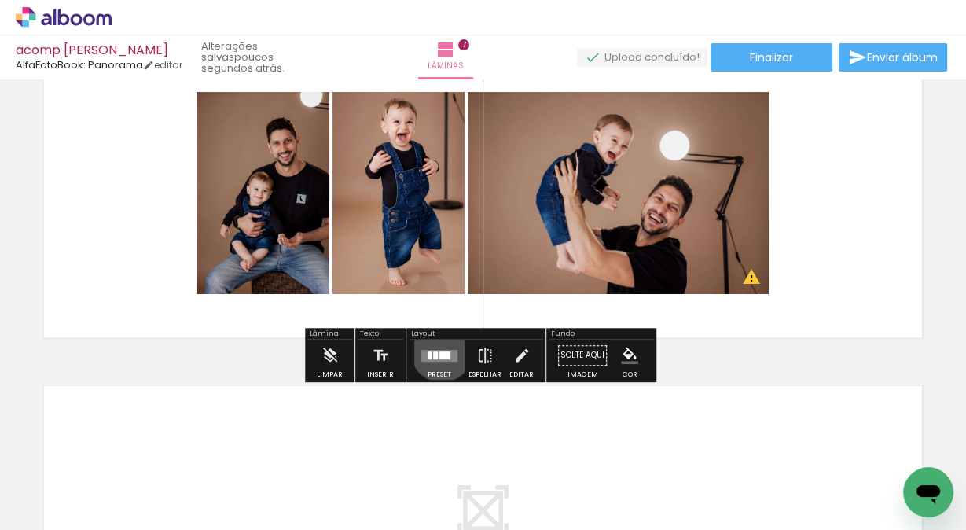
click at [440, 351] on div at bounding box center [445, 355] width 11 height 8
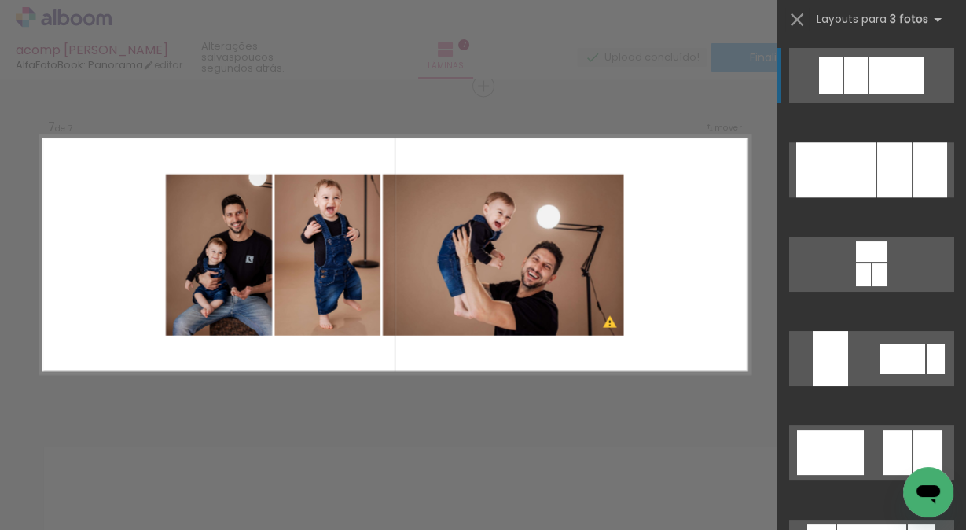
scroll to position [2042, 0]
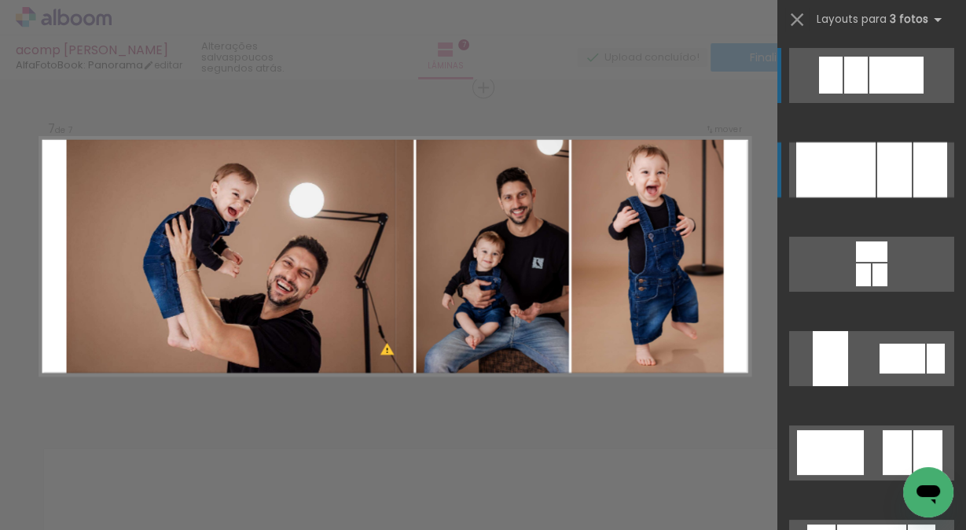
click at [829, 165] on div at bounding box center [836, 169] width 79 height 55
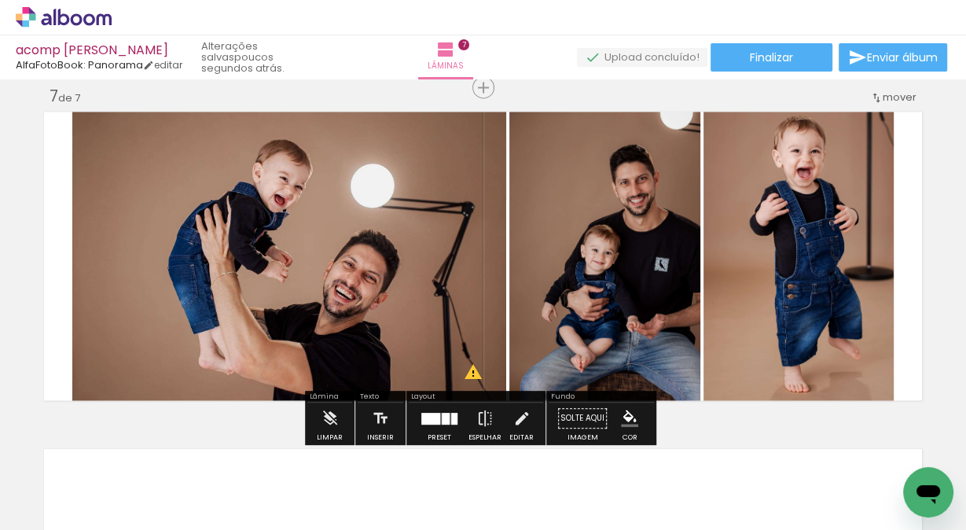
click at [224, 217] on quentale-photo at bounding box center [289, 256] width 434 height 298
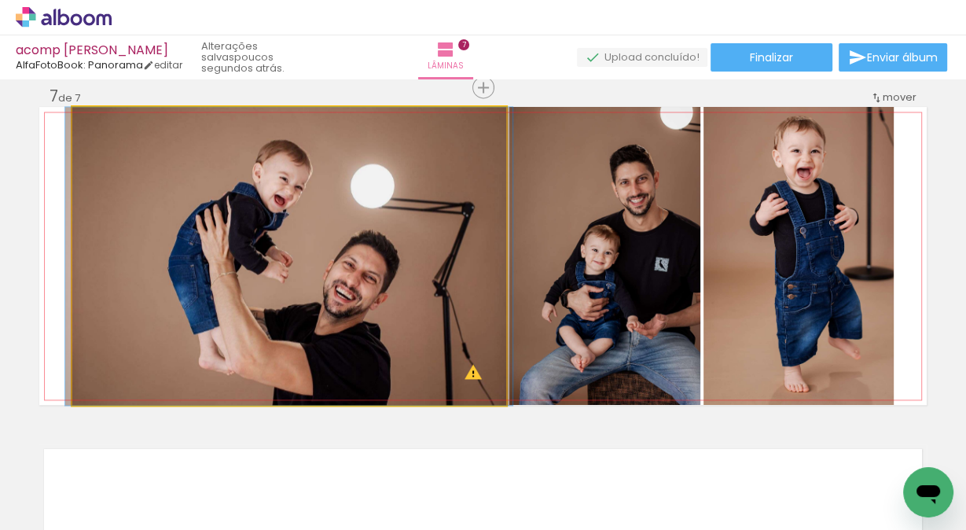
click at [224, 217] on quentale-photo at bounding box center [289, 256] width 434 height 298
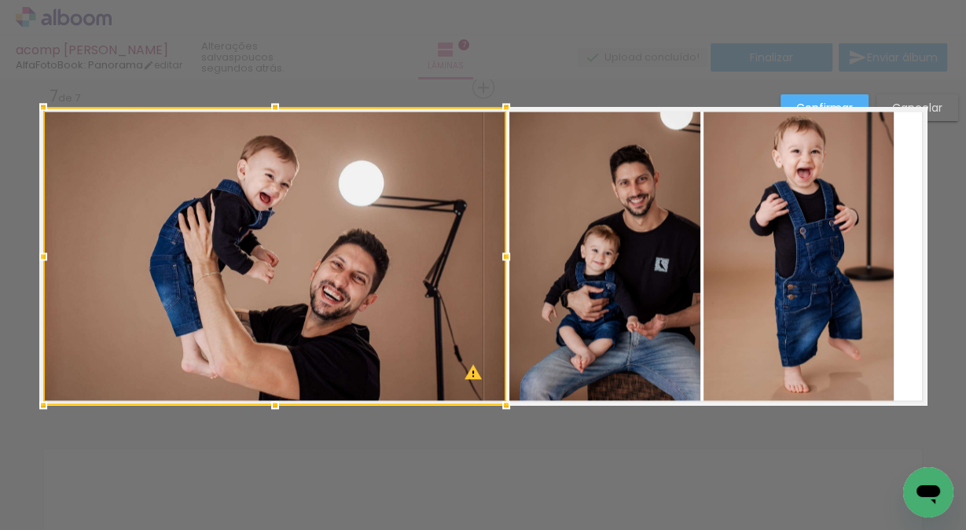
drag, startPoint x: 64, startPoint y: 253, endPoint x: 20, endPoint y: 245, distance: 44.0
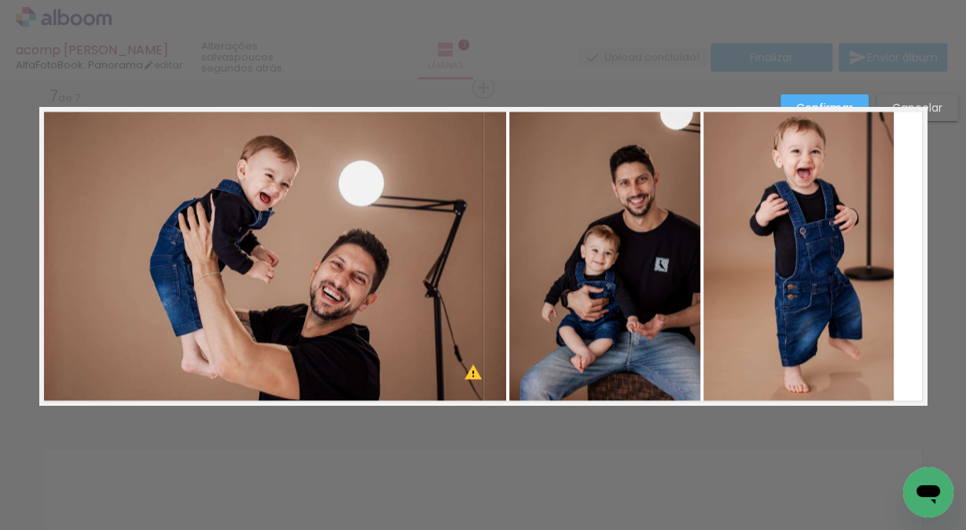
click at [804, 232] on quentale-photo at bounding box center [799, 256] width 190 height 298
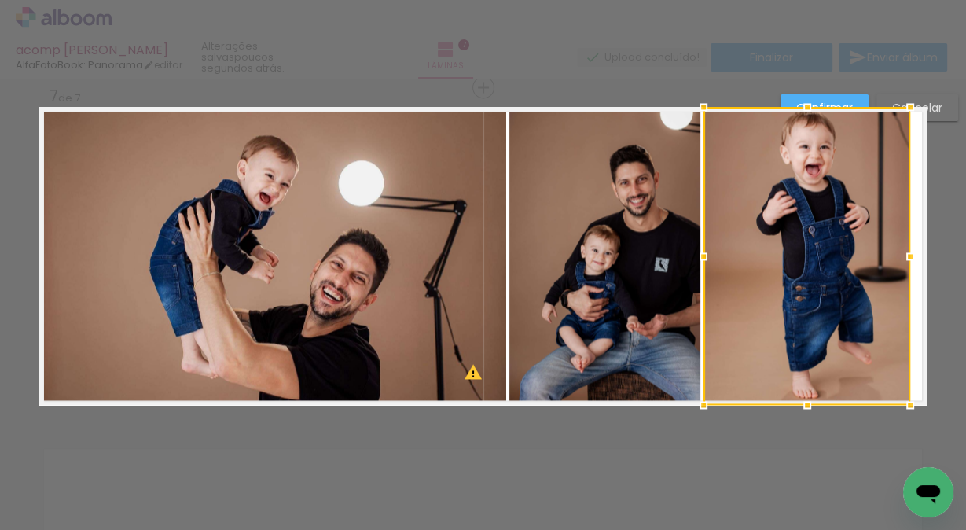
drag, startPoint x: 893, startPoint y: 256, endPoint x: 945, endPoint y: 259, distance: 52.0
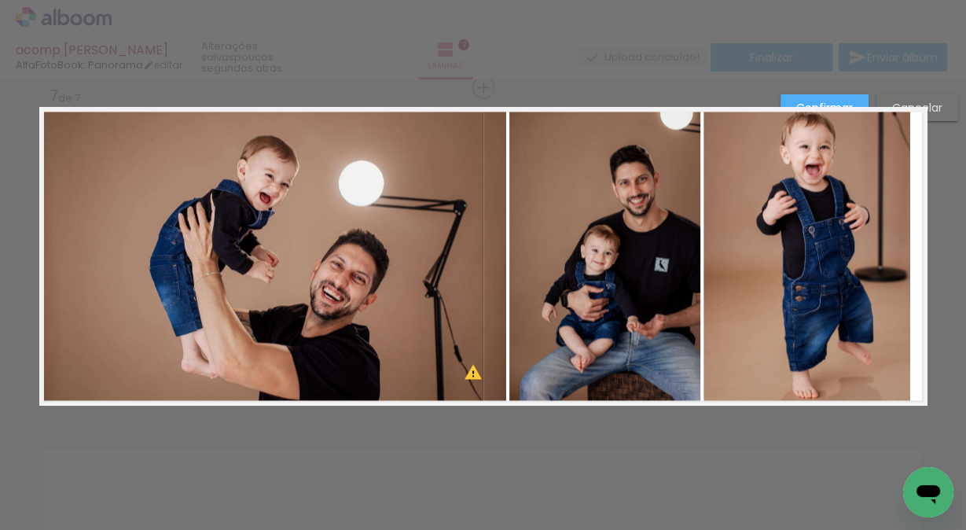
click at [873, 263] on quentale-photo at bounding box center [807, 256] width 207 height 298
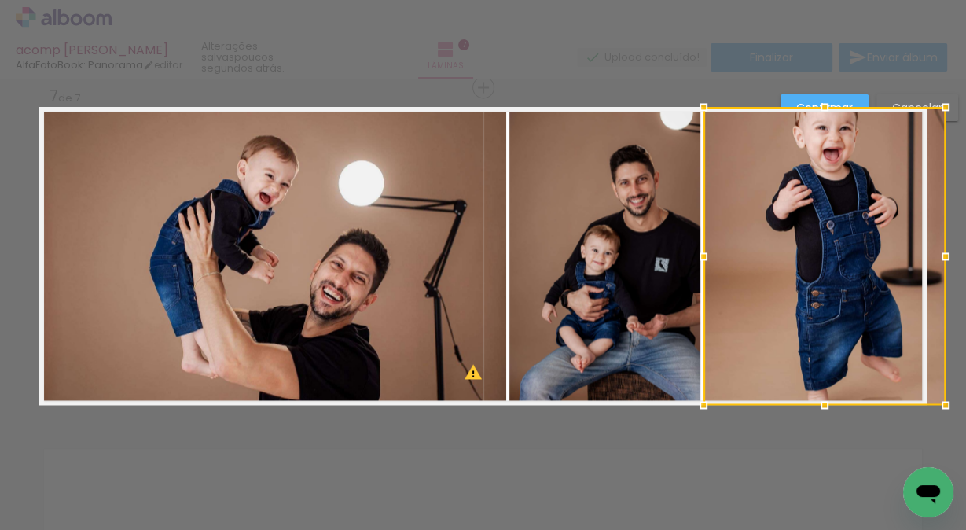
drag, startPoint x: 910, startPoint y: 257, endPoint x: 929, endPoint y: 258, distance: 19.7
click at [930, 258] on div at bounding box center [945, 256] width 31 height 31
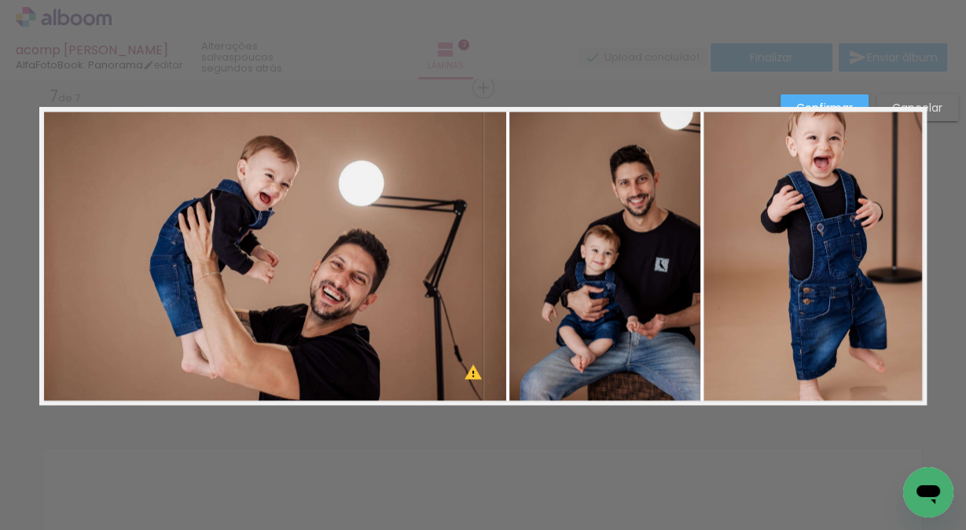
click at [826, 98] on paper-button "Confirmar" at bounding box center [825, 107] width 88 height 27
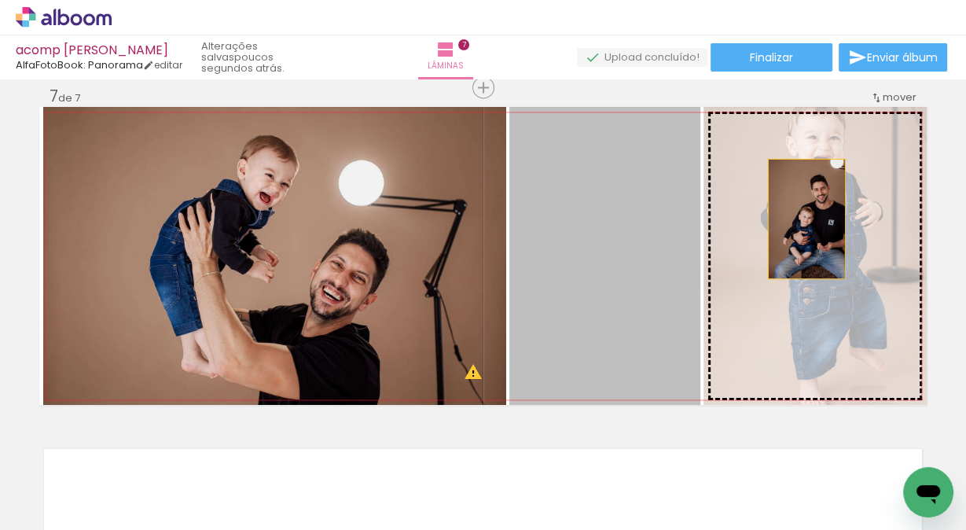
drag, startPoint x: 598, startPoint y: 241, endPoint x: 802, endPoint y: 219, distance: 204.9
click at [0, 0] on slot at bounding box center [0, 0] width 0 height 0
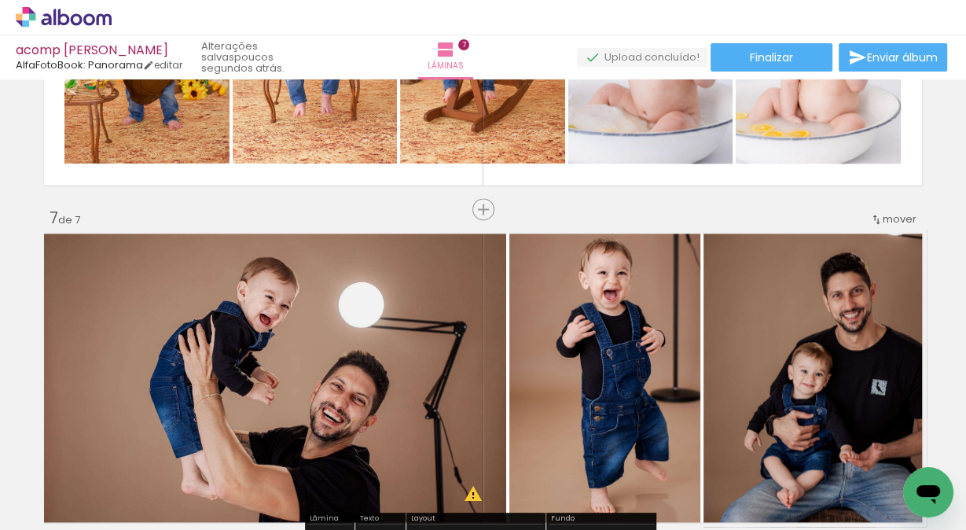
scroll to position [1884, 0]
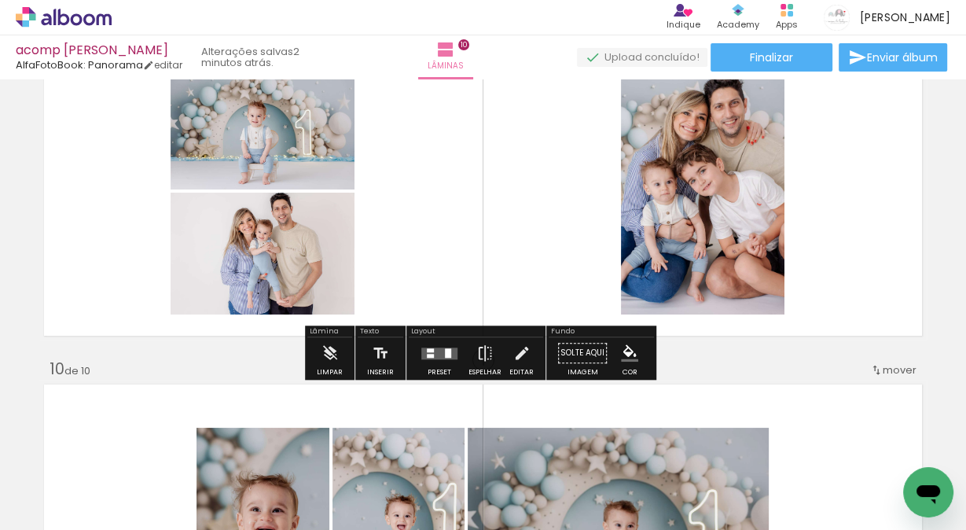
scroll to position [2782, 0]
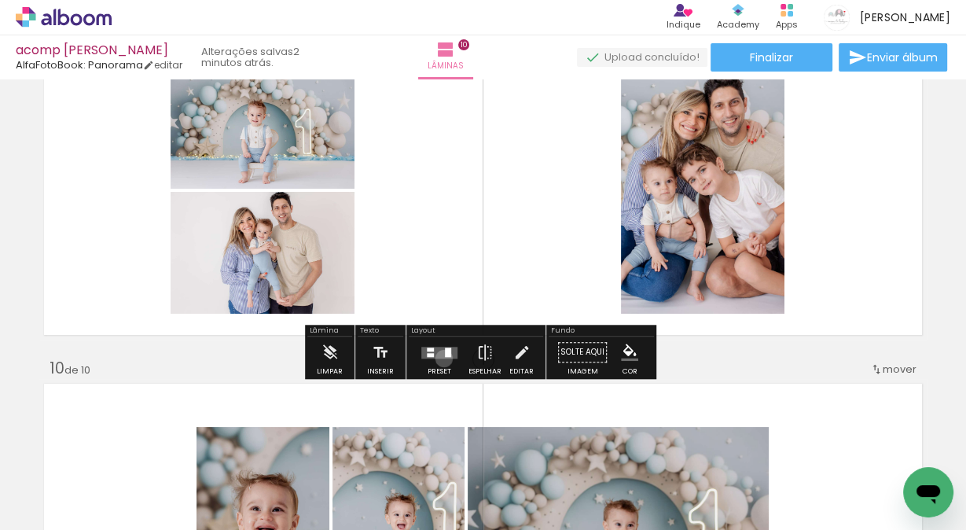
click at [440, 358] on quentale-layouter at bounding box center [439, 353] width 36 height 12
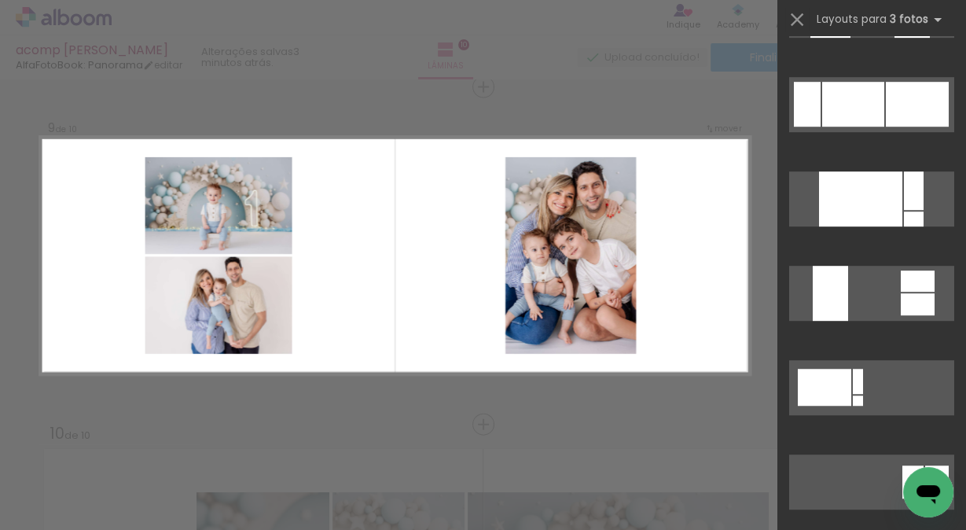
scroll to position [609, 0]
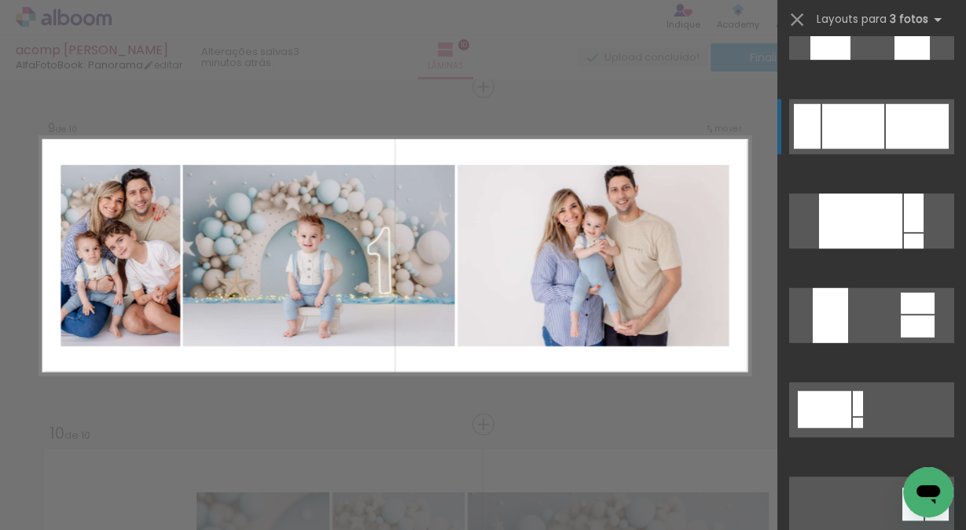
click at [895, 118] on div at bounding box center [917, 126] width 63 height 45
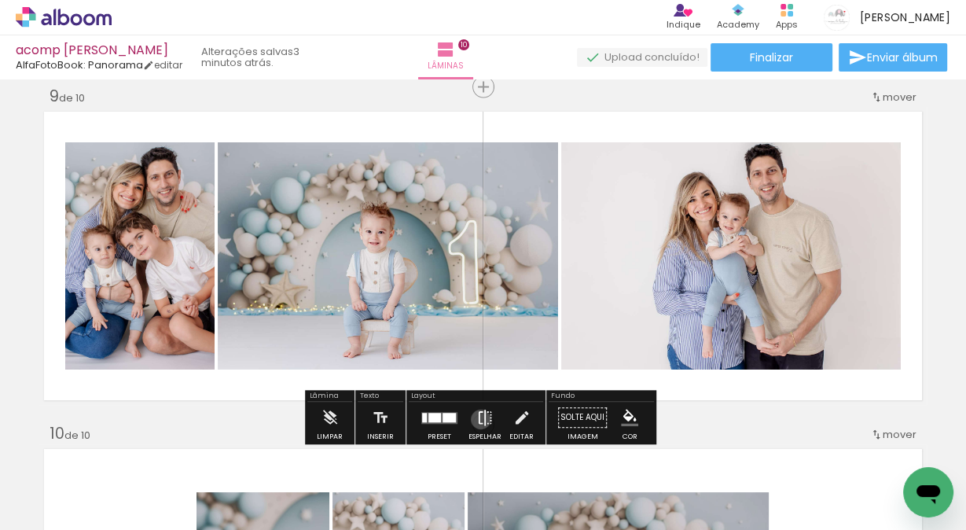
click at [477, 419] on iron-icon at bounding box center [485, 418] width 17 height 31
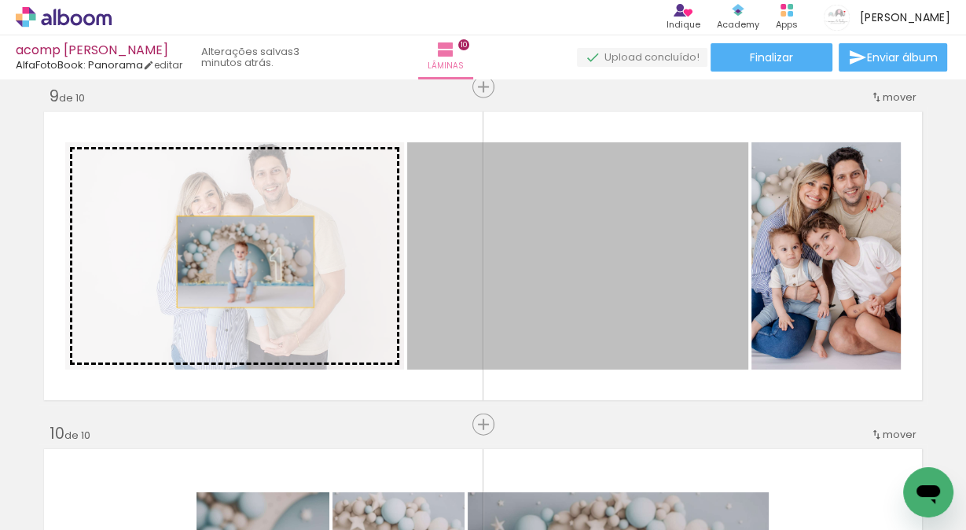
drag, startPoint x: 580, startPoint y: 284, endPoint x: 241, endPoint y: 262, distance: 340.4
click at [0, 0] on slot at bounding box center [0, 0] width 0 height 0
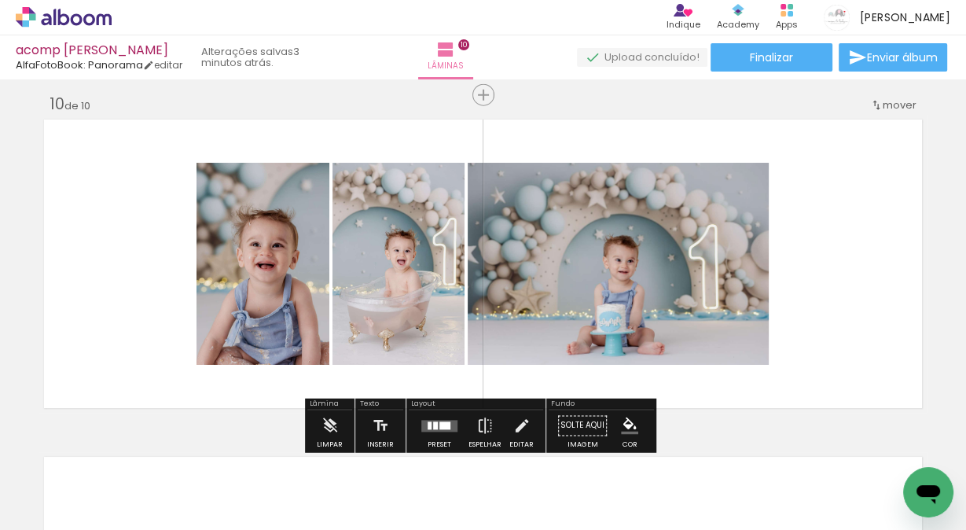
scroll to position [3052, 0]
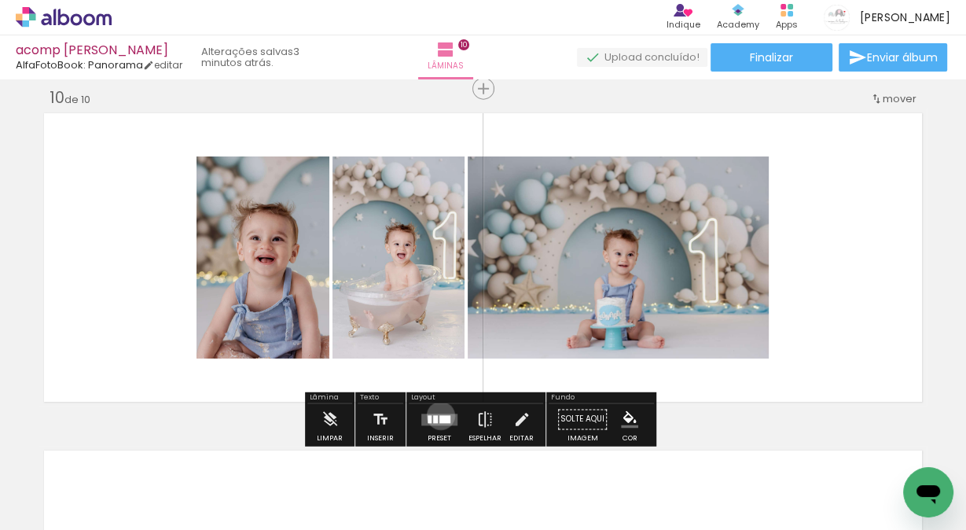
click at [440, 415] on div at bounding box center [445, 419] width 11 height 8
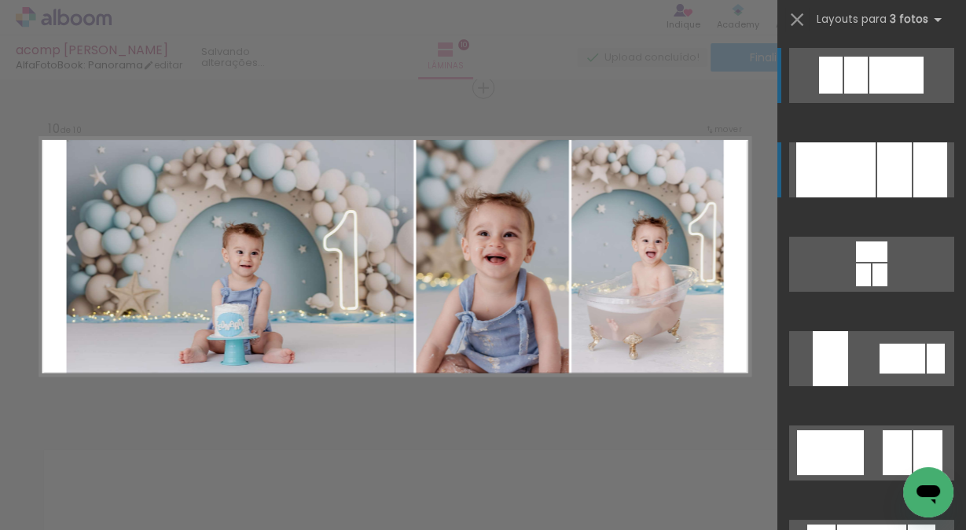
scroll to position [3054, 0]
click at [833, 167] on div at bounding box center [836, 169] width 79 height 55
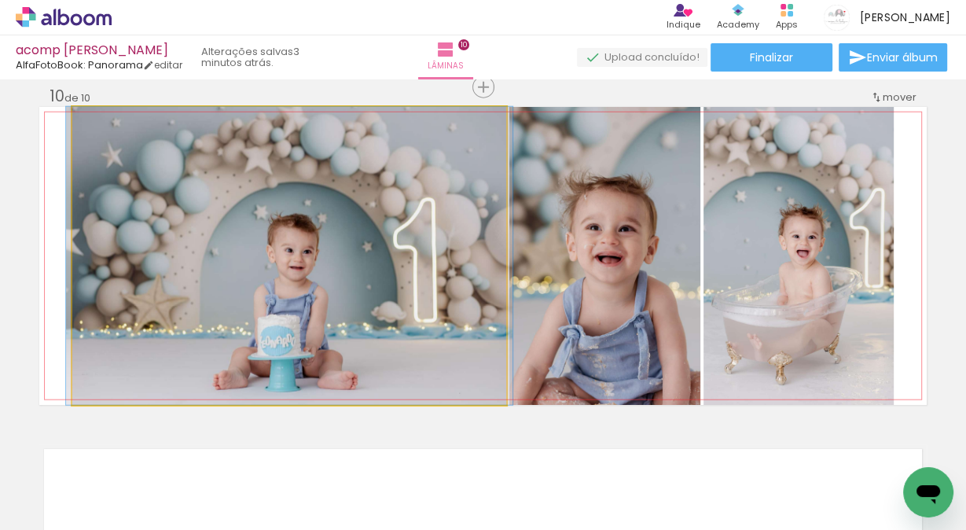
click at [421, 218] on quentale-photo at bounding box center [289, 256] width 434 height 298
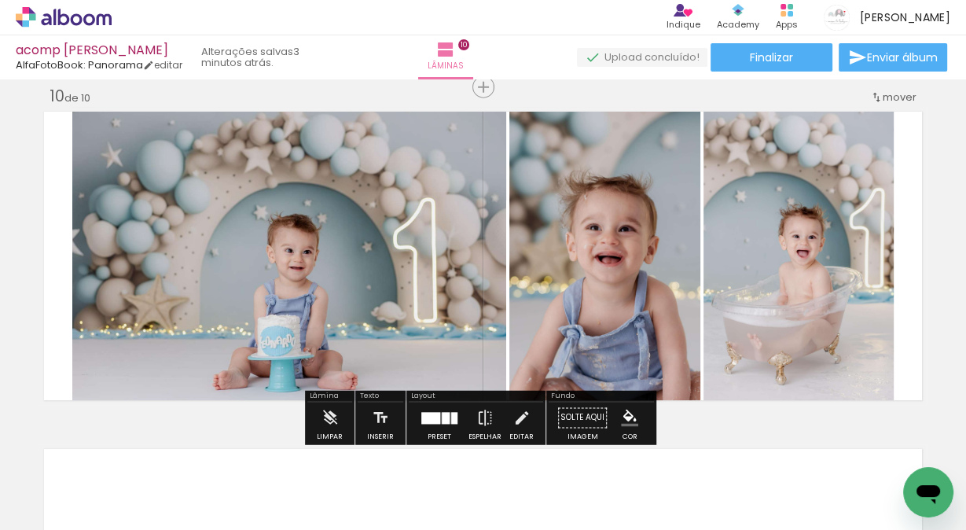
click at [421, 216] on quentale-photo at bounding box center [289, 256] width 434 height 298
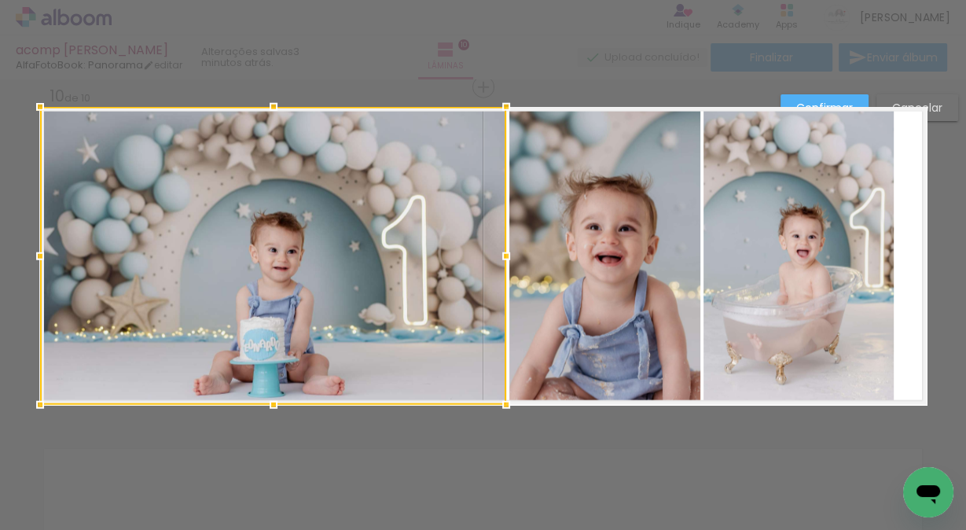
drag, startPoint x: 67, startPoint y: 256, endPoint x: 29, endPoint y: 254, distance: 37.8
click at [29, 254] on div at bounding box center [39, 256] width 31 height 31
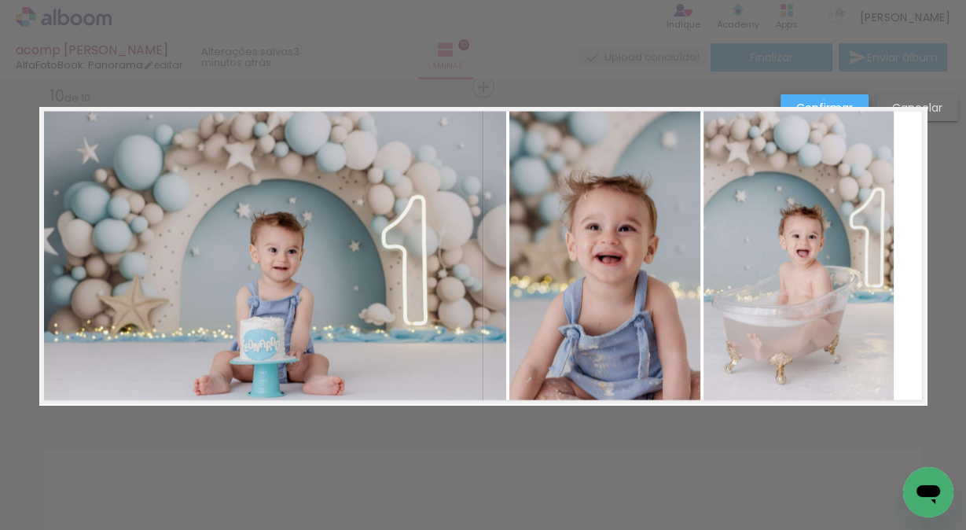
click at [0, 0] on slot "Confirmar" at bounding box center [0, 0] width 0 height 0
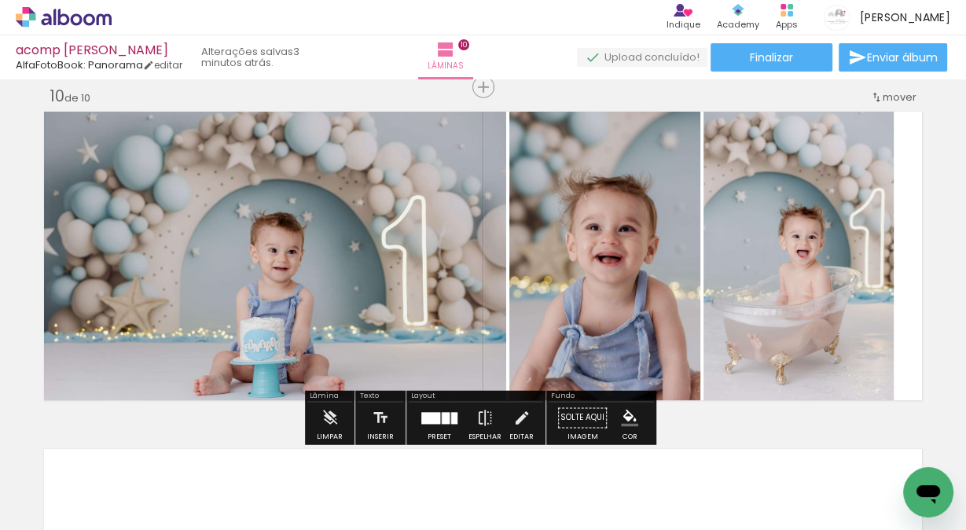
click at [829, 245] on quentale-photo at bounding box center [799, 256] width 190 height 298
click at [520, 417] on iron-icon at bounding box center [521, 418] width 17 height 31
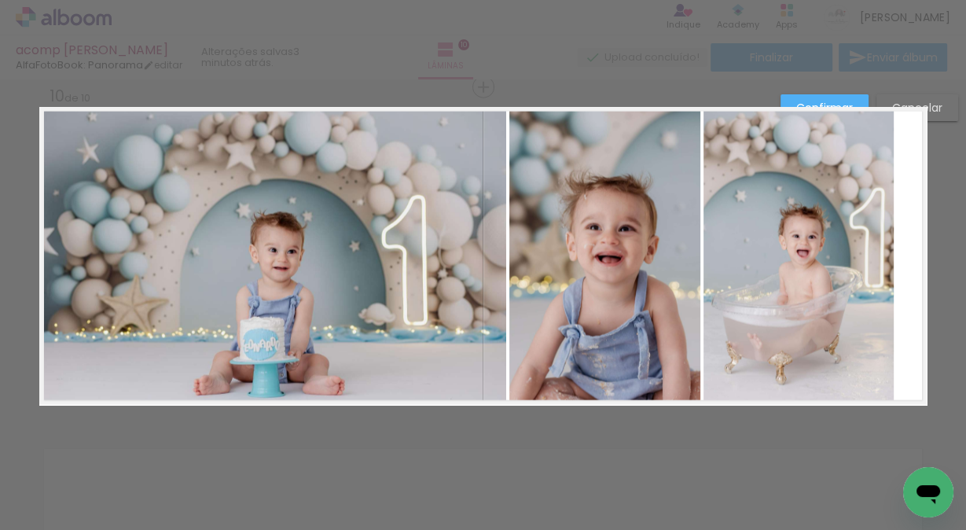
click at [714, 315] on quentale-photo at bounding box center [799, 256] width 190 height 298
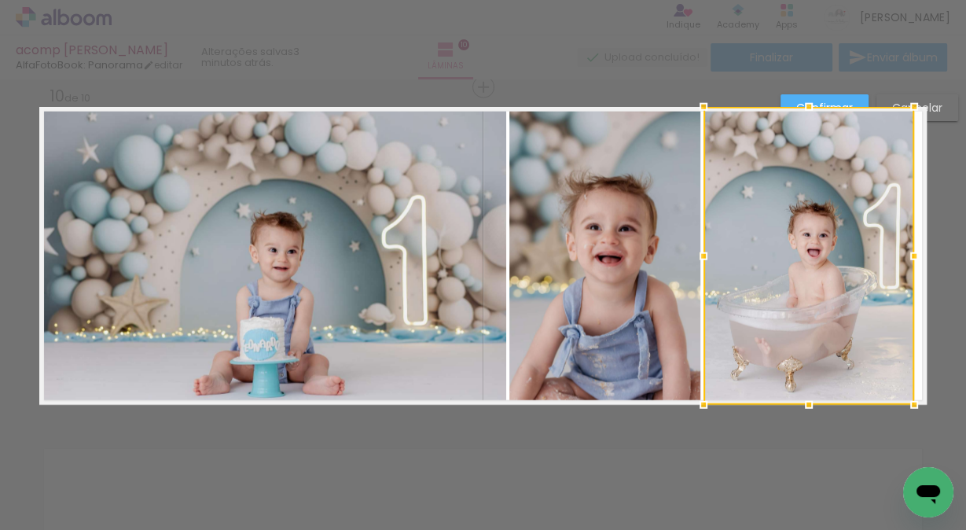
drag, startPoint x: 897, startPoint y: 257, endPoint x: 933, endPoint y: 256, distance: 36.2
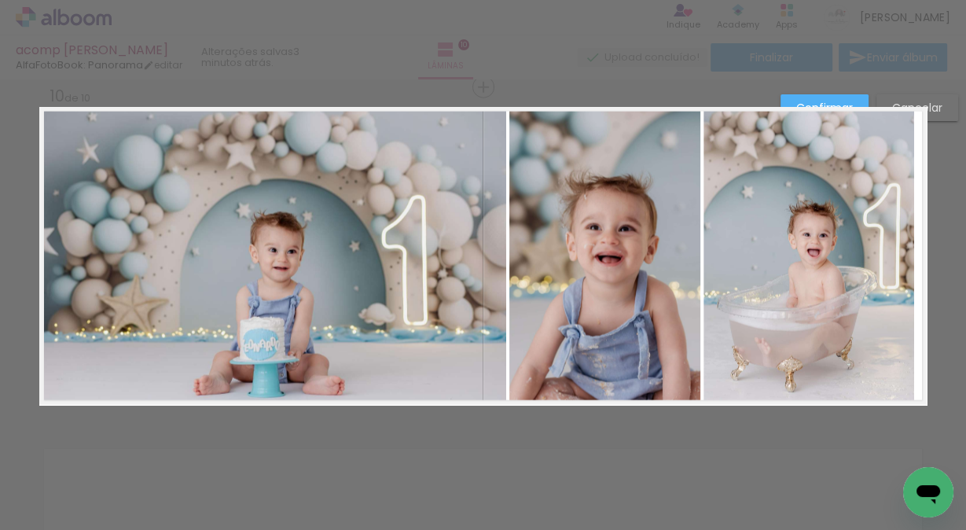
click at [826, 254] on quentale-photo at bounding box center [809, 256] width 211 height 298
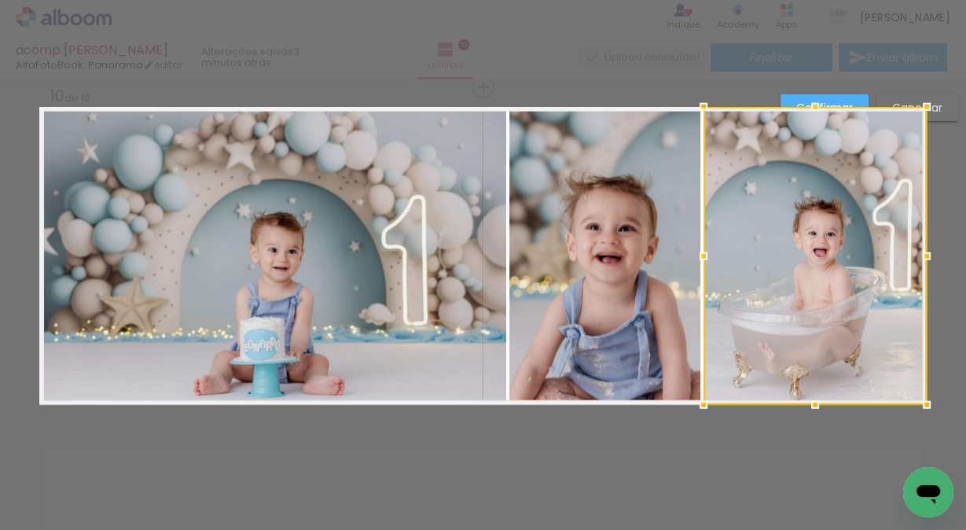
click at [914, 256] on div at bounding box center [926, 256] width 31 height 31
click at [0, 0] on slot "Confirmar" at bounding box center [0, 0] width 0 height 0
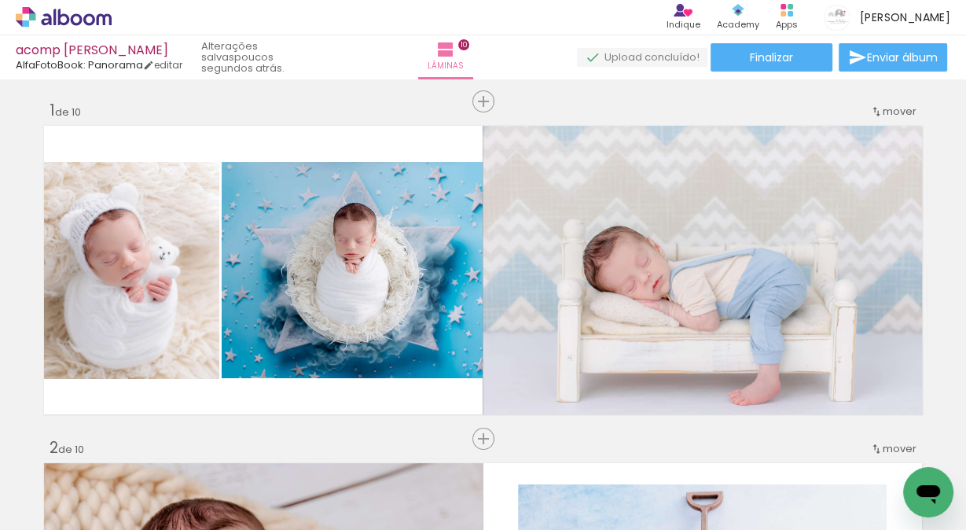
scroll to position [0, 0]
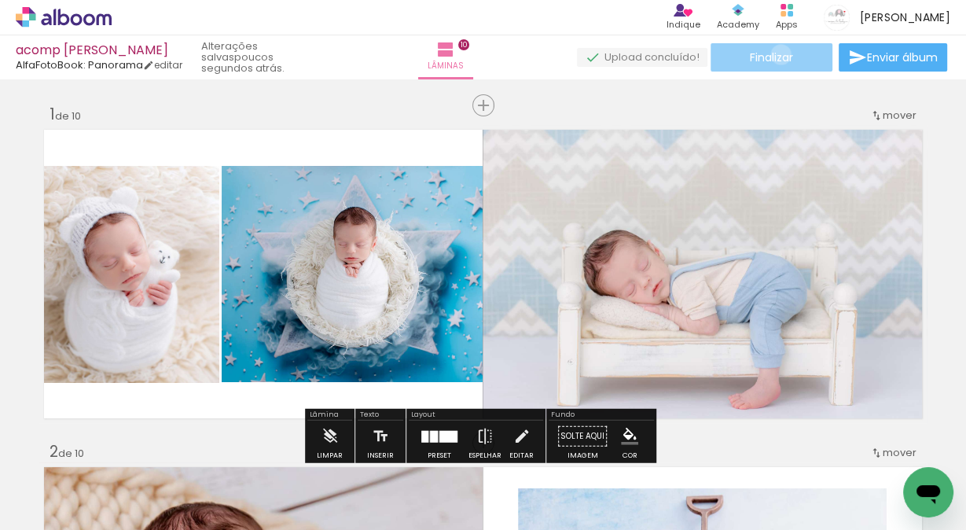
click at [775, 54] on span "Finalizar" at bounding box center [771, 57] width 43 height 11
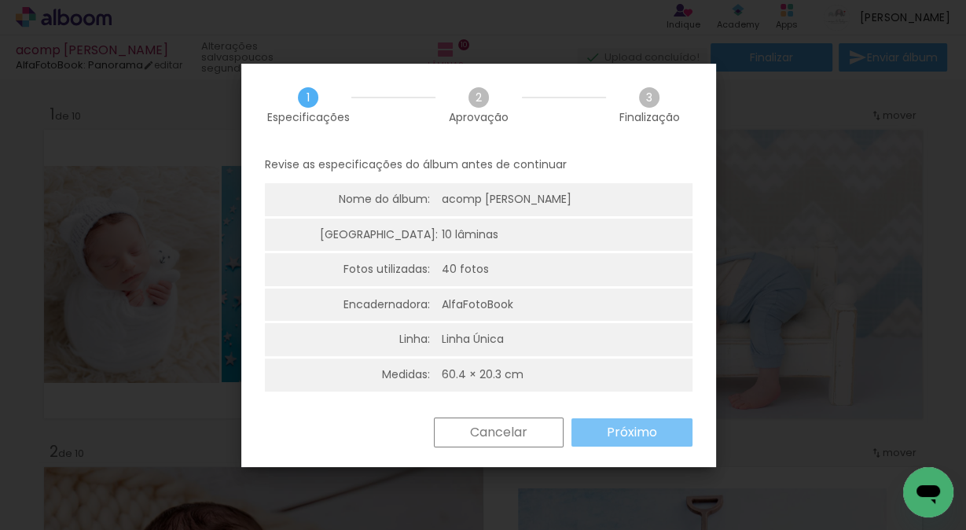
click at [0, 0] on slot "Próximo" at bounding box center [0, 0] width 0 height 0
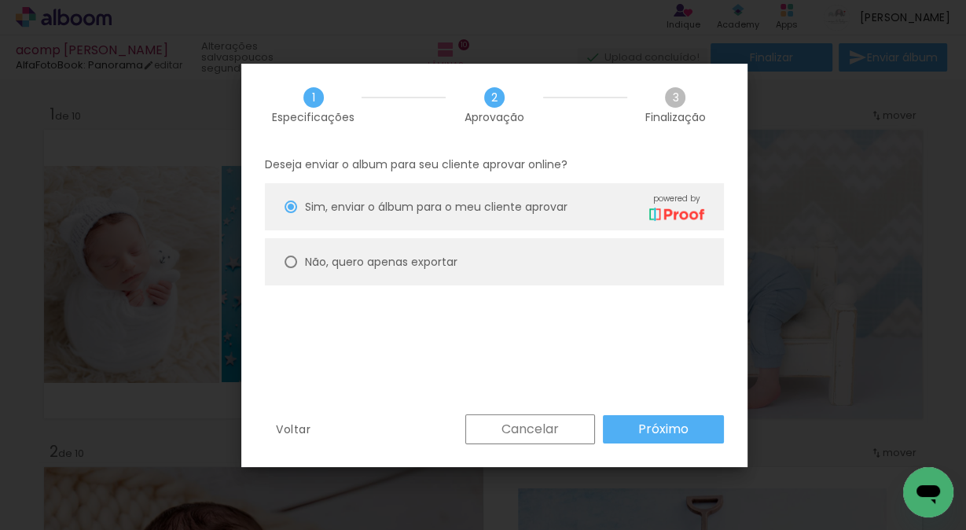
click at [288, 258] on div at bounding box center [291, 262] width 13 height 13
type paper-radio-button "on"
click at [0, 0] on slot "Próximo" at bounding box center [0, 0] width 0 height 0
type input "Alta, 300 DPI"
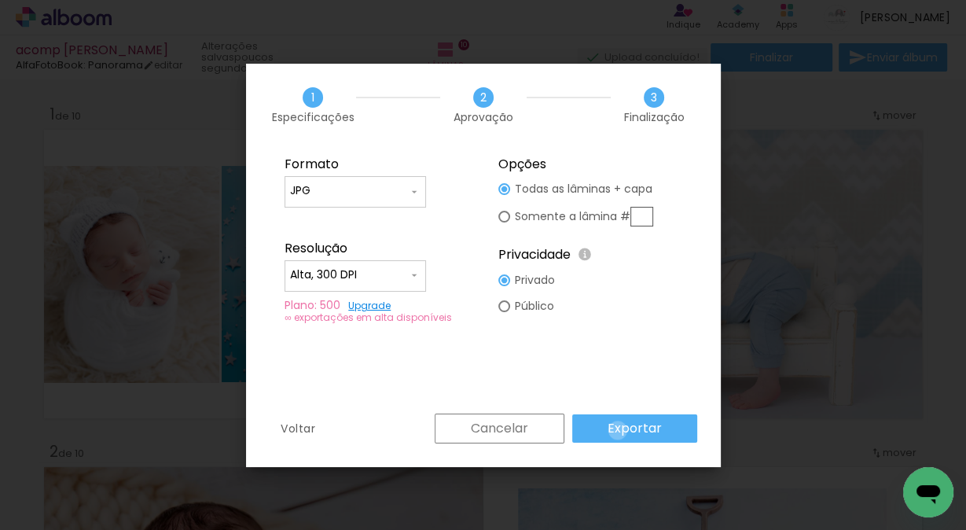
click at [0, 0] on slot "Exportar" at bounding box center [0, 0] width 0 height 0
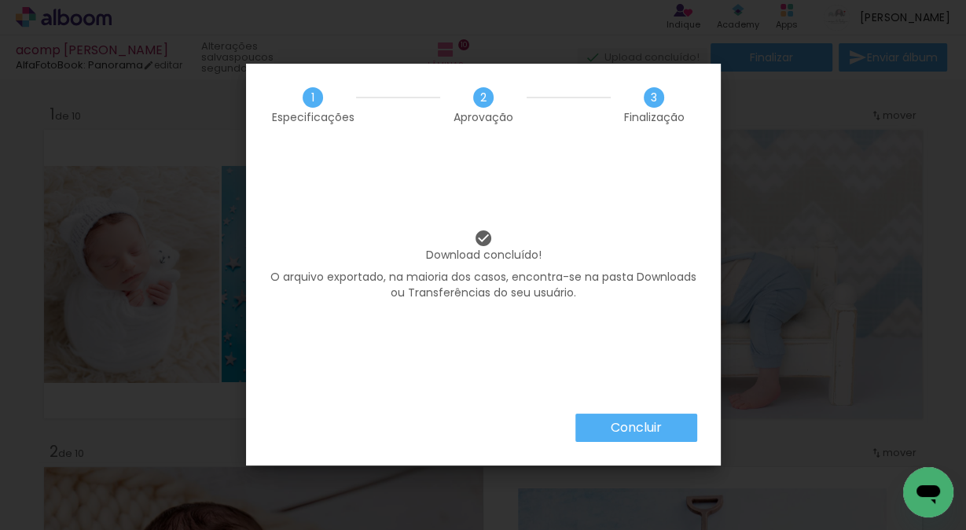
click at [608, 433] on paper-button "Concluir" at bounding box center [637, 428] width 122 height 28
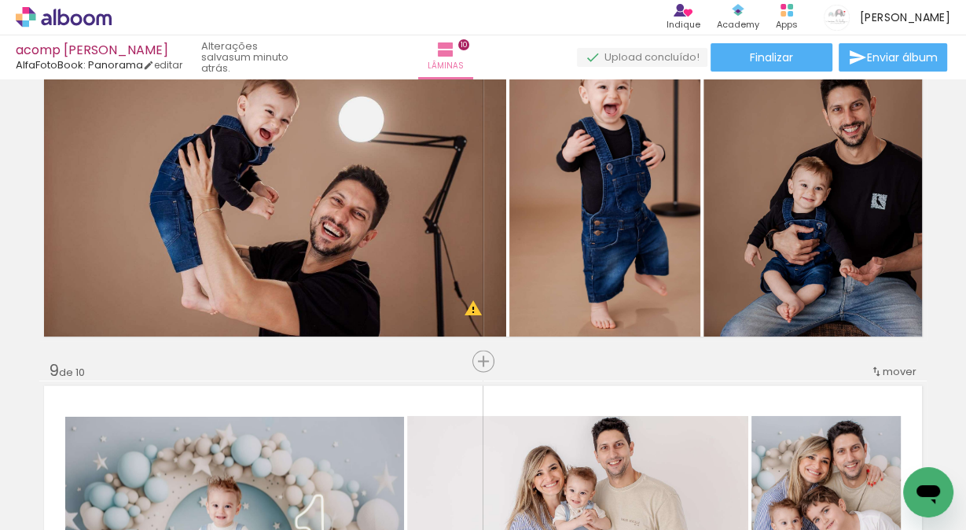
scroll to position [2480, 0]
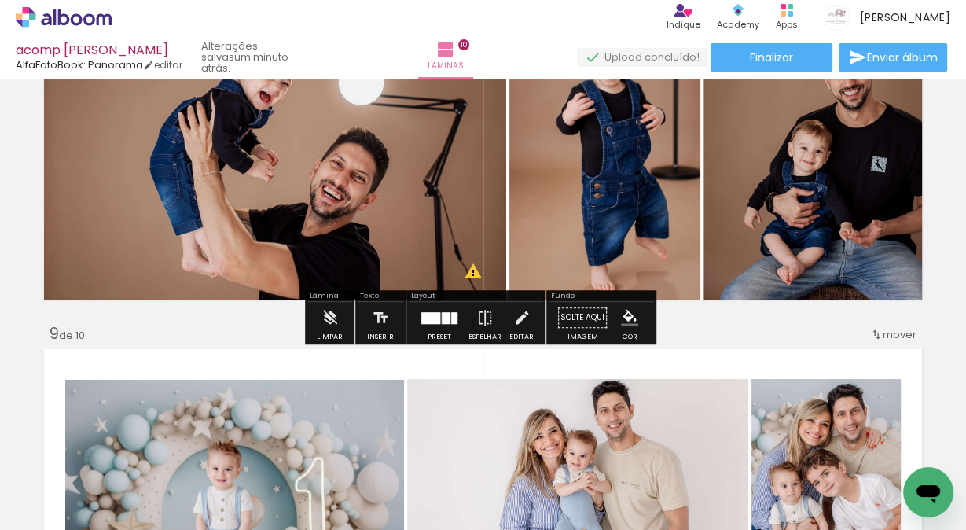
click at [276, 217] on quentale-photo at bounding box center [274, 155] width 463 height 298
click at [276, 212] on quentale-photo at bounding box center [274, 155] width 463 height 298
click at [513, 314] on iron-icon at bounding box center [521, 317] width 17 height 31
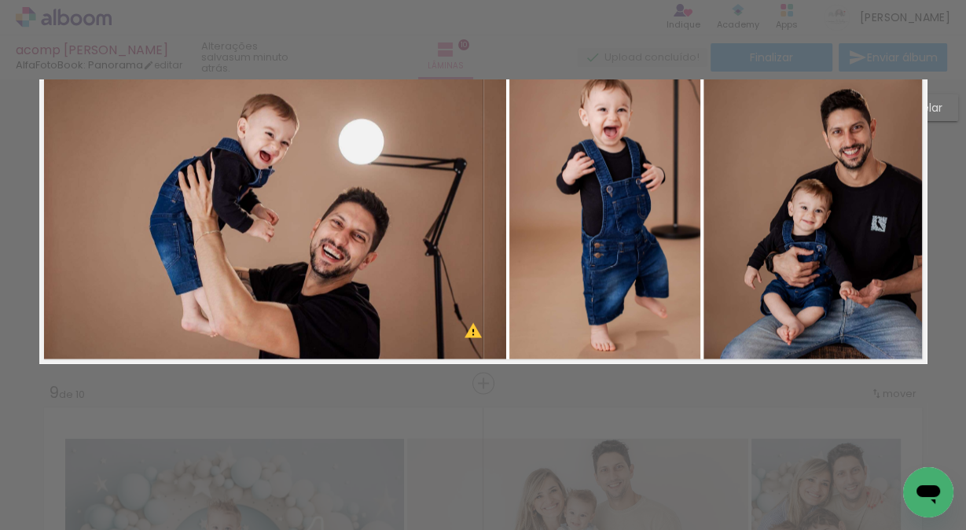
scroll to position [2379, 0]
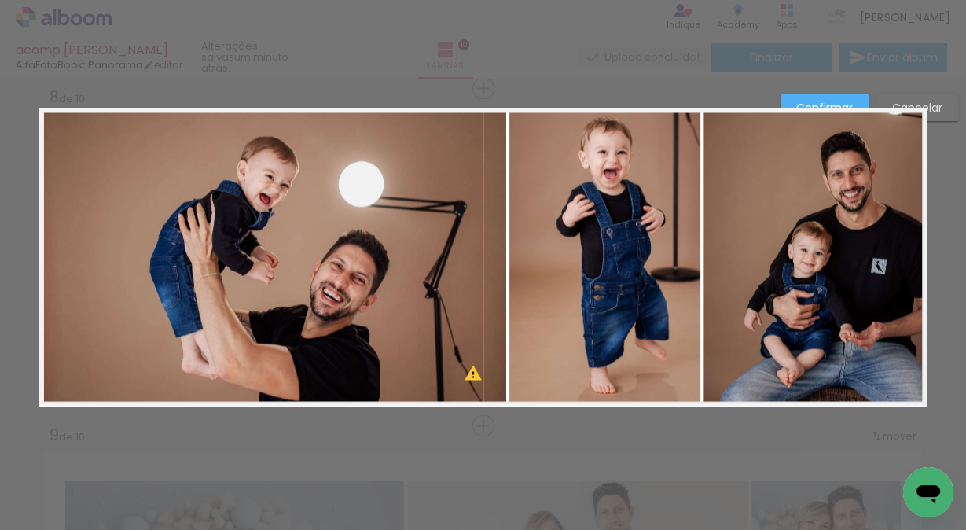
click at [337, 192] on quentale-photo at bounding box center [274, 257] width 463 height 298
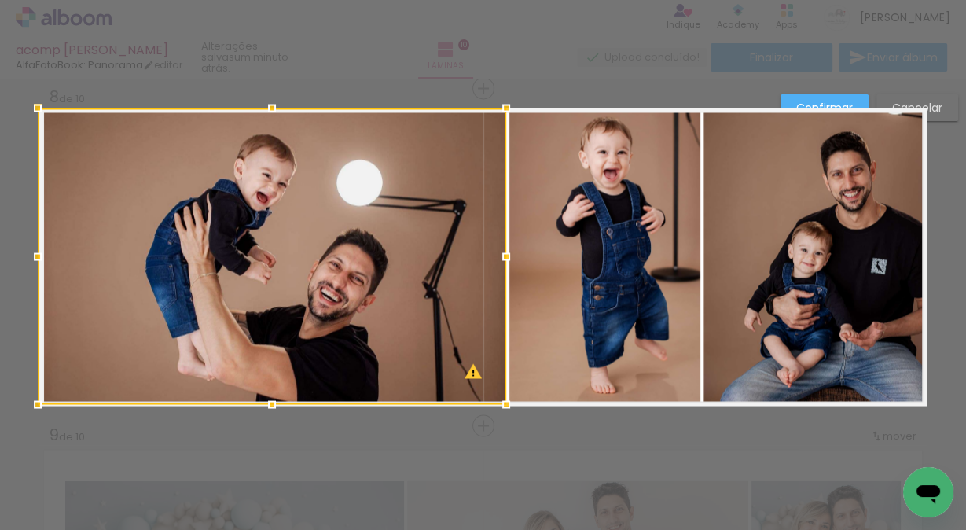
drag, startPoint x: 39, startPoint y: 406, endPoint x: 20, endPoint y: 418, distance: 22.3
click at [22, 418] on div at bounding box center [37, 403] width 31 height 31
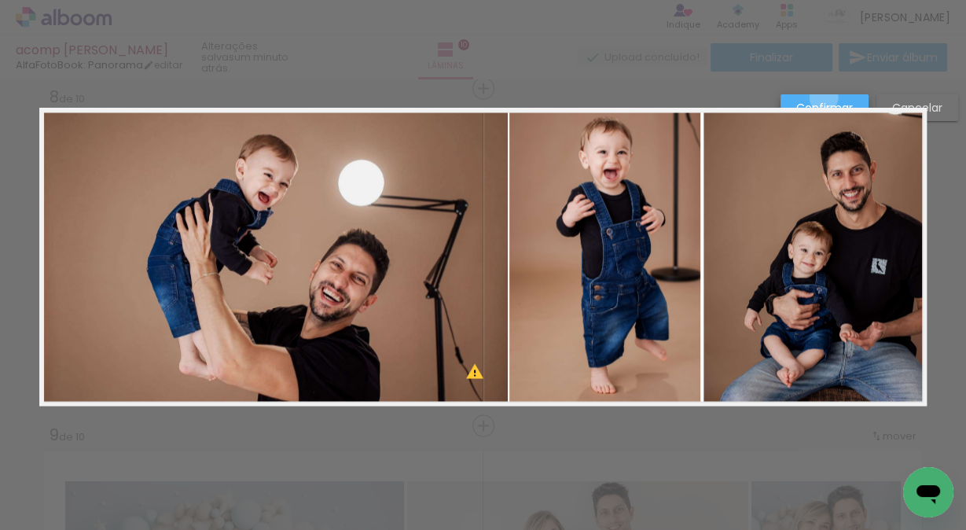
click at [824, 99] on paper-button "Confirmar" at bounding box center [825, 107] width 88 height 27
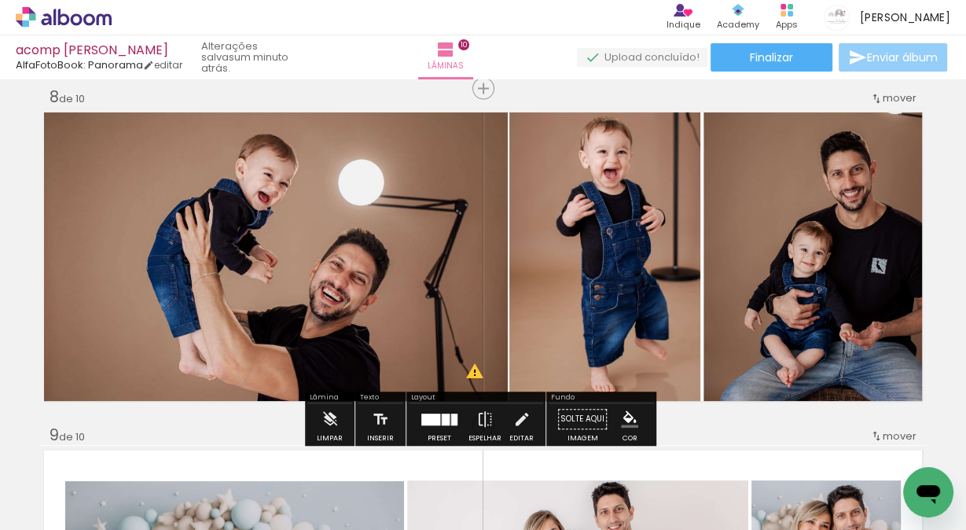
click at [900, 57] on span "Enviar álbum" at bounding box center [902, 57] width 71 height 11
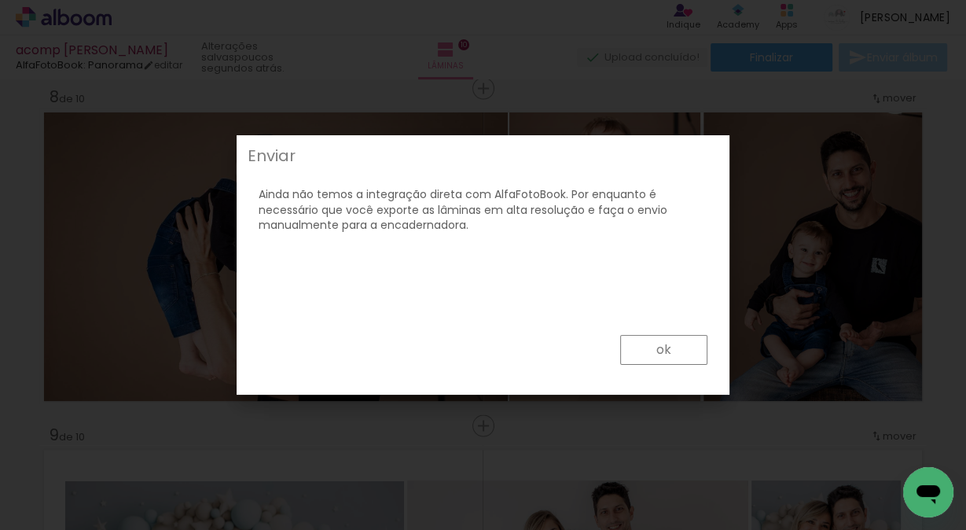
click at [0, 0] on slot "ok" at bounding box center [0, 0] width 0 height 0
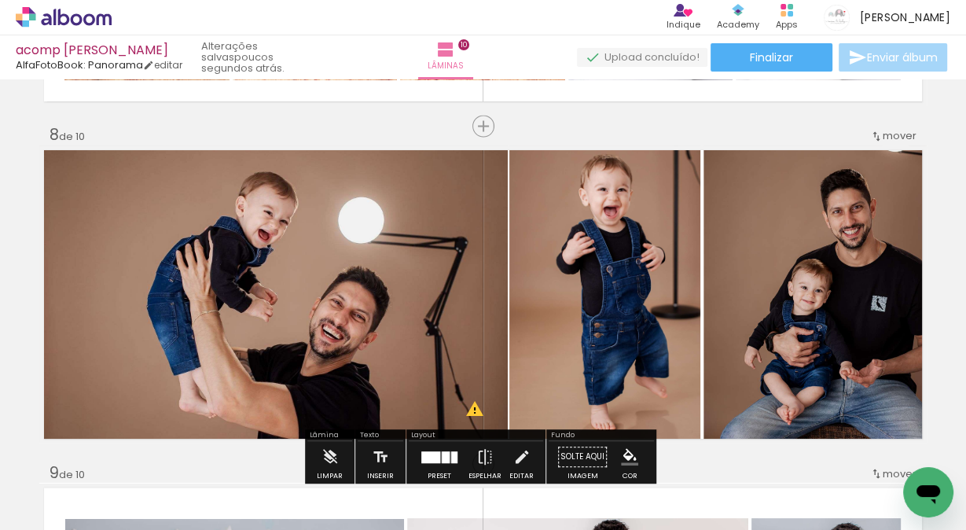
scroll to position [2316, 0]
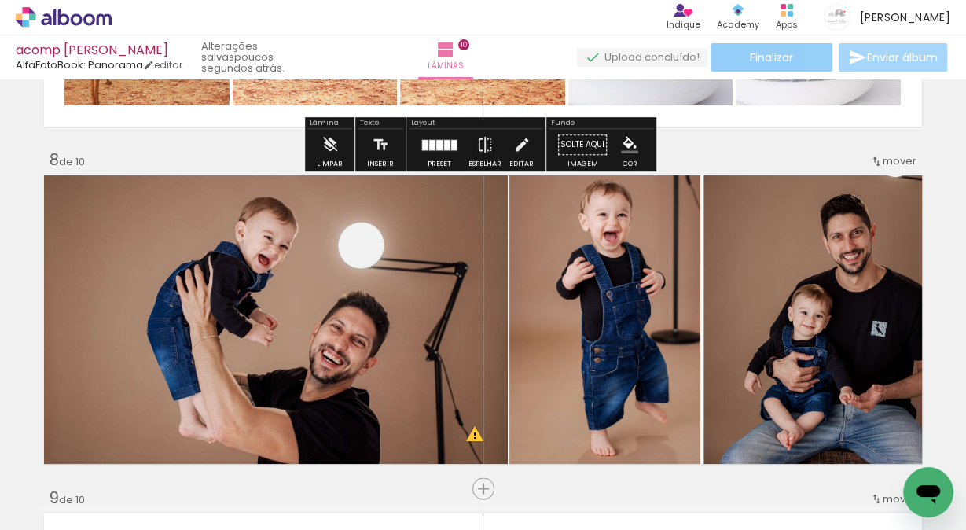
click at [767, 56] on span "Finalizar" at bounding box center [771, 57] width 43 height 11
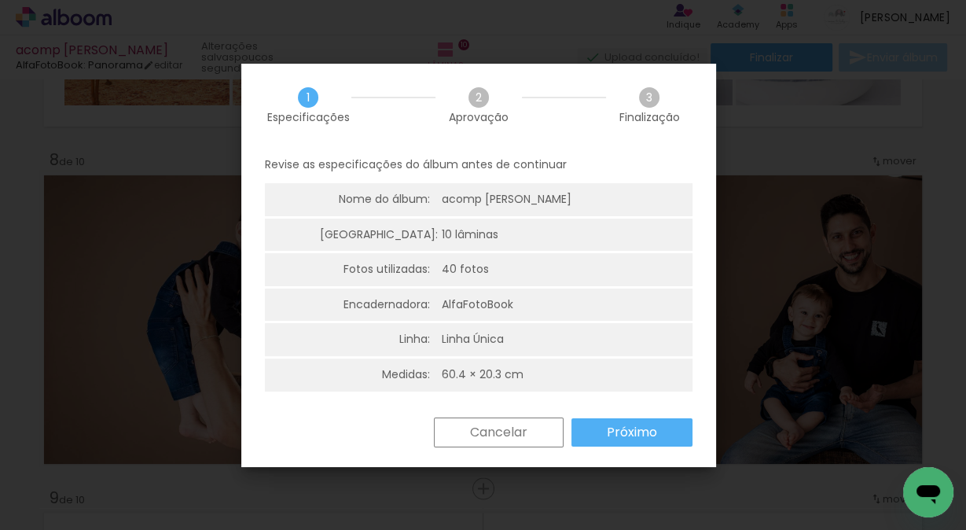
click at [0, 0] on slot "Próximo" at bounding box center [0, 0] width 0 height 0
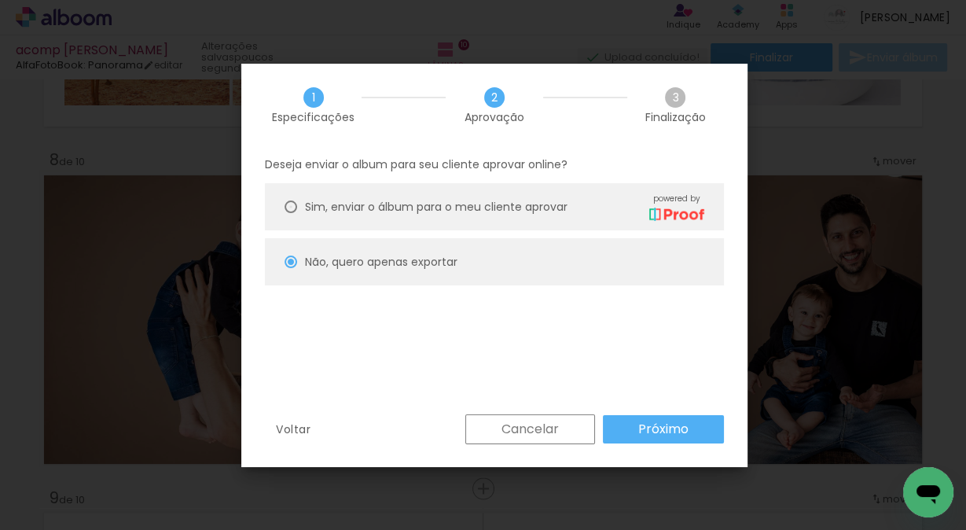
click at [288, 210] on div at bounding box center [291, 207] width 13 height 13
type paper-radio-button "on"
click at [286, 262] on div at bounding box center [291, 262] width 13 height 13
type paper-radio-button "on"
click at [0, 0] on slot "Próximo" at bounding box center [0, 0] width 0 height 0
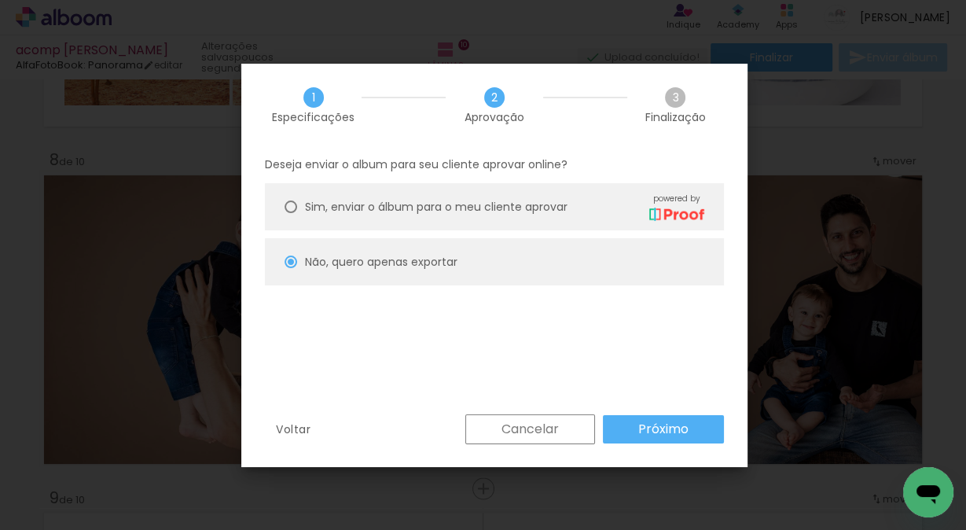
type input "Alta, 300 DPI"
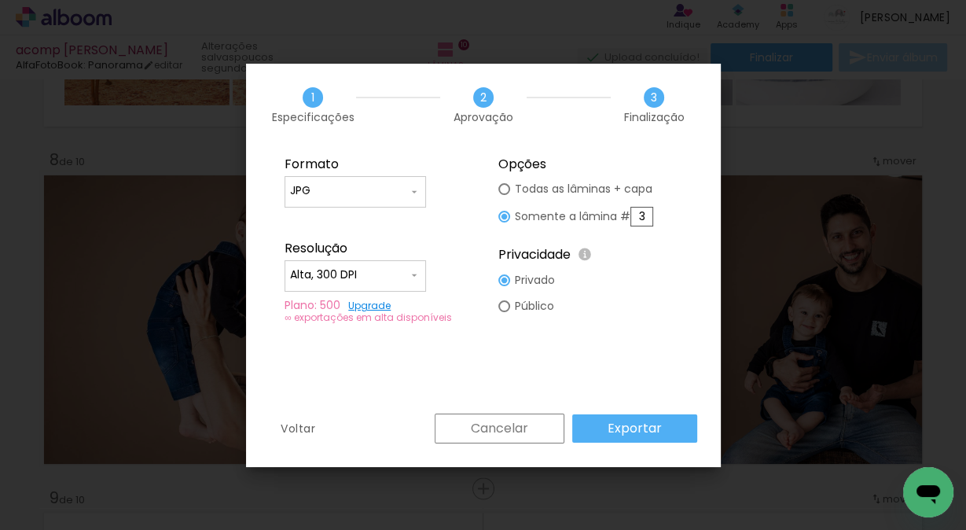
drag, startPoint x: 645, startPoint y: 214, endPoint x: 627, endPoint y: 214, distance: 17.3
click at [0, 0] on slot "Somente a lâmina # 3" at bounding box center [0, 0] width 0 height 0
type paper-radio-button "on"
type input "8"
click at [0, 0] on slot "Exportar" at bounding box center [0, 0] width 0 height 0
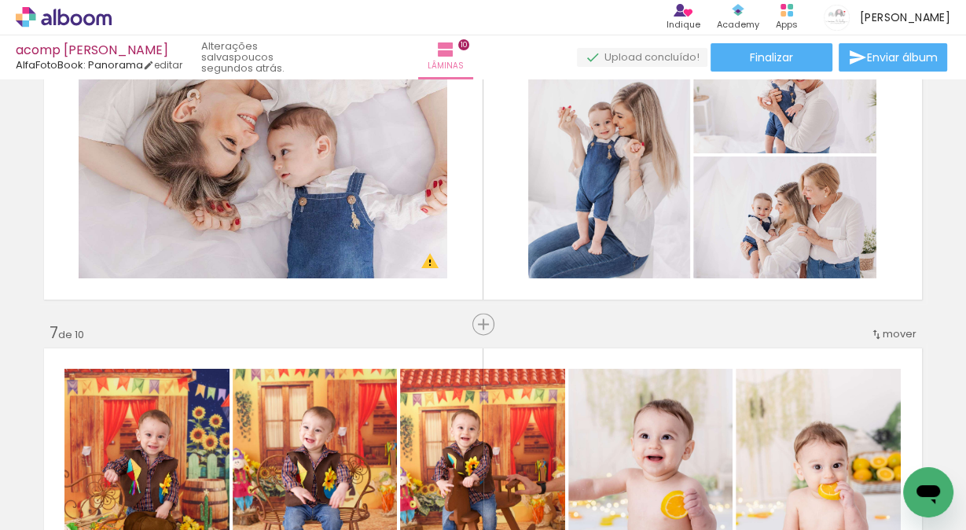
scroll to position [2013, 0]
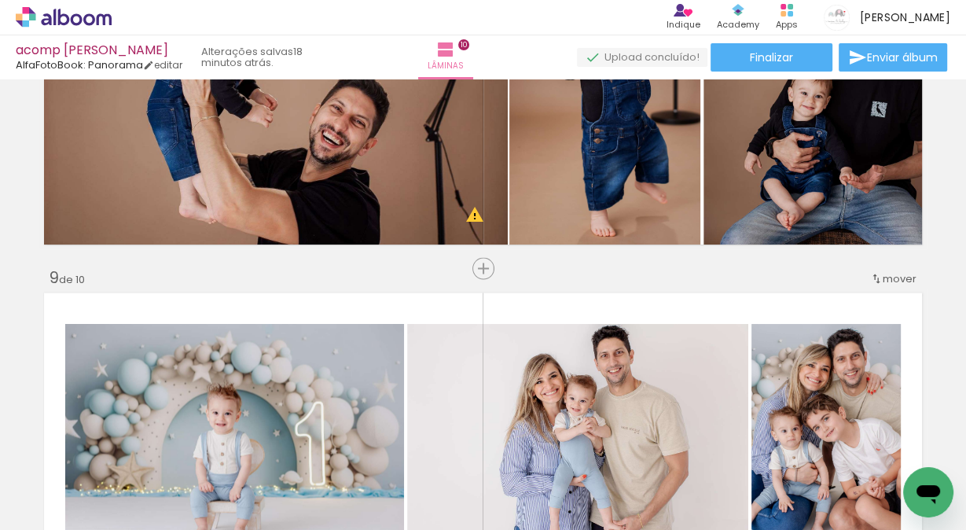
scroll to position [2540, 0]
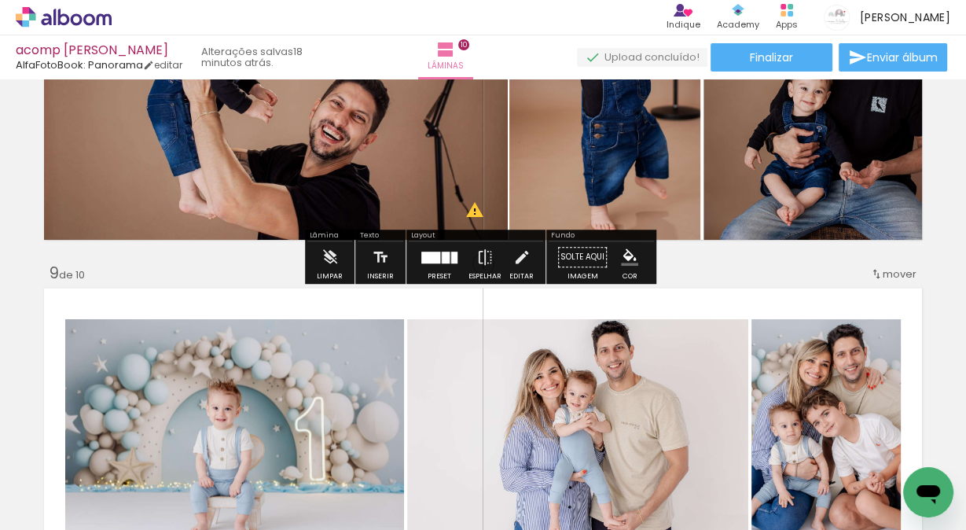
click at [295, 160] on quentale-photo at bounding box center [273, 95] width 469 height 296
click at [281, 183] on quentale-photo at bounding box center [273, 95] width 469 height 296
click at [281, 182] on quentale-photo at bounding box center [273, 95] width 469 height 296
click at [515, 259] on iron-icon at bounding box center [521, 257] width 17 height 31
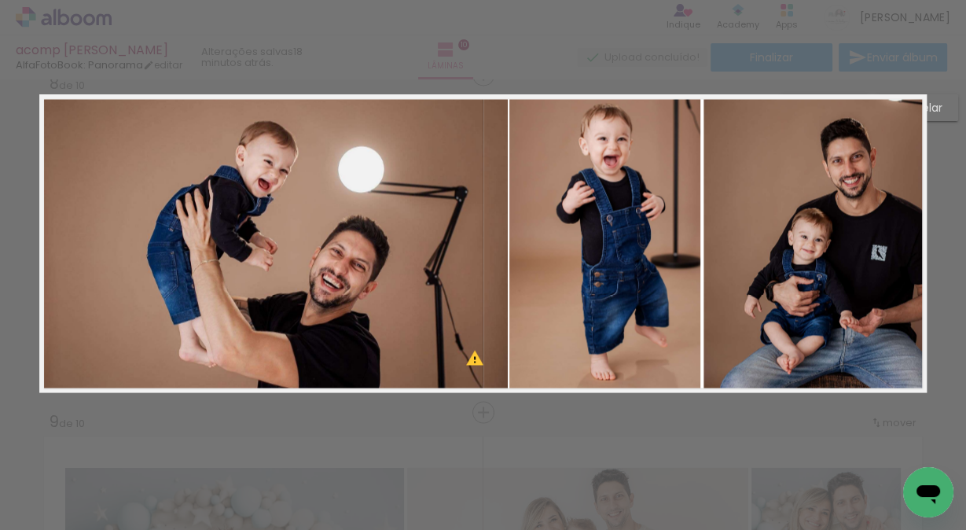
scroll to position [2379, 0]
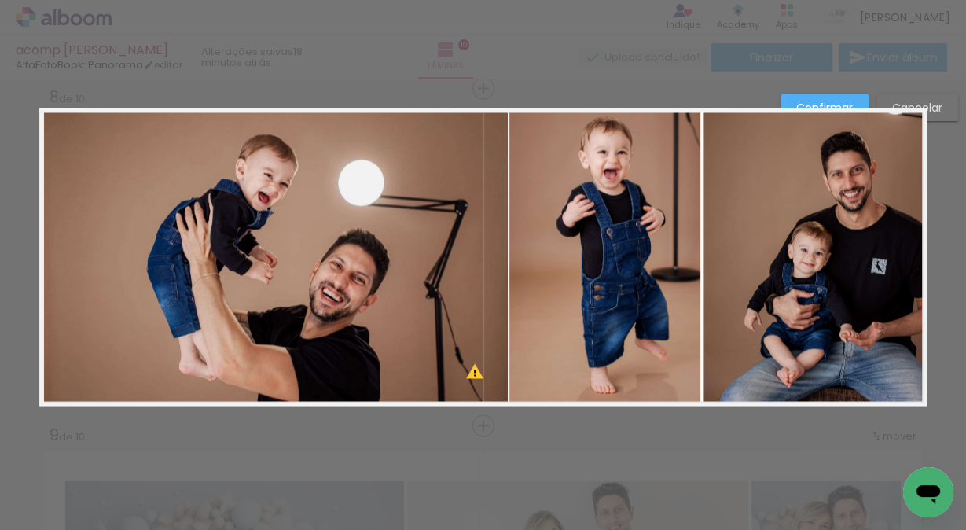
click at [267, 245] on quentale-photo at bounding box center [273, 256] width 469 height 296
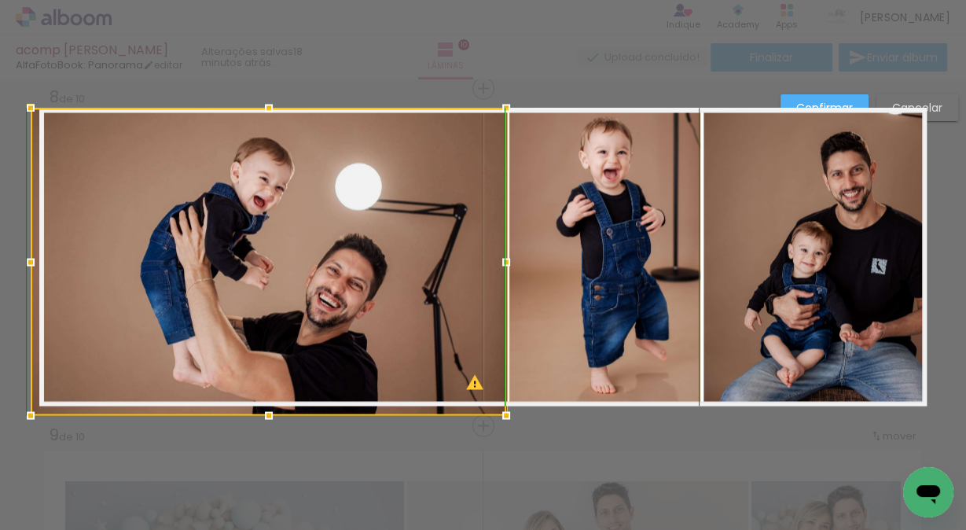
drag, startPoint x: 29, startPoint y: 407, endPoint x: 9, endPoint y: 417, distance: 22.2
click at [15, 417] on div at bounding box center [30, 414] width 31 height 31
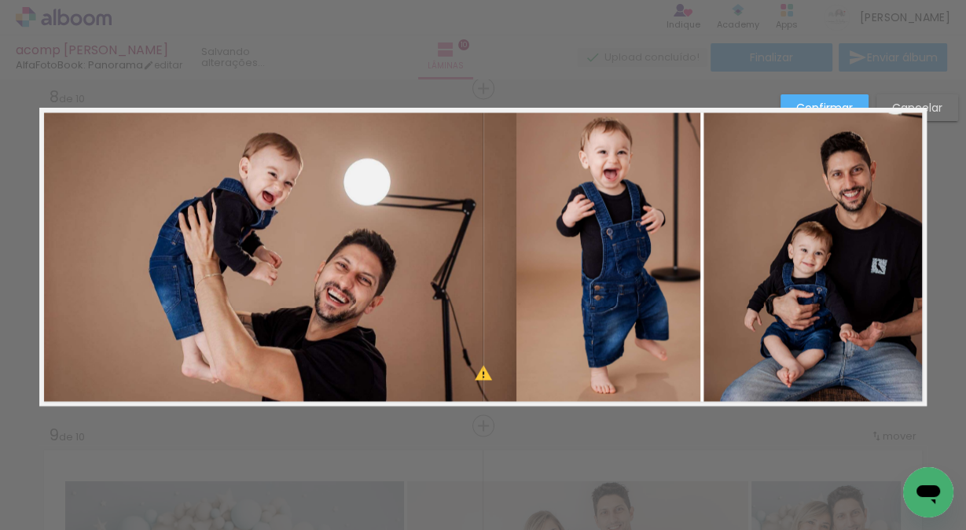
click at [457, 253] on quentale-photo at bounding box center [277, 257] width 477 height 298
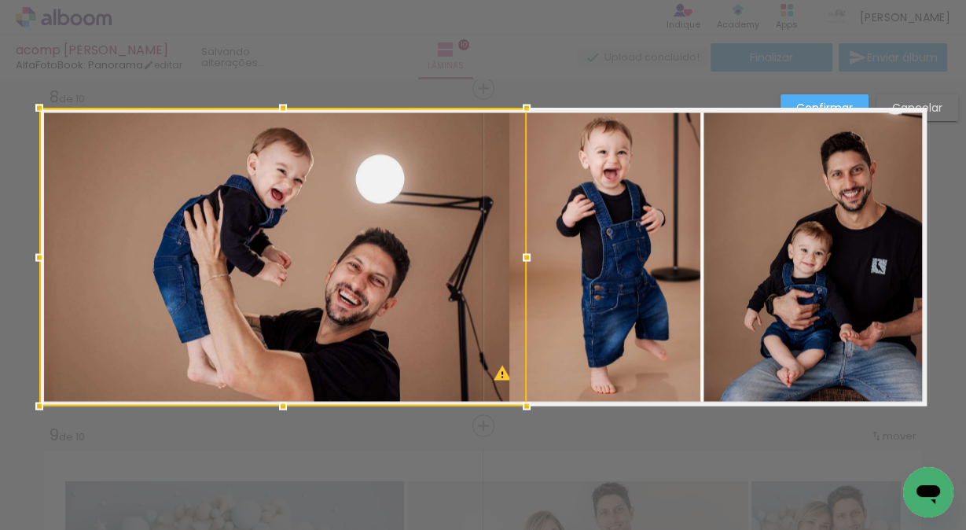
drag, startPoint x: 502, startPoint y: 256, endPoint x: 494, endPoint y: 255, distance: 8.0
click at [494, 255] on div at bounding box center [283, 257] width 488 height 298
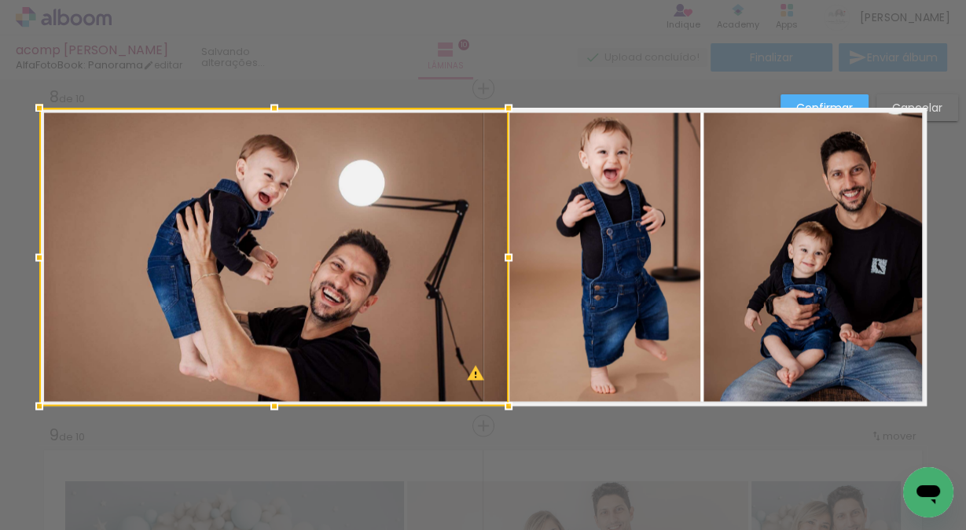
drag, startPoint x: 528, startPoint y: 255, endPoint x: 506, endPoint y: 259, distance: 23.1
click at [506, 259] on div at bounding box center [508, 256] width 31 height 31
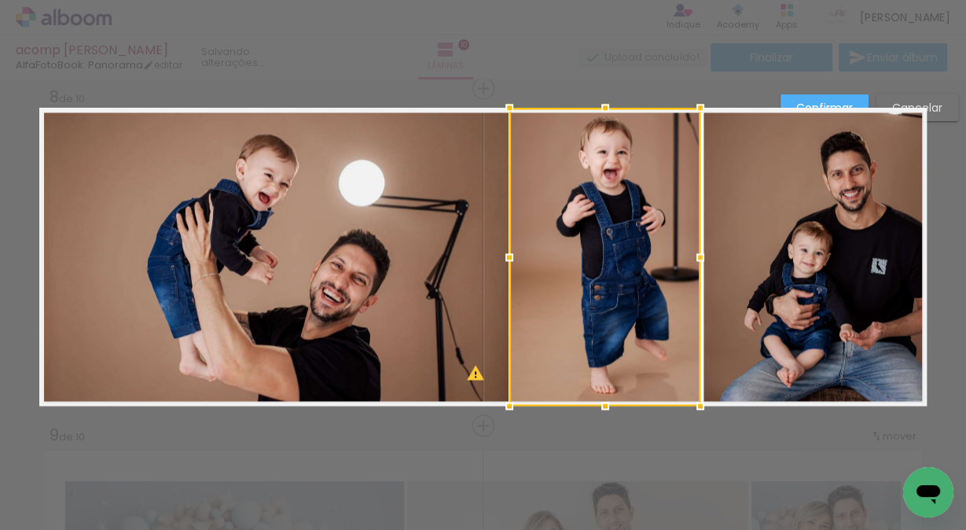
click at [552, 76] on div at bounding box center [483, 39] width 966 height 79
click at [0, 0] on slot "Confirmar" at bounding box center [0, 0] width 0 height 0
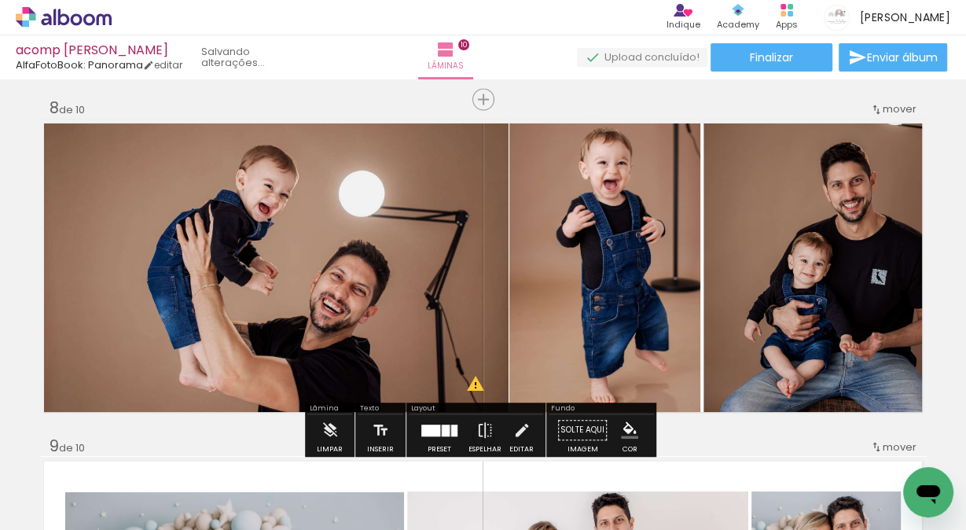
scroll to position [2358, 0]
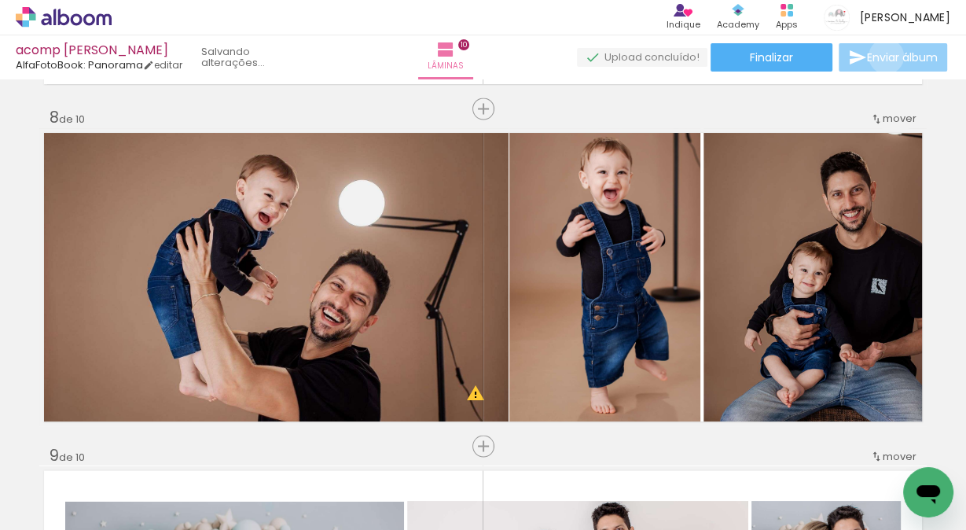
click at [882, 57] on span "Enviar álbum" at bounding box center [902, 57] width 71 height 11
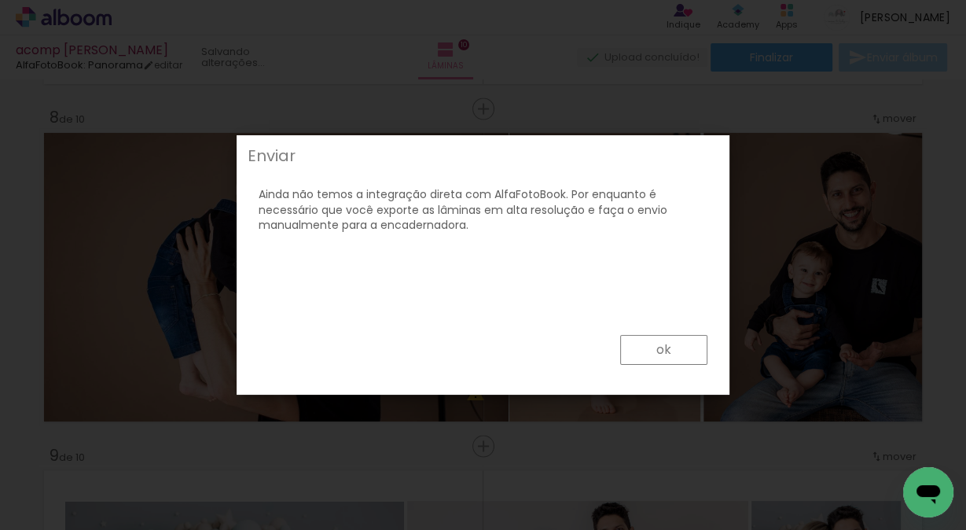
click at [0, 0] on slot "ok" at bounding box center [0, 0] width 0 height 0
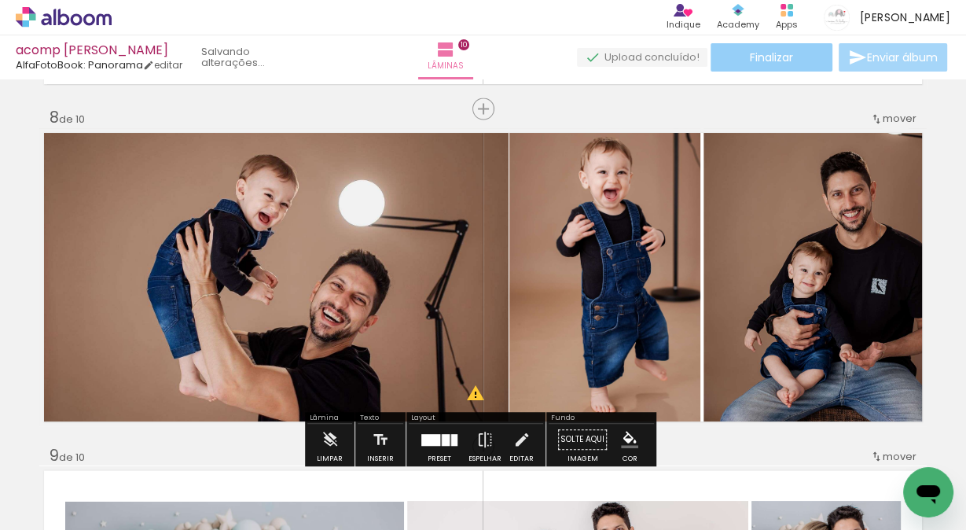
click at [760, 60] on span "Finalizar" at bounding box center [771, 57] width 43 height 11
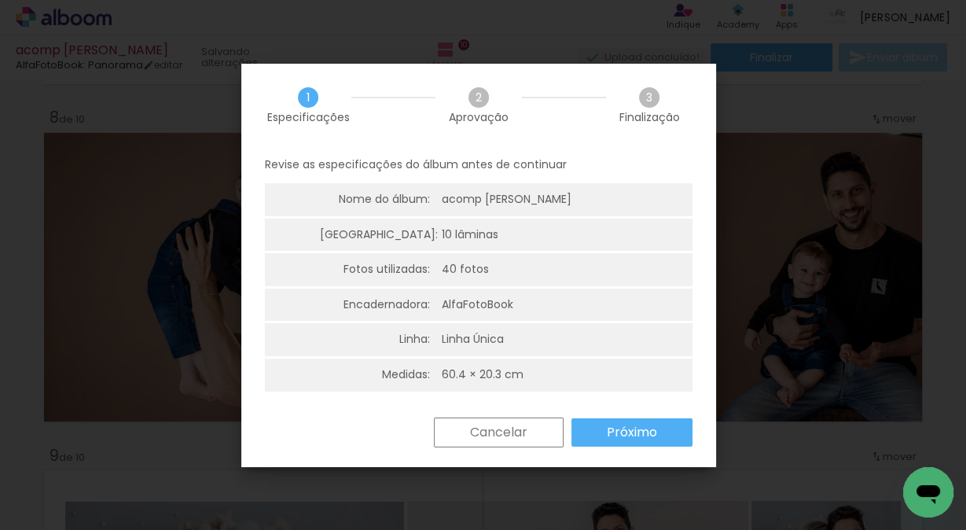
click at [0, 0] on slot "Próximo" at bounding box center [0, 0] width 0 height 0
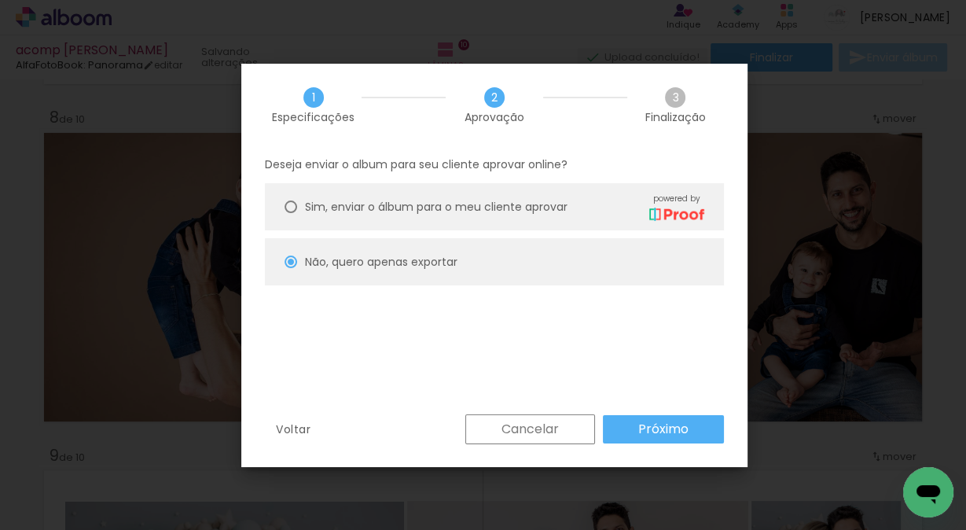
click at [0, 0] on slot "Próximo" at bounding box center [0, 0] width 0 height 0
type input "Alta, 300 DPI"
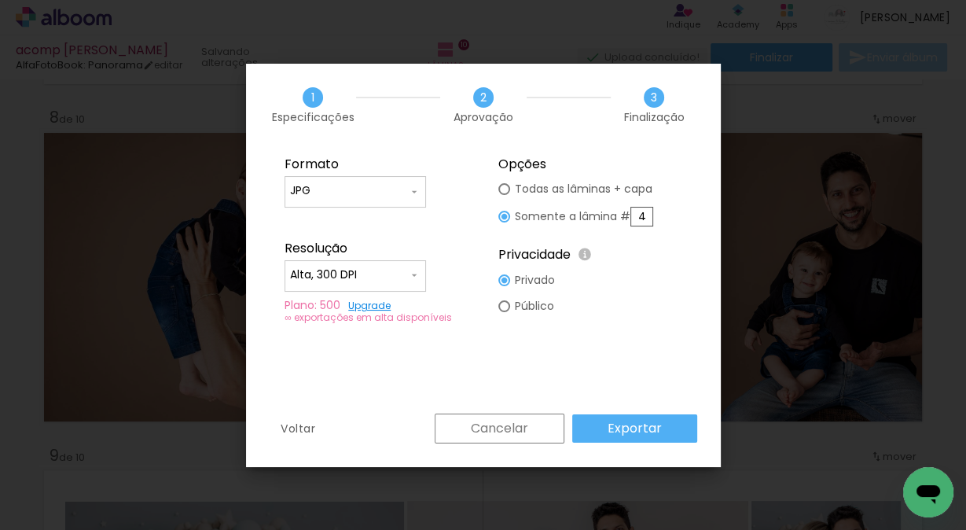
drag, startPoint x: 649, startPoint y: 215, endPoint x: 624, endPoint y: 214, distance: 26.0
click at [0, 0] on slot "Somente a lâmina # 4" at bounding box center [0, 0] width 0 height 0
type paper-radio-button "on"
type input "8"
drag, startPoint x: 613, startPoint y: 431, endPoint x: 786, endPoint y: 425, distance: 172.3
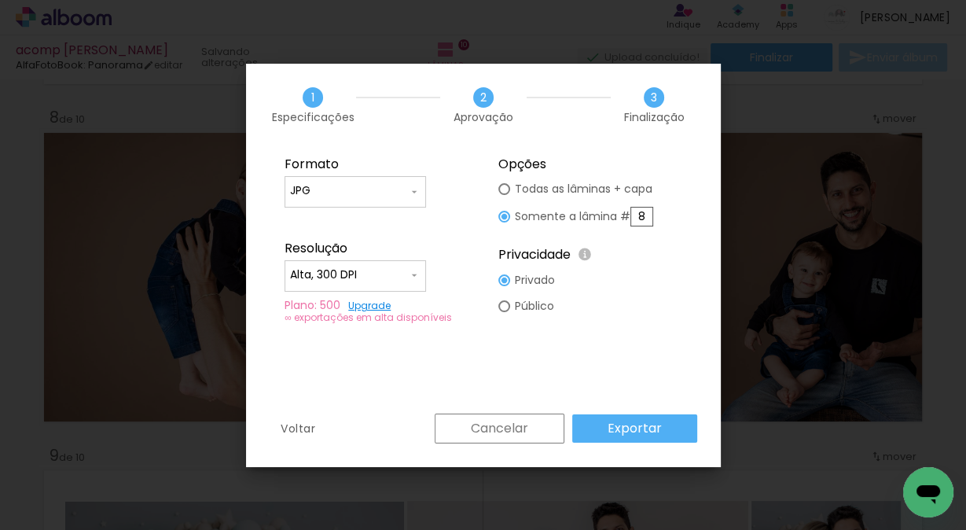
click at [0, 0] on slot "Exportar" at bounding box center [0, 0] width 0 height 0
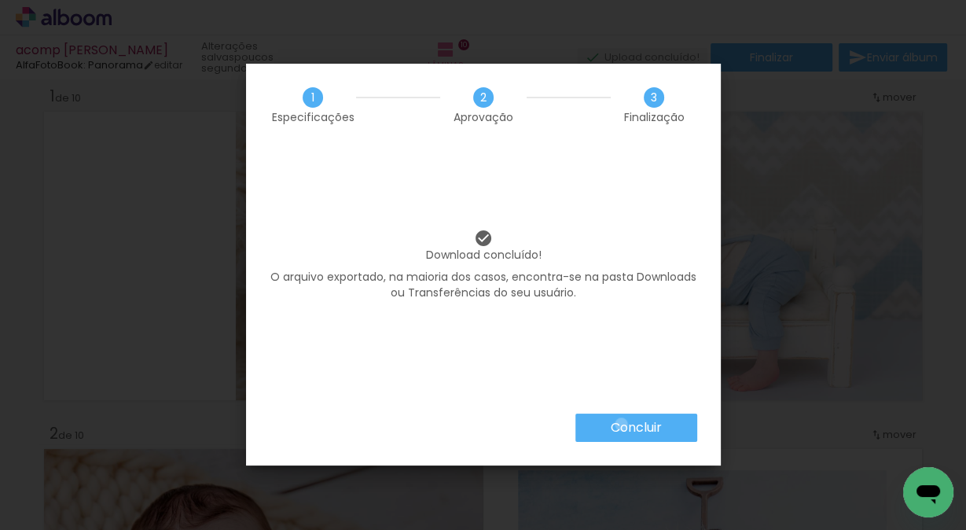
click at [0, 0] on slot "Concluir" at bounding box center [0, 0] width 0 height 0
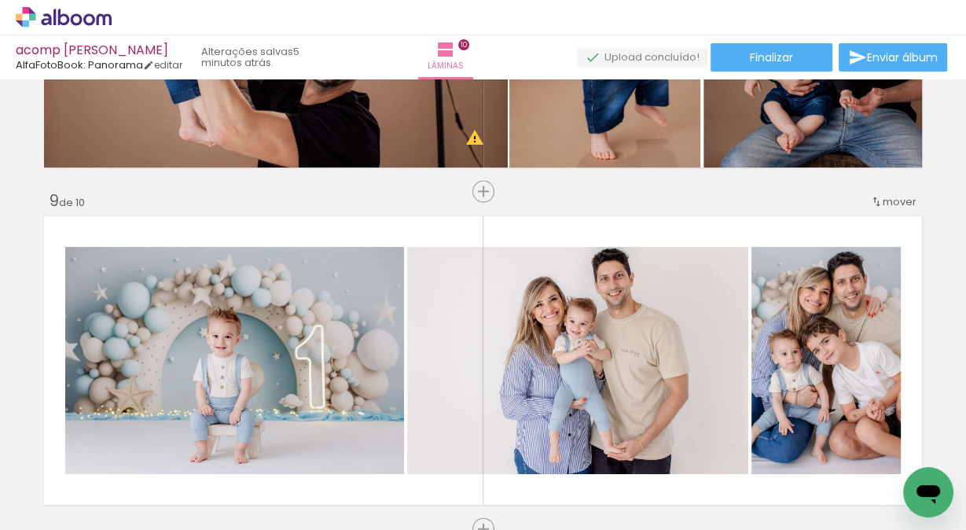
scroll to position [2434, 0]
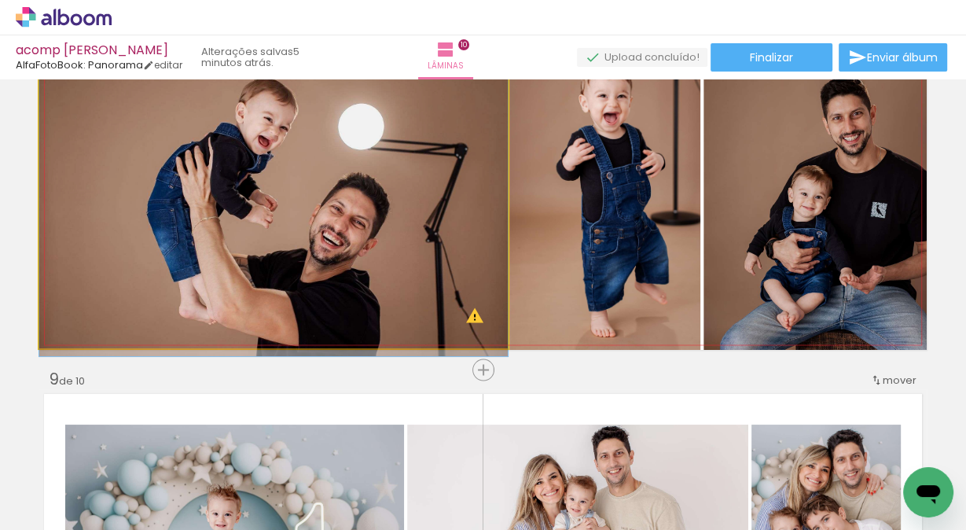
click at [215, 248] on quentale-photo at bounding box center [273, 200] width 469 height 296
click at [215, 246] on quentale-photo at bounding box center [273, 200] width 469 height 296
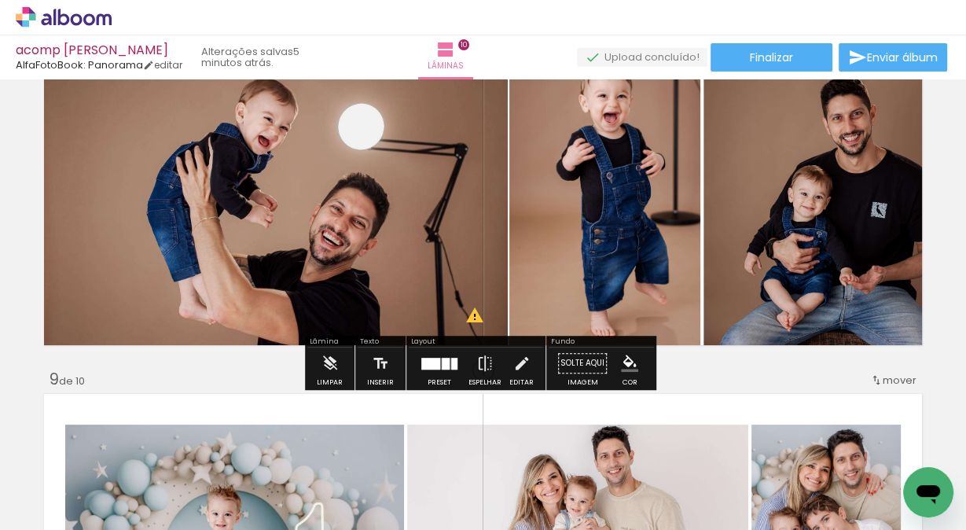
click at [421, 230] on quentale-photo at bounding box center [273, 200] width 469 height 296
click at [817, 259] on quentale-photo at bounding box center [815, 201] width 223 height 298
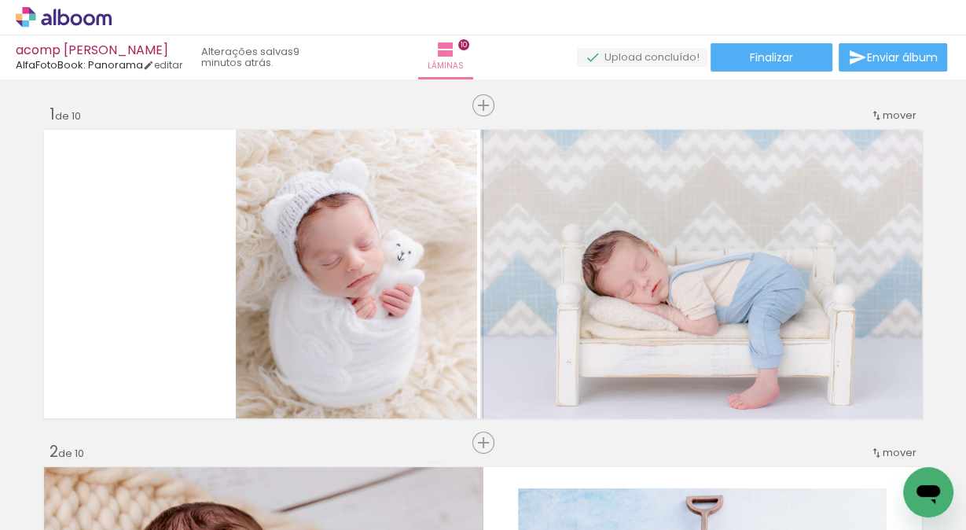
scroll to position [2434, 0]
